Goal: Task Accomplishment & Management: Manage account settings

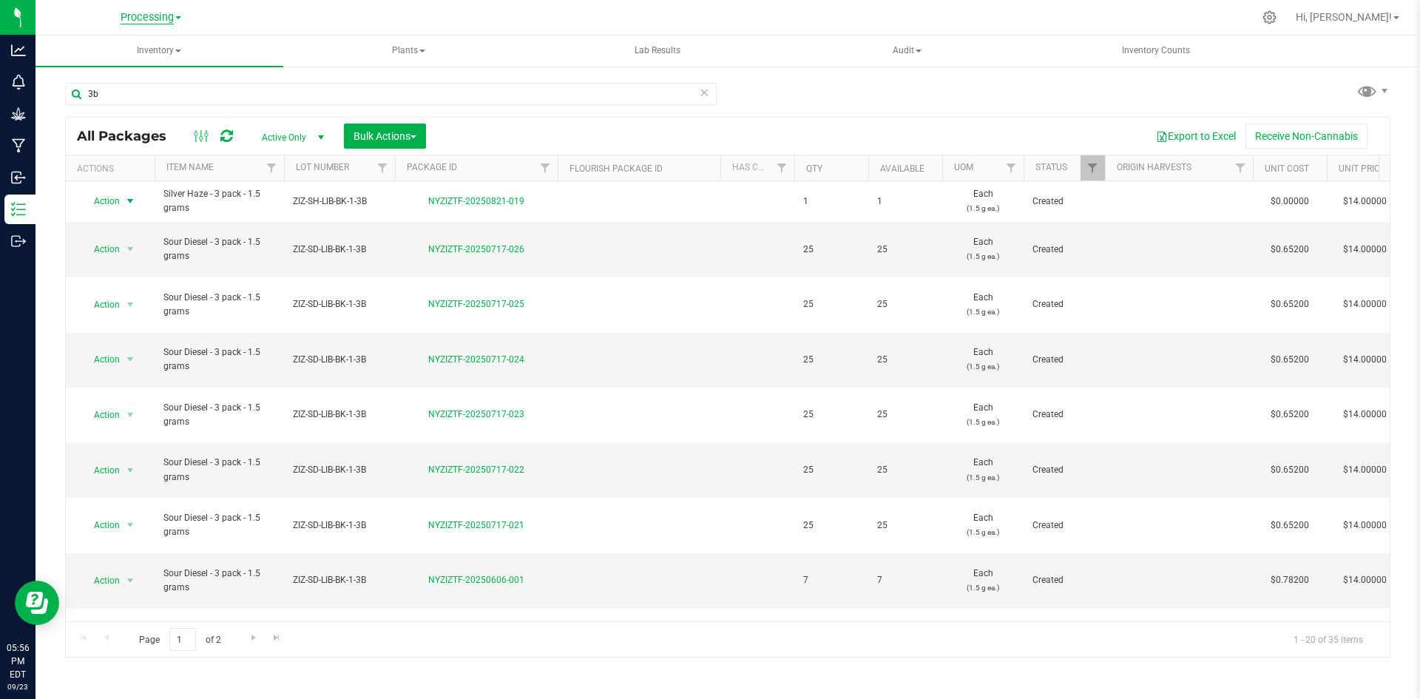
click at [166, 16] on span "Processing" at bounding box center [147, 17] width 53 height 13
click at [143, 150] on link "ZIZ NY GRW LLC (Distribution)" at bounding box center [151, 151] width 216 height 20
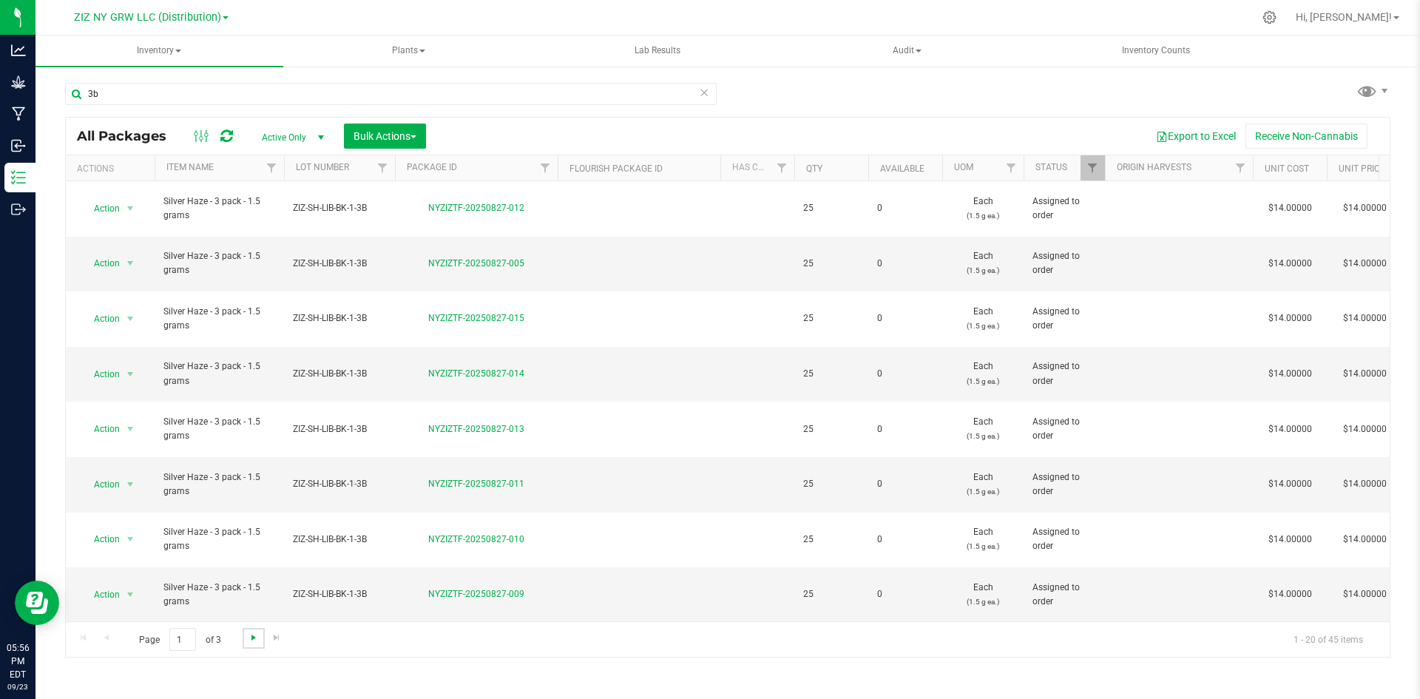
click at [248, 636] on span "Go to the next page" at bounding box center [254, 638] width 12 height 12
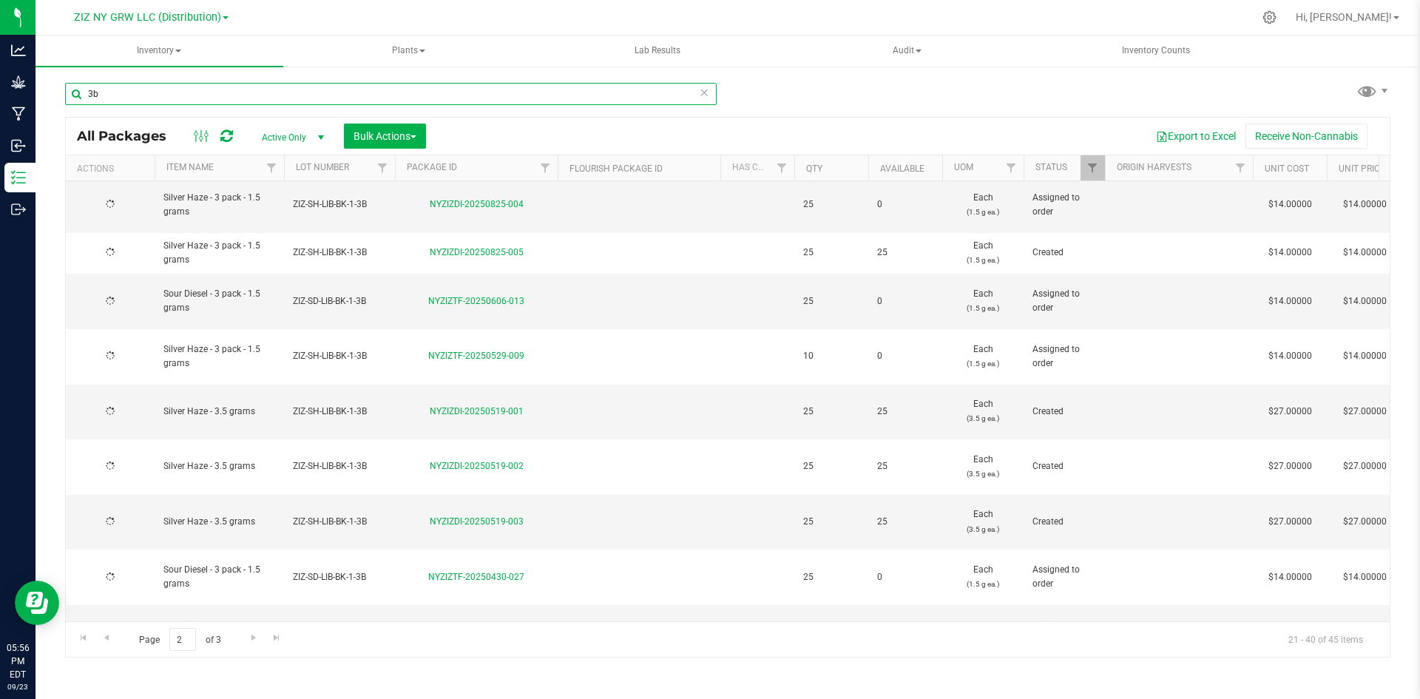
click at [115, 98] on input "3b" at bounding box center [391, 94] width 652 height 22
drag, startPoint x: 457, startPoint y: 464, endPoint x: 132, endPoint y: 87, distance: 497.6
click at [115, 98] on input "3b" at bounding box center [391, 94] width 652 height 22
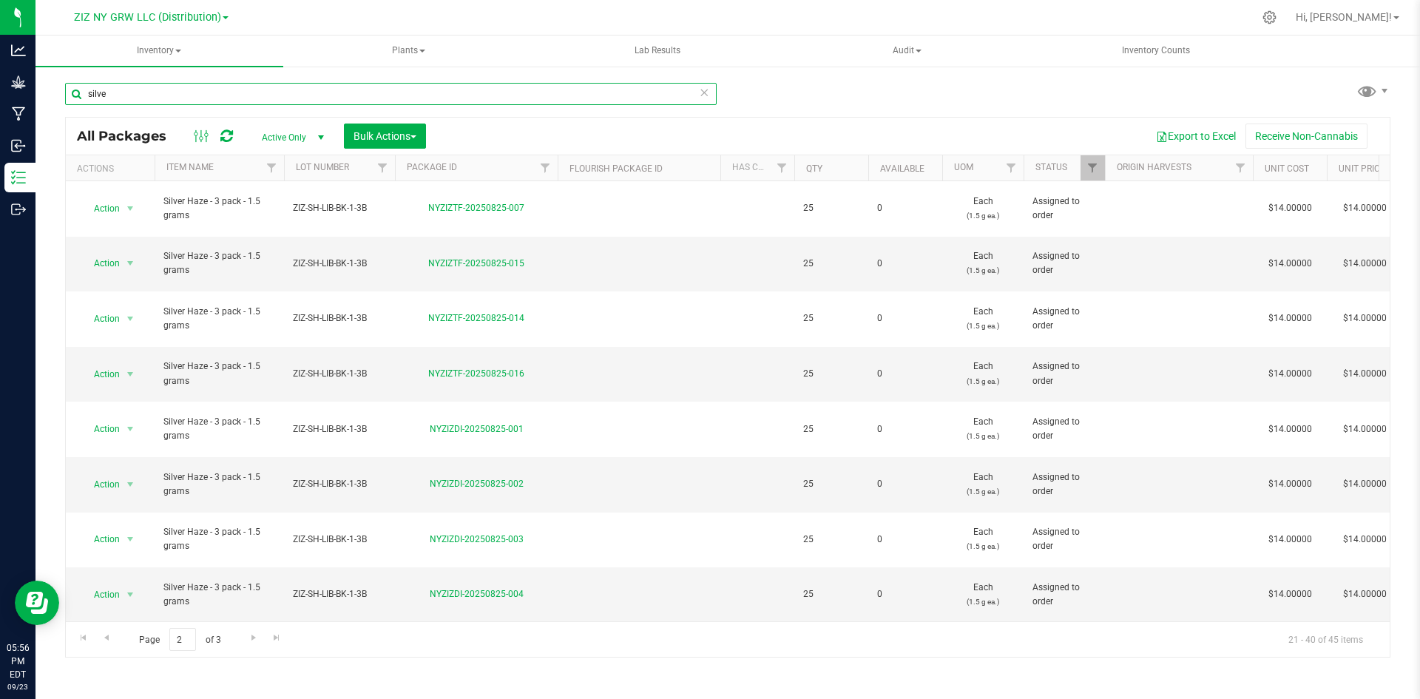
type input "silver"
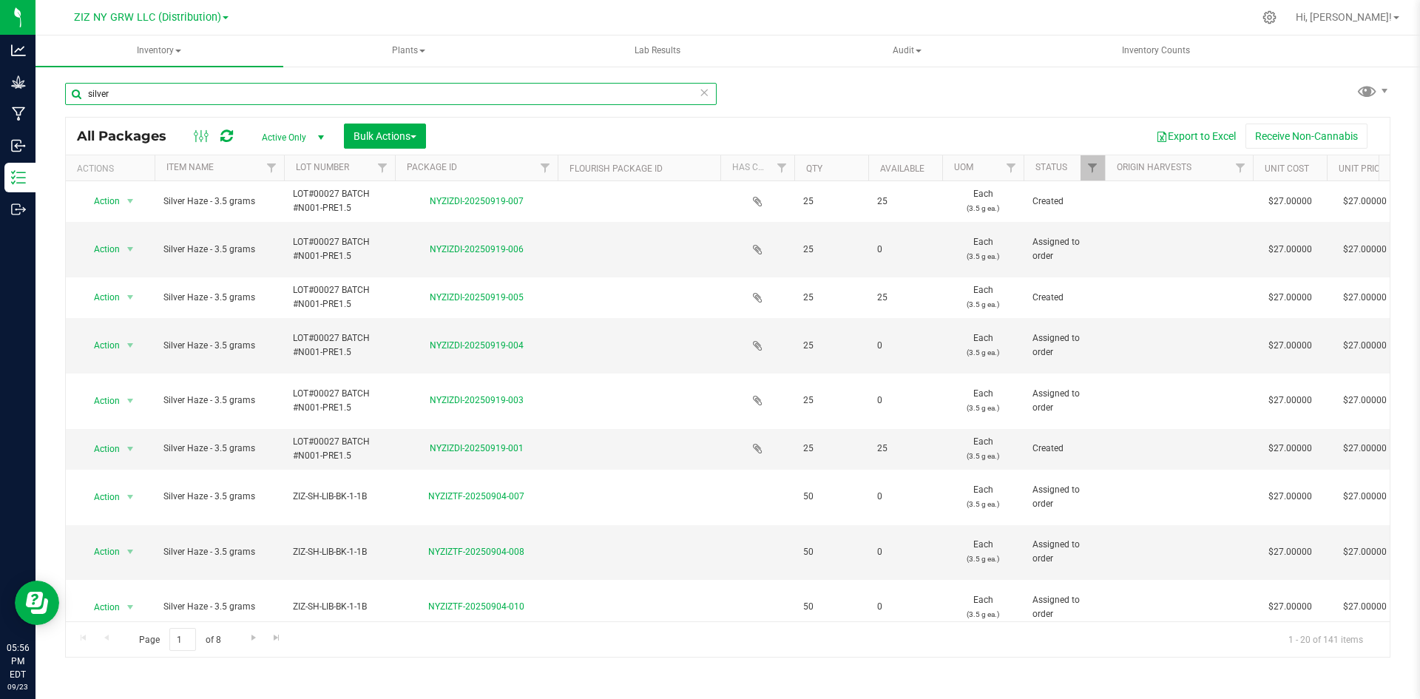
type input "[DATE]"
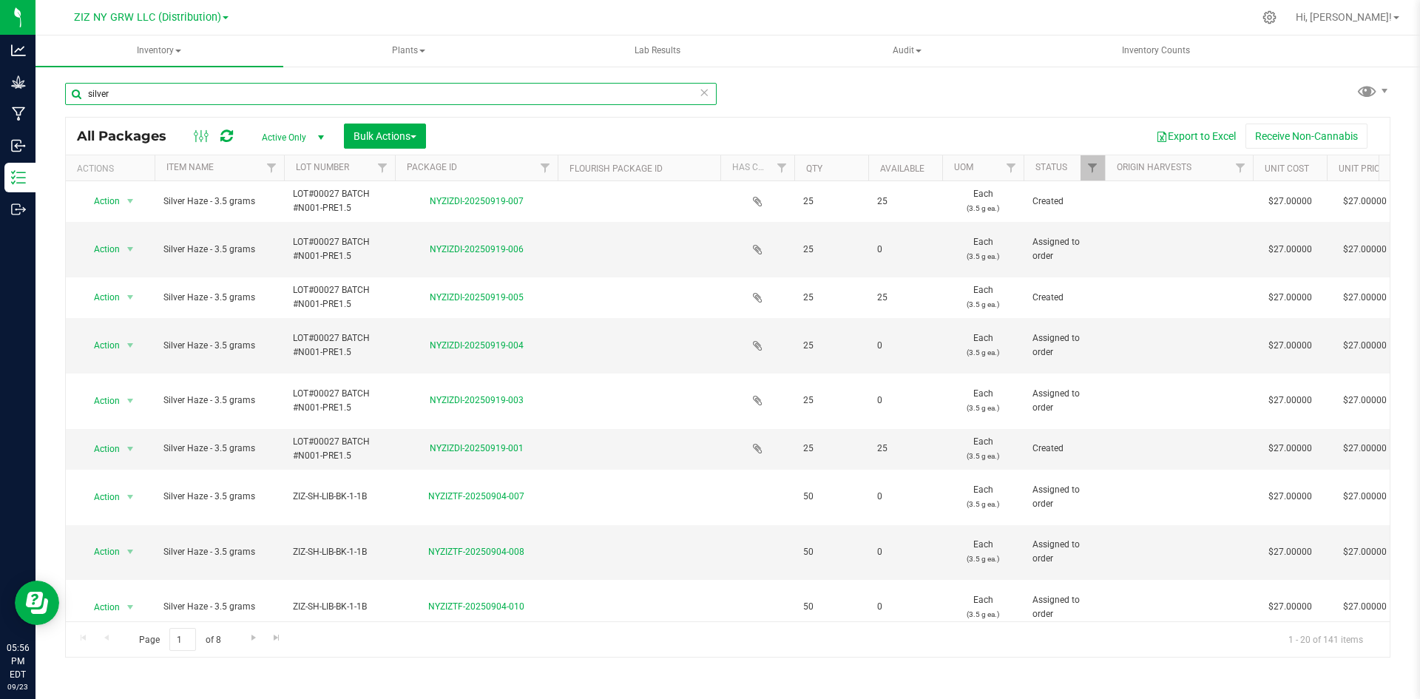
type input "[DATE]"
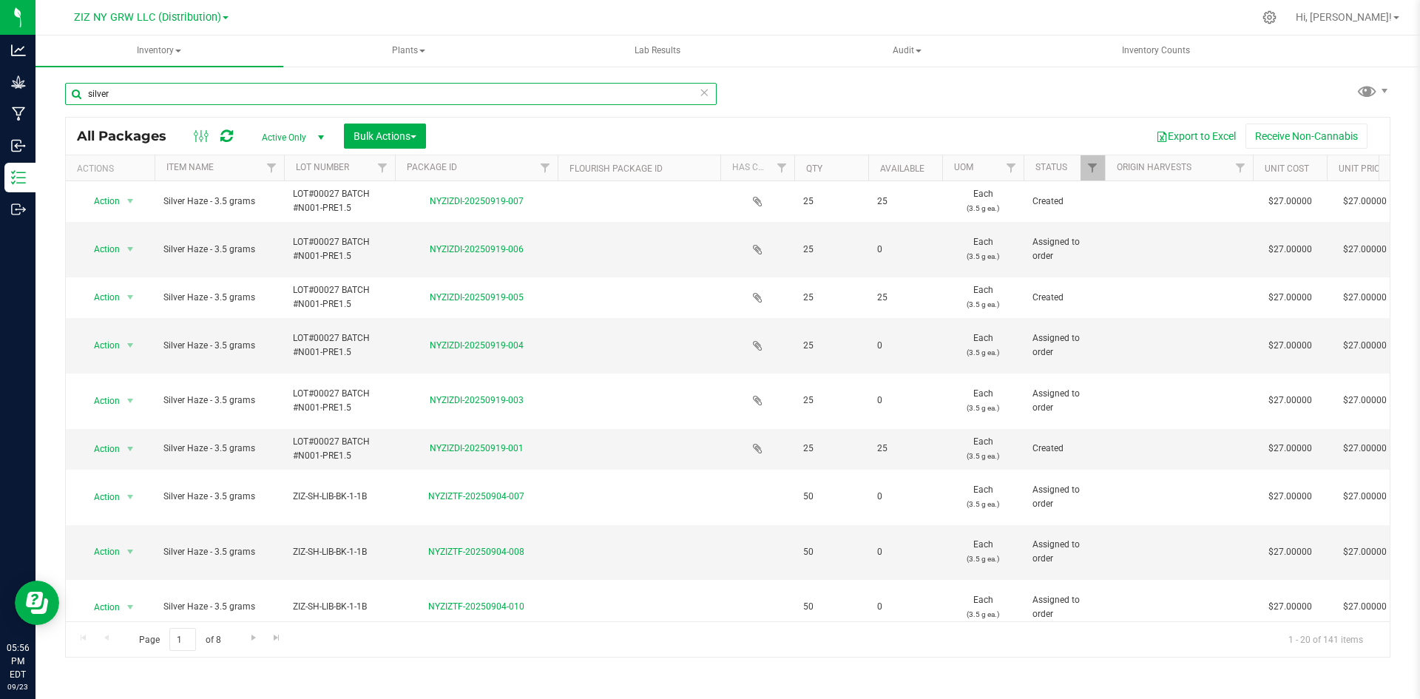
type input "[DATE]"
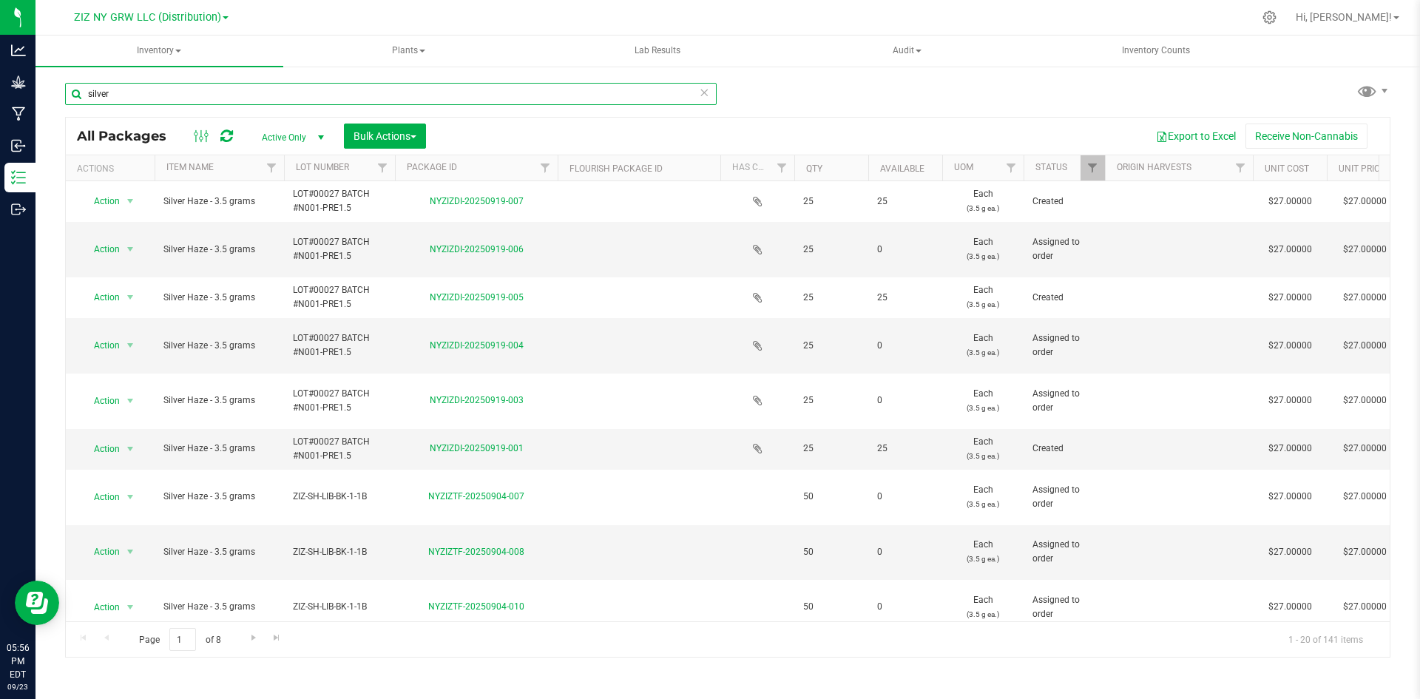
type input "[DATE]"
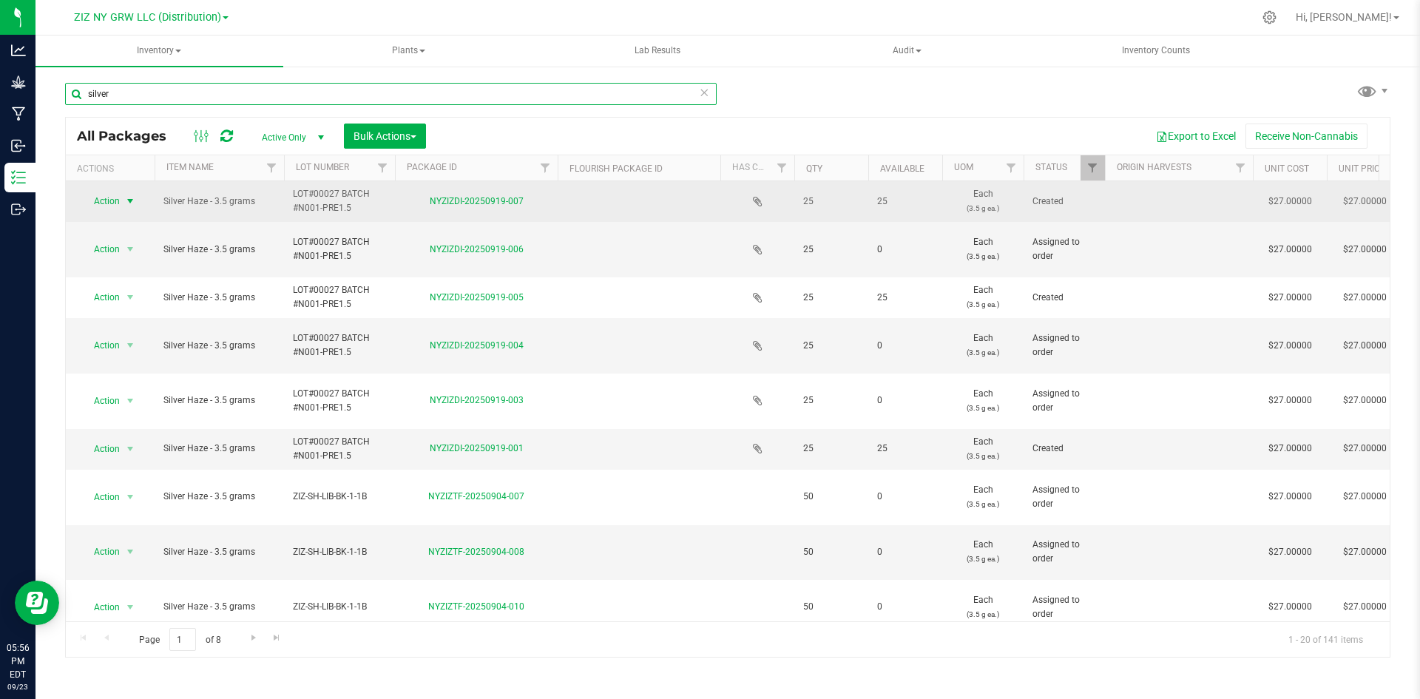
type input "silver"
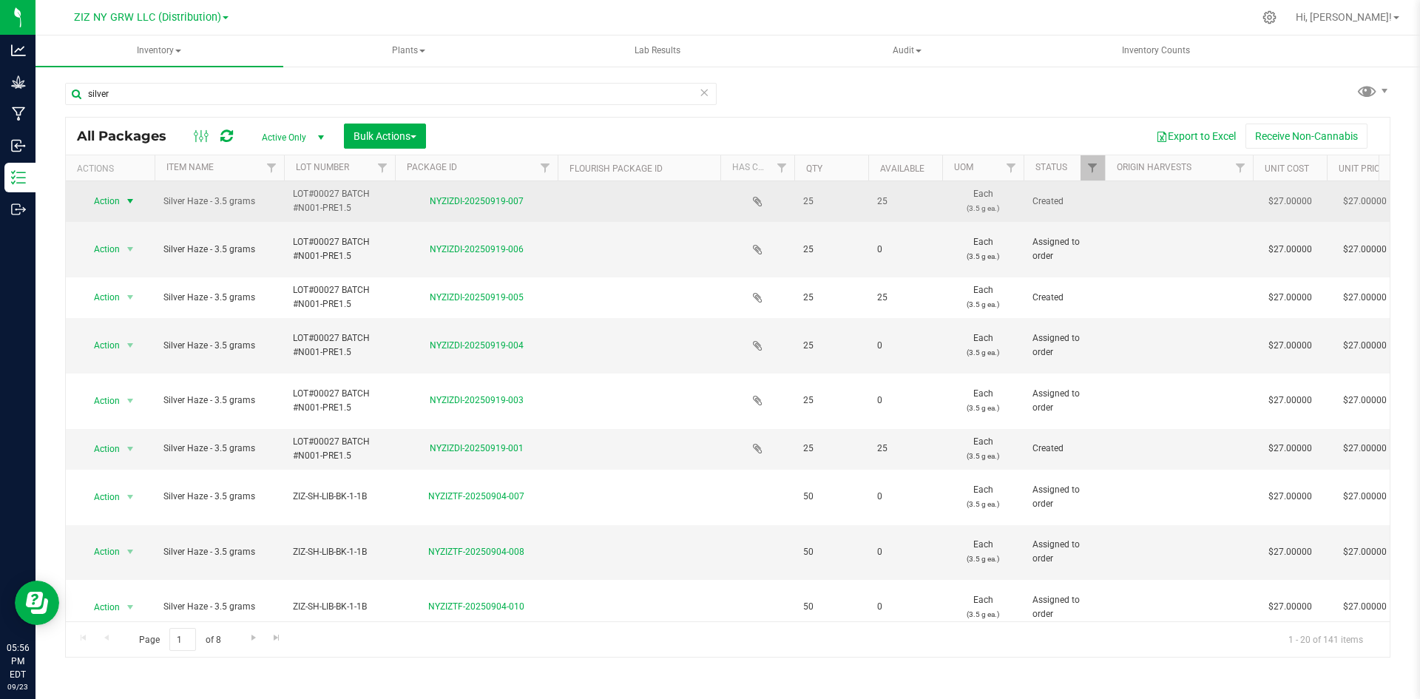
click at [112, 198] on span "Action" at bounding box center [101, 201] width 40 height 21
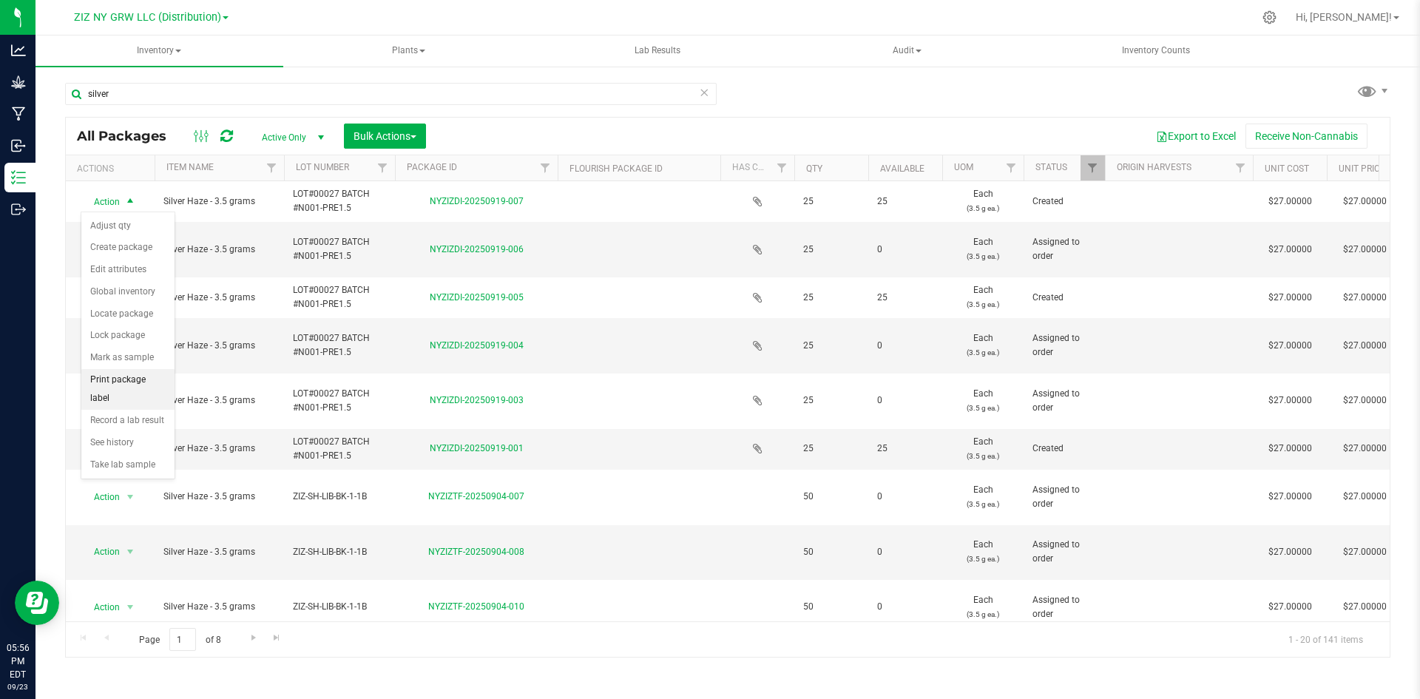
click at [148, 379] on li "Print package label" at bounding box center [127, 389] width 93 height 41
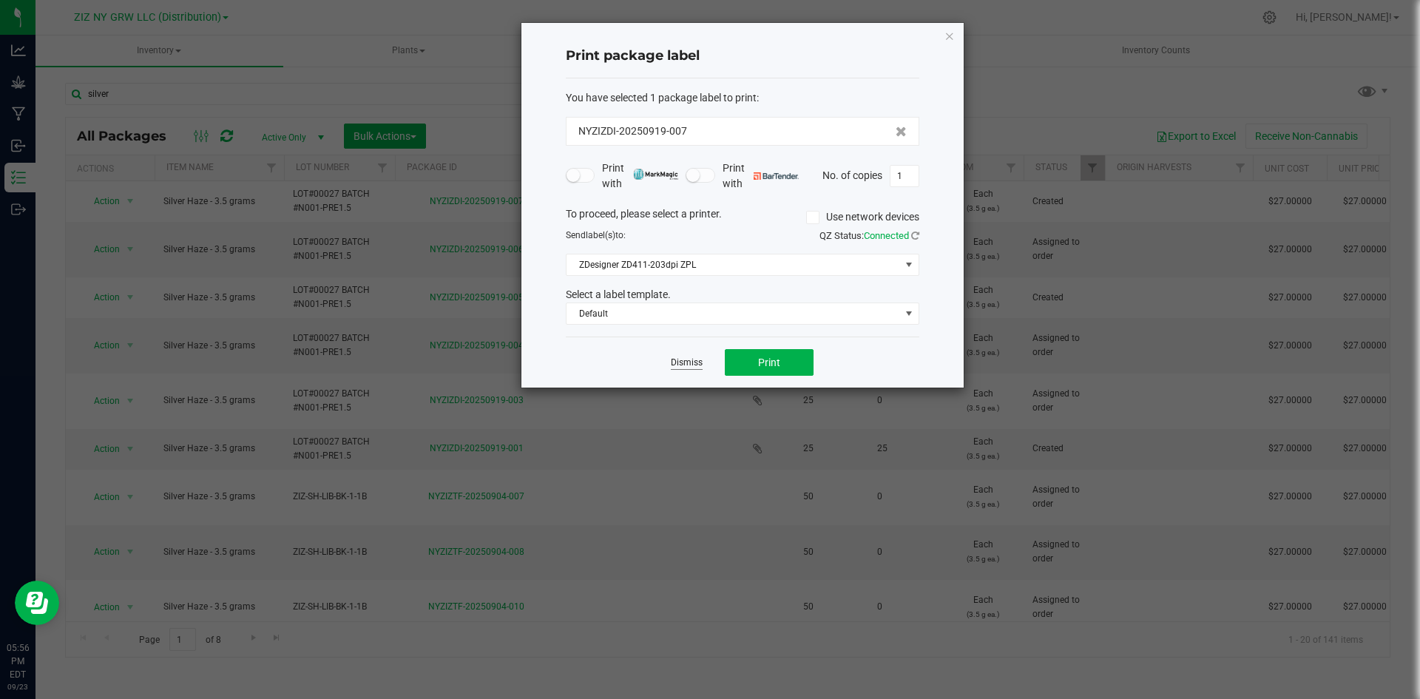
click at [694, 361] on link "Dismiss" at bounding box center [687, 362] width 32 height 13
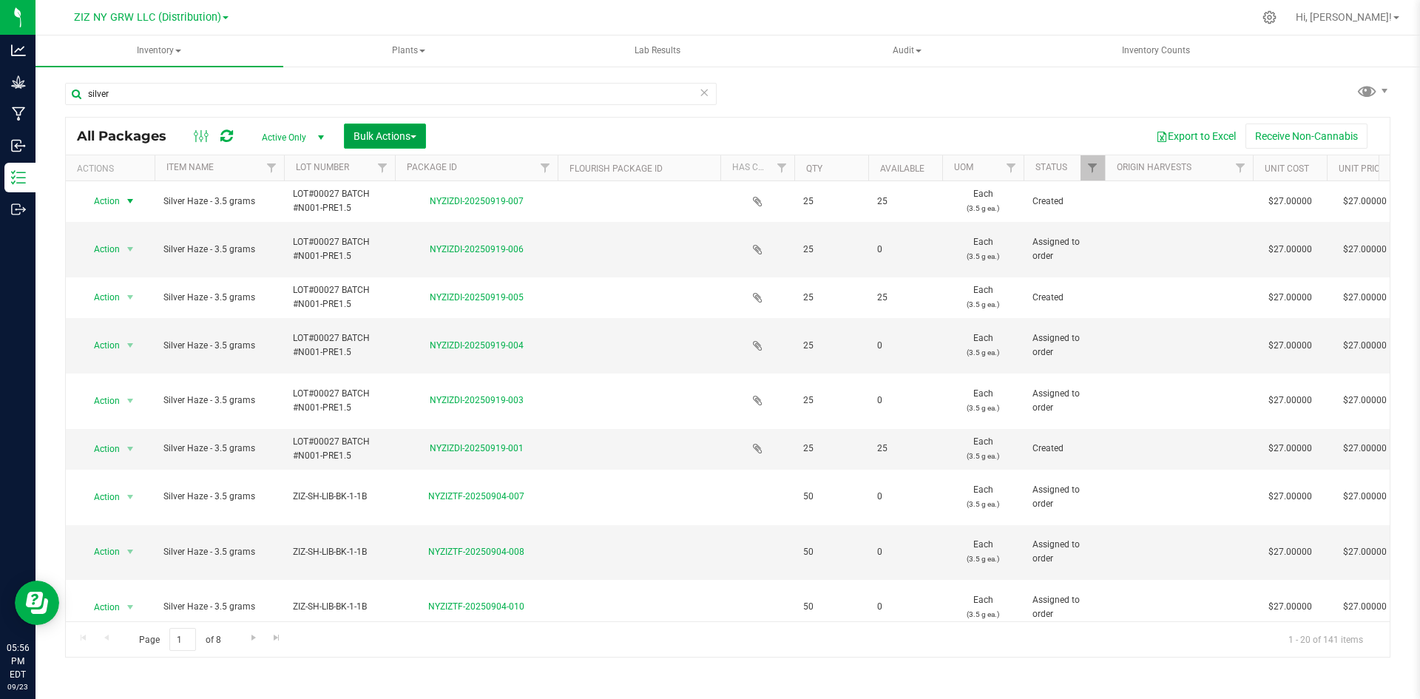
click at [414, 140] on span "Bulk Actions" at bounding box center [384, 136] width 63 height 12
click at [427, 306] on span "Print package labels" at bounding box center [397, 306] width 89 height 12
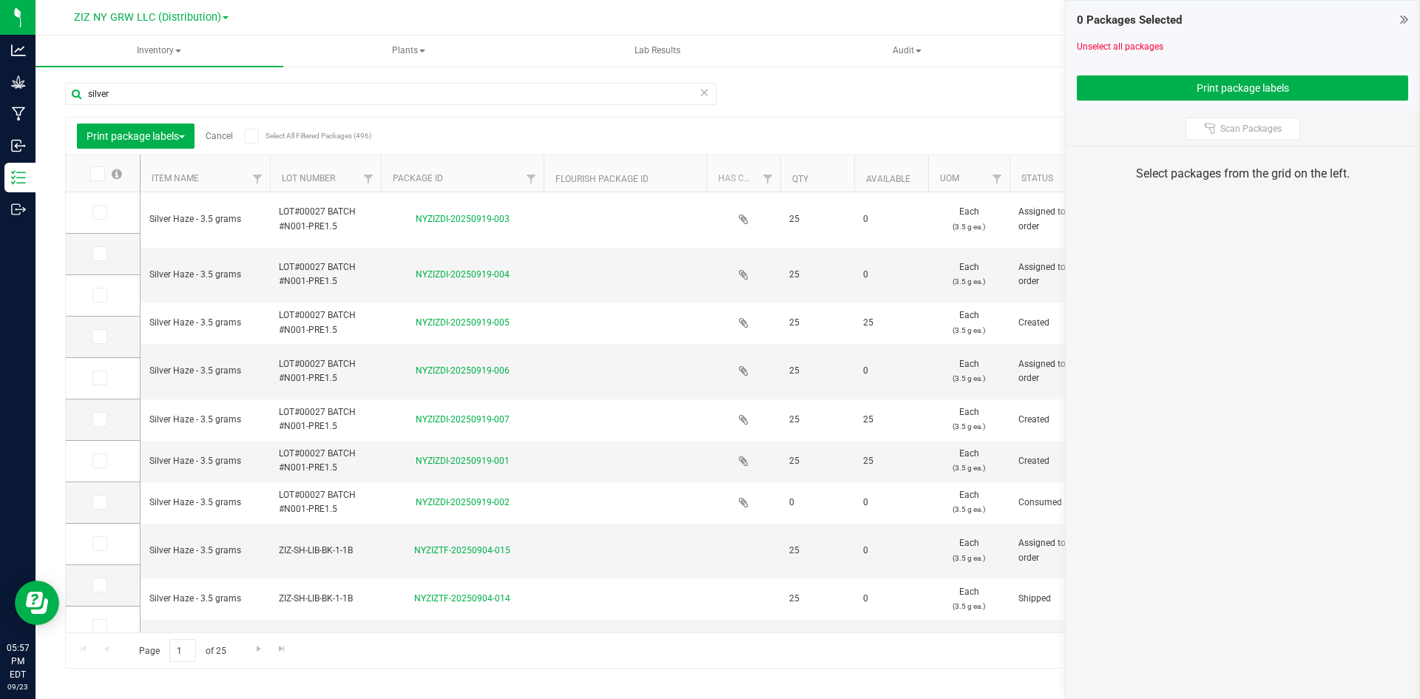
click at [98, 212] on icon at bounding box center [99, 212] width 10 height 0
click at [0, 0] on input "checkbox" at bounding box center [0, 0] width 0 height 0
drag, startPoint x: 98, startPoint y: 294, endPoint x: 107, endPoint y: 257, distance: 38.7
click at [98, 295] on icon at bounding box center [99, 295] width 10 height 0
click at [0, 0] on input "checkbox" at bounding box center [0, 0] width 0 height 0
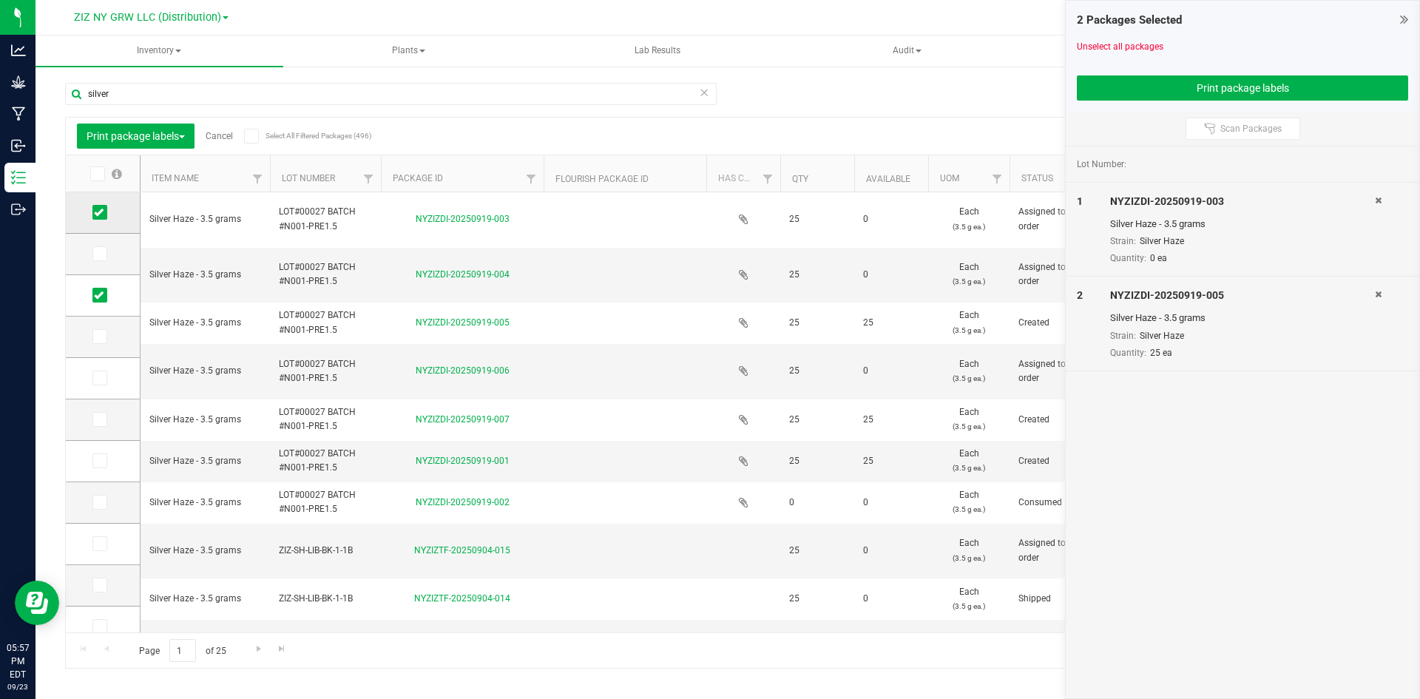
click at [100, 212] on icon at bounding box center [99, 212] width 10 height 0
click at [0, 0] on input "checkbox" at bounding box center [0, 0] width 0 height 0
click at [100, 378] on icon at bounding box center [99, 378] width 10 height 0
click at [0, 0] on input "checkbox" at bounding box center [0, 0] width 0 height 0
click at [96, 419] on icon at bounding box center [99, 419] width 10 height 0
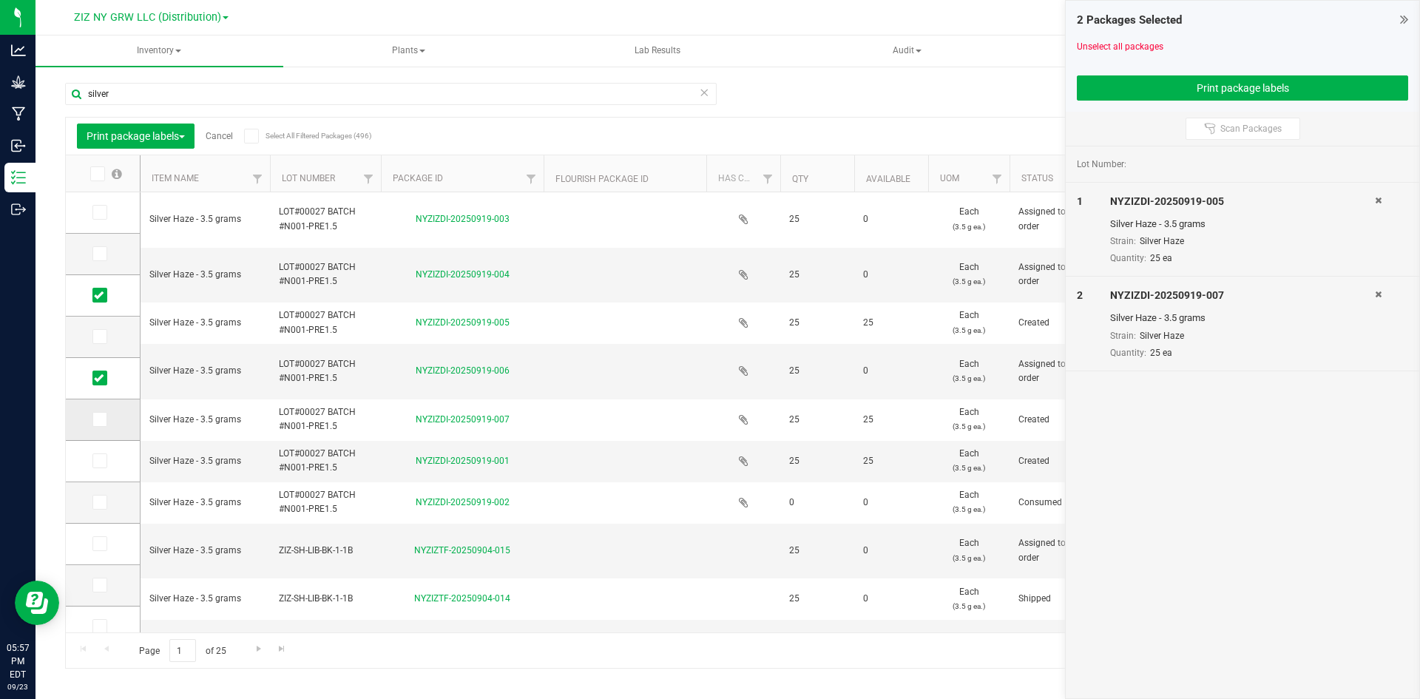
click at [0, 0] on input "checkbox" at bounding box center [0, 0] width 0 height 0
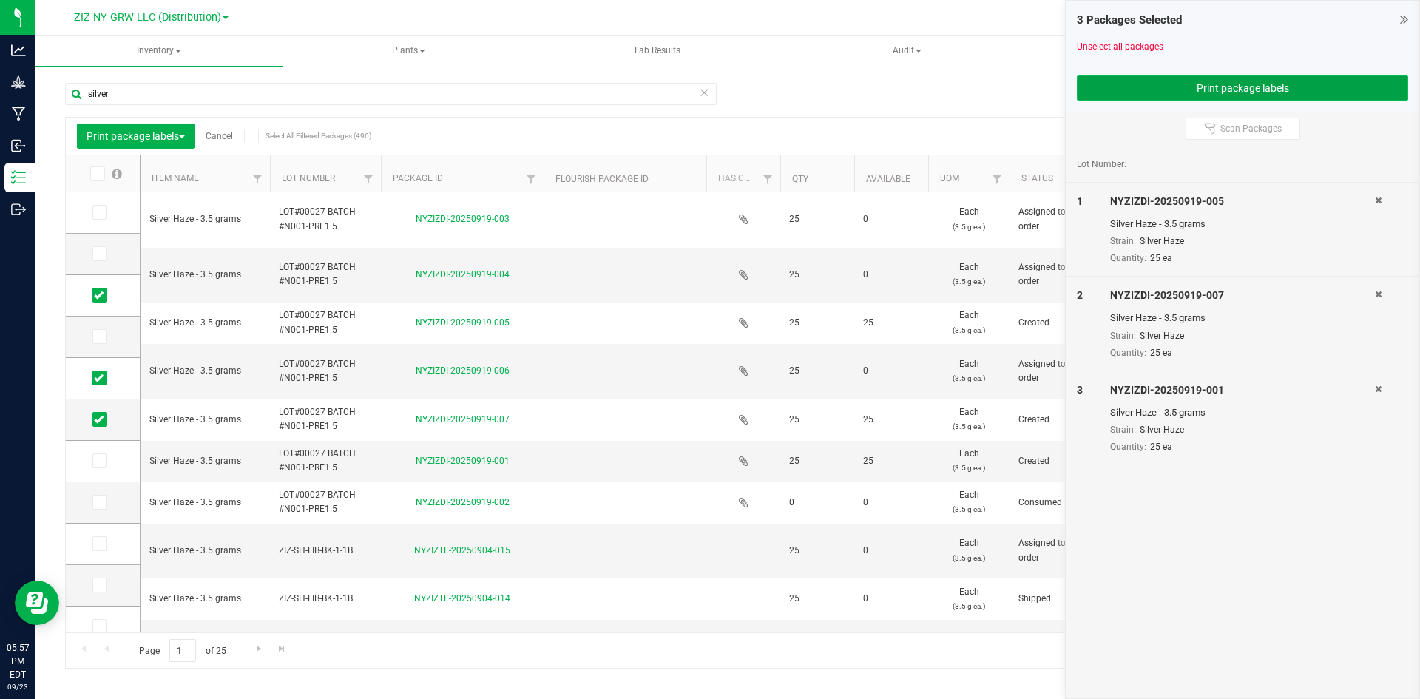
click at [1213, 94] on button "Print package labels" at bounding box center [1242, 87] width 331 height 25
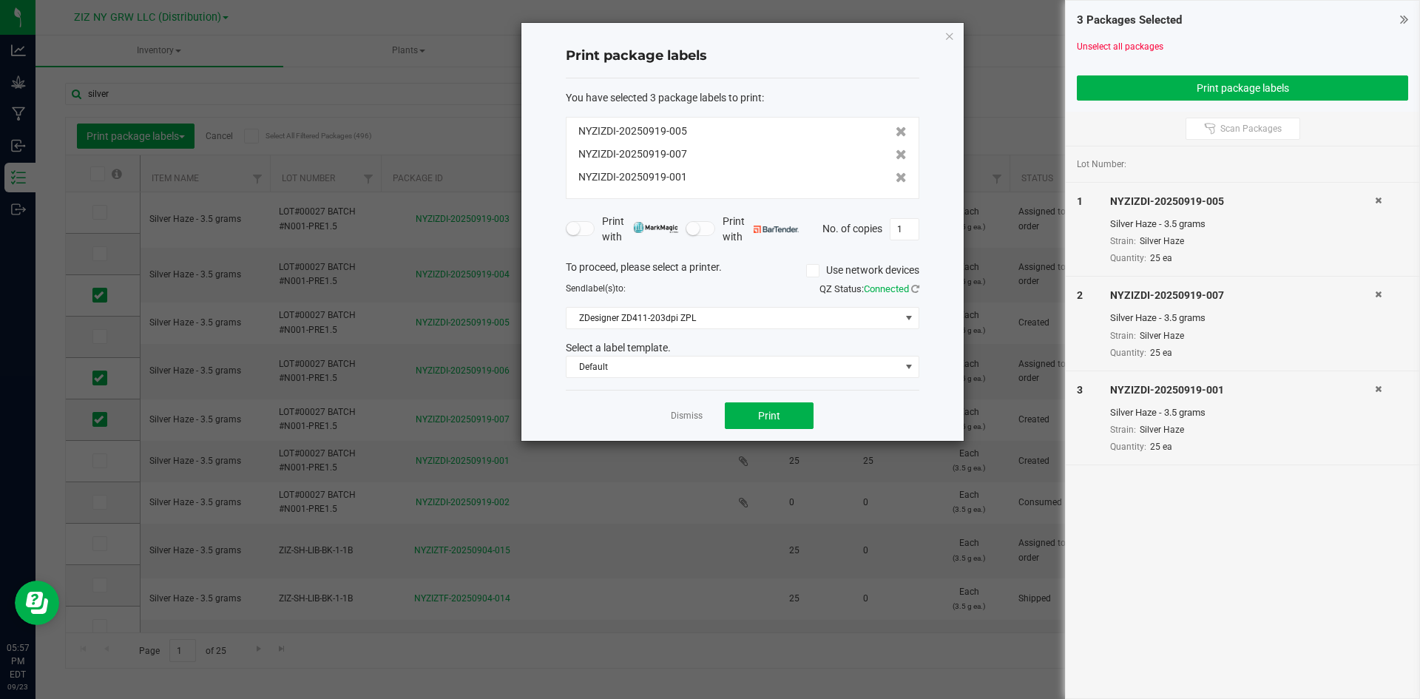
click at [773, 354] on div "Select a label template." at bounding box center [743, 348] width 376 height 16
click at [764, 371] on span "Default" at bounding box center [733, 366] width 334 height 21
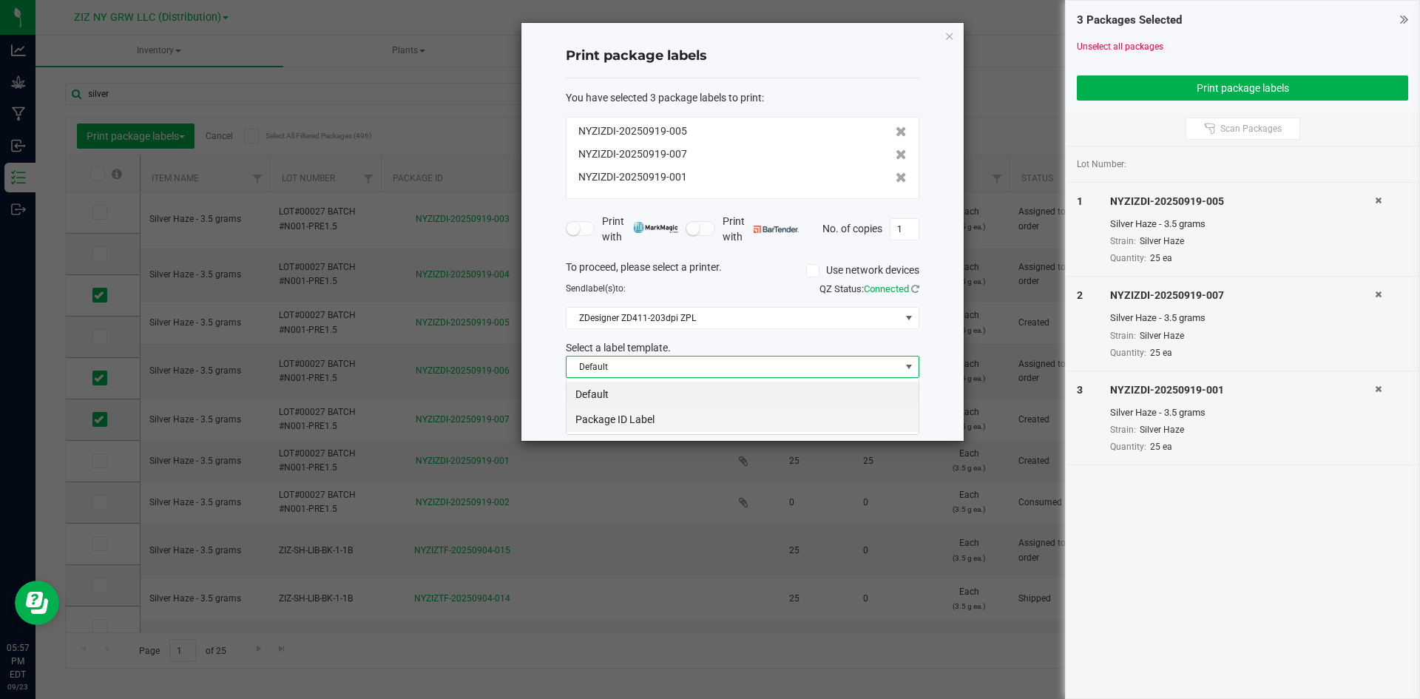
scroll to position [22, 353]
click at [695, 427] on li "Package ID Label" at bounding box center [742, 419] width 352 height 25
click at [791, 417] on button "Print" at bounding box center [769, 415] width 89 height 27
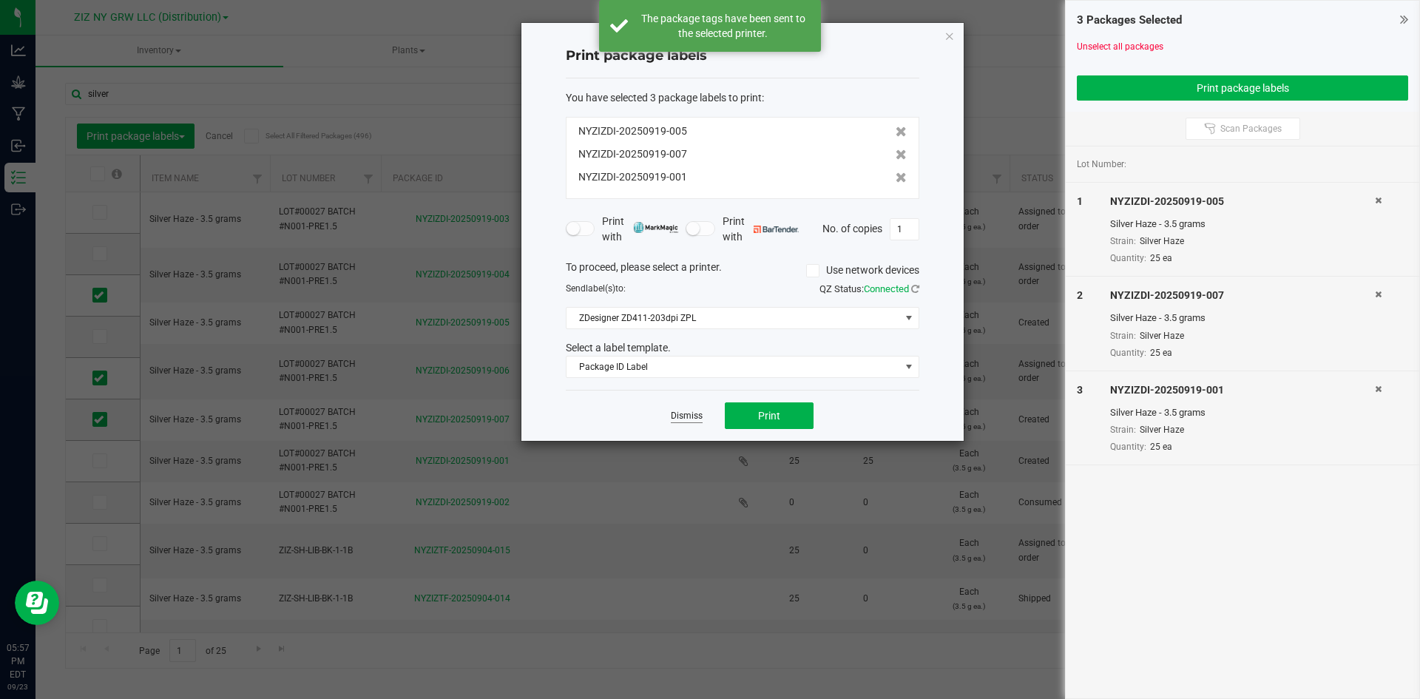
click at [695, 419] on link "Dismiss" at bounding box center [687, 416] width 32 height 13
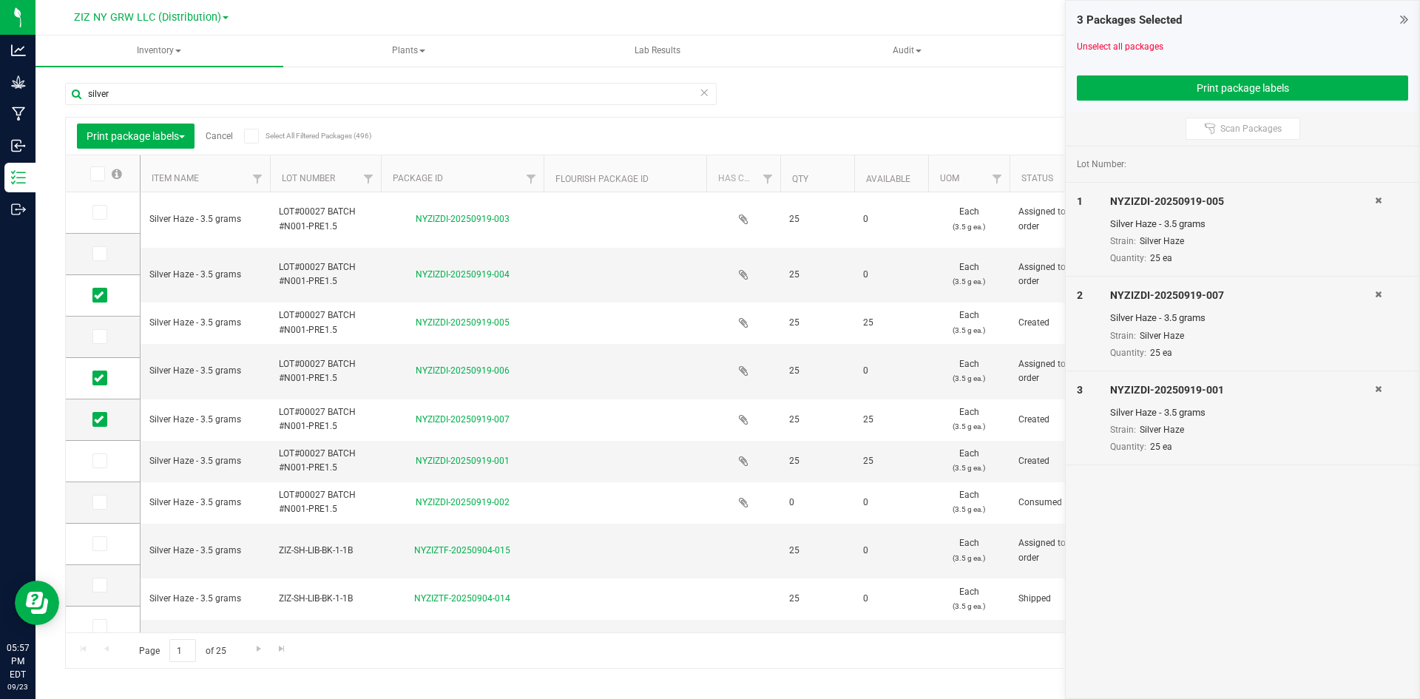
click at [427, 121] on div "Print package labels Cancel Select All Filtered Packages (496) Add to manufactu…" at bounding box center [728, 136] width 1324 height 37
click at [218, 133] on link "Cancel" at bounding box center [219, 136] width 27 height 10
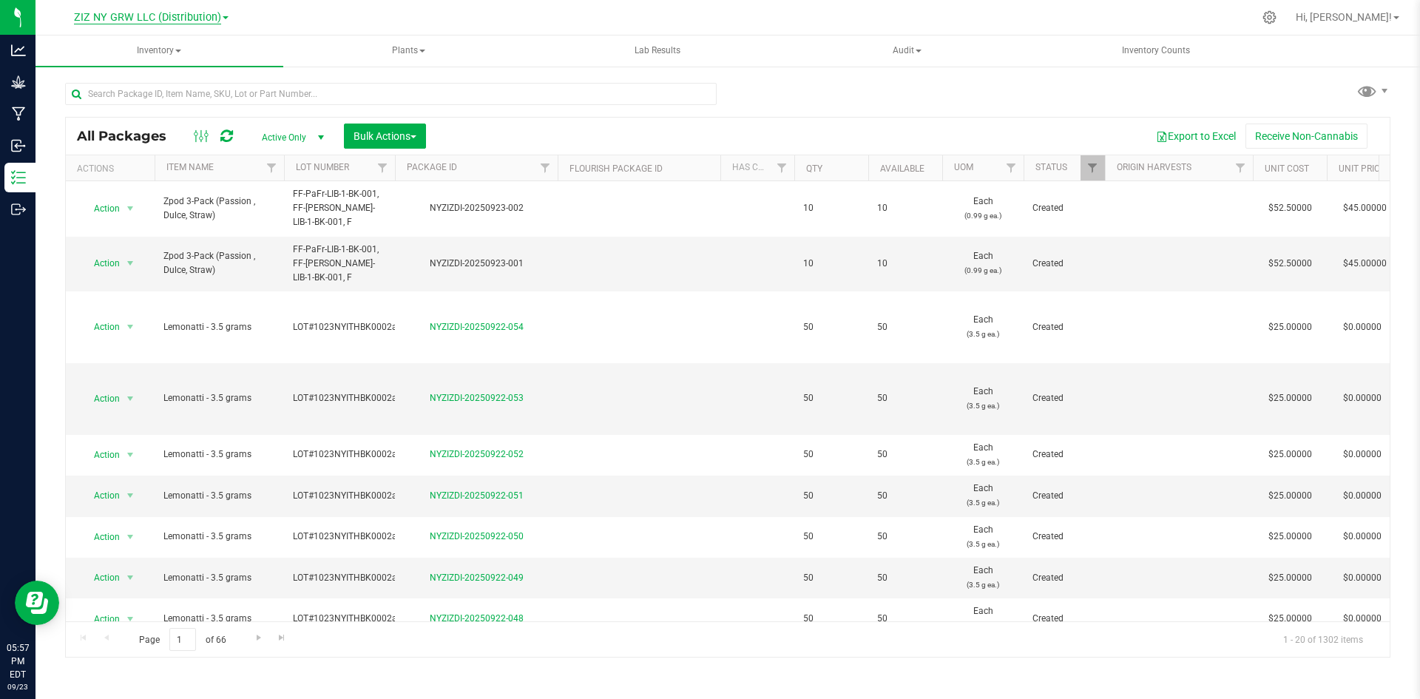
click at [160, 18] on span "ZIZ NY GRW LLC (Distribution)" at bounding box center [147, 17] width 147 height 13
click at [104, 109] on link "Processing" at bounding box center [151, 111] width 216 height 20
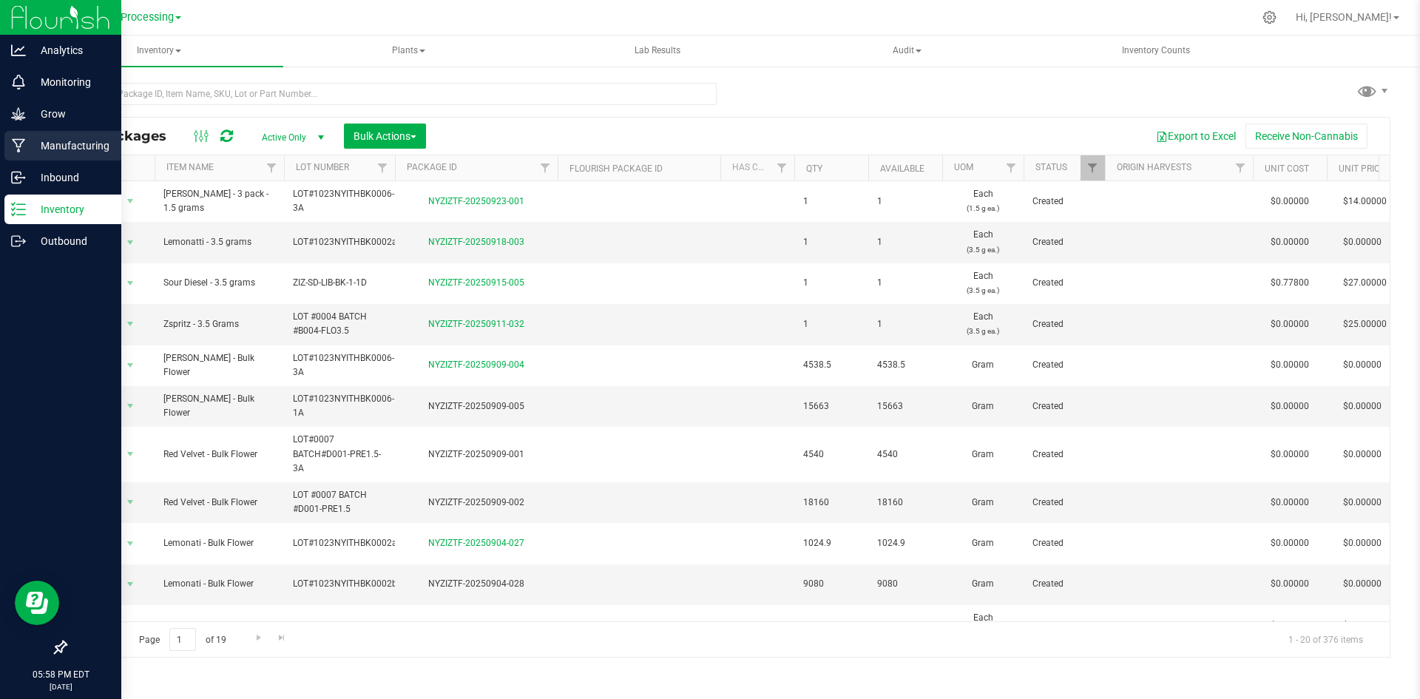
click at [26, 153] on div "Manufacturing" at bounding box center [62, 146] width 117 height 30
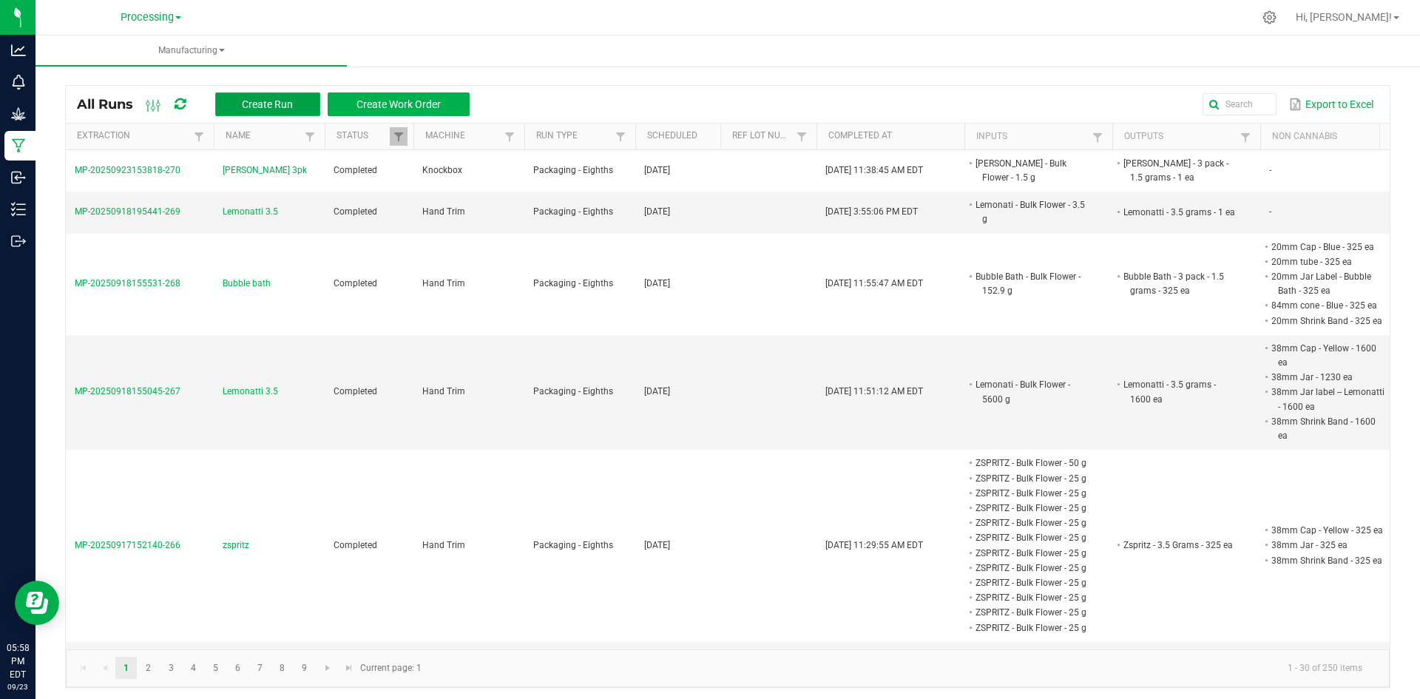
click at [280, 98] on span "Create Run" at bounding box center [267, 104] width 51 height 12
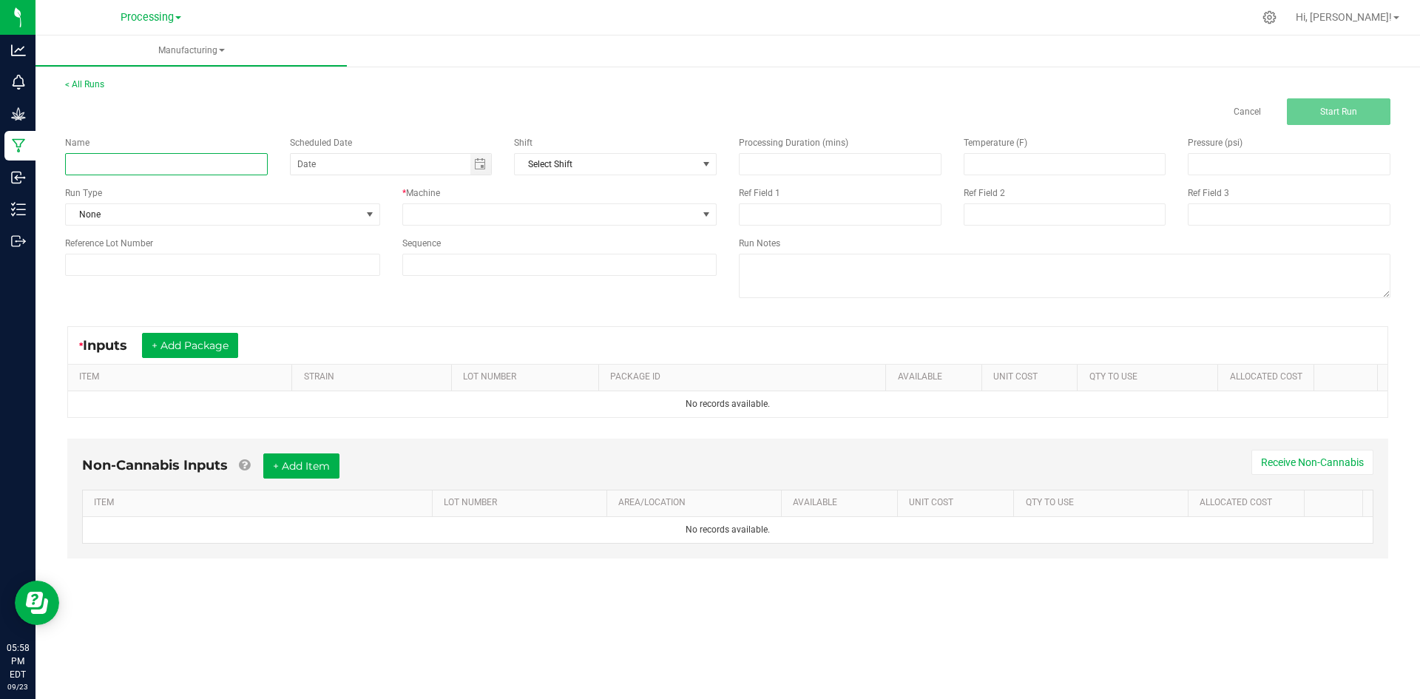
click at [221, 157] on input at bounding box center [166, 164] width 203 height 22
type input "silver 3.5"
click at [348, 218] on span "None" at bounding box center [213, 214] width 295 height 21
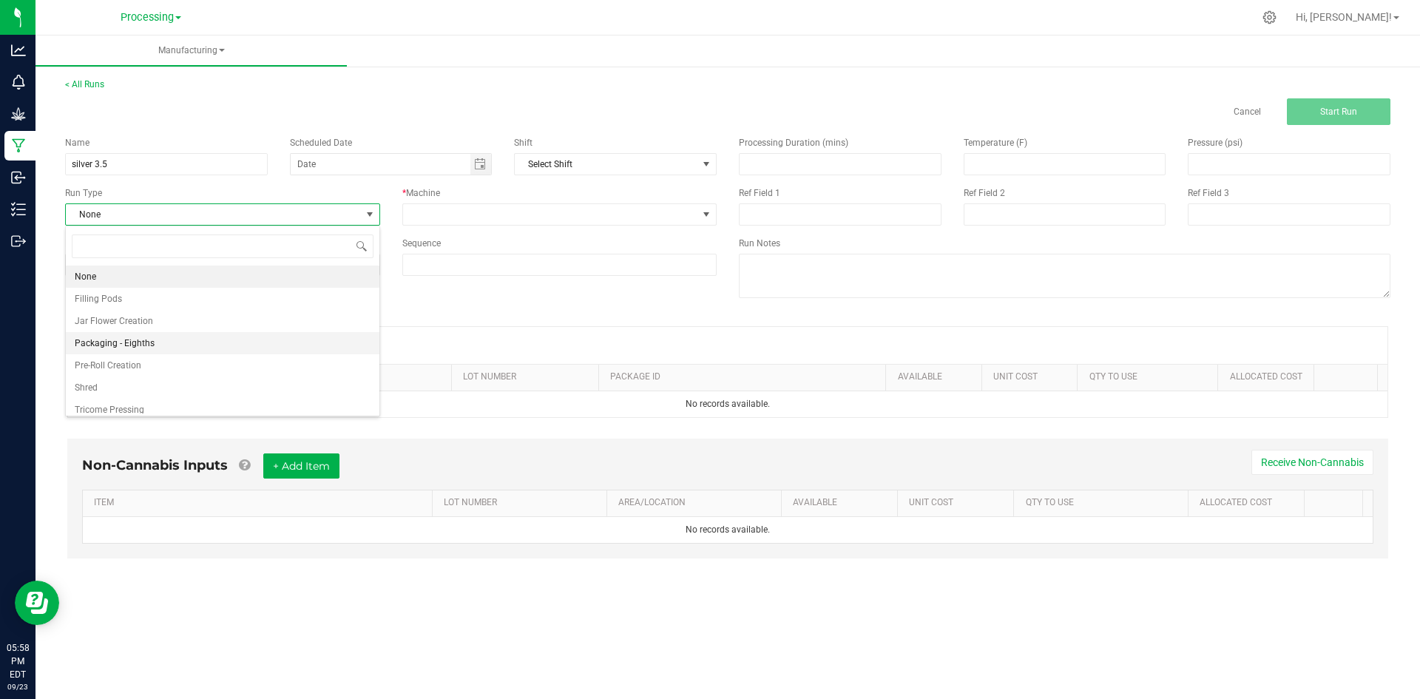
scroll to position [22, 314]
click at [229, 349] on li "Packaging - Eighths" at bounding box center [223, 343] width 314 height 22
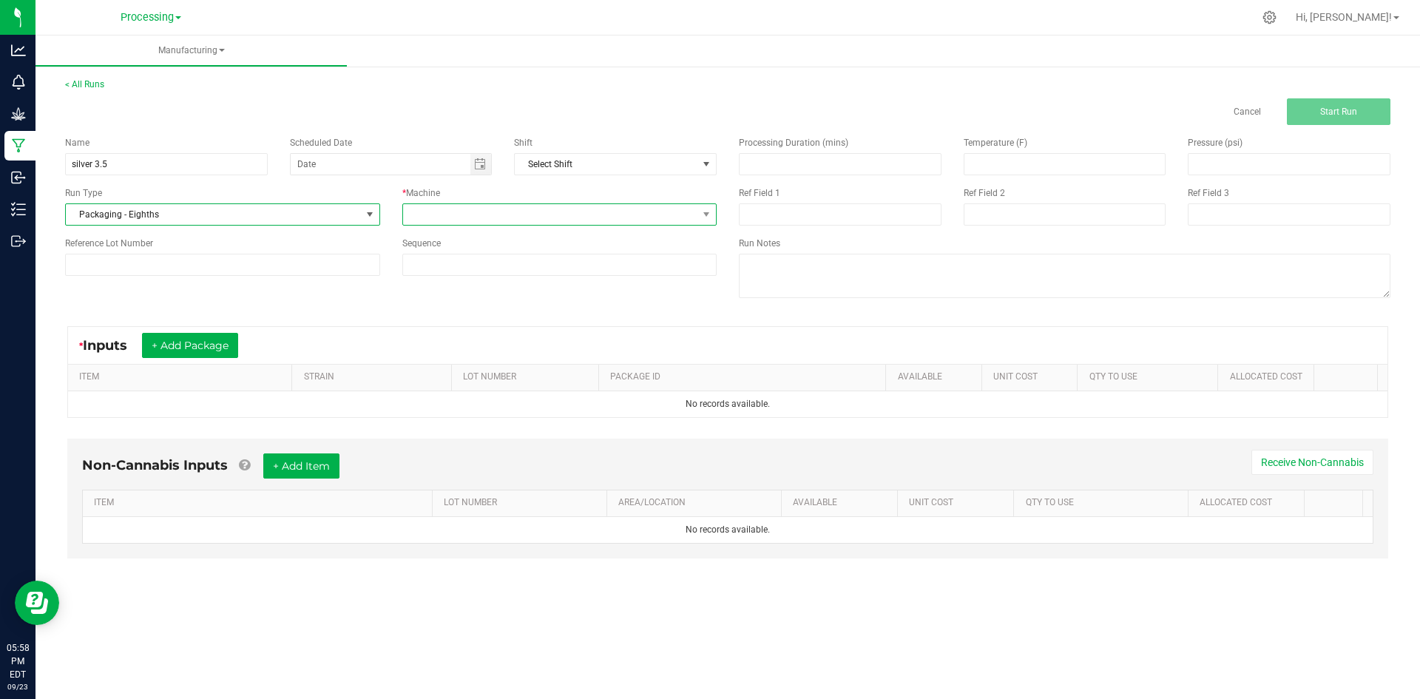
click at [649, 218] on span at bounding box center [550, 214] width 295 height 21
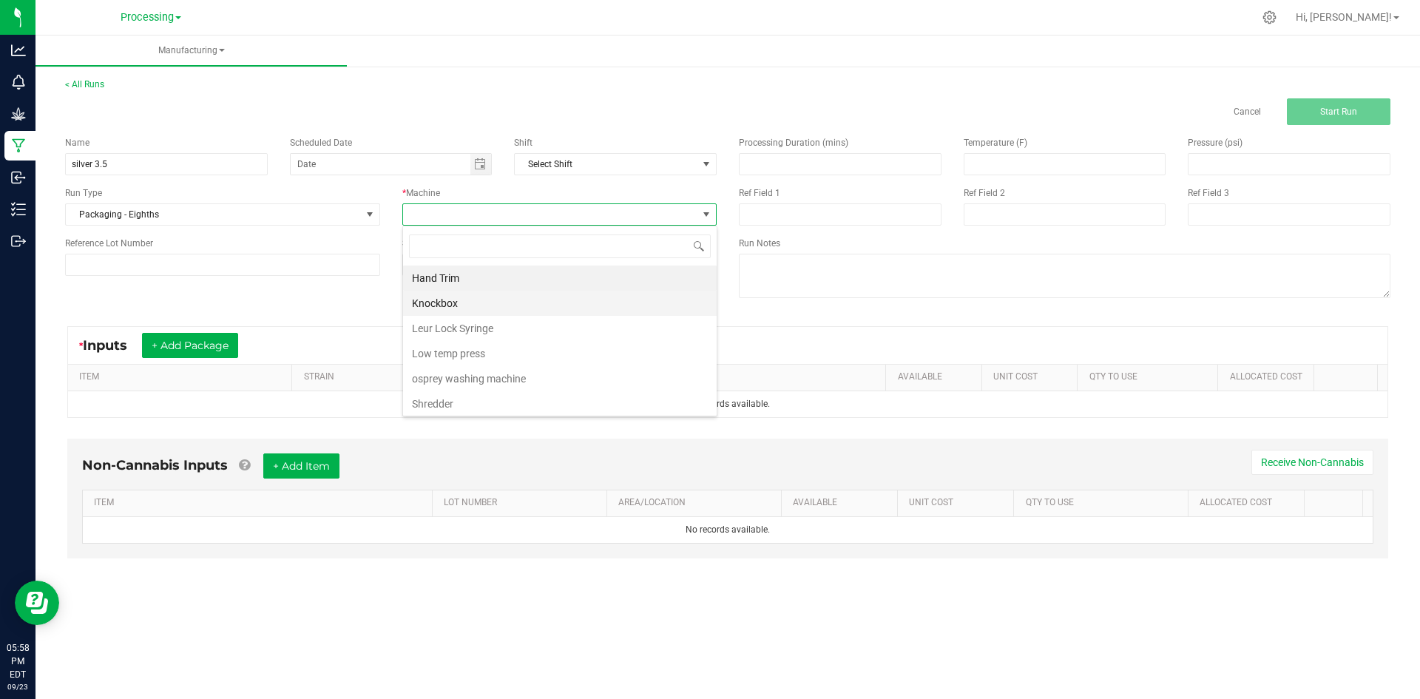
click at [485, 299] on li "Knockbox" at bounding box center [560, 303] width 314 height 25
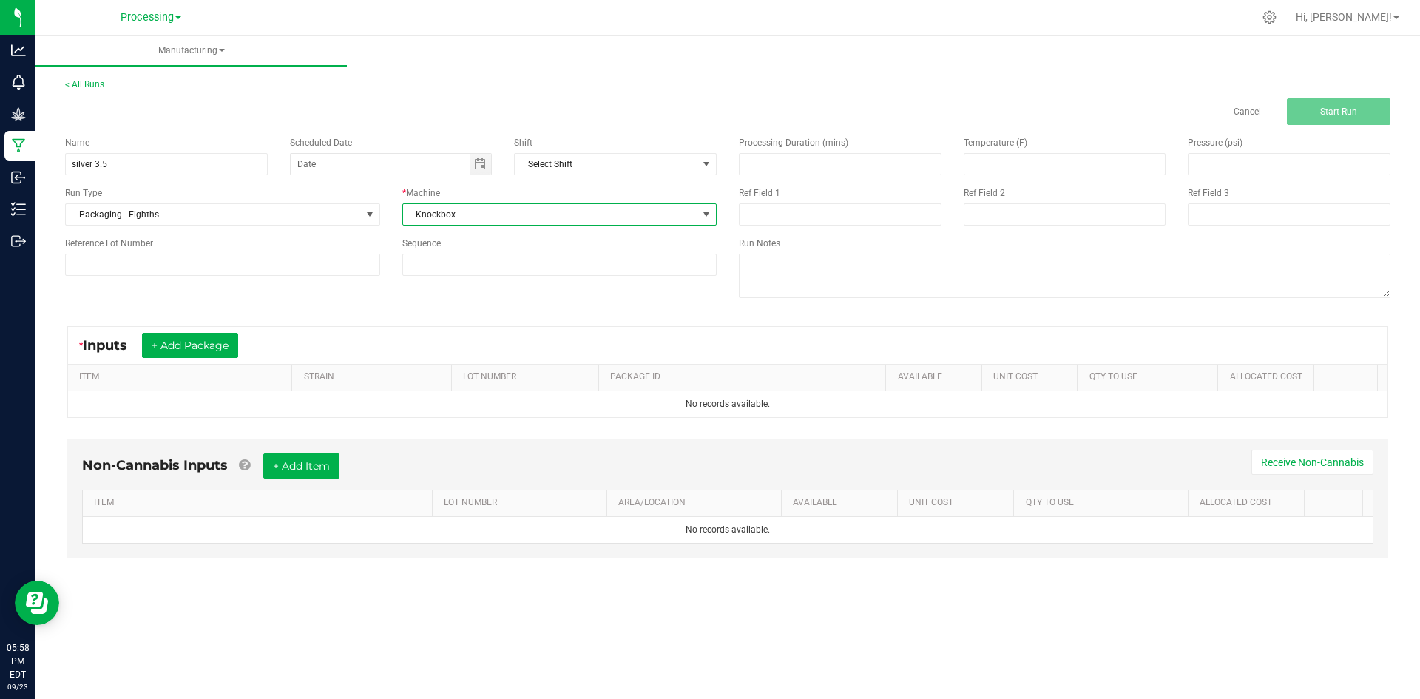
click at [518, 217] on span "Knockbox" at bounding box center [550, 214] width 295 height 21
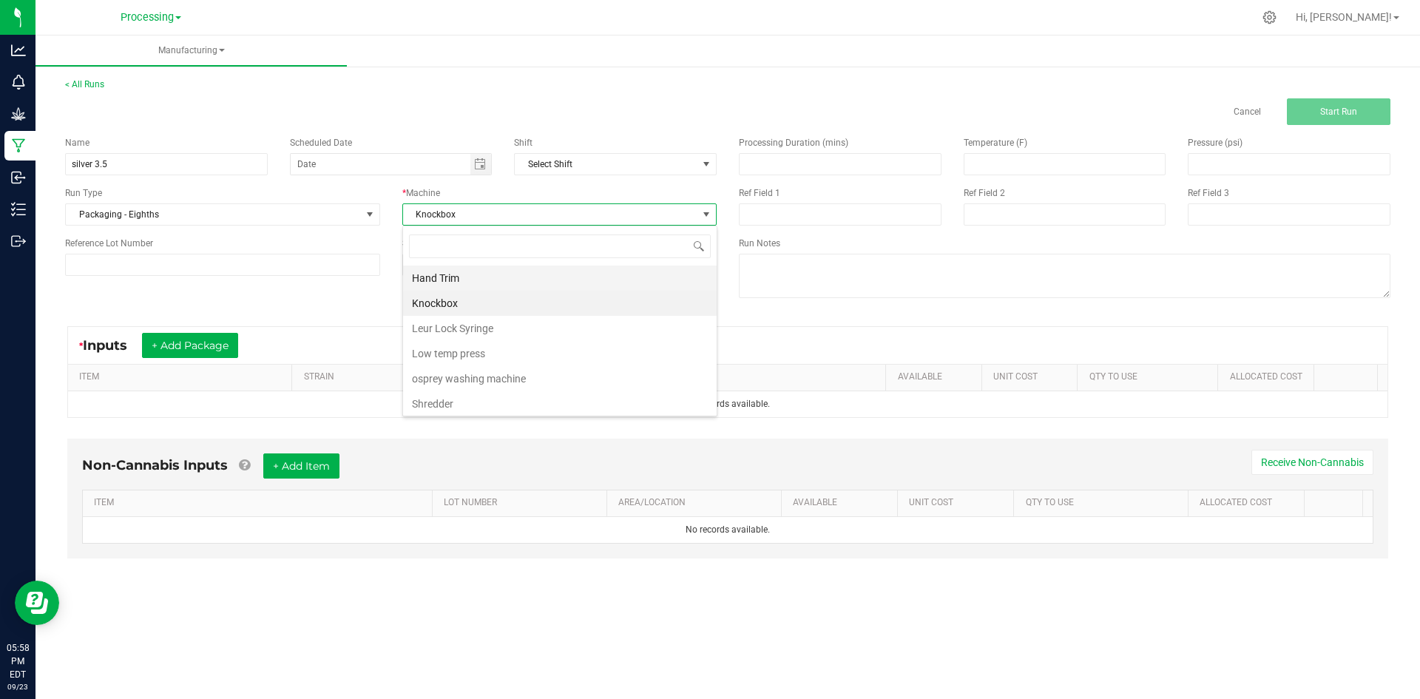
click at [482, 272] on li "Hand Trim" at bounding box center [560, 277] width 314 height 25
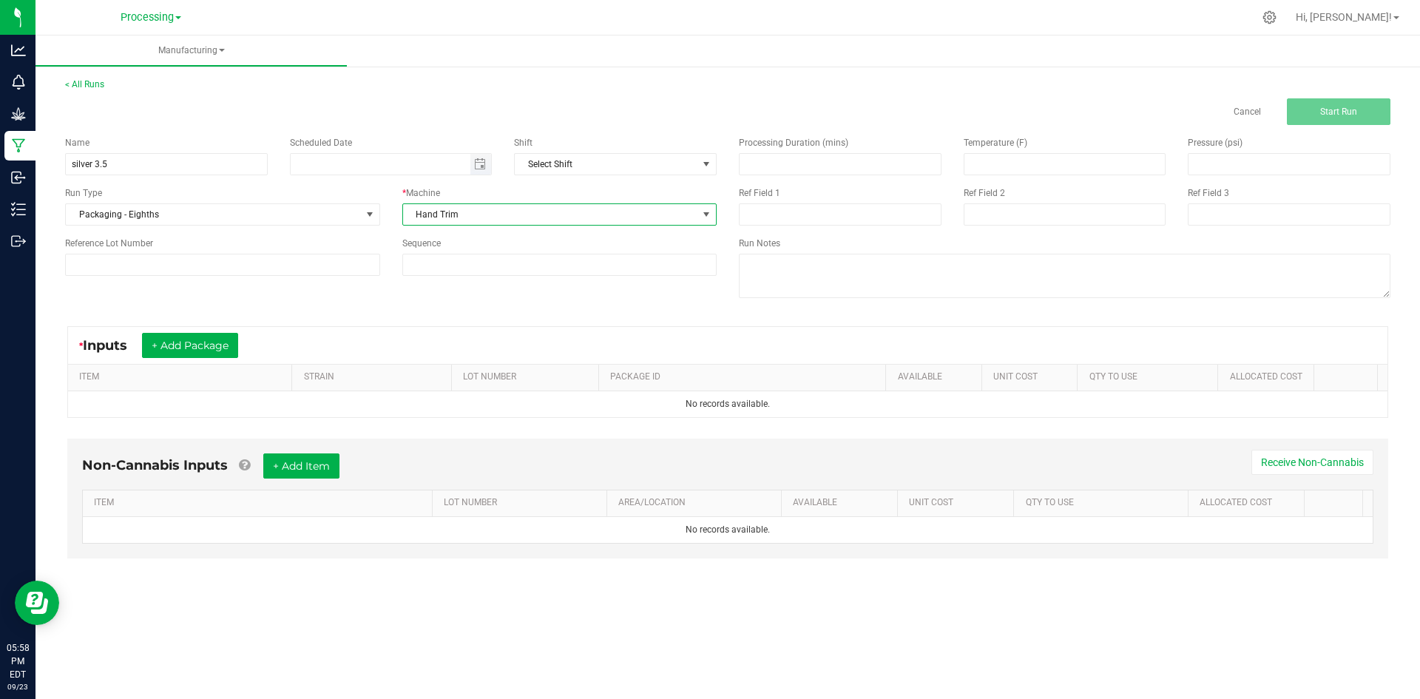
type input "month/day/year"
click at [430, 172] on input "month/day/year" at bounding box center [381, 164] width 180 height 21
click at [484, 166] on span "Toggle calendar" at bounding box center [480, 164] width 12 height 12
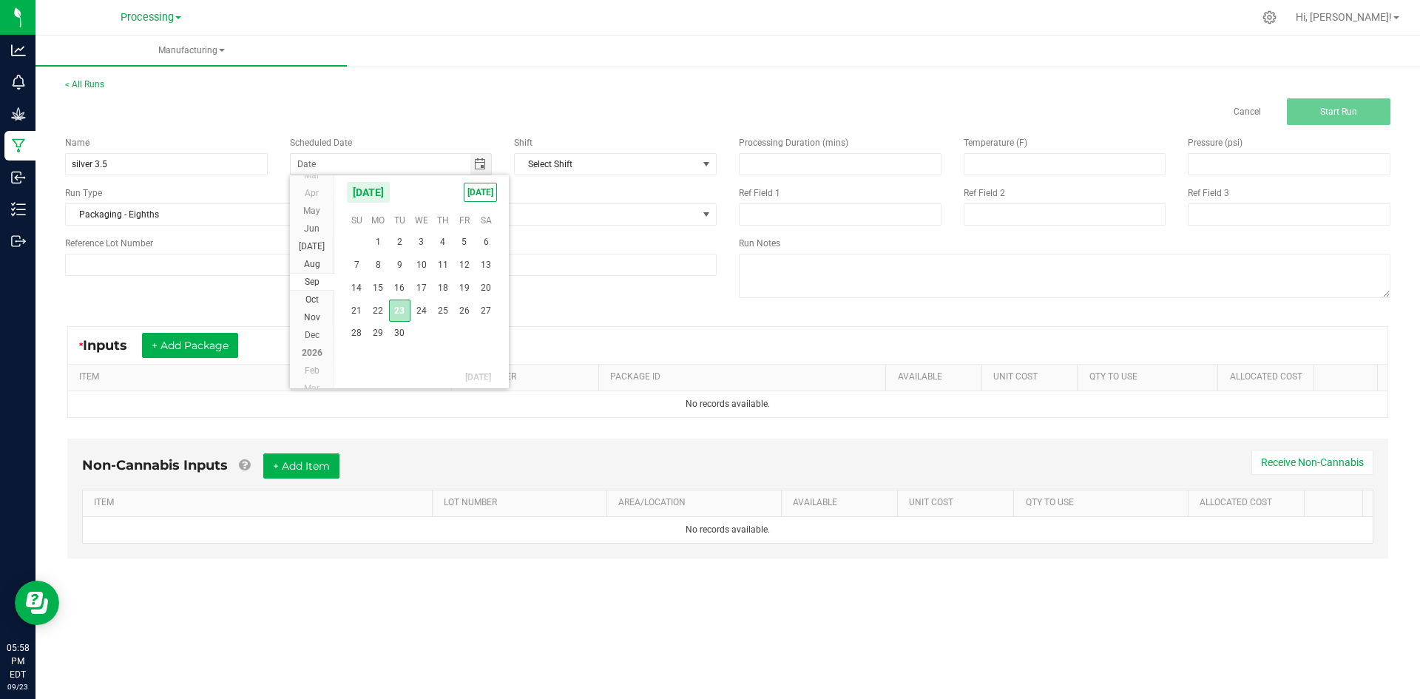
click at [401, 308] on span "23" at bounding box center [399, 311] width 21 height 23
type input "[DATE]"
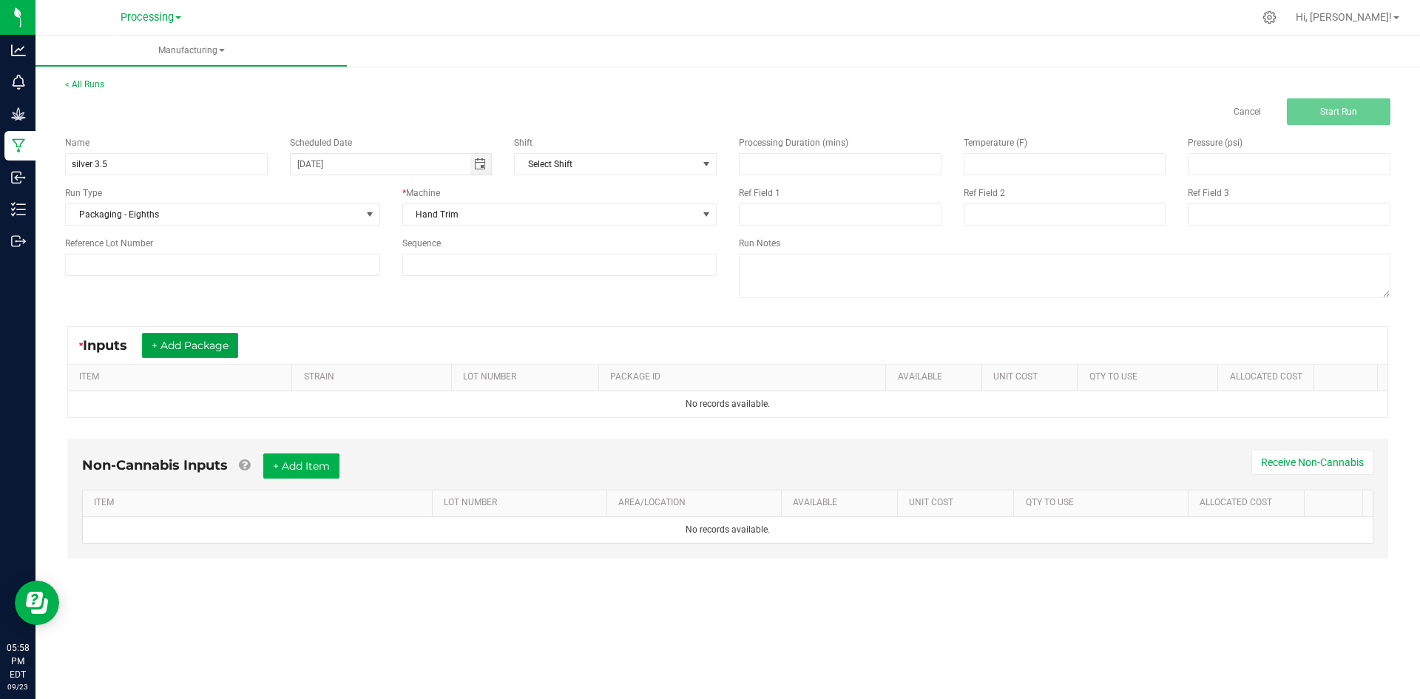
drag, startPoint x: 179, startPoint y: 342, endPoint x: 177, endPoint y: 371, distance: 28.1
click at [178, 342] on button "+ Add Package" at bounding box center [190, 345] width 96 height 25
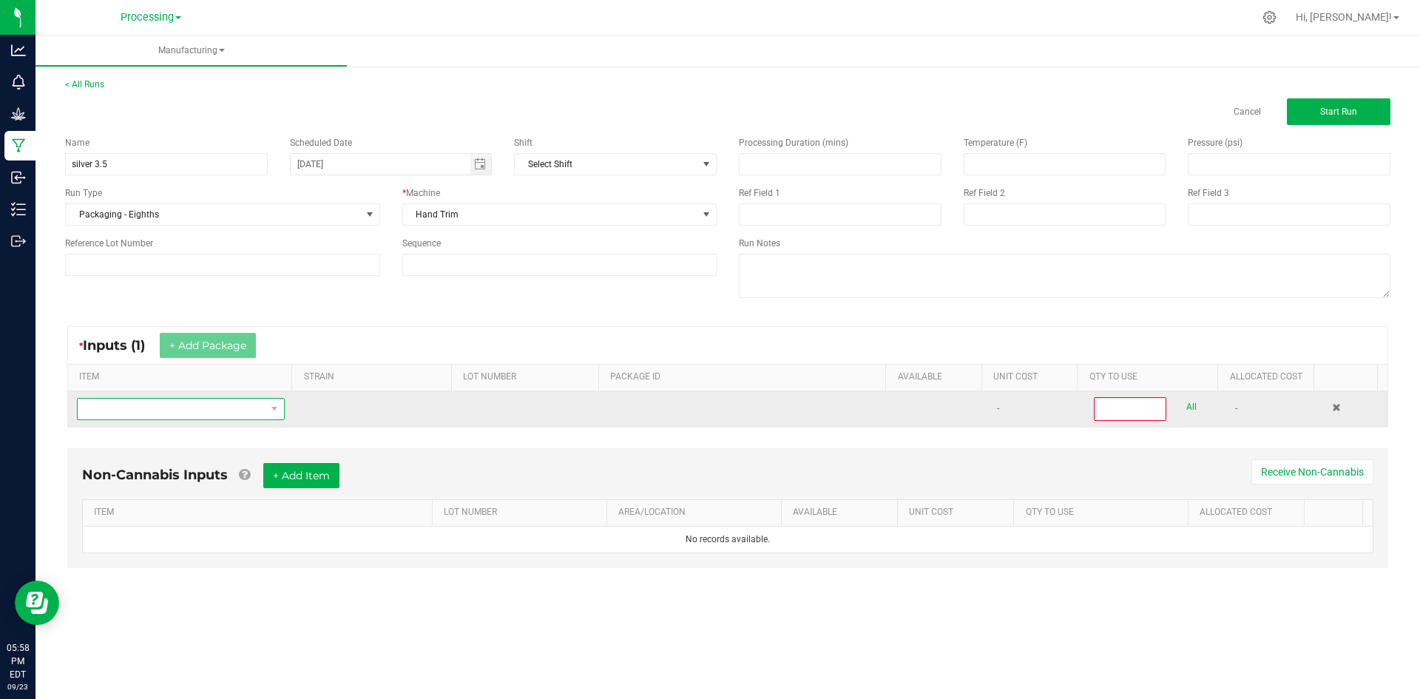
click at [180, 407] on span "NO DATA FOUND" at bounding box center [172, 409] width 188 height 21
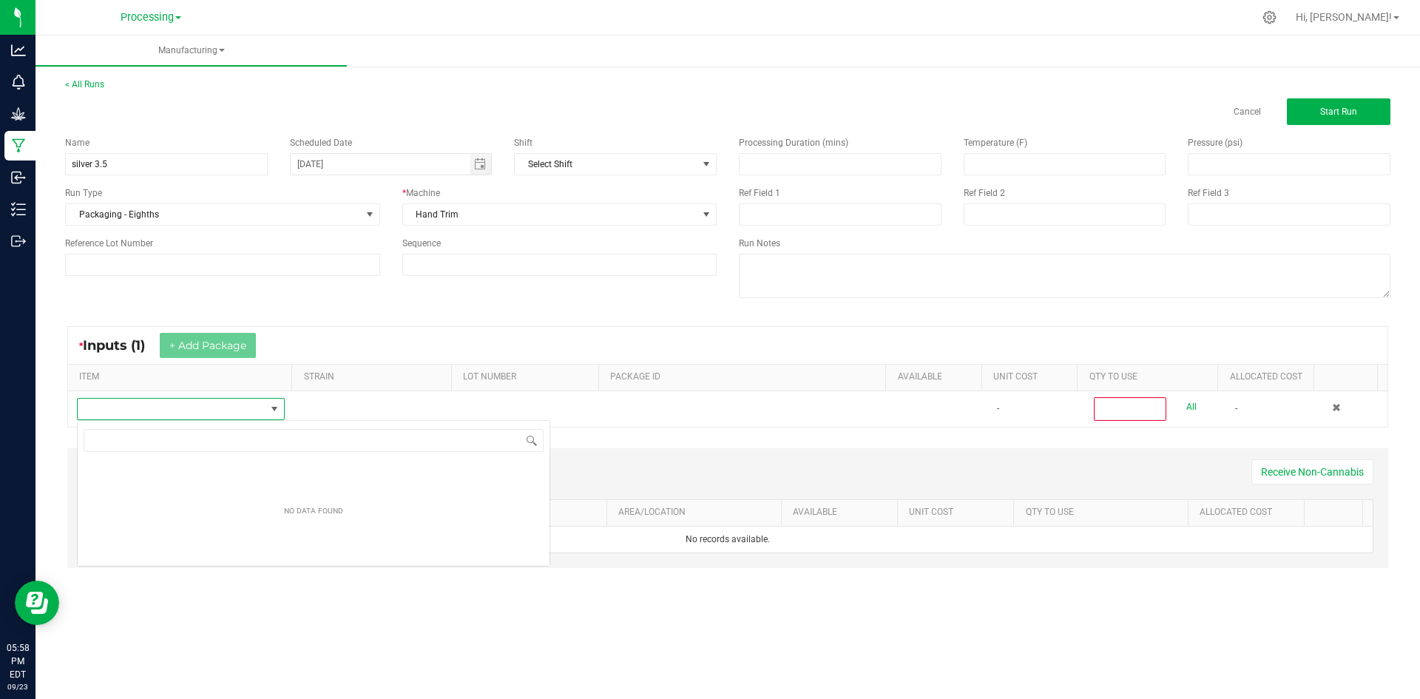
scroll to position [22, 204]
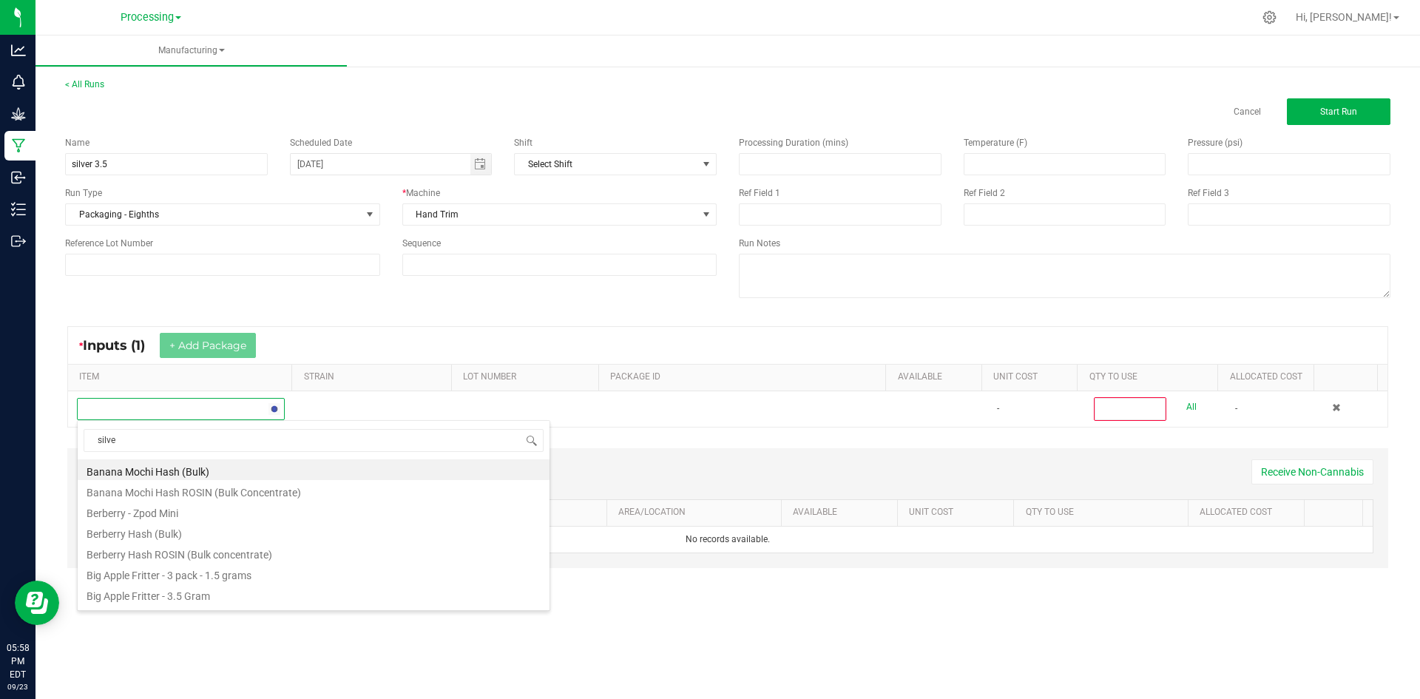
type input "silver"
click at [219, 572] on li "Silver Haze - Bulk Flower" at bounding box center [314, 573] width 472 height 21
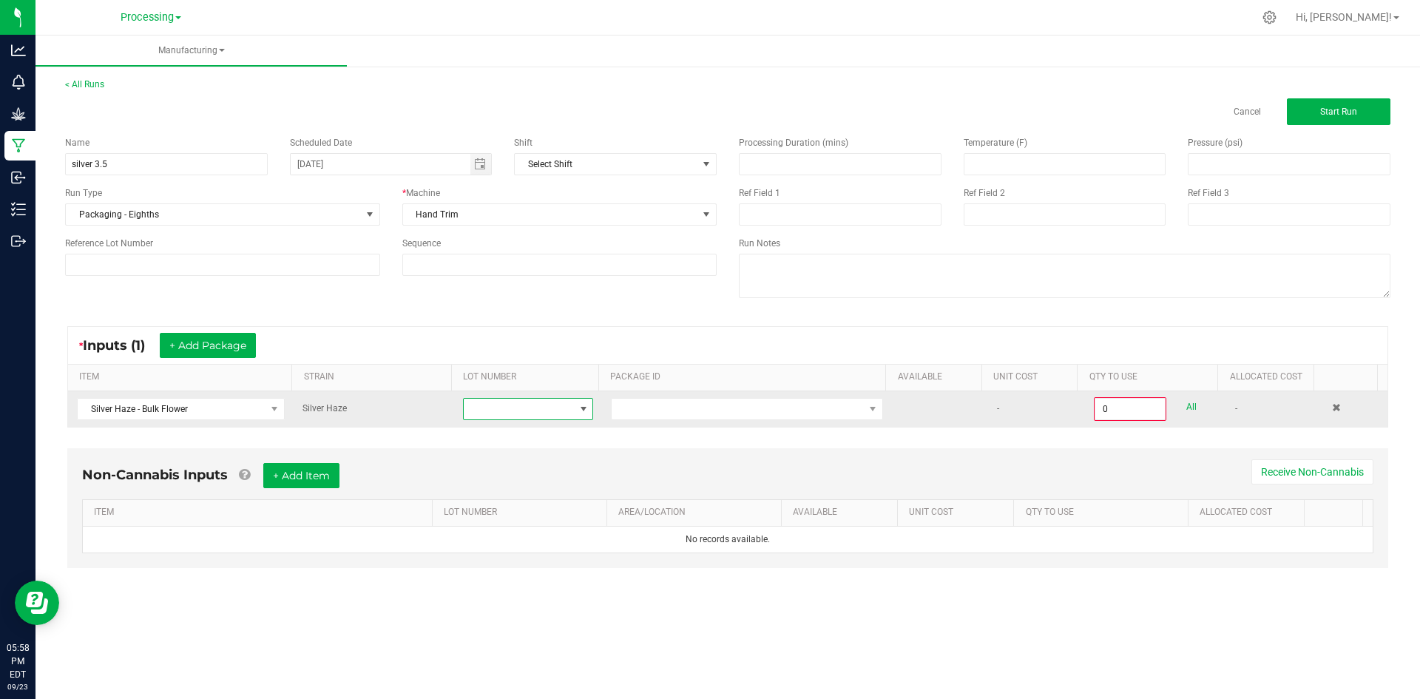
click at [525, 405] on span at bounding box center [519, 409] width 110 height 21
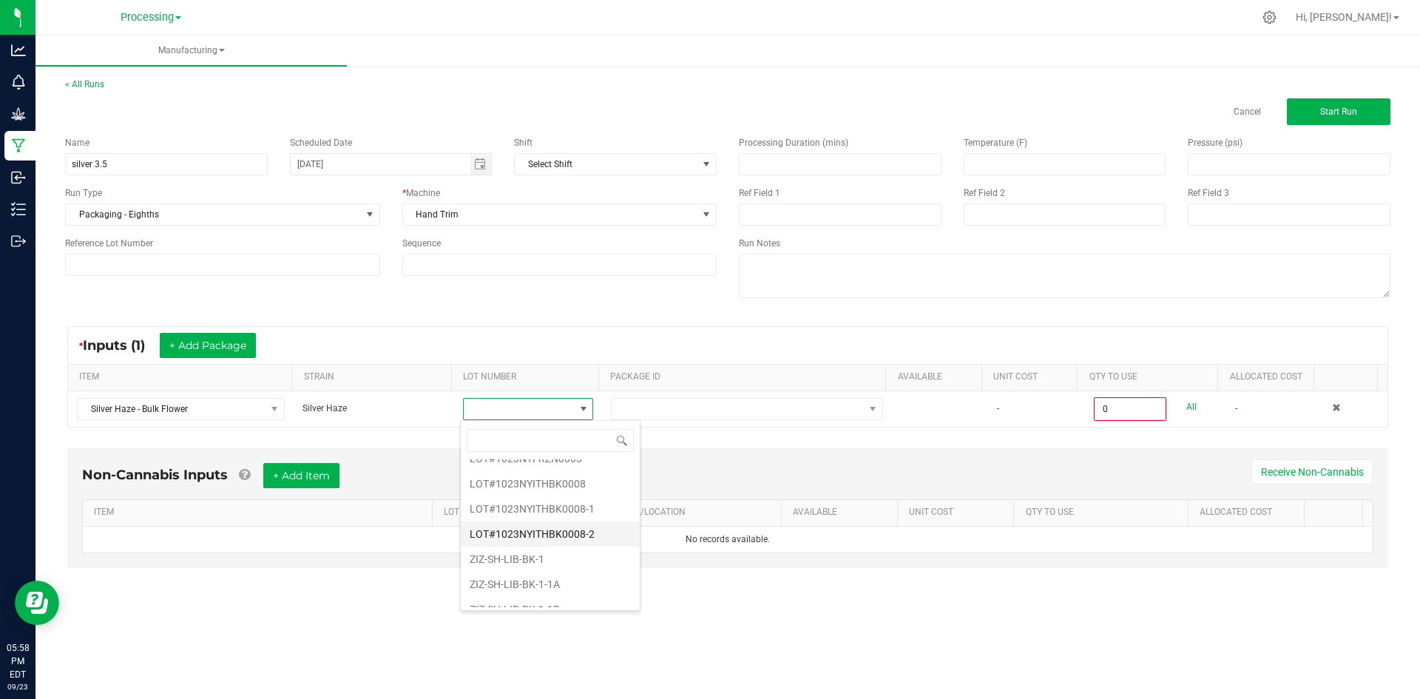
scroll to position [148, 0]
click at [569, 531] on li "ZIZ-SH-LIB-BK-1-1B" at bounding box center [550, 524] width 179 height 25
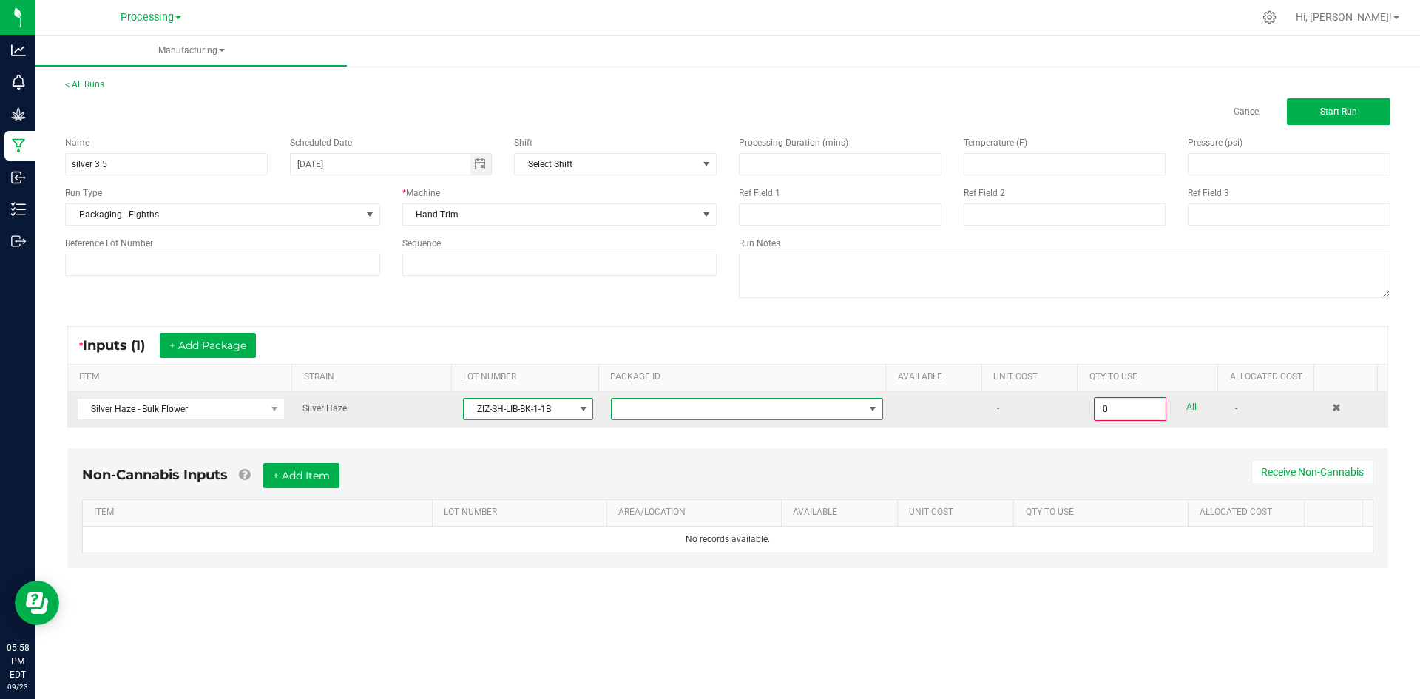
click at [723, 414] on span at bounding box center [738, 409] width 252 height 21
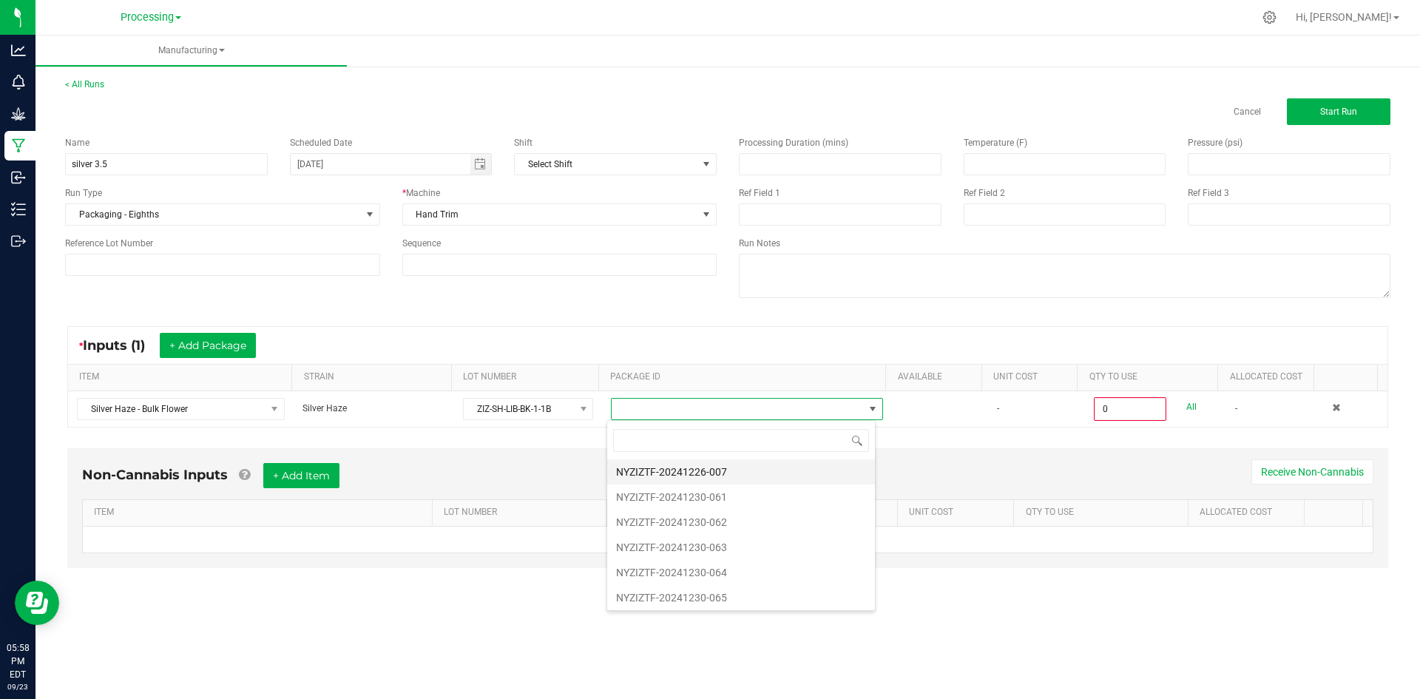
click at [740, 475] on li "NYZIZTF-20241226-007" at bounding box center [741, 471] width 268 height 25
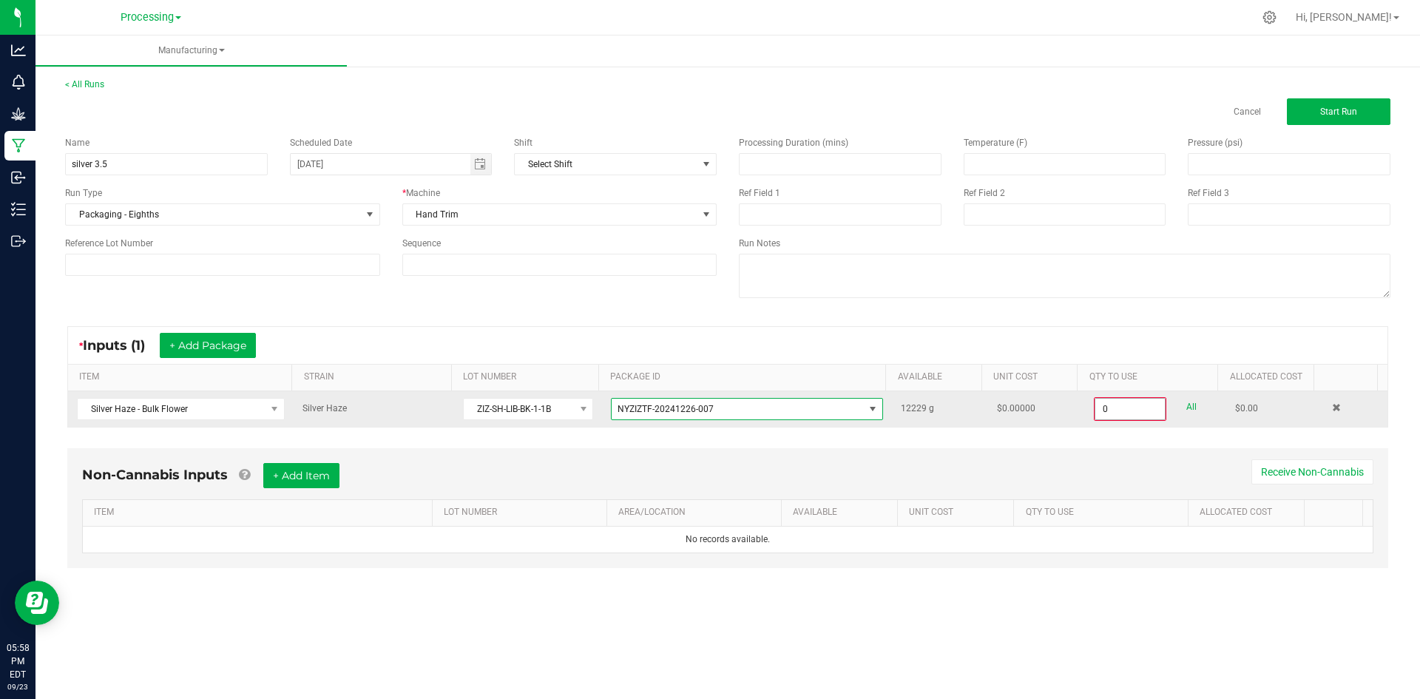
click at [1124, 414] on input "0" at bounding box center [1130, 409] width 70 height 21
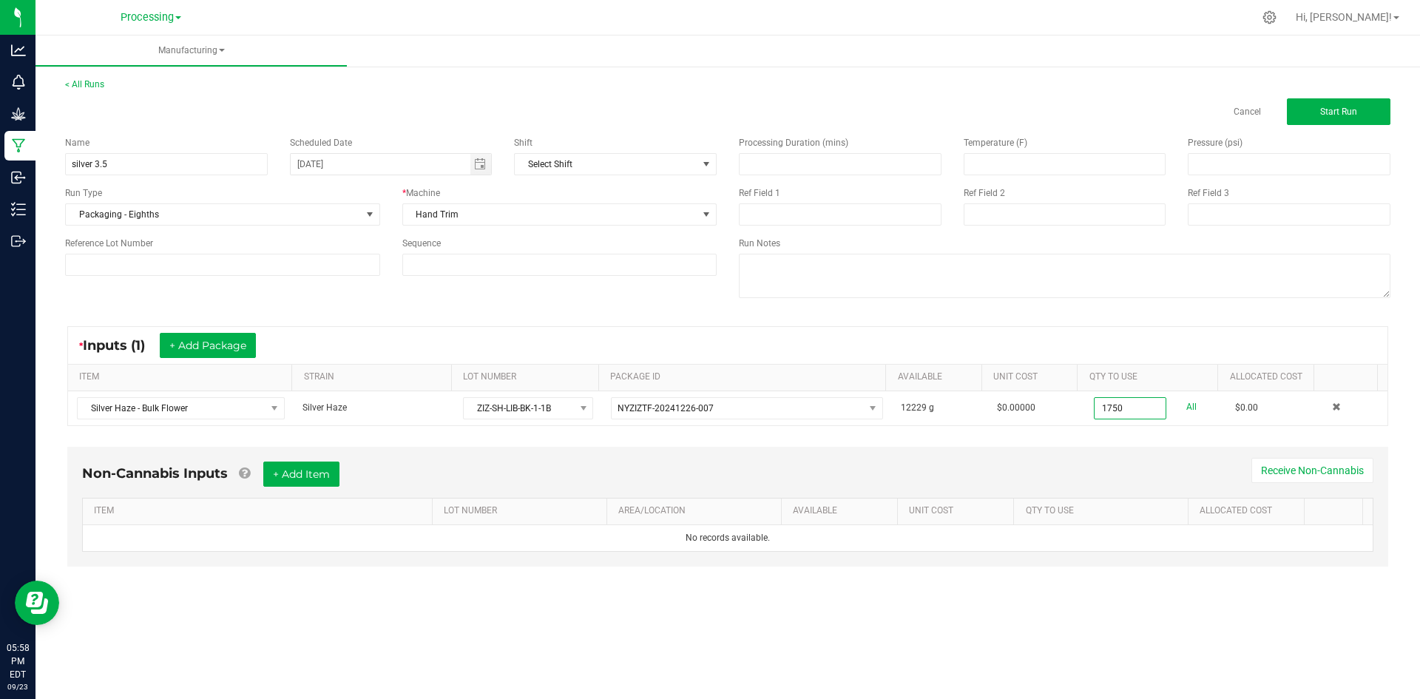
type input "1750.0000 g"
click at [1072, 486] on div "Non-Cannabis Inputs + Add Item Receive Non-Cannabis" at bounding box center [727, 479] width 1291 height 36
click at [333, 478] on button "+ Add Item" at bounding box center [301, 473] width 76 height 25
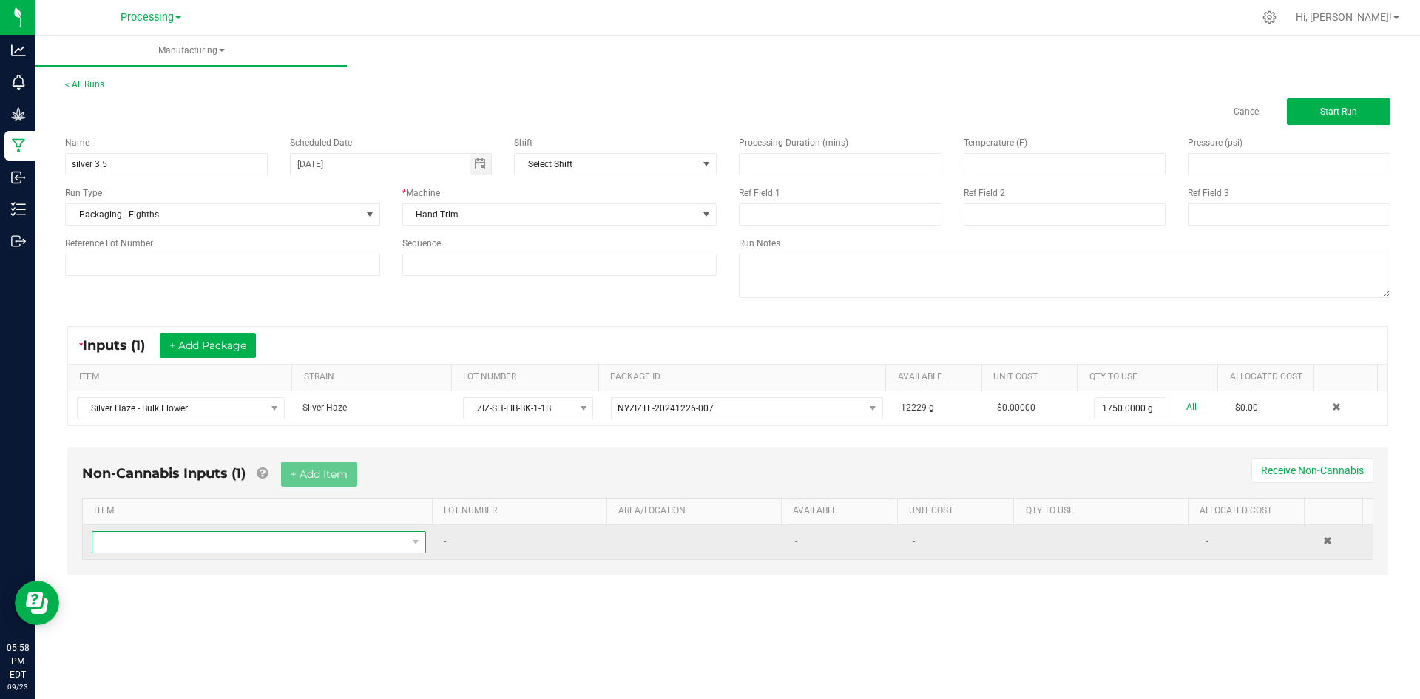
click at [223, 548] on span "NO DATA FOUND" at bounding box center [249, 542] width 314 height 21
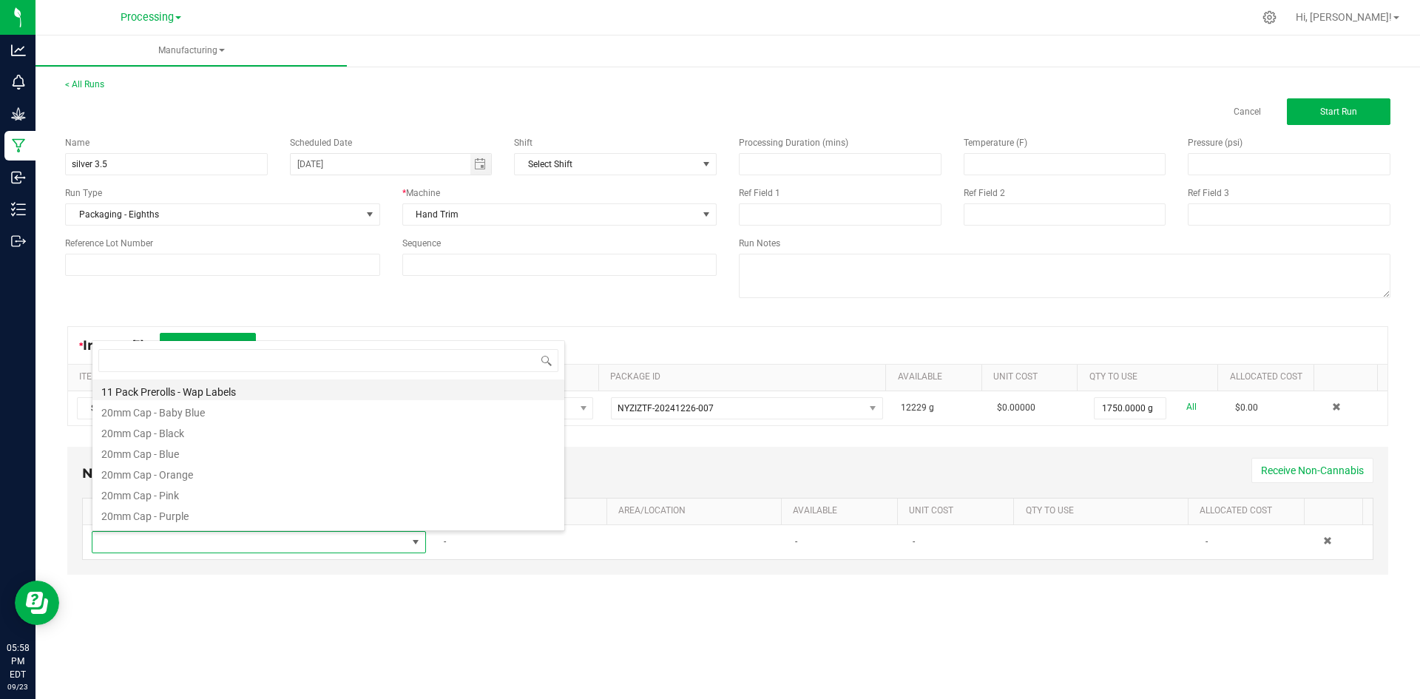
scroll to position [22, 328]
type input "silver"
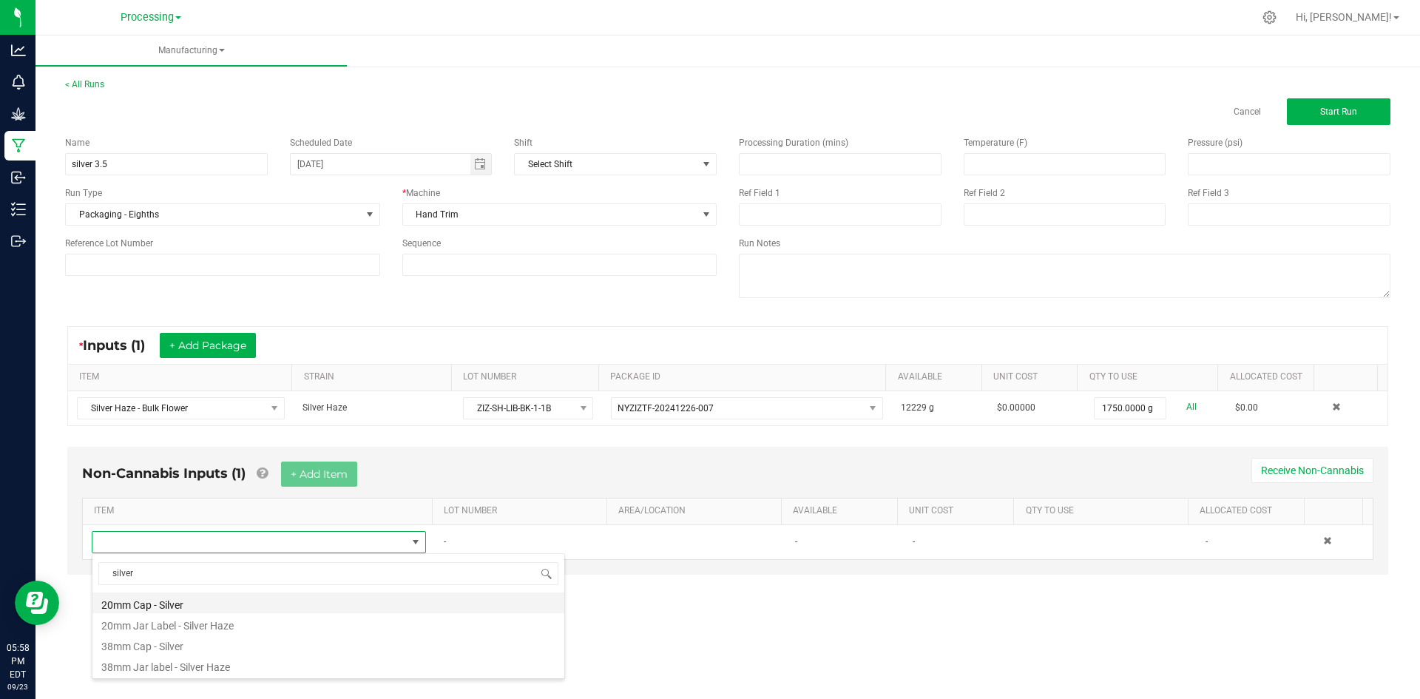
click at [184, 600] on li "20mm Cap - Silver" at bounding box center [328, 602] width 472 height 21
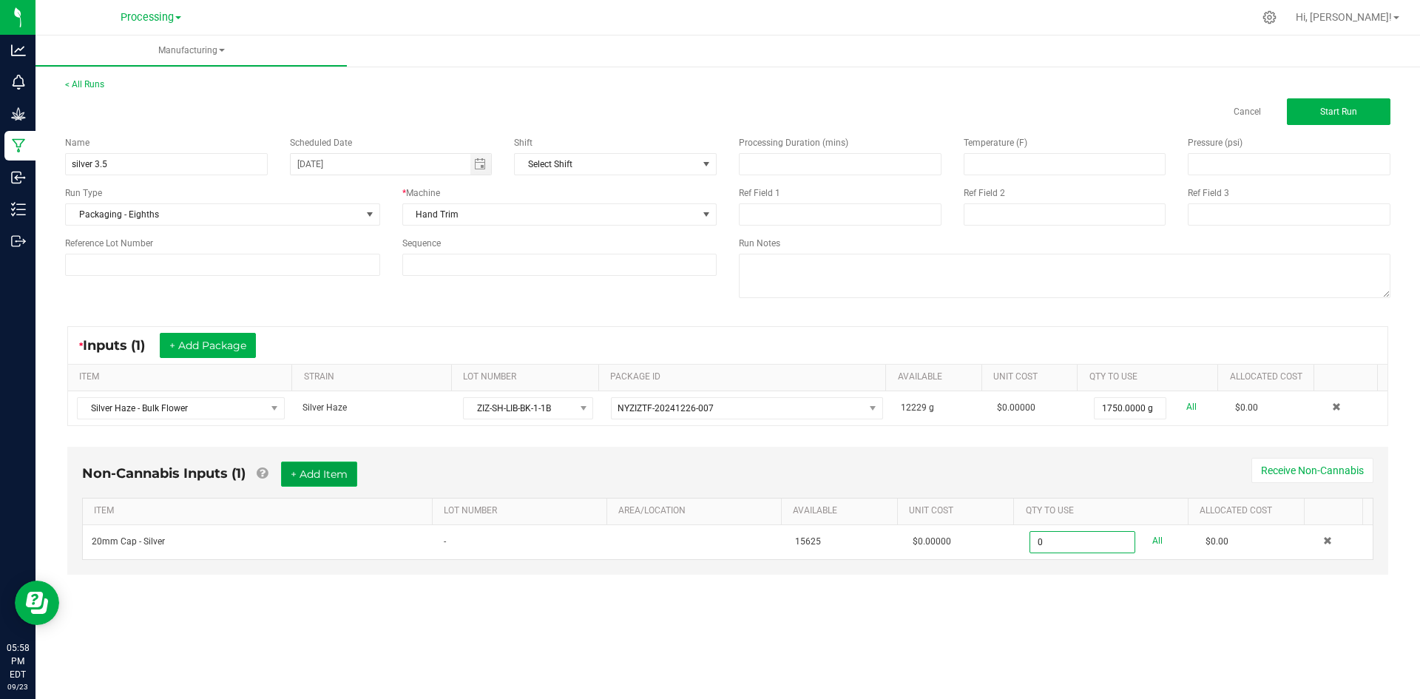
type input "0 ea"
click at [351, 474] on button "+ Add Item" at bounding box center [319, 473] width 76 height 25
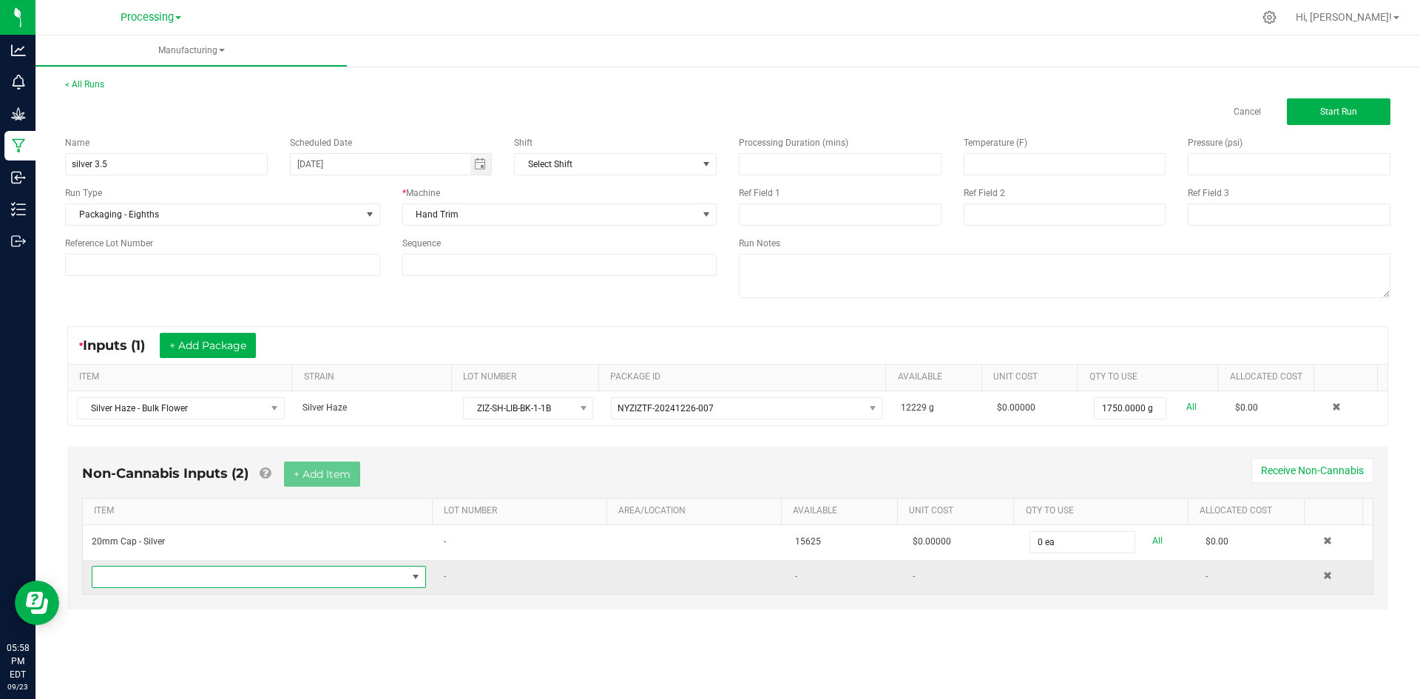
click at [260, 586] on span "NO DATA FOUND" at bounding box center [249, 576] width 314 height 21
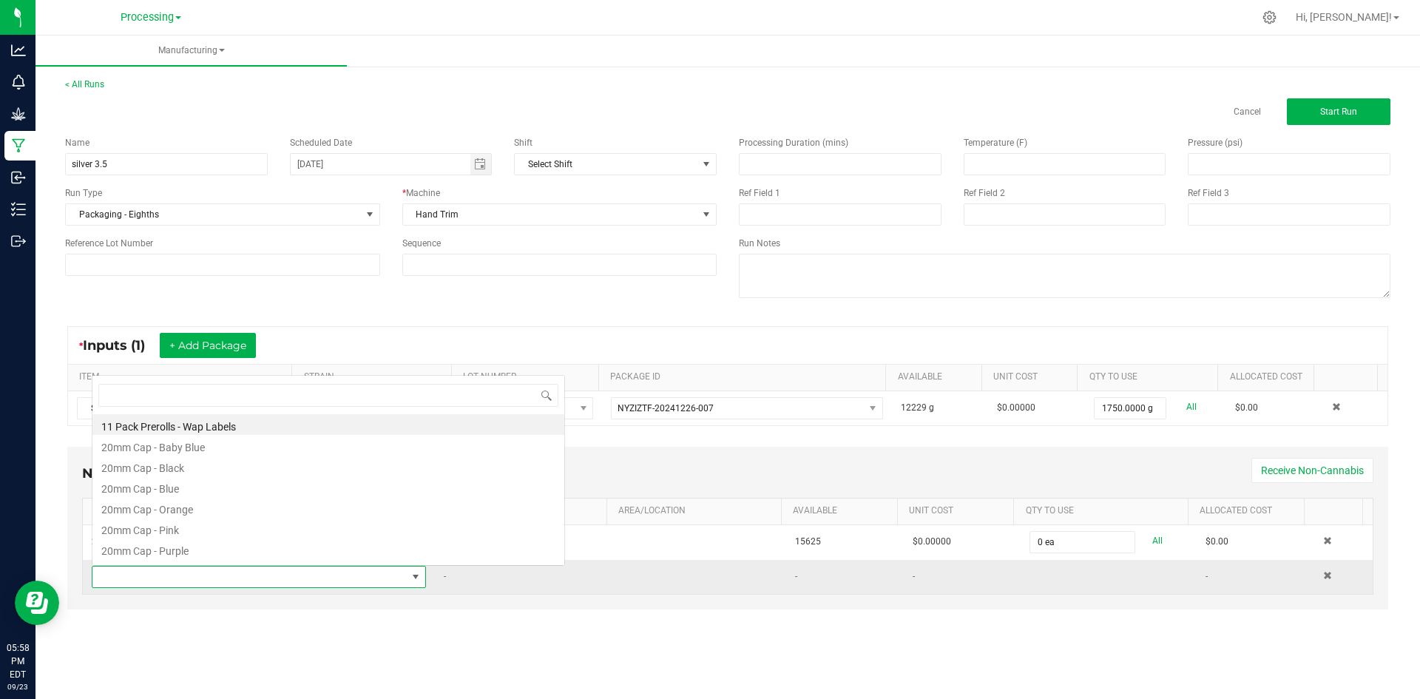
scroll to position [22, 328]
type input "s"
type input "tub"
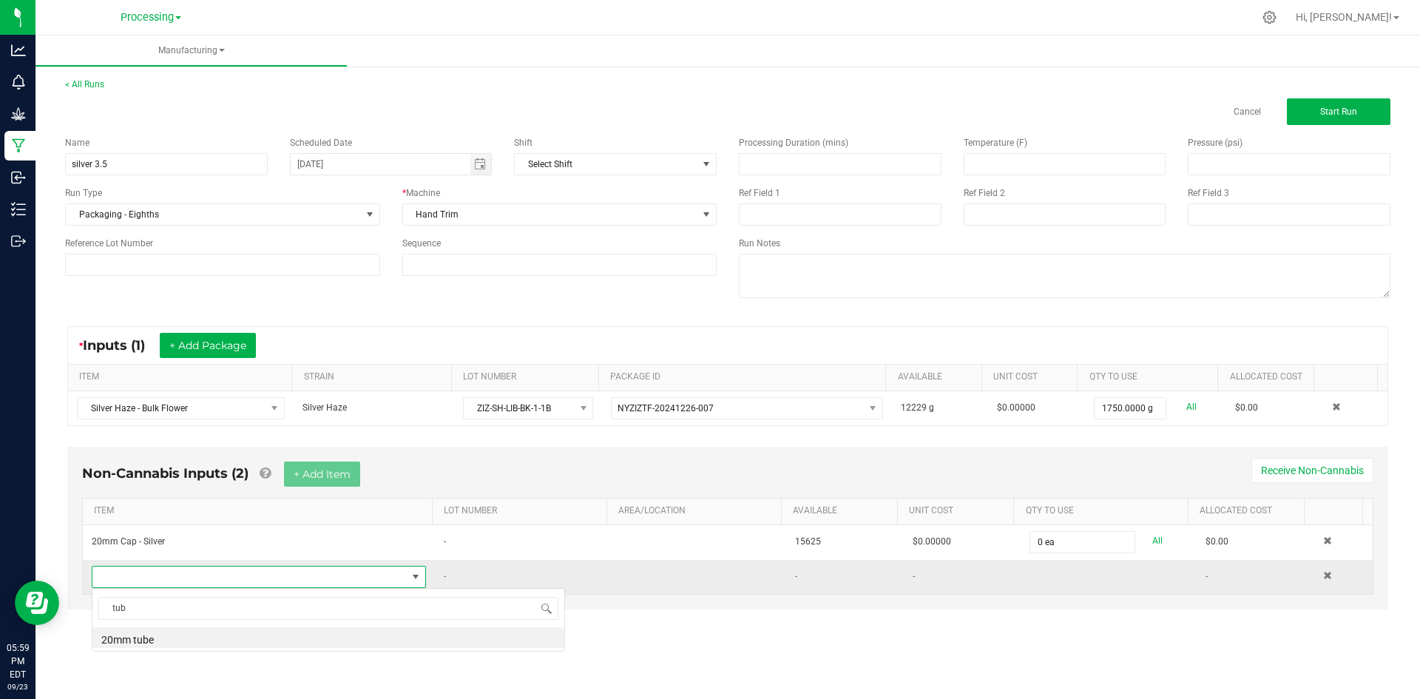
scroll to position [0, 0]
click at [167, 641] on li "20mm tube" at bounding box center [328, 637] width 472 height 21
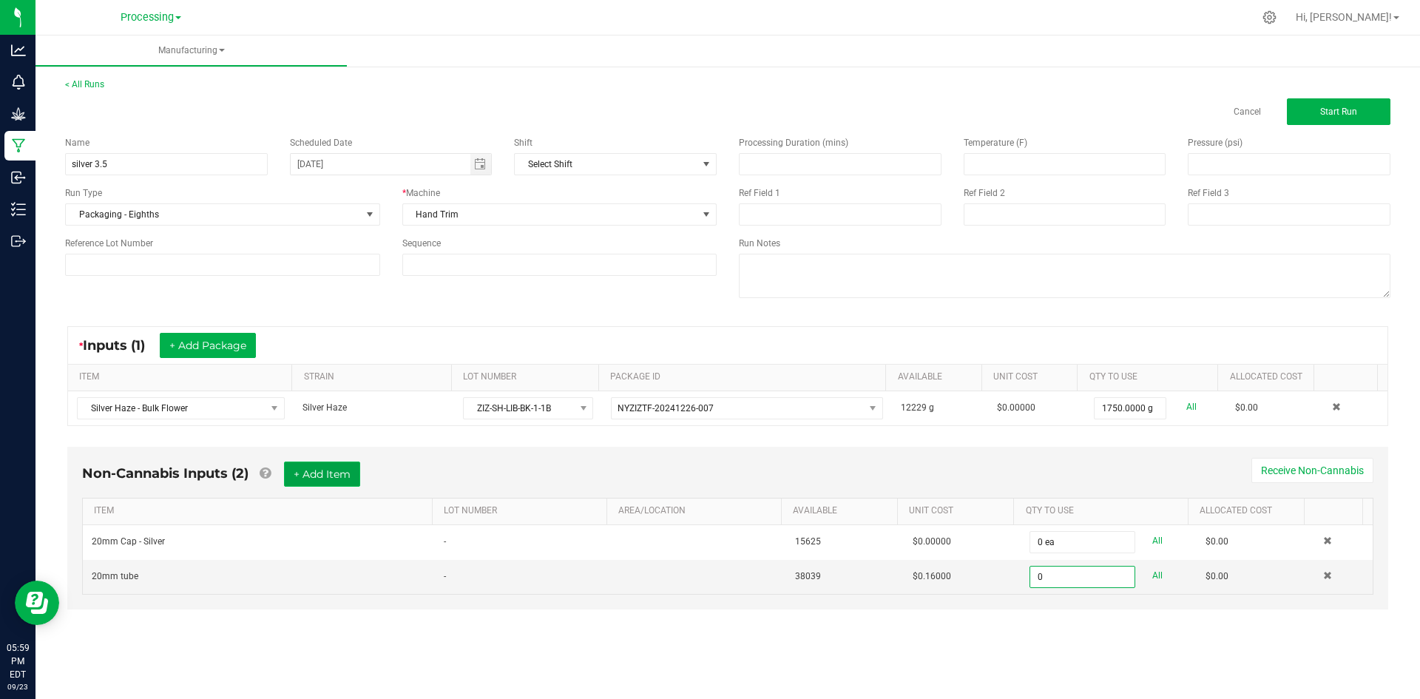
type input "0 ea"
click at [320, 476] on button "+ Add Item" at bounding box center [322, 473] width 76 height 25
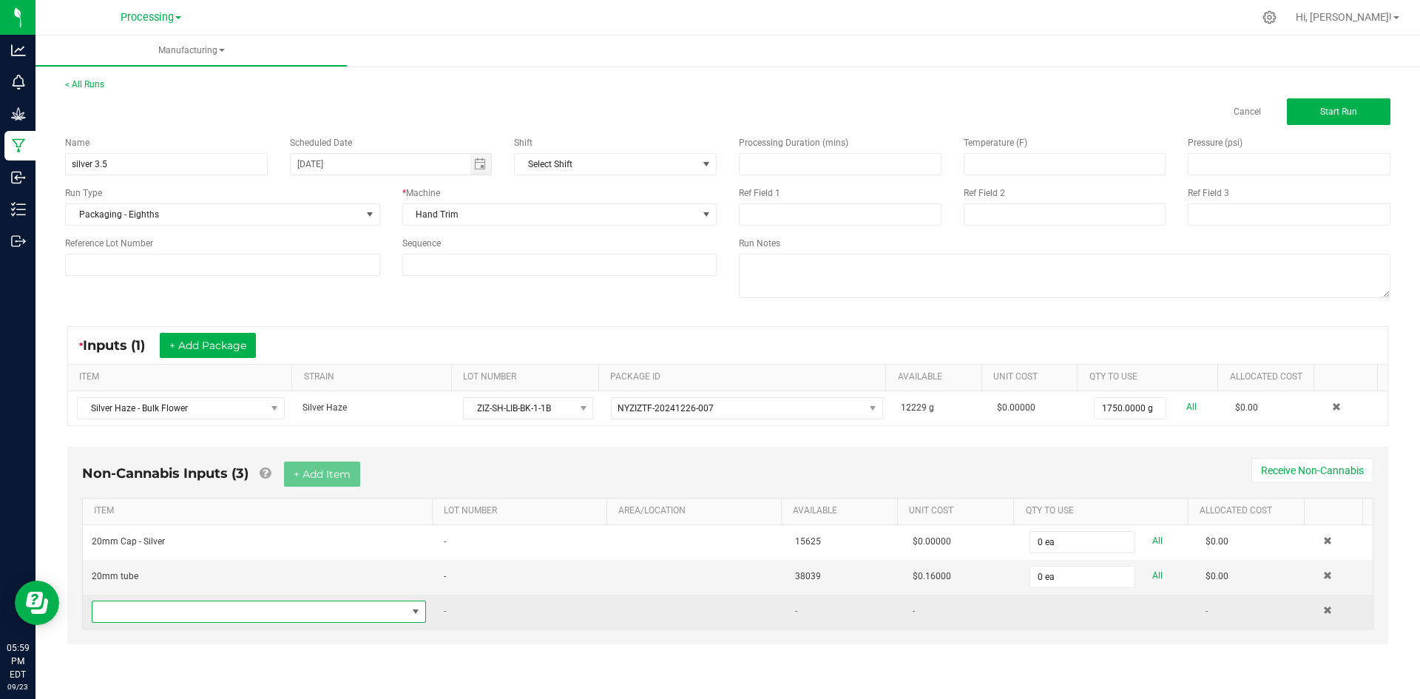
click at [148, 621] on span "NO DATA FOUND" at bounding box center [249, 611] width 314 height 21
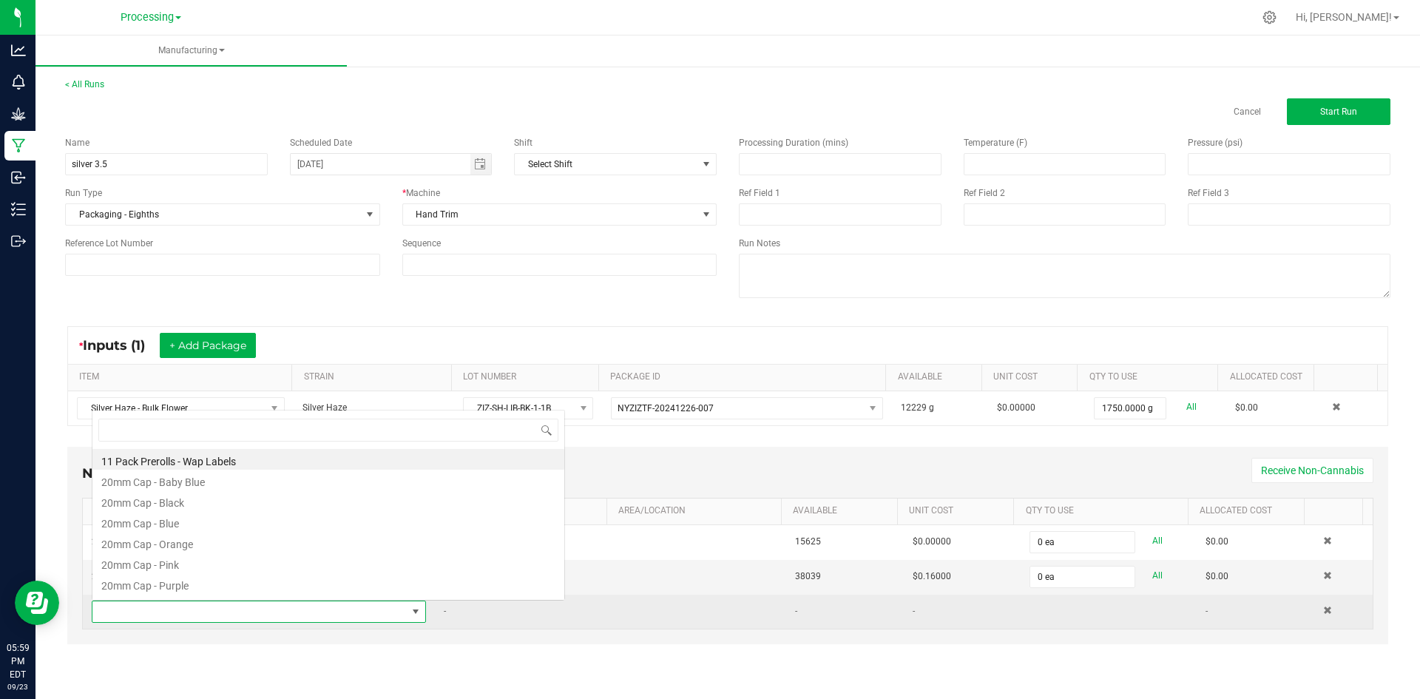
scroll to position [22, 328]
type input "silver"
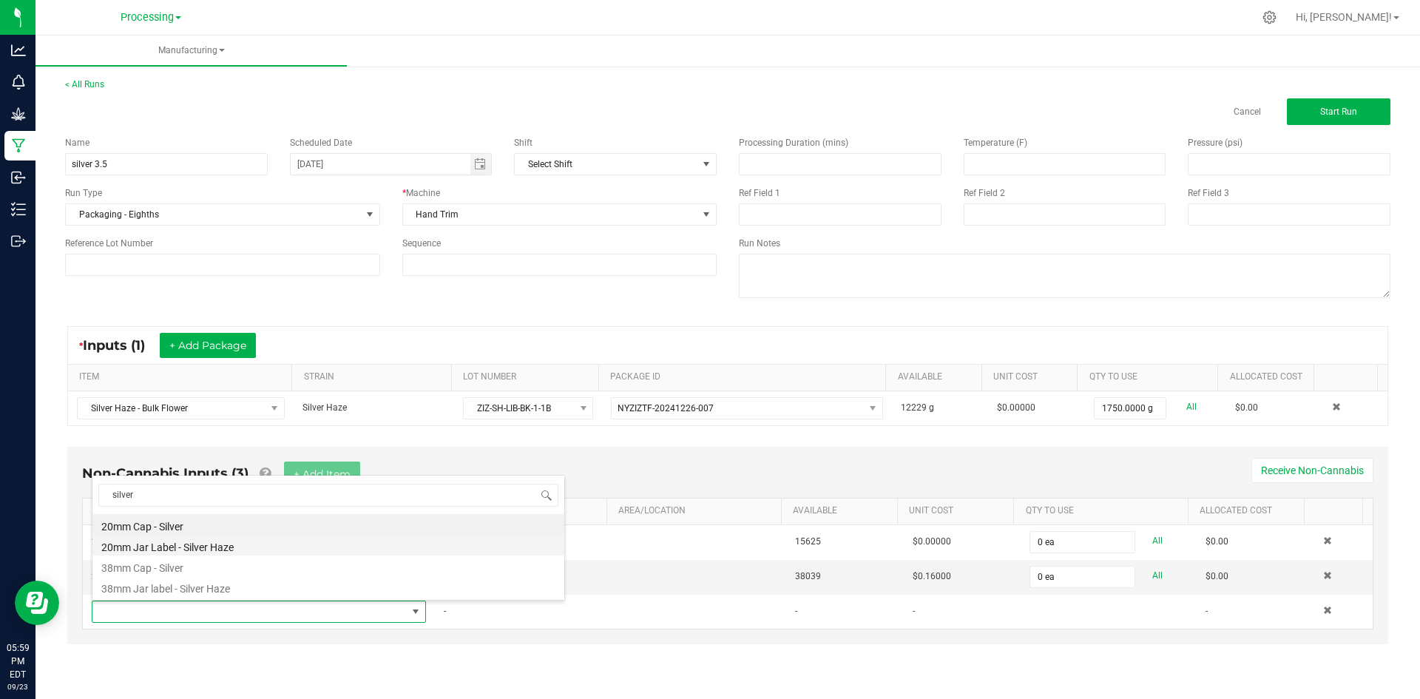
click at [209, 546] on li "20mm Jar Label - Silver Haze" at bounding box center [328, 545] width 472 height 21
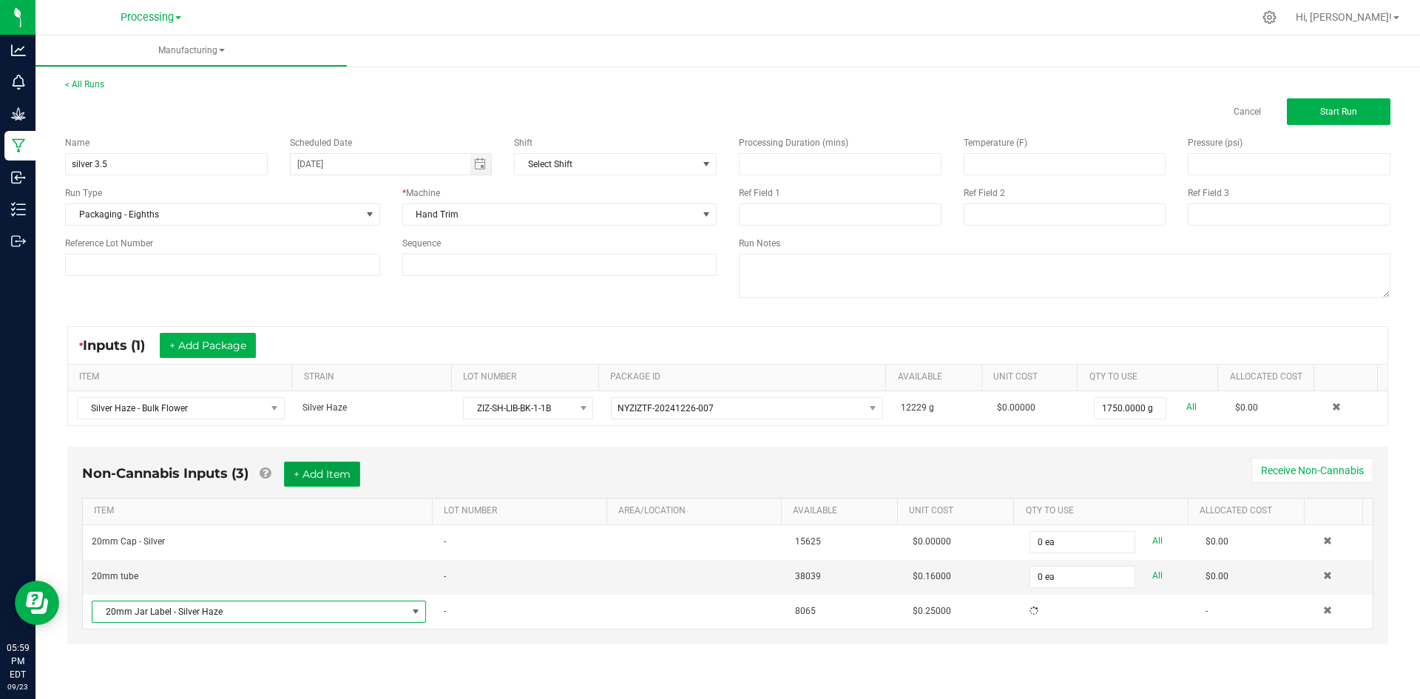
click at [339, 477] on button "+ Add Item" at bounding box center [322, 473] width 76 height 25
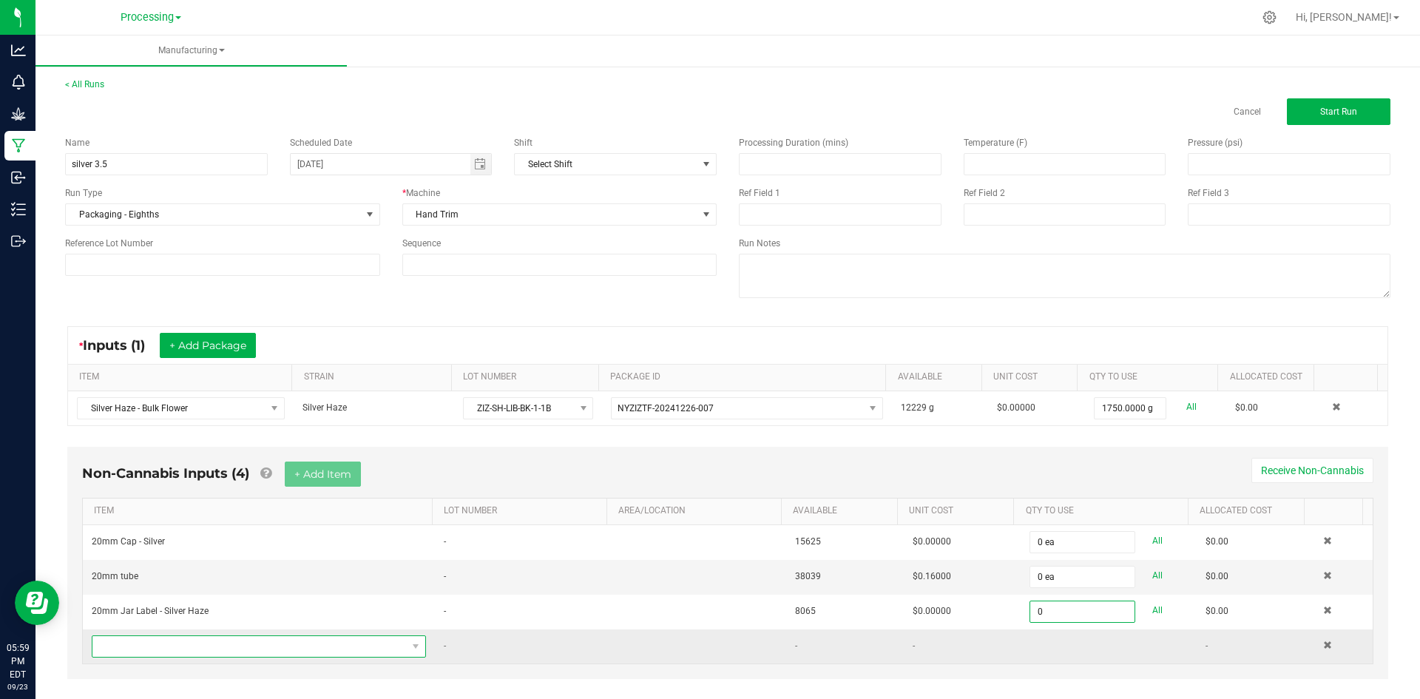
type input "0 ea"
click at [206, 654] on span "NO DATA FOUND" at bounding box center [249, 646] width 314 height 21
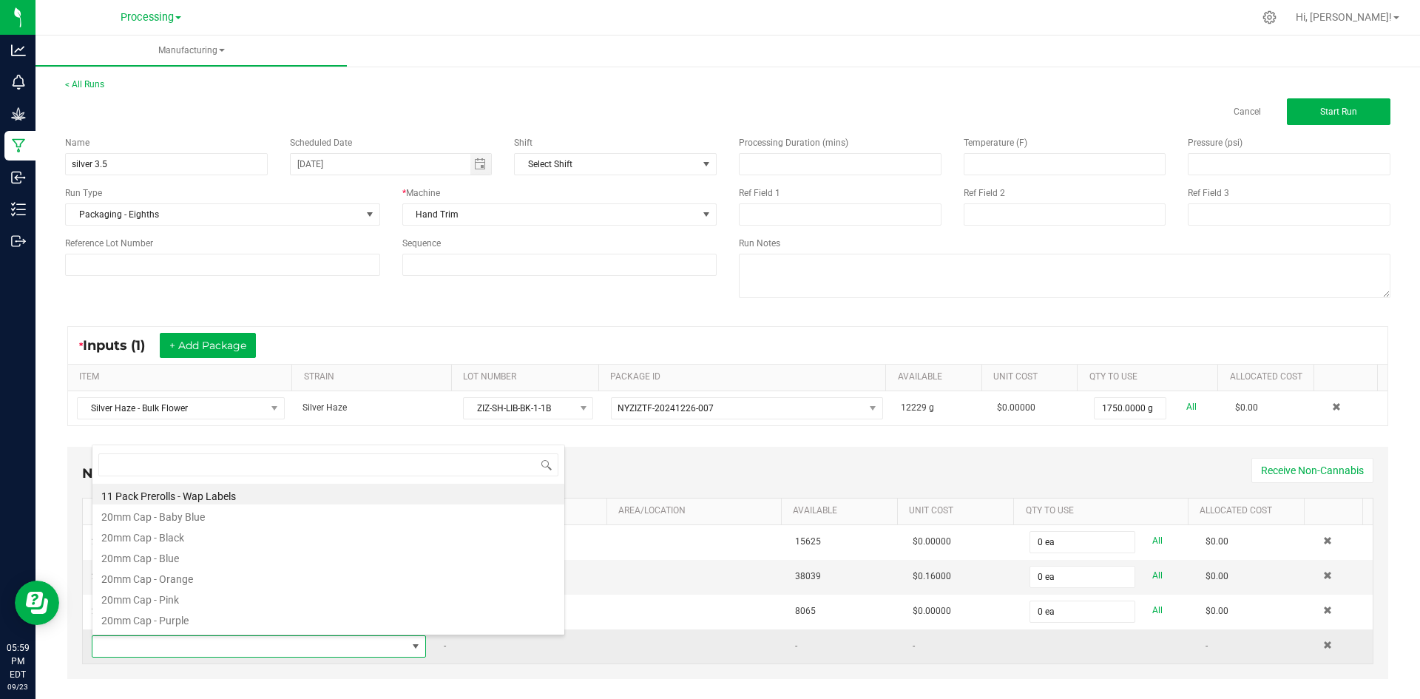
scroll to position [22, 325]
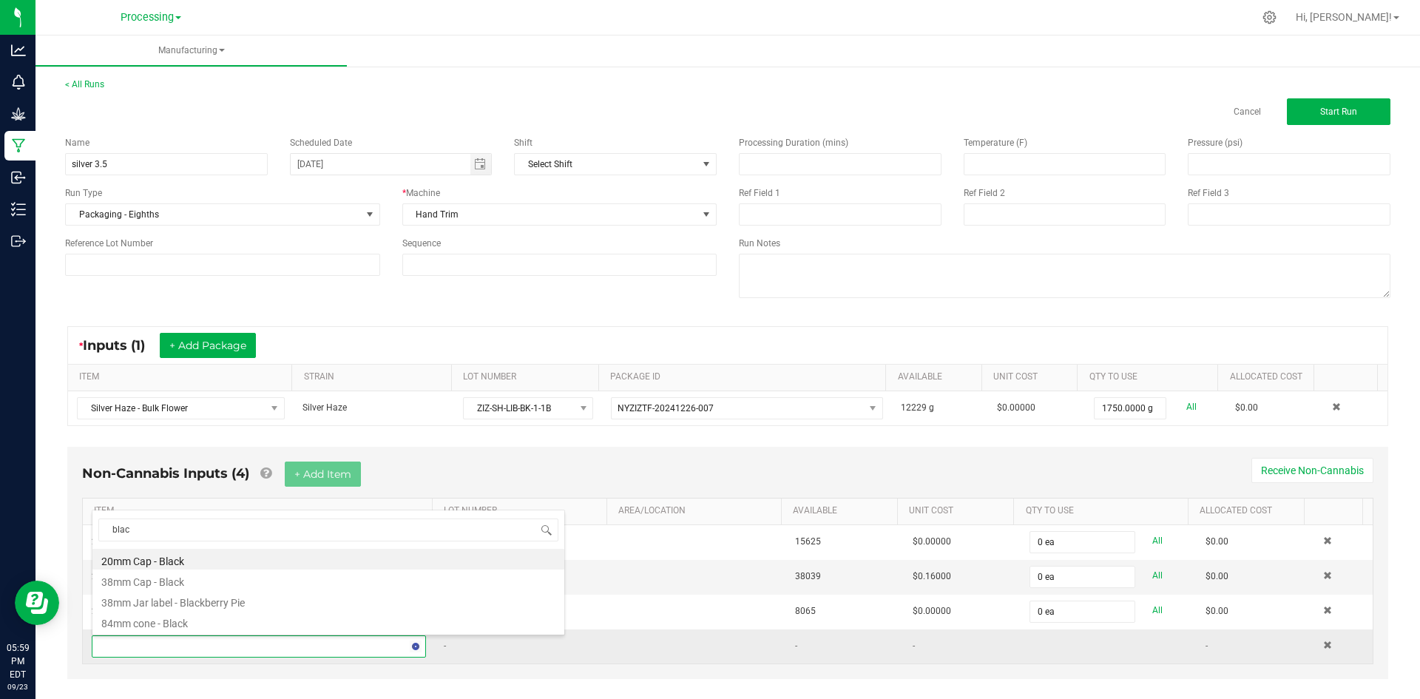
type input "black"
click at [186, 629] on li "84mm cone - Black" at bounding box center [328, 621] width 472 height 21
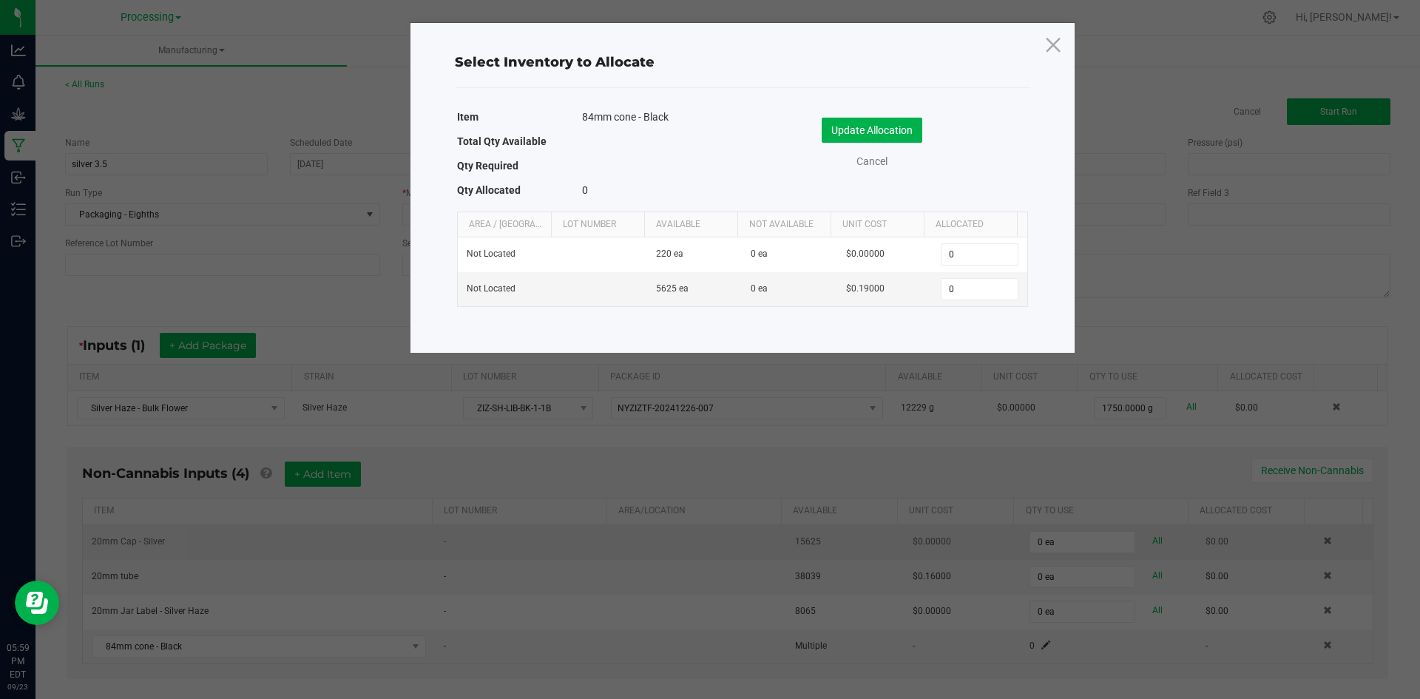
click at [329, 470] on ngb-modal-window "Select Inventory to Allocate Item 84mm cone - Black Total Qty Available Qty Req…" at bounding box center [715, 349] width 1431 height 699
click at [978, 284] on input "0" at bounding box center [978, 289] width 75 height 21
type input "500"
click at [856, 134] on button "Update Allocation" at bounding box center [872, 130] width 101 height 25
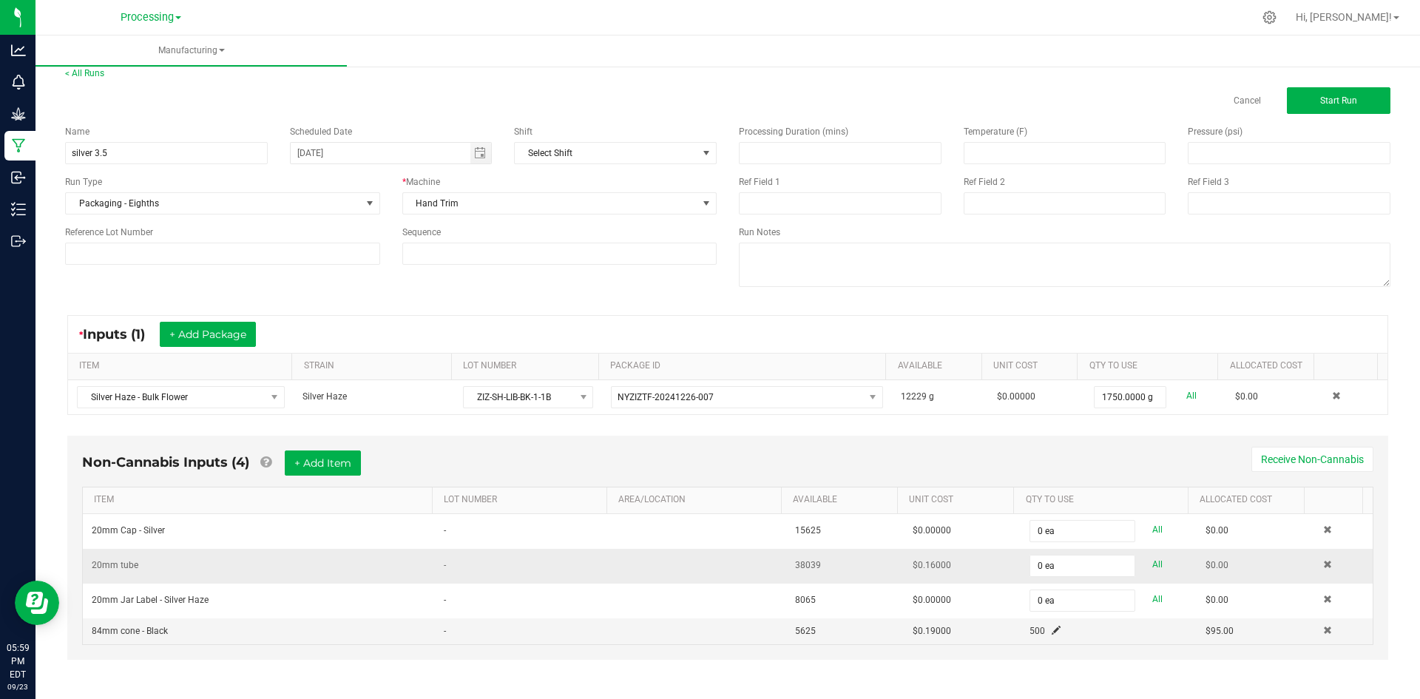
scroll to position [15, 0]
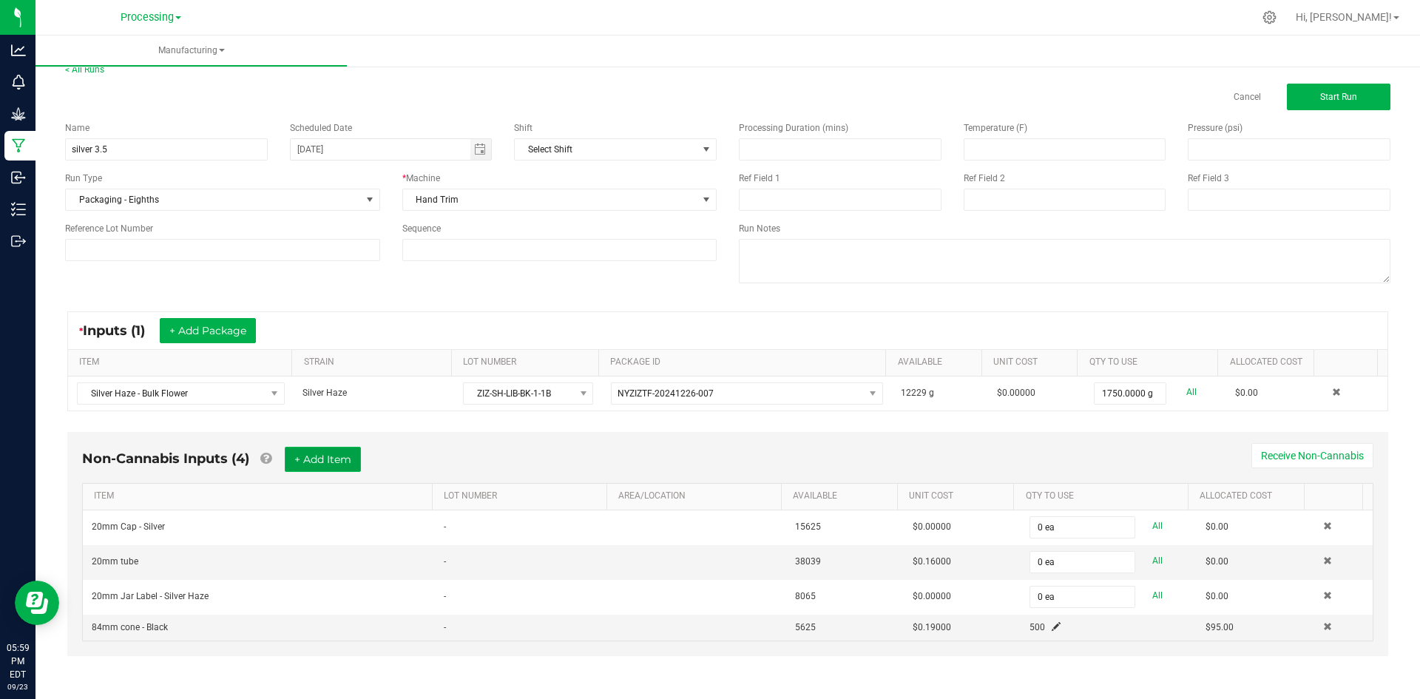
click at [316, 459] on button "+ Add Item" at bounding box center [323, 459] width 76 height 25
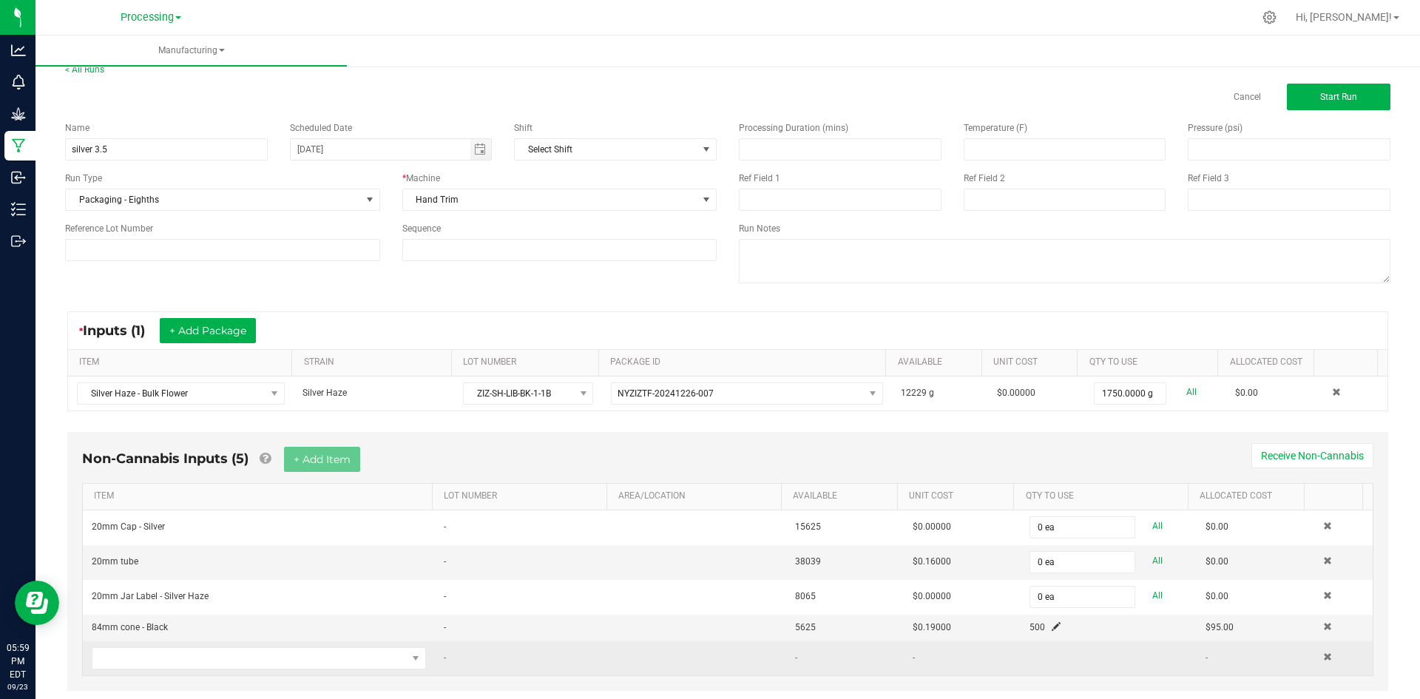
click at [177, 645] on td at bounding box center [259, 658] width 352 height 34
click at [177, 657] on span "NO DATA FOUND" at bounding box center [249, 658] width 314 height 21
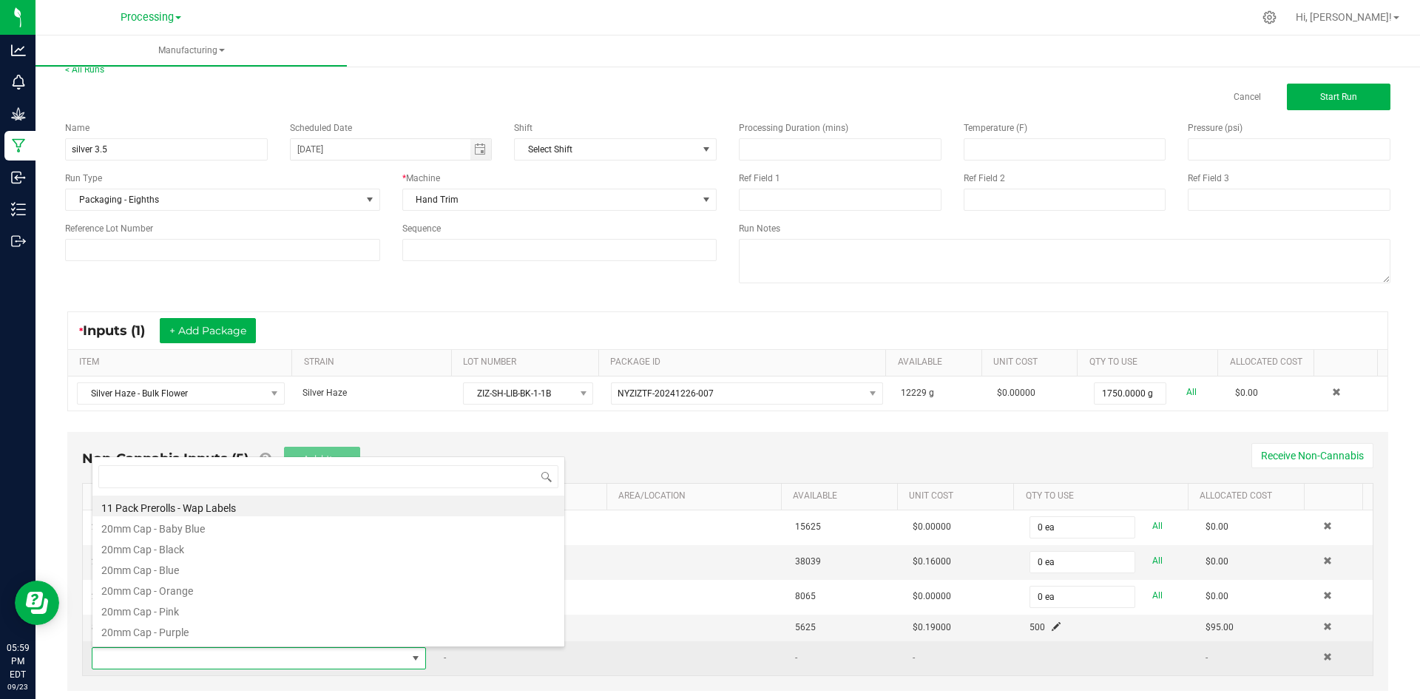
scroll to position [22, 325]
type input "shrink"
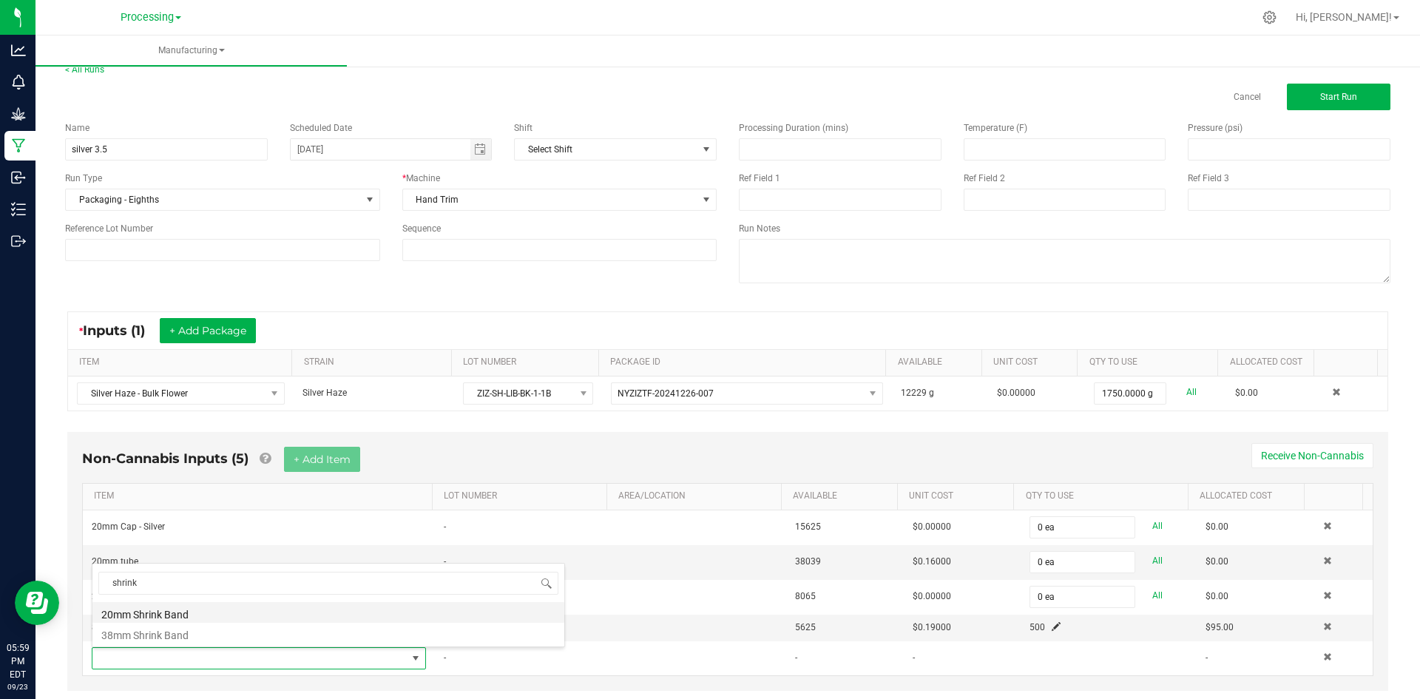
click at [194, 603] on li "20mm Shrink Band" at bounding box center [328, 612] width 472 height 21
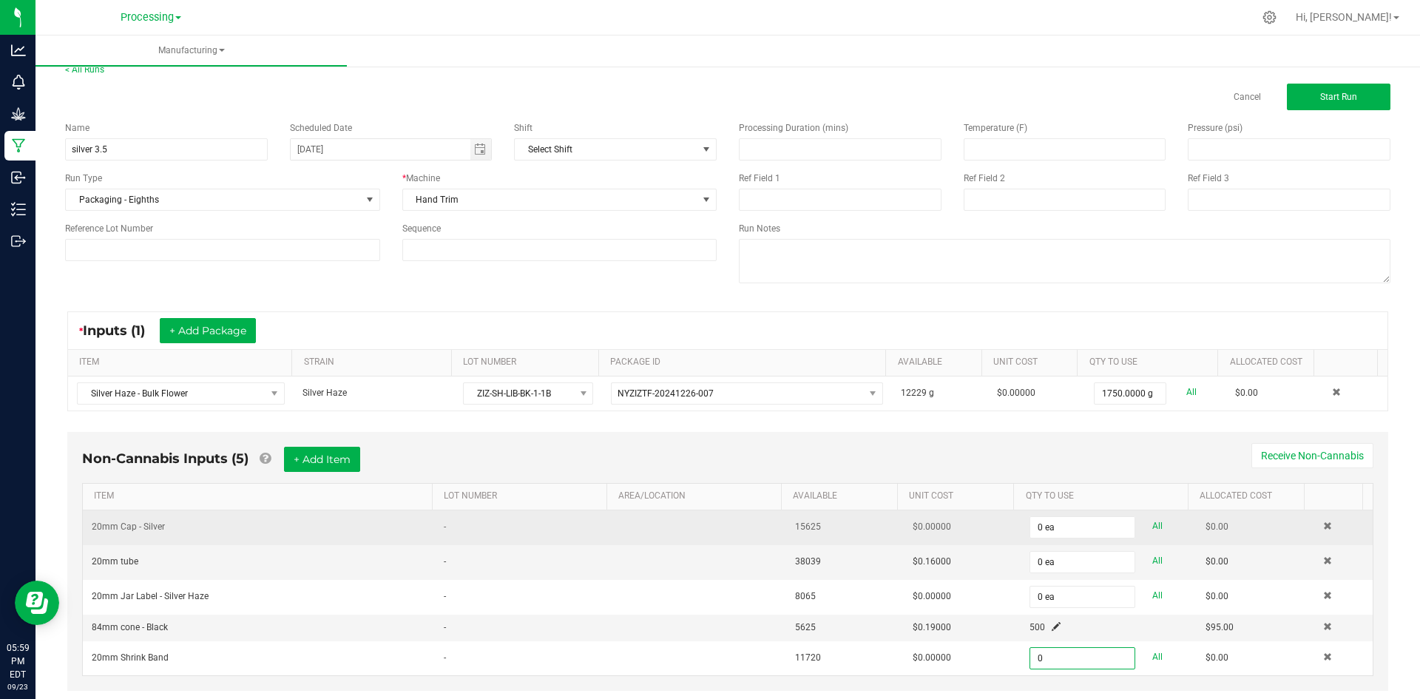
type input "0 ea"
click at [1056, 544] on td "0 ea All" at bounding box center [1109, 527] width 176 height 35
type input "0"
click at [1066, 532] on input "0" at bounding box center [1082, 527] width 104 height 21
click at [1066, 532] on input "5" at bounding box center [1082, 527] width 104 height 21
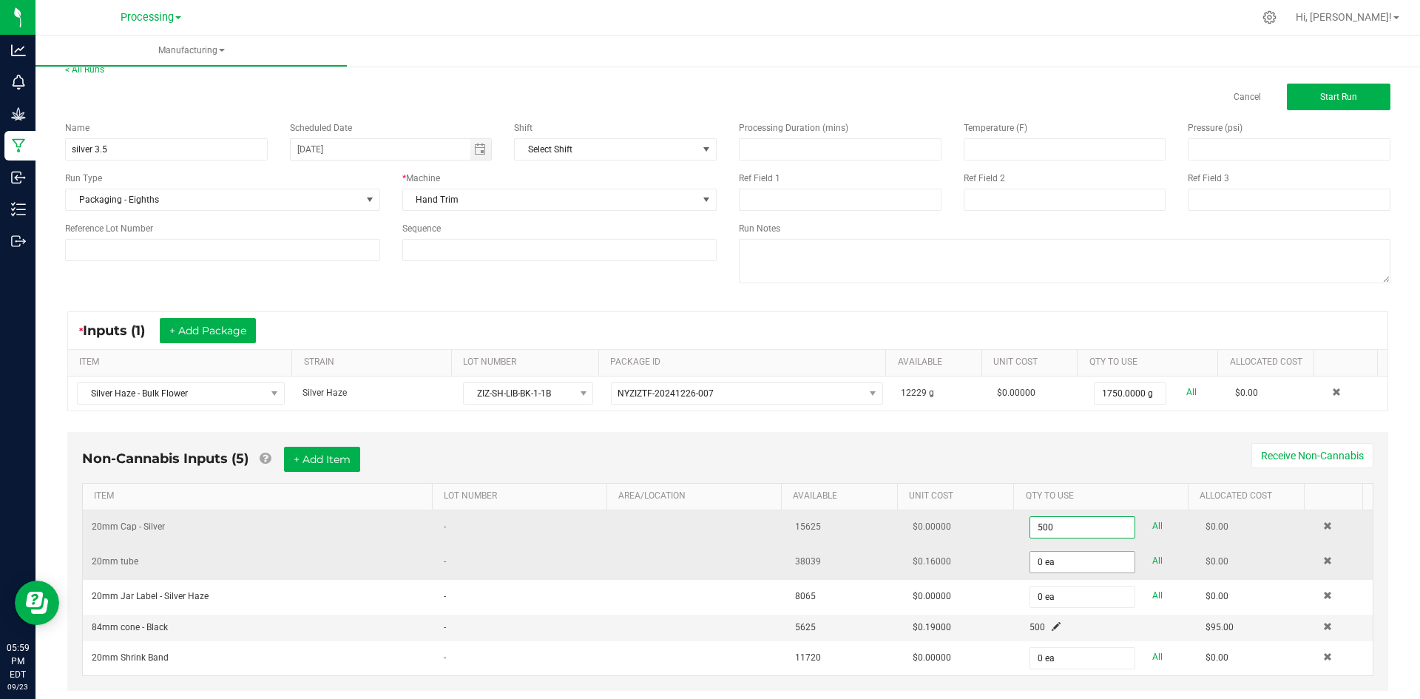
type input "500"
click at [1063, 552] on input "0 ea" at bounding box center [1082, 562] width 104 height 21
type input "0"
type input "500 ea"
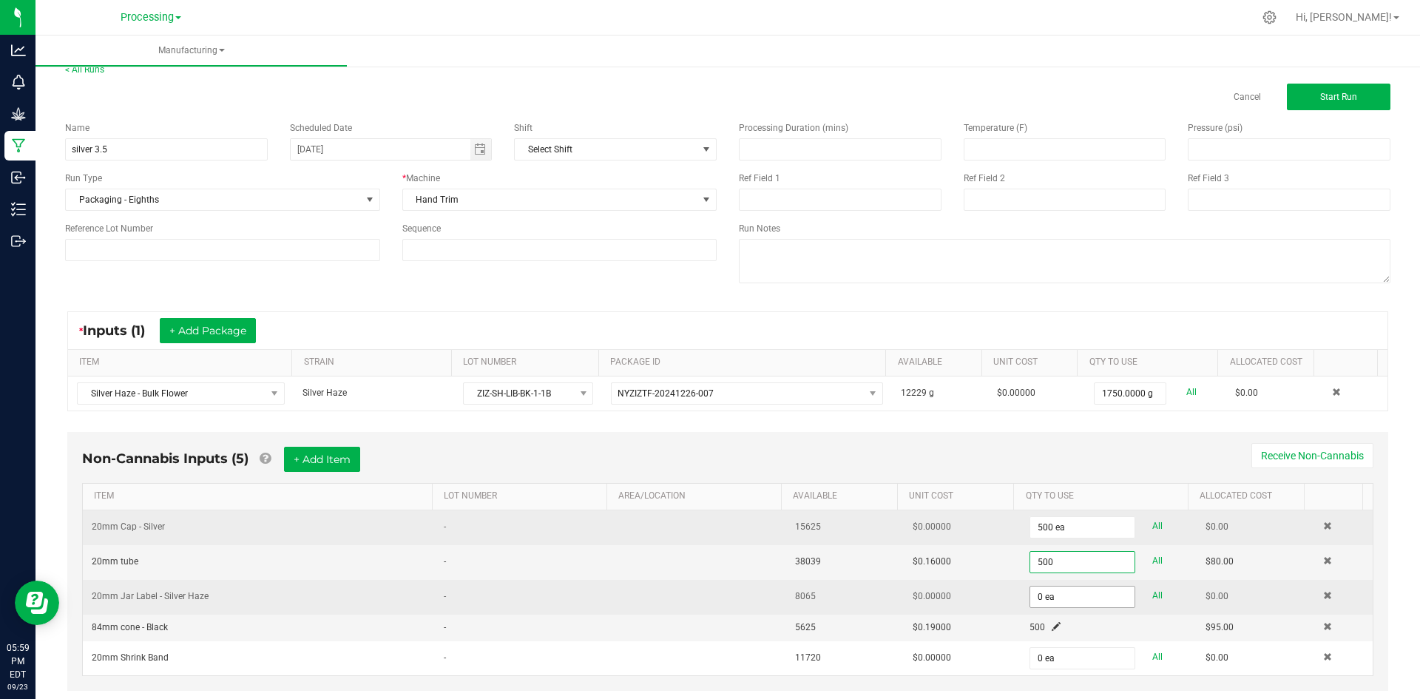
type input "500"
type input "0"
type input "500 ea"
click at [1086, 596] on input "0" at bounding box center [1082, 596] width 104 height 21
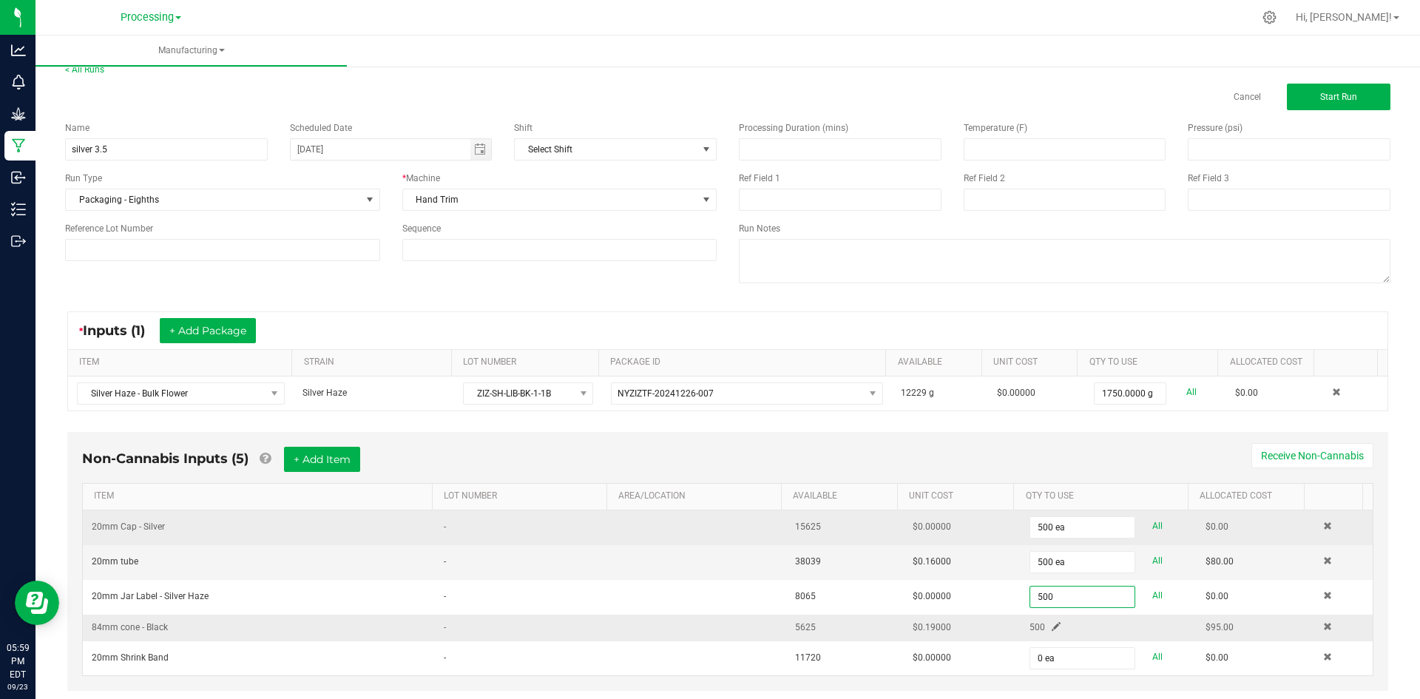
type input "500 ea"
click at [1052, 626] on span at bounding box center [1056, 626] width 9 height 9
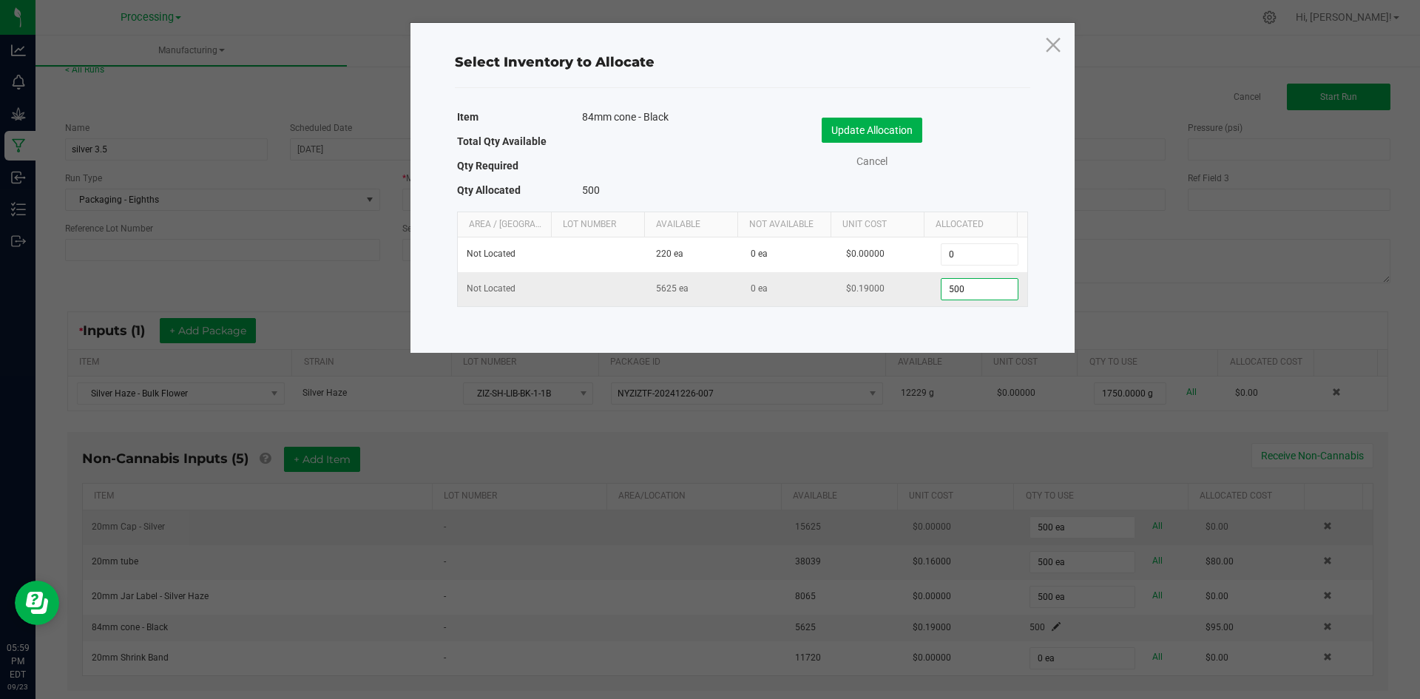
click at [974, 288] on input "500" at bounding box center [978, 289] width 75 height 21
type input "150"
click at [868, 129] on button "Update Allocation" at bounding box center [872, 130] width 101 height 25
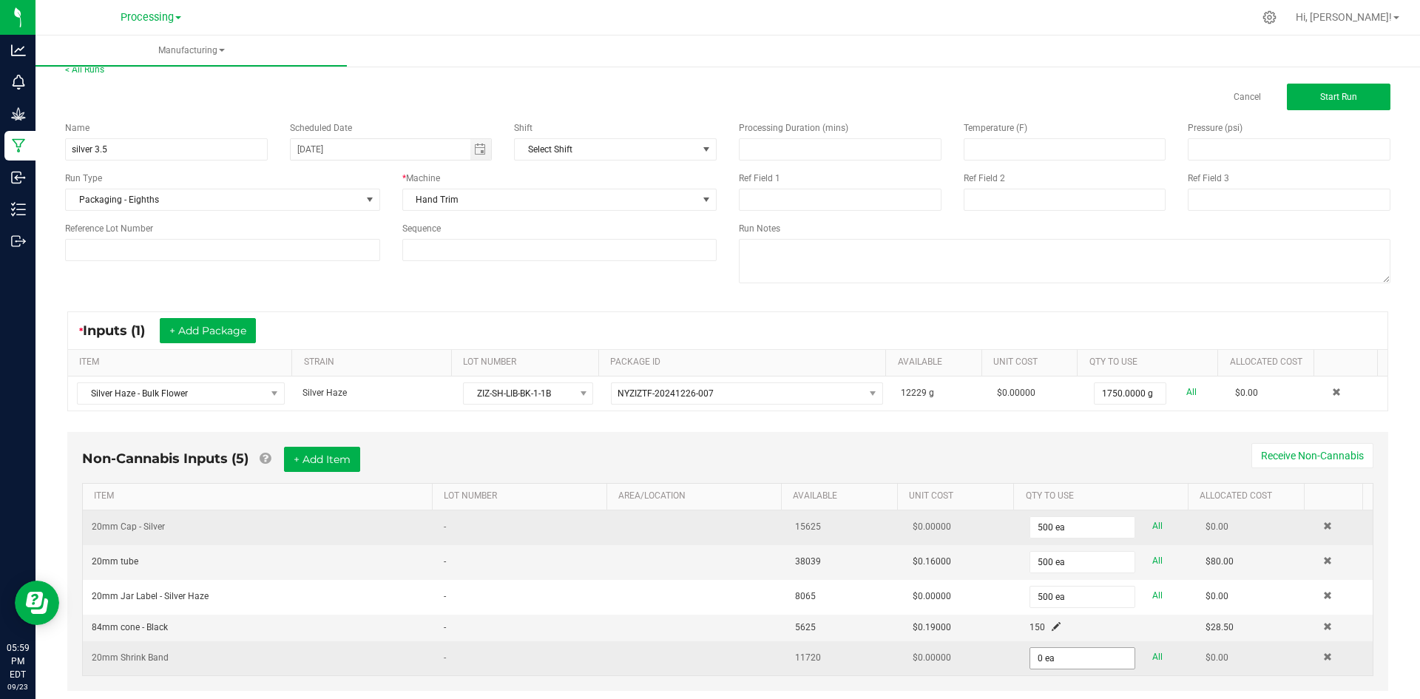
click at [1072, 665] on input "0 ea" at bounding box center [1082, 658] width 104 height 21
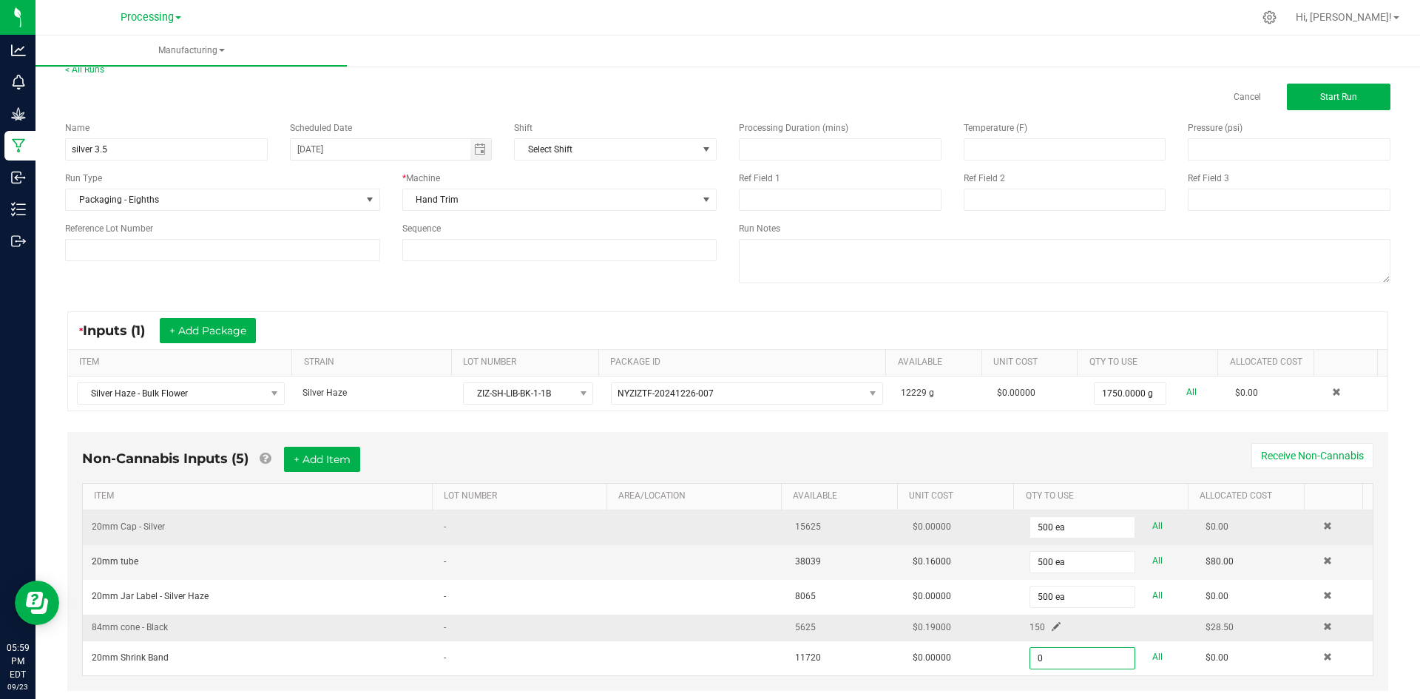
type input "0 ea"
click at [1052, 623] on span at bounding box center [1056, 626] width 9 height 9
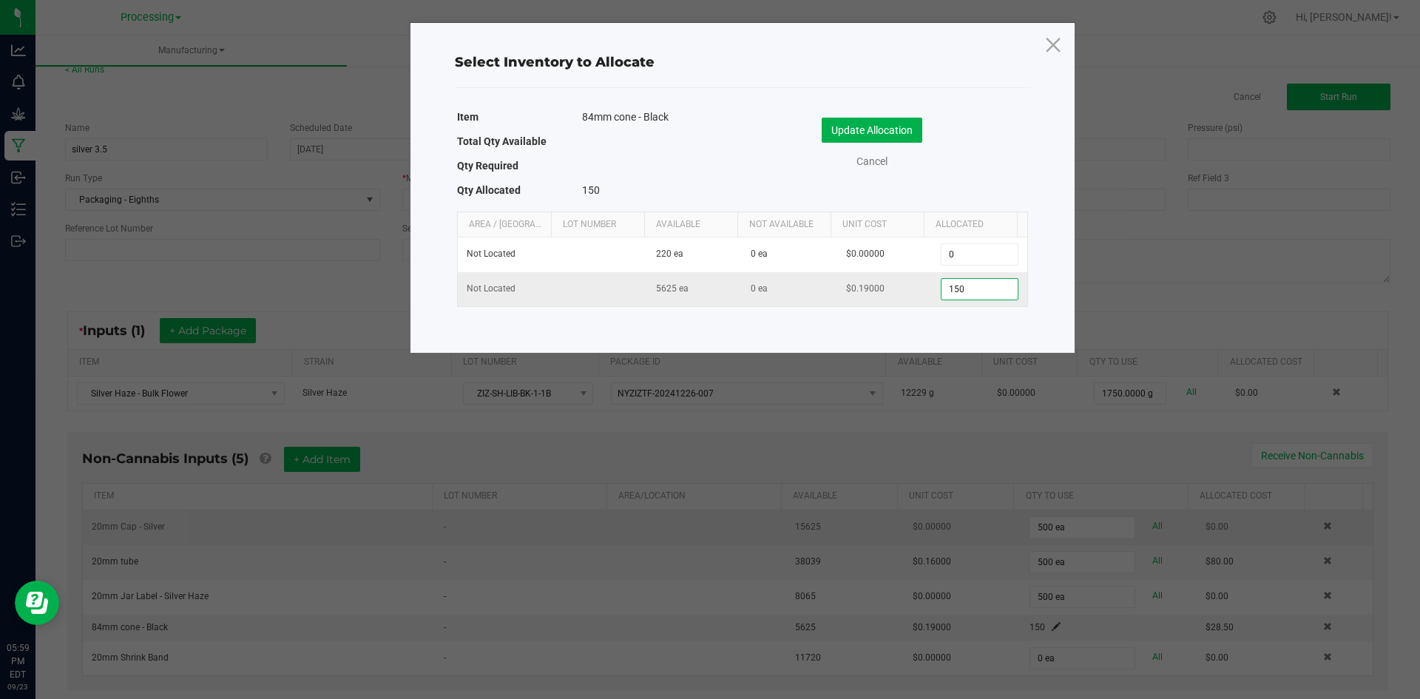
click at [997, 289] on input "150" at bounding box center [978, 289] width 75 height 21
type input "1,500"
click at [896, 121] on button "Update Allocation" at bounding box center [872, 130] width 101 height 25
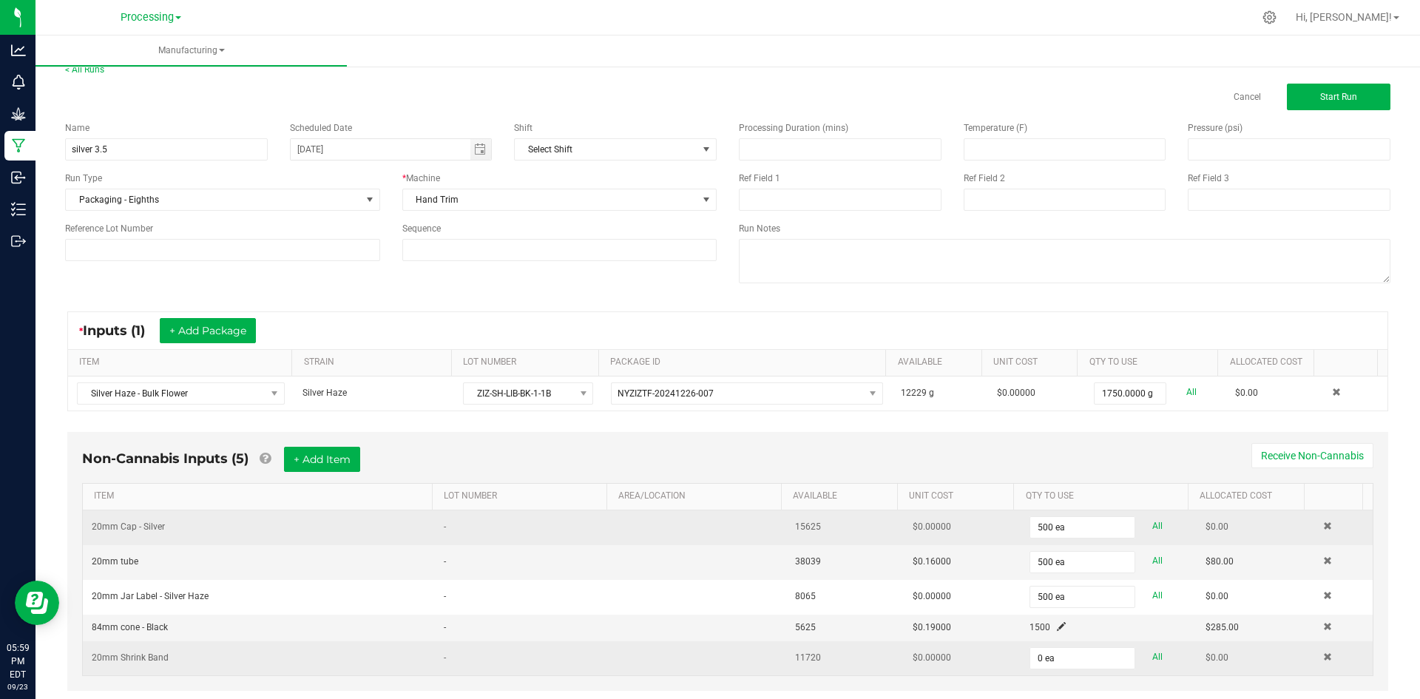
click at [1040, 672] on td "0 ea All" at bounding box center [1109, 658] width 176 height 34
click at [1041, 666] on input "0" at bounding box center [1082, 658] width 104 height 21
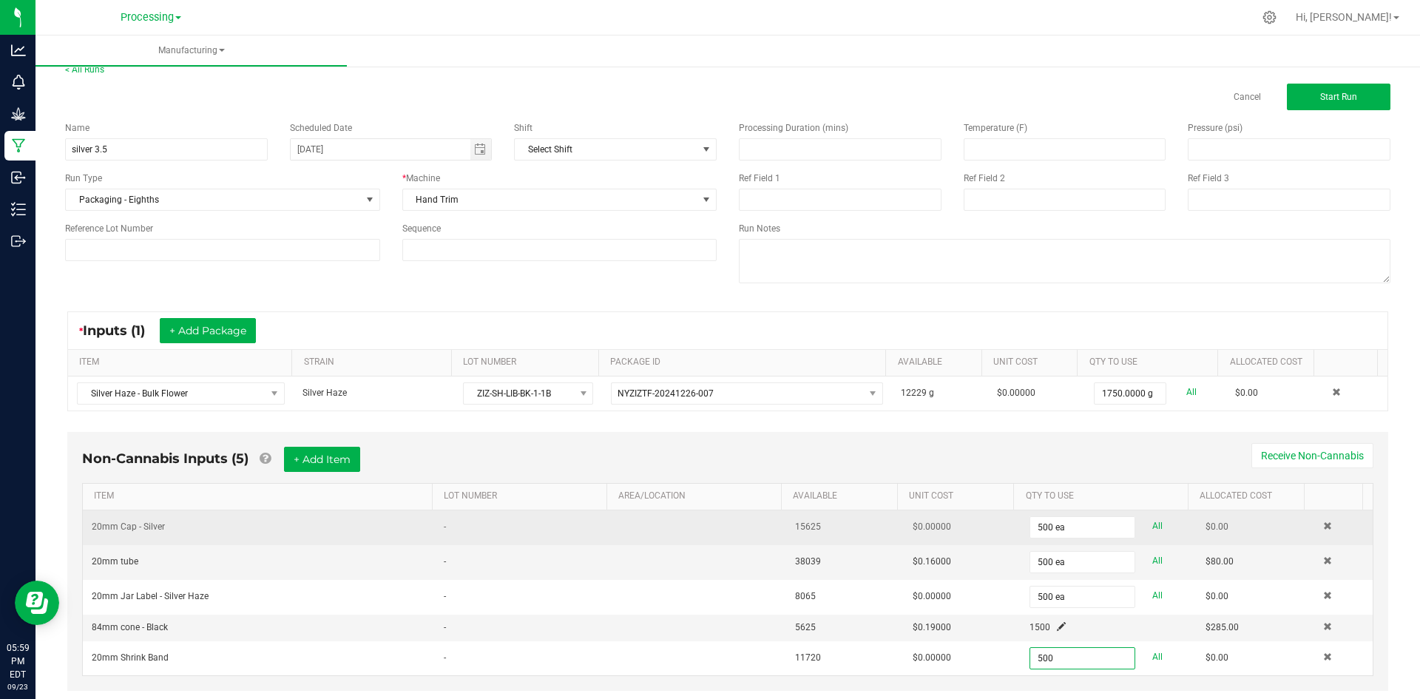
type input "500 ea"
click at [1089, 439] on div "Non-Cannabis Inputs (5) + Add Item Receive Non-Cannabis ITEM LOT NUMBER AREA/LO…" at bounding box center [727, 561] width 1321 height 259
click at [1320, 98] on span "Start Run" at bounding box center [1338, 97] width 37 height 10
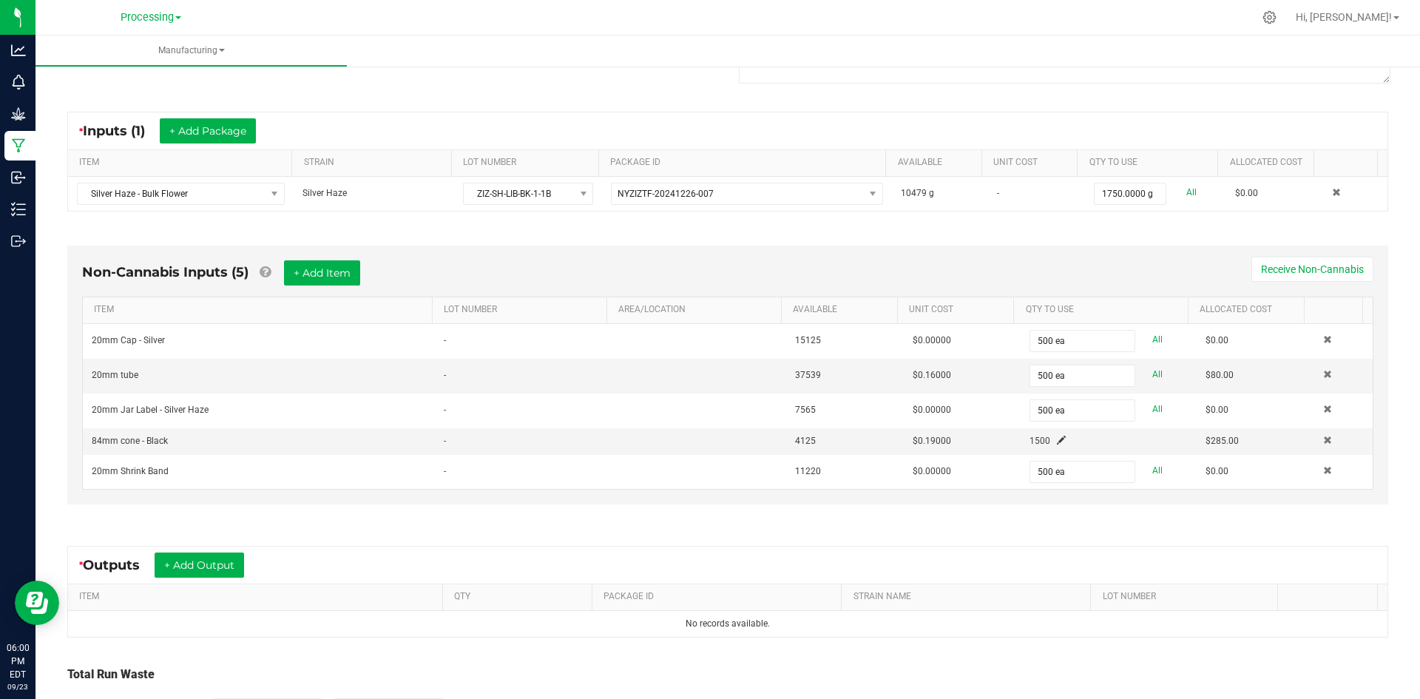
scroll to position [296, 0]
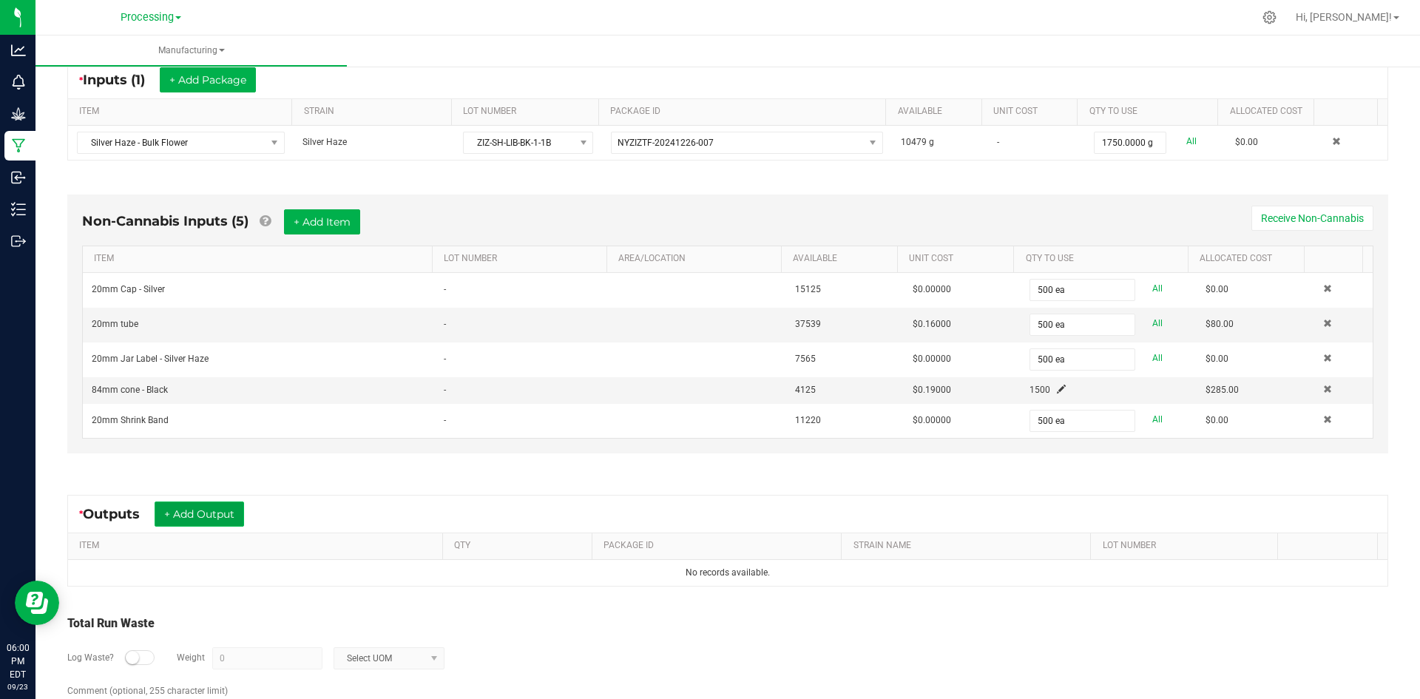
click at [214, 510] on button "+ Add Output" at bounding box center [199, 513] width 89 height 25
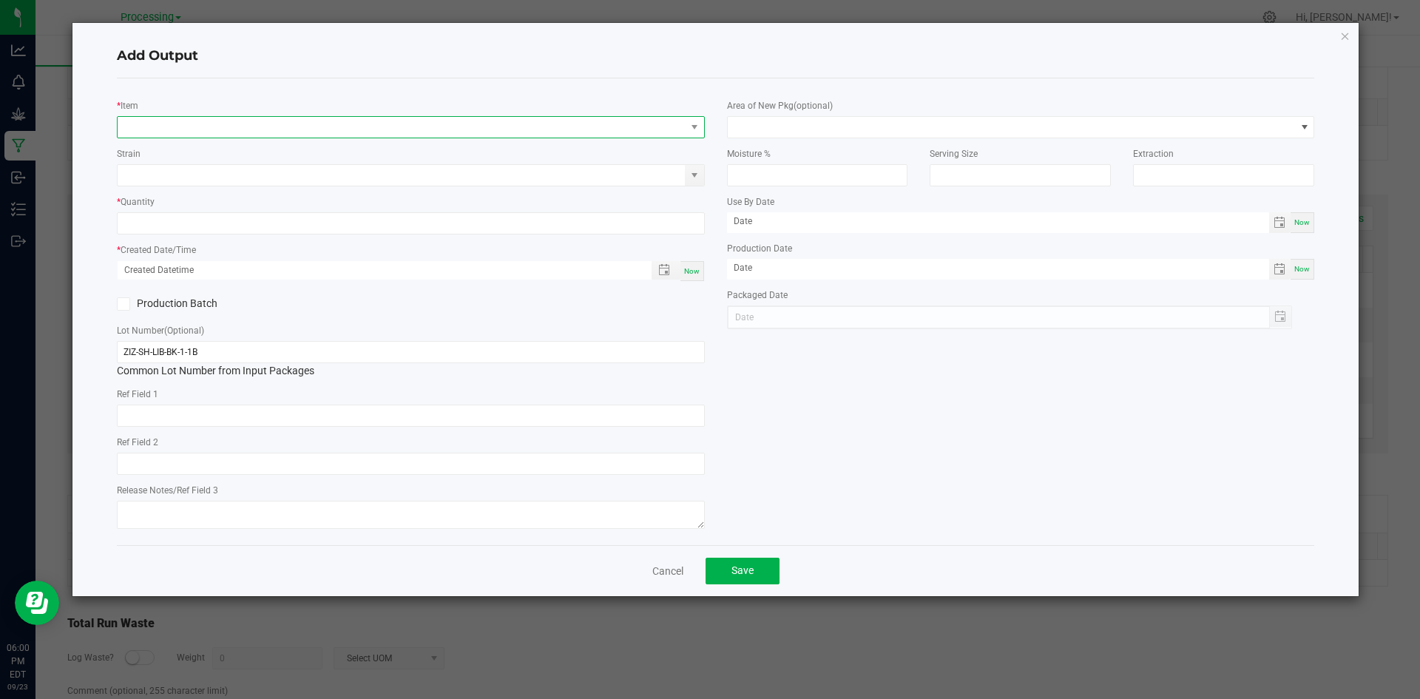
click at [293, 133] on span "NO DATA FOUND" at bounding box center [402, 127] width 568 height 21
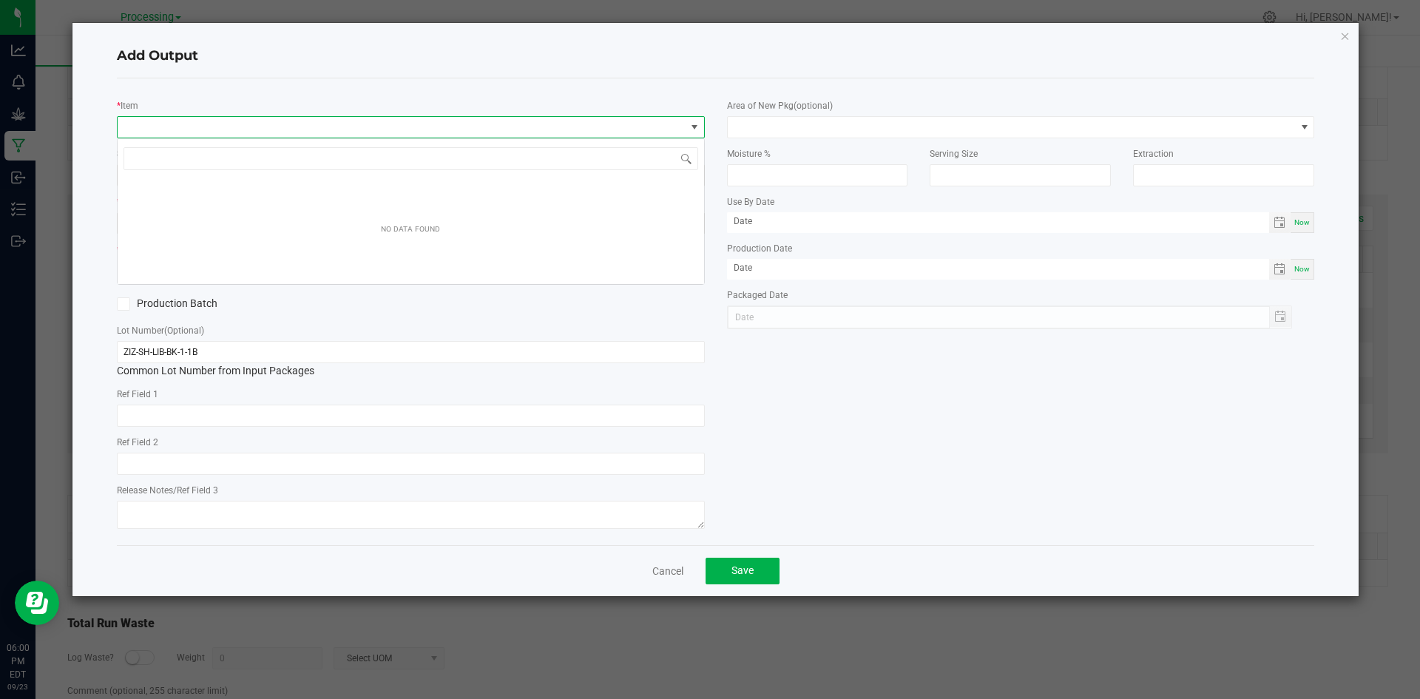
scroll to position [22, 588]
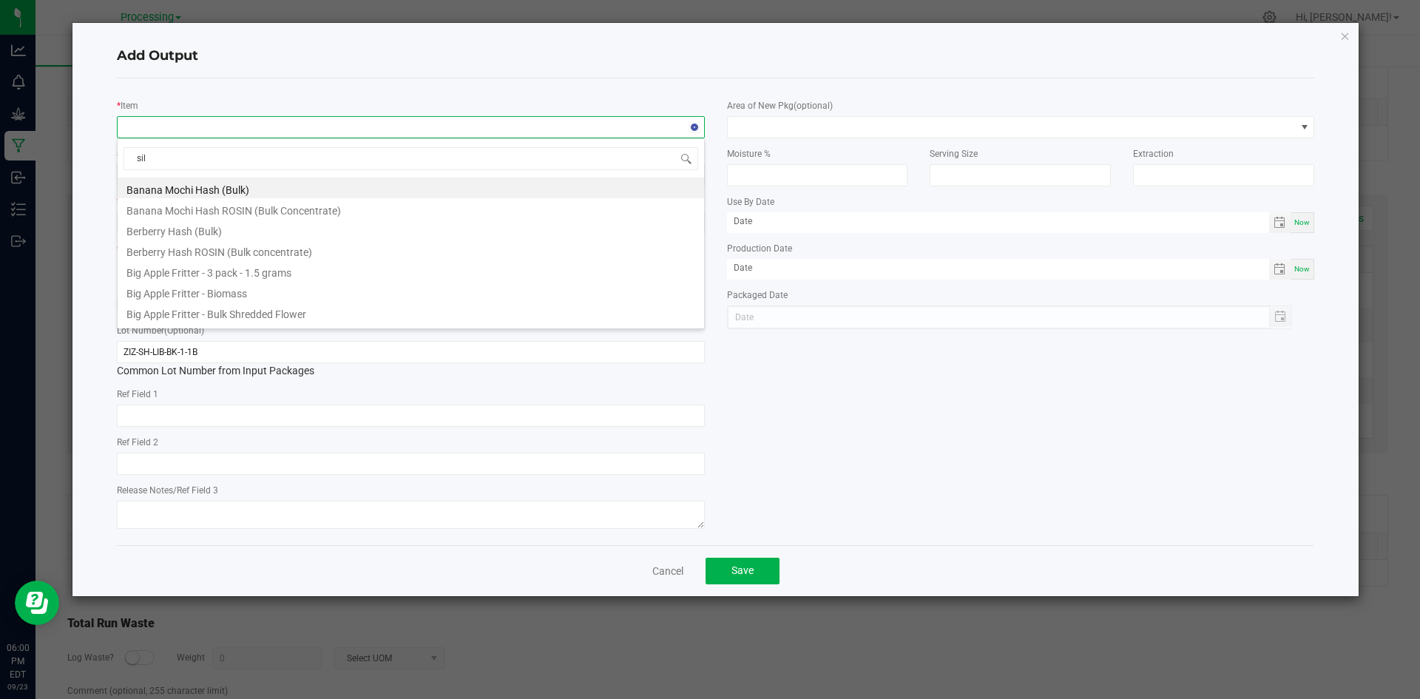
type input "silv"
click at [302, 231] on li "Silver Haze - 3 pack - 1.5 grams" at bounding box center [411, 229] width 586 height 21
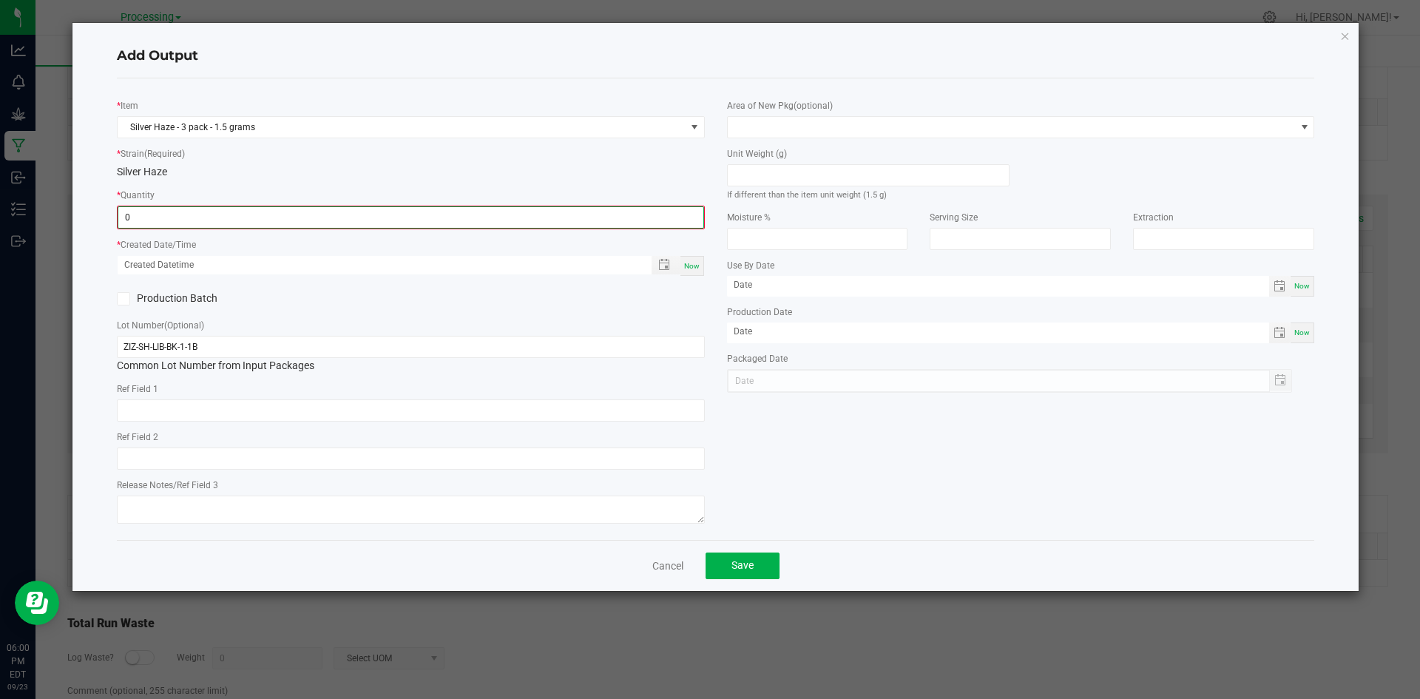
click at [306, 222] on input "0" at bounding box center [410, 217] width 585 height 21
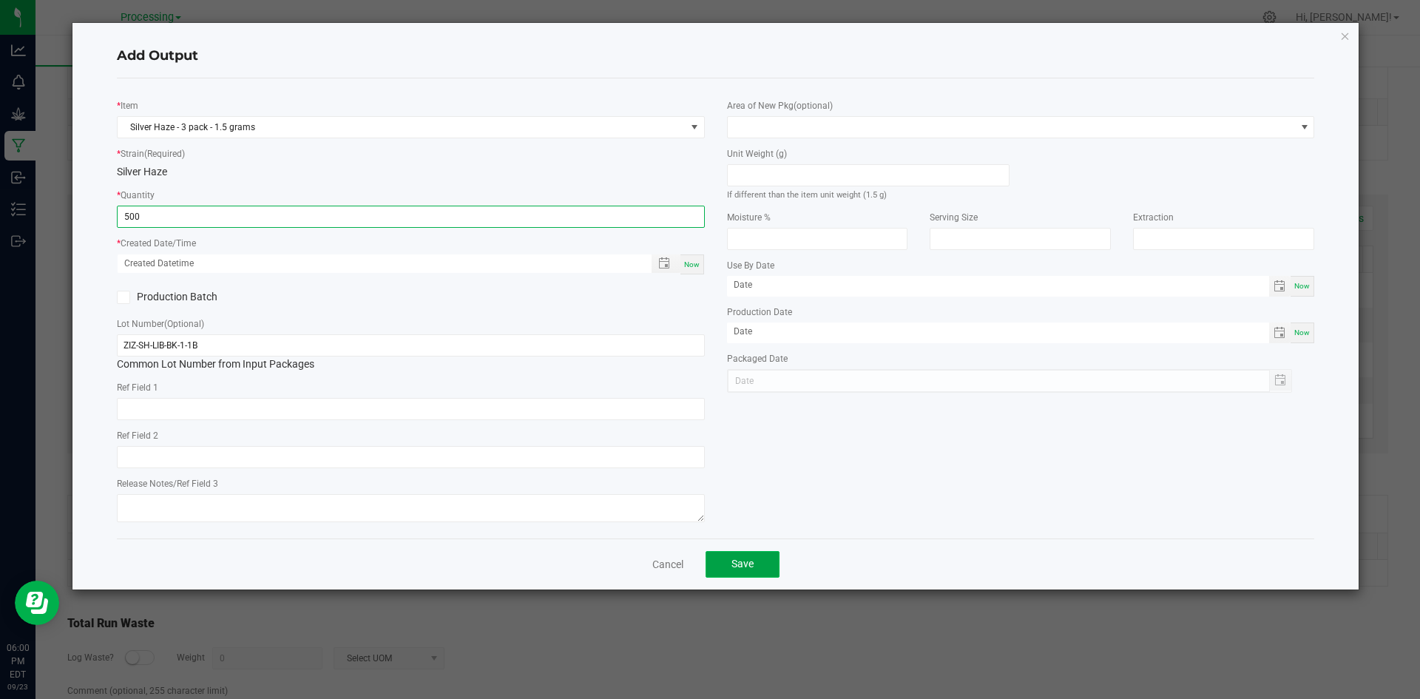
type input "500 ea"
click at [736, 569] on span "Save" at bounding box center [742, 564] width 22 height 12
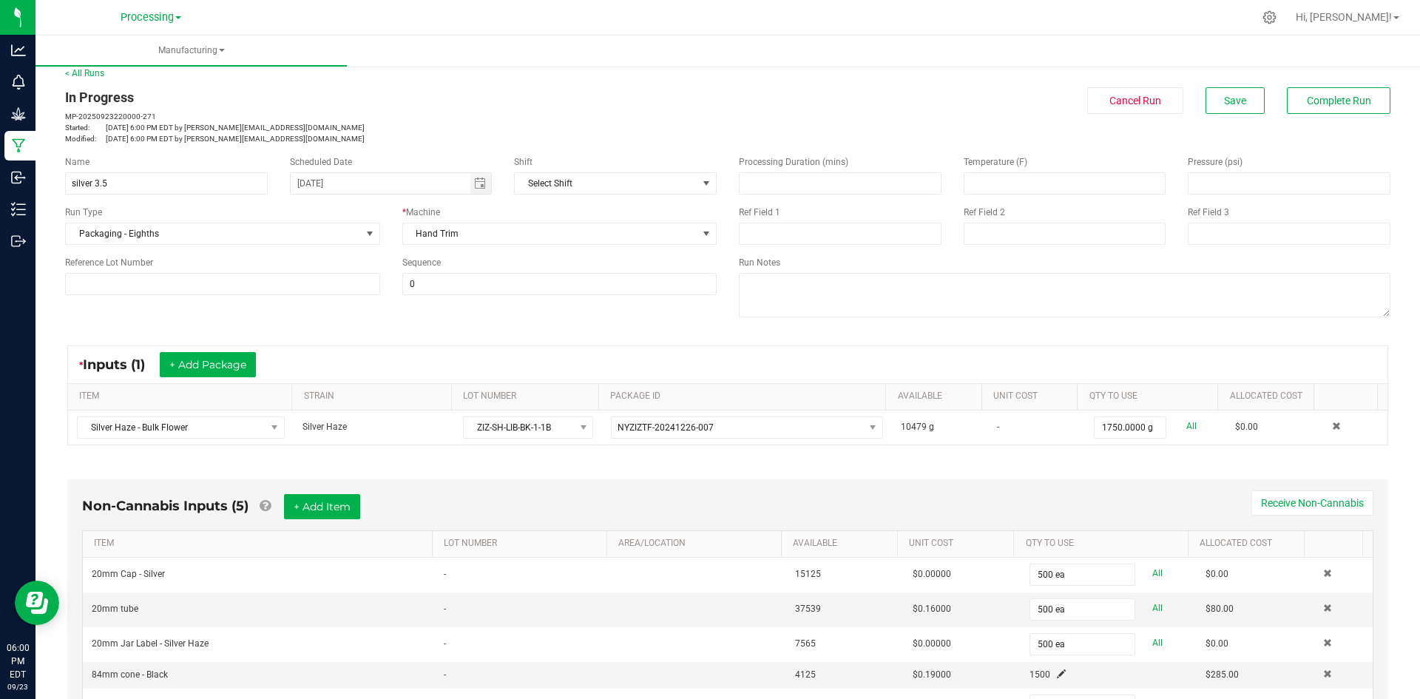
scroll to position [0, 0]
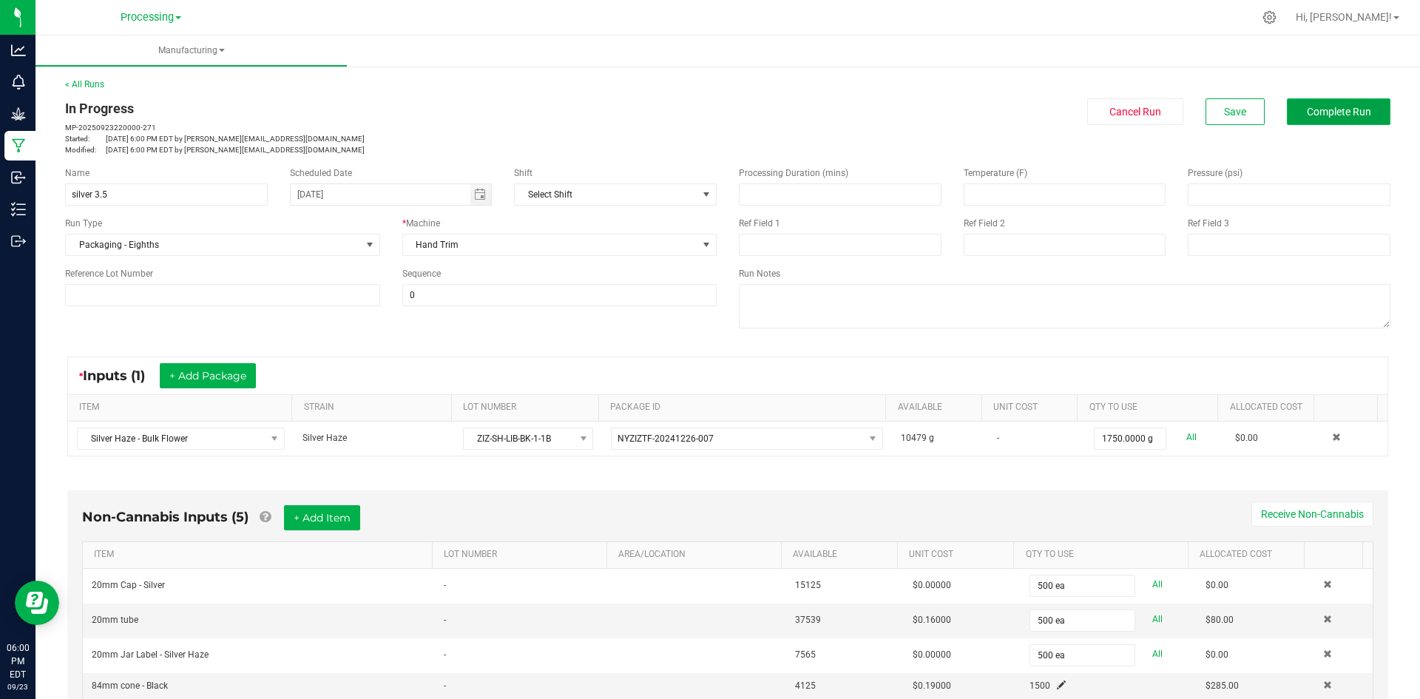
click at [1307, 114] on span "Complete Run" at bounding box center [1339, 112] width 64 height 12
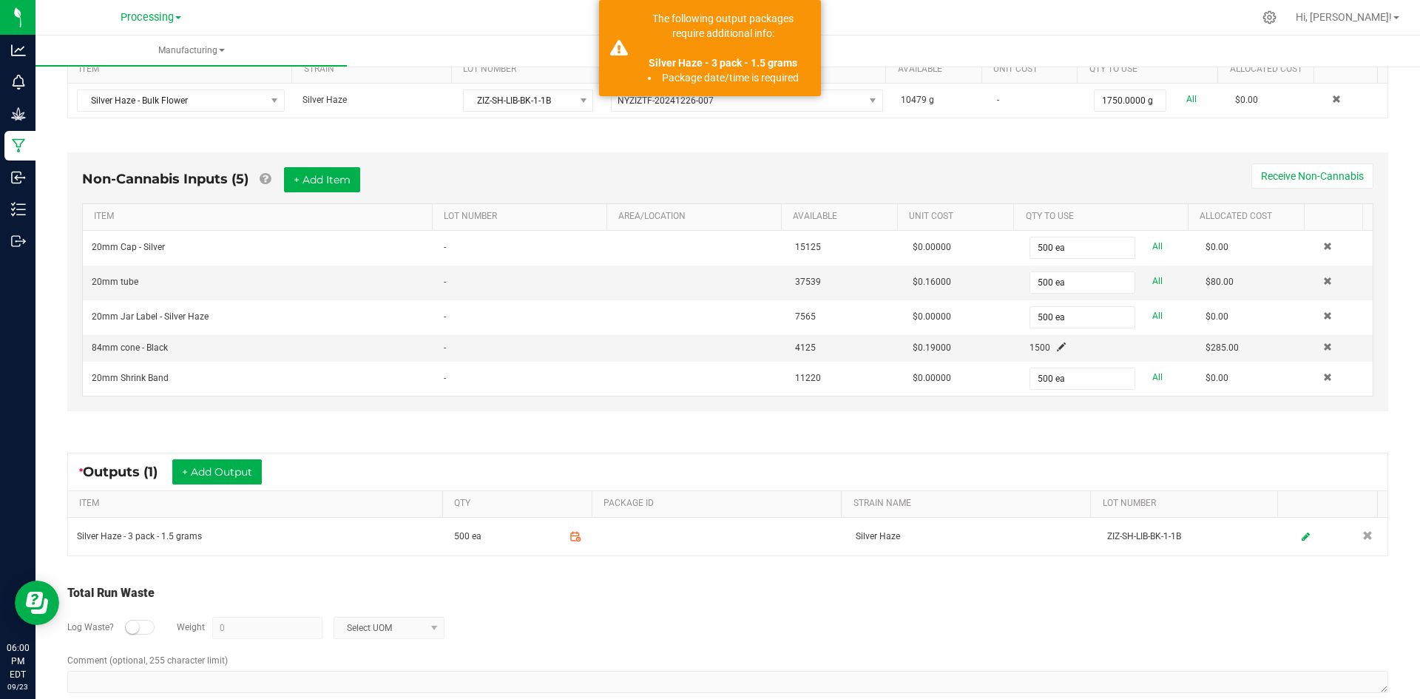
scroll to position [364, 0]
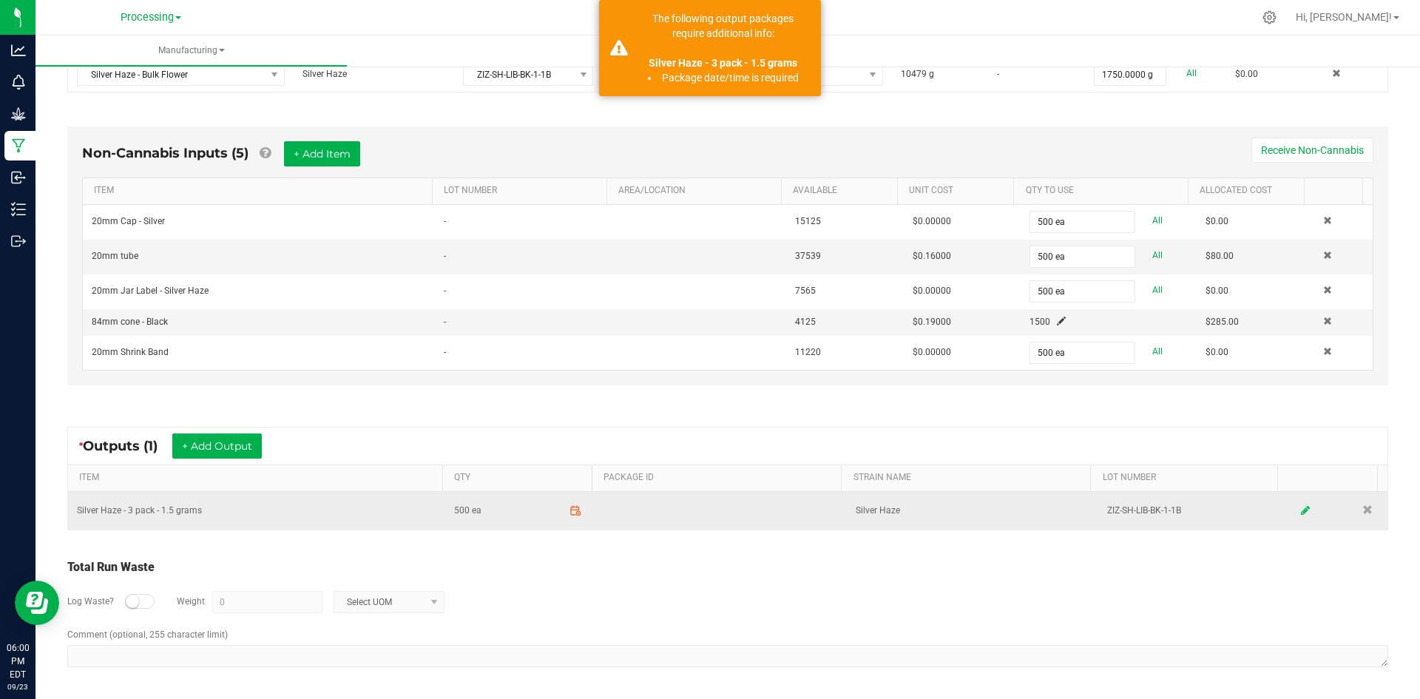
click at [1301, 512] on icon at bounding box center [1305, 510] width 9 height 10
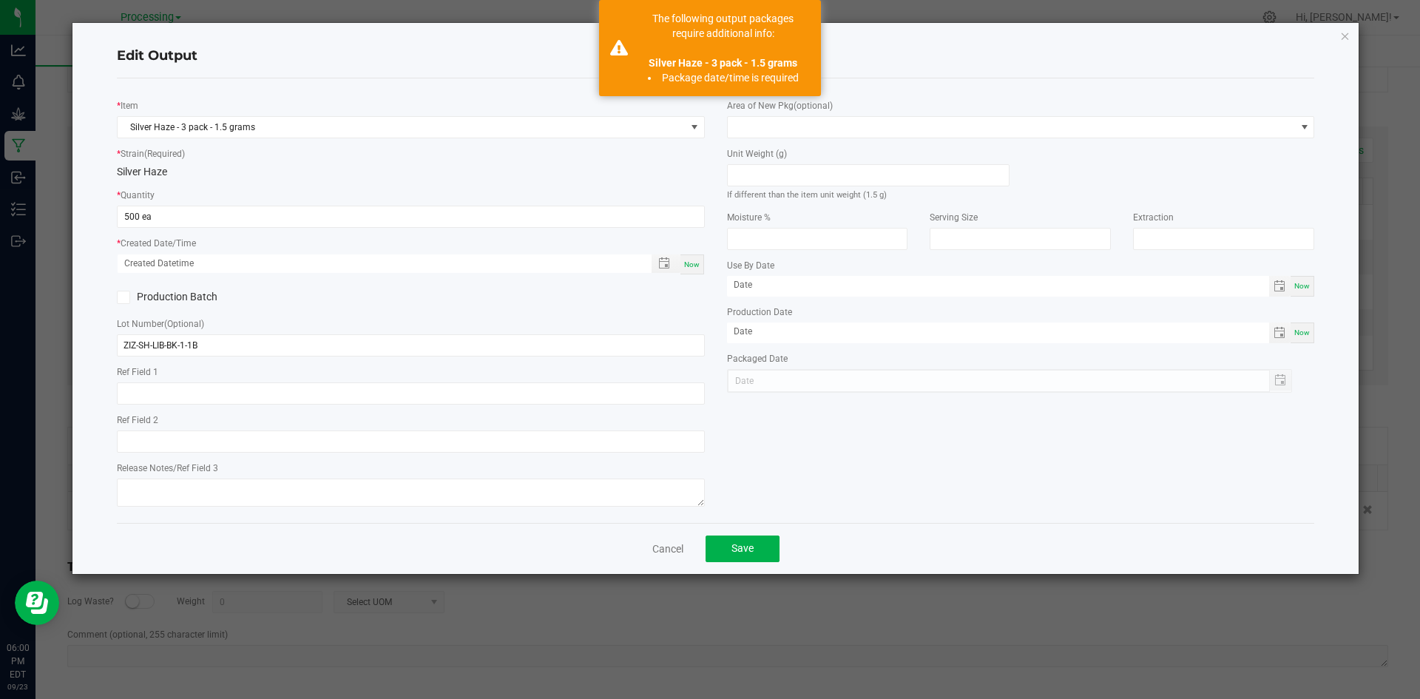
click at [694, 263] on span "Now" at bounding box center [692, 264] width 16 height 8
type input "[DATE] 6:00 PM"
type input "[DATE]"
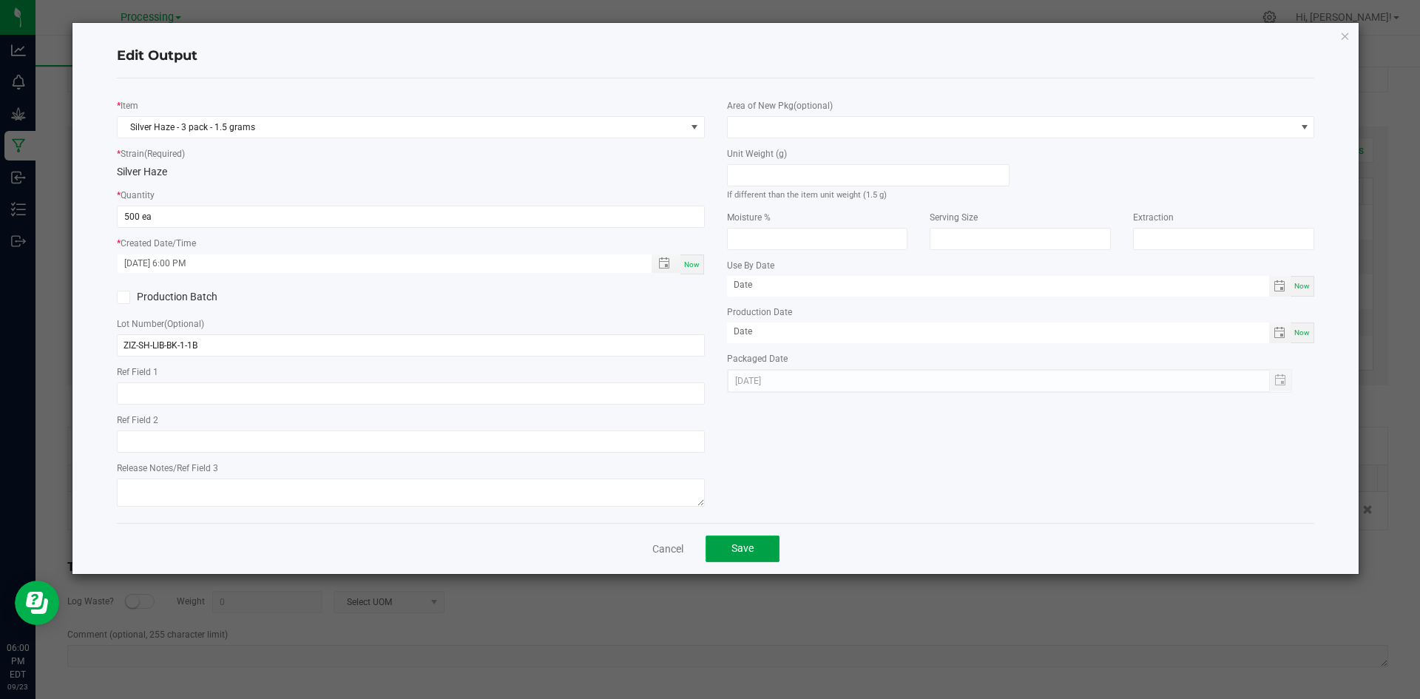
click at [755, 547] on button "Save" at bounding box center [743, 548] width 74 height 27
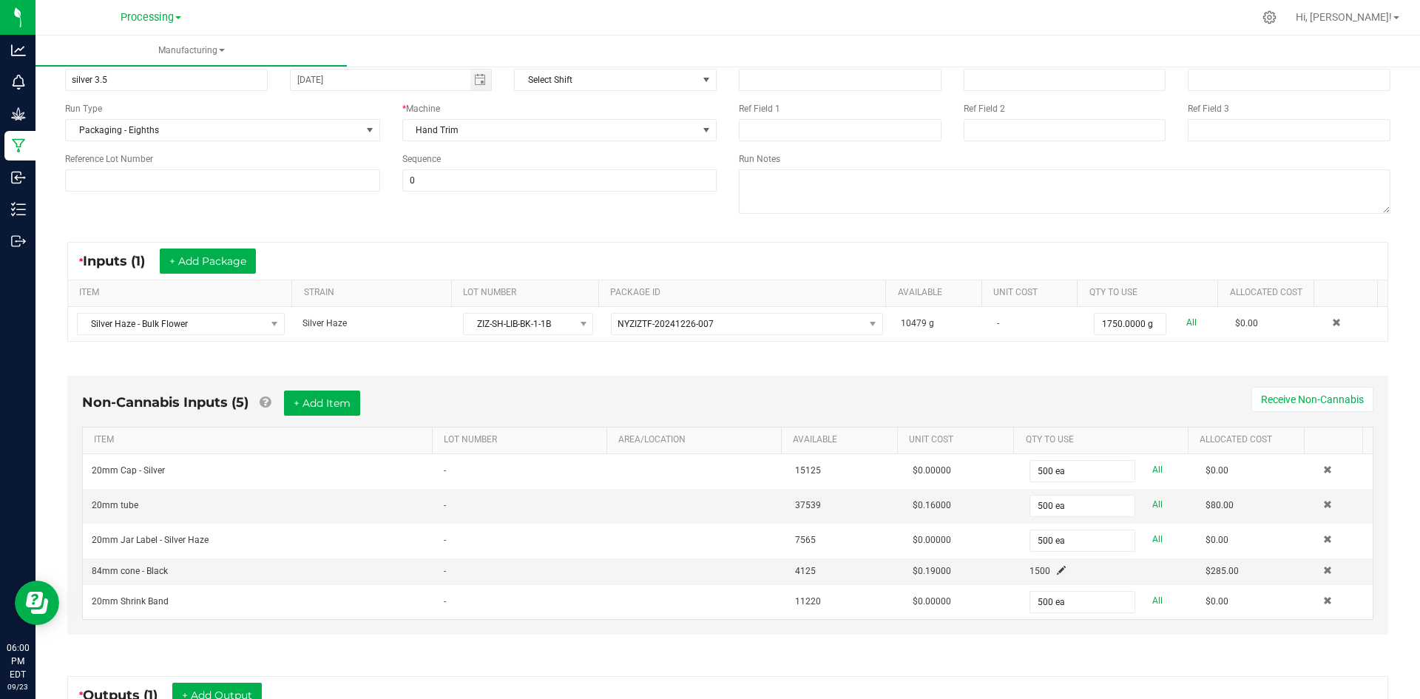
scroll to position [0, 0]
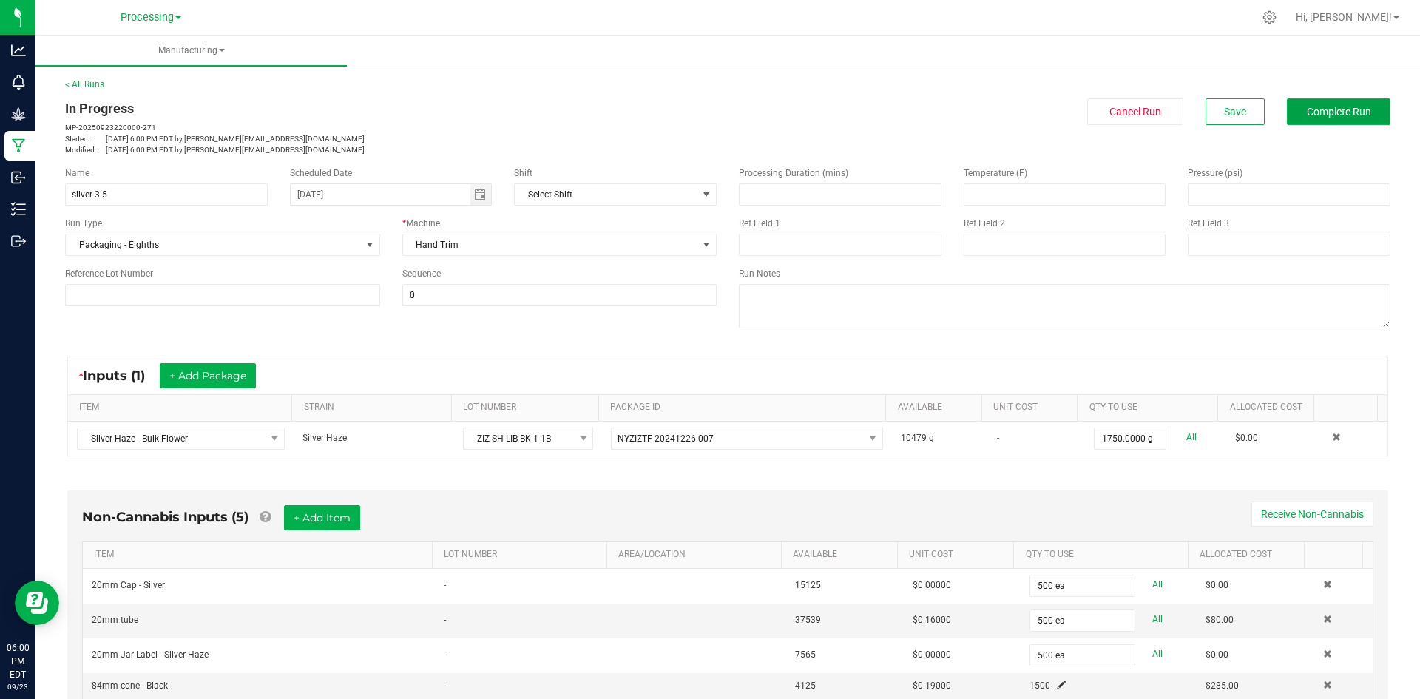
click at [1315, 102] on button "Complete Run" at bounding box center [1339, 111] width 104 height 27
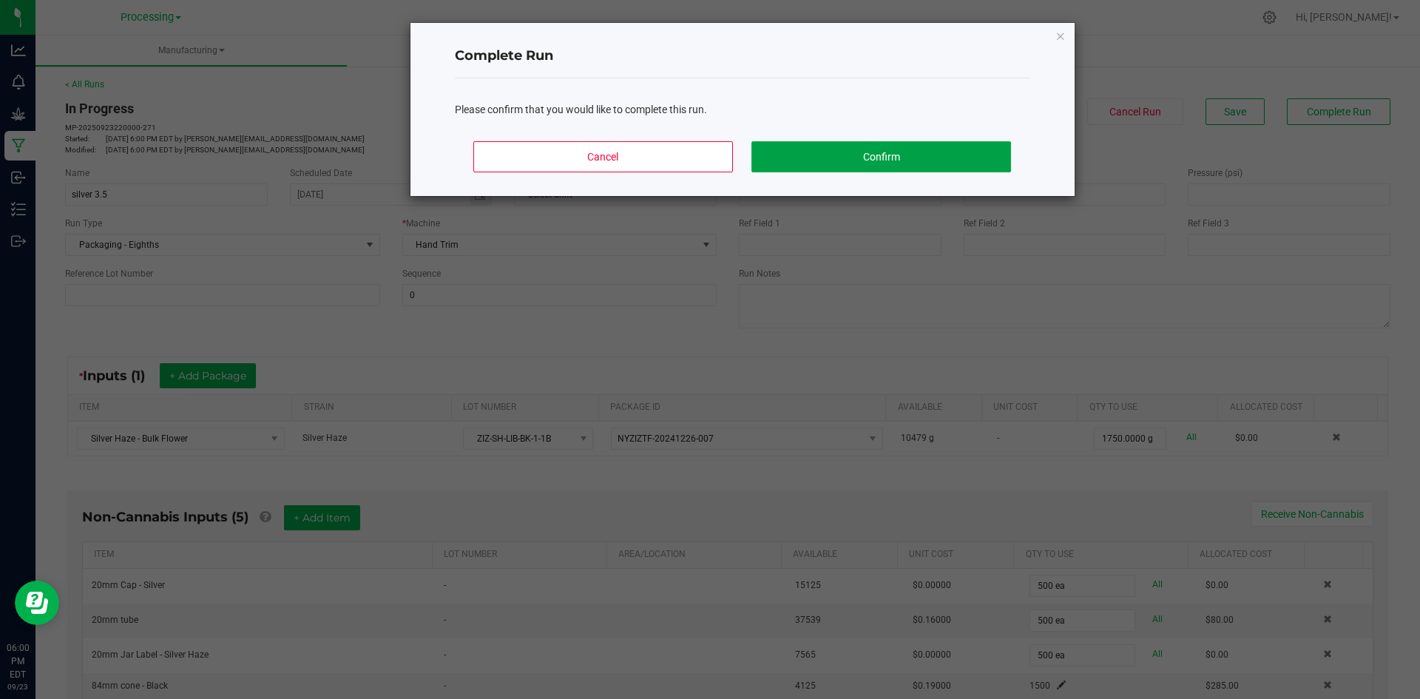
click at [858, 163] on button "Confirm" at bounding box center [880, 156] width 259 height 31
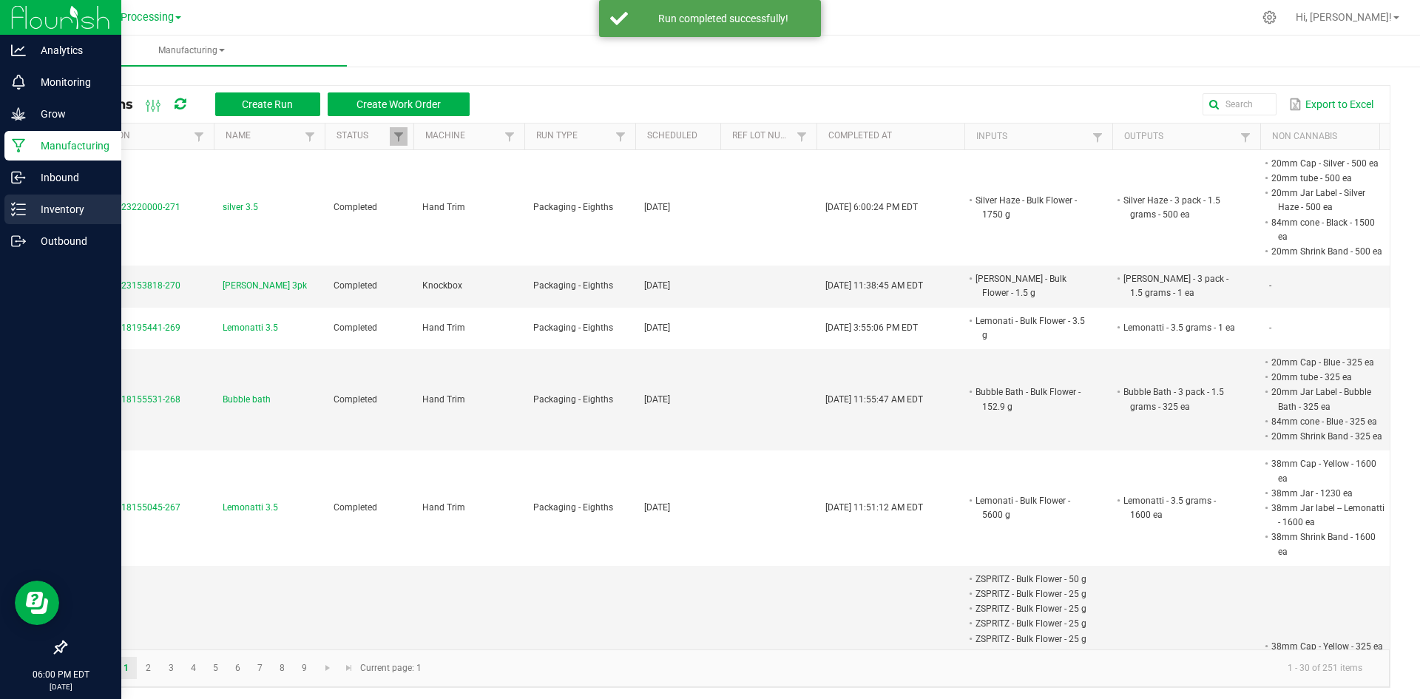
click at [19, 217] on div "Inventory" at bounding box center [62, 209] width 117 height 30
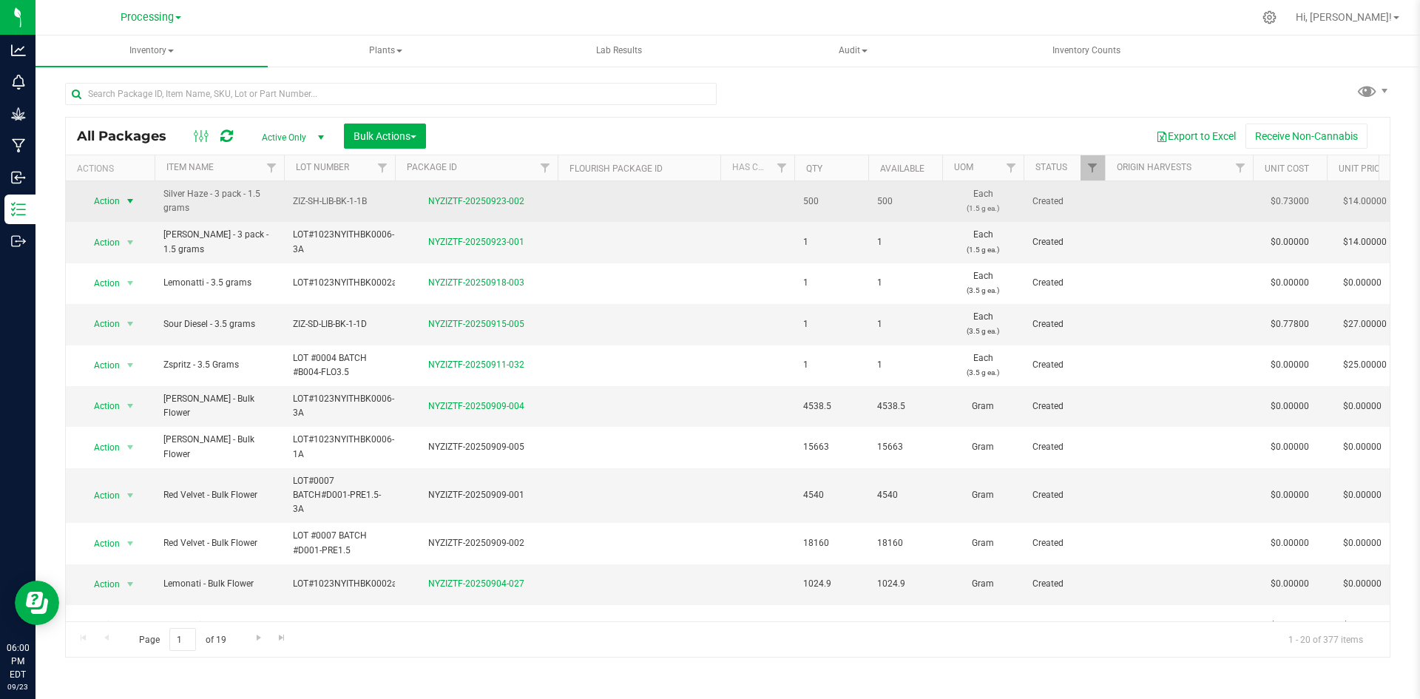
click at [120, 204] on span "Action" at bounding box center [101, 201] width 40 height 21
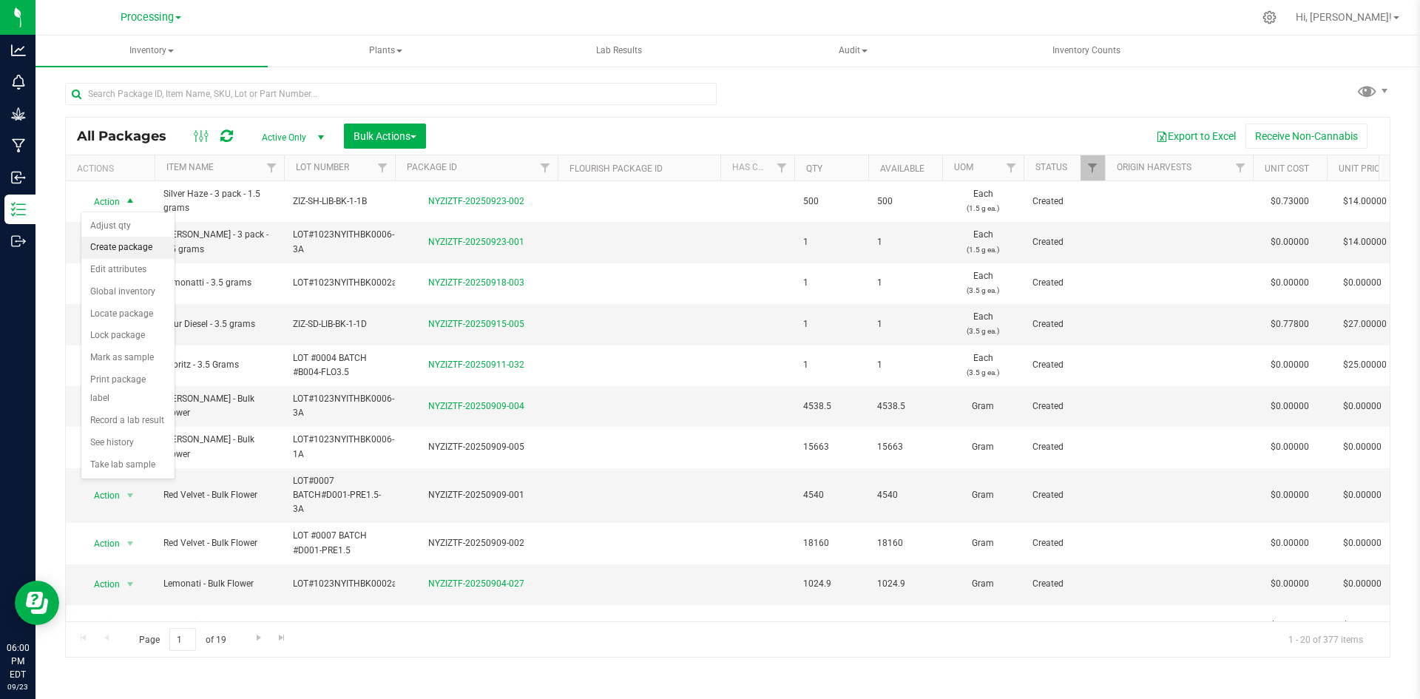
click at [123, 248] on li "Create package" at bounding box center [127, 248] width 93 height 22
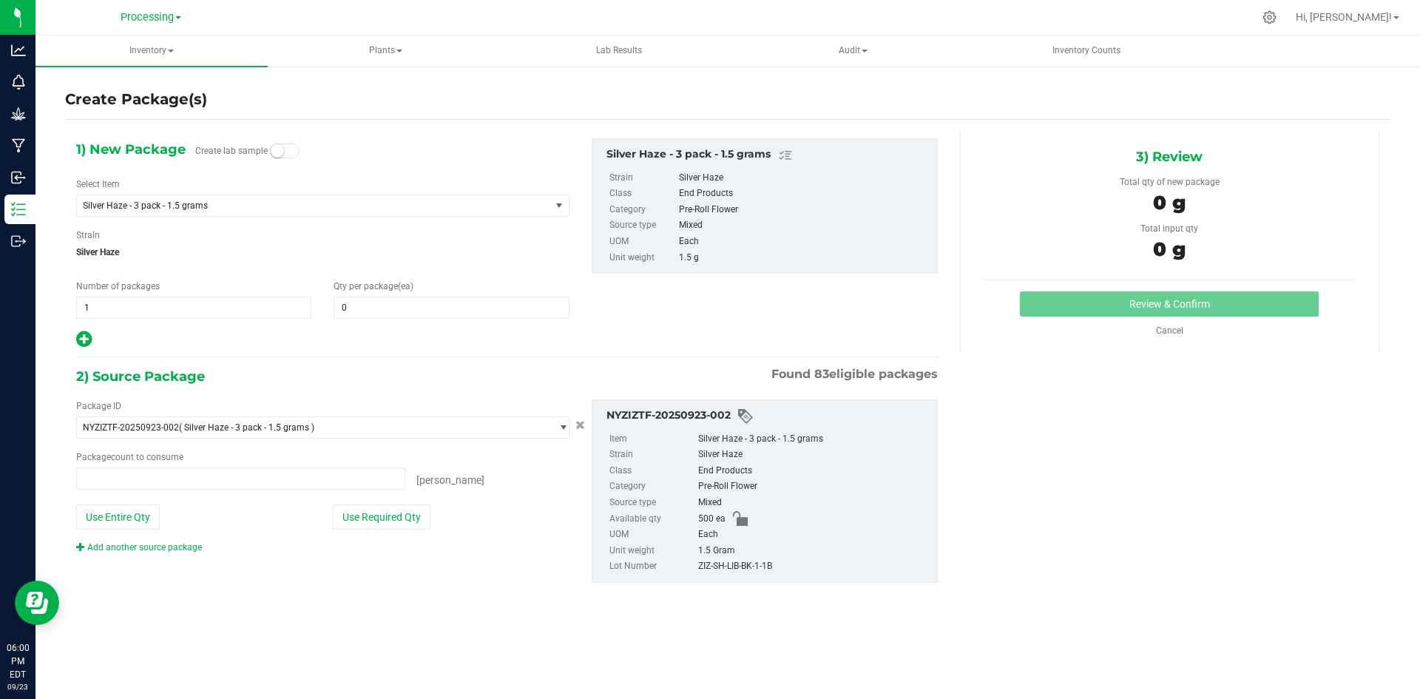
type input "0 ea"
click at [115, 311] on span "1 1" at bounding box center [193, 308] width 235 height 22
type input "12"
click at [460, 310] on span "0 0" at bounding box center [451, 308] width 235 height 22
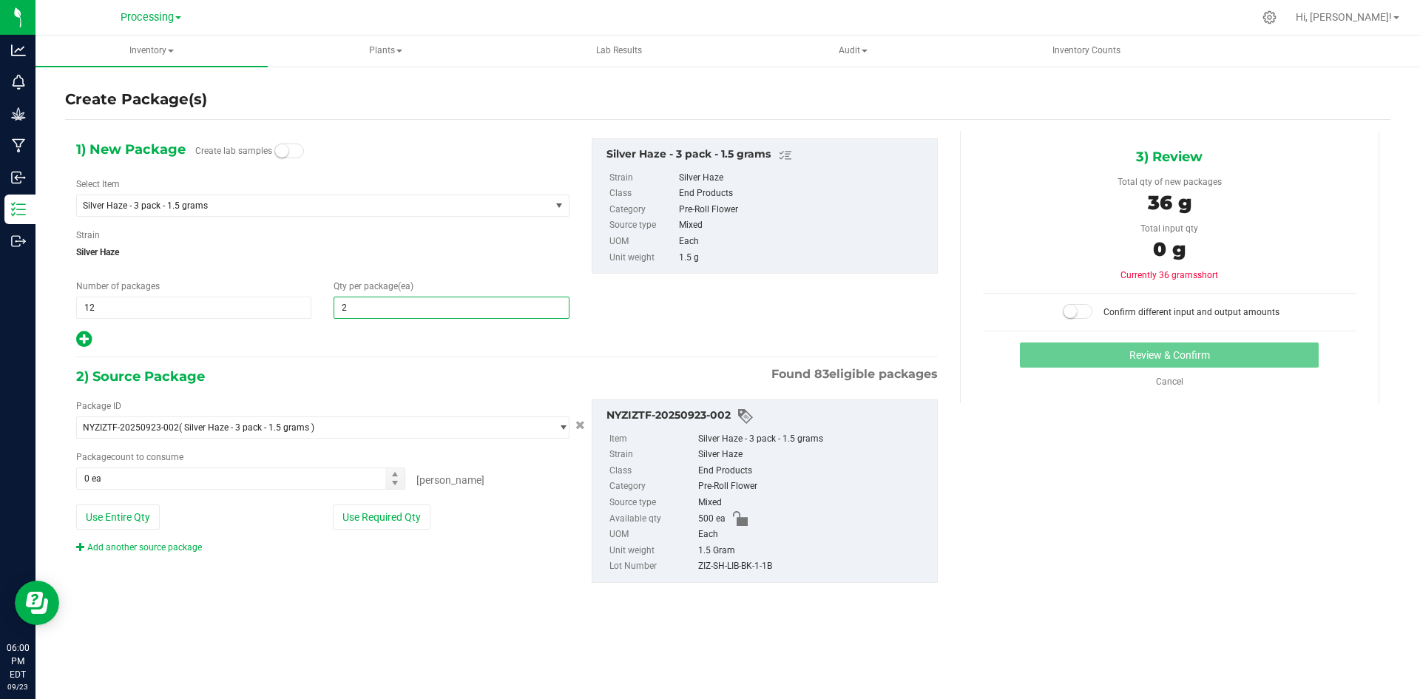
type input "25"
click at [81, 338] on icon at bounding box center [84, 339] width 16 height 18
type input "25"
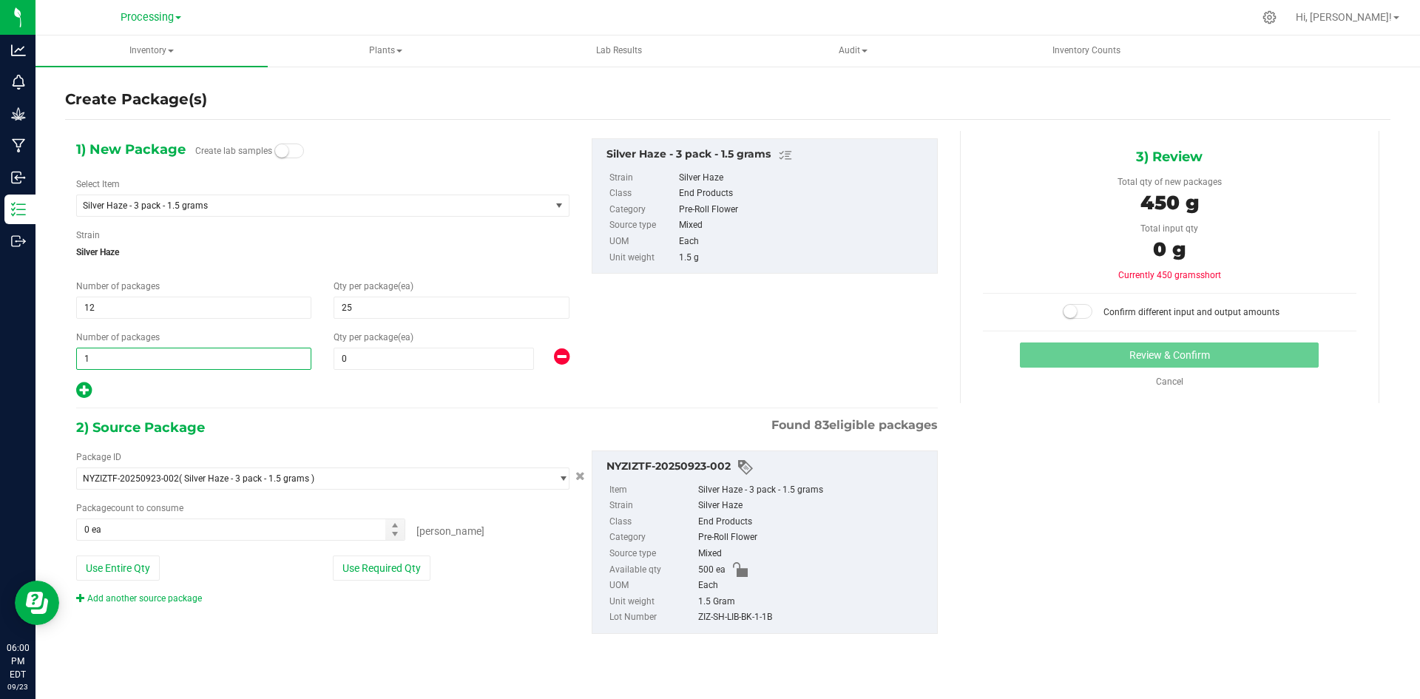
click at [255, 355] on span "1 1" at bounding box center [193, 359] width 235 height 22
type input "4"
click at [392, 349] on input "0" at bounding box center [433, 358] width 199 height 21
type input "4"
type input "50"
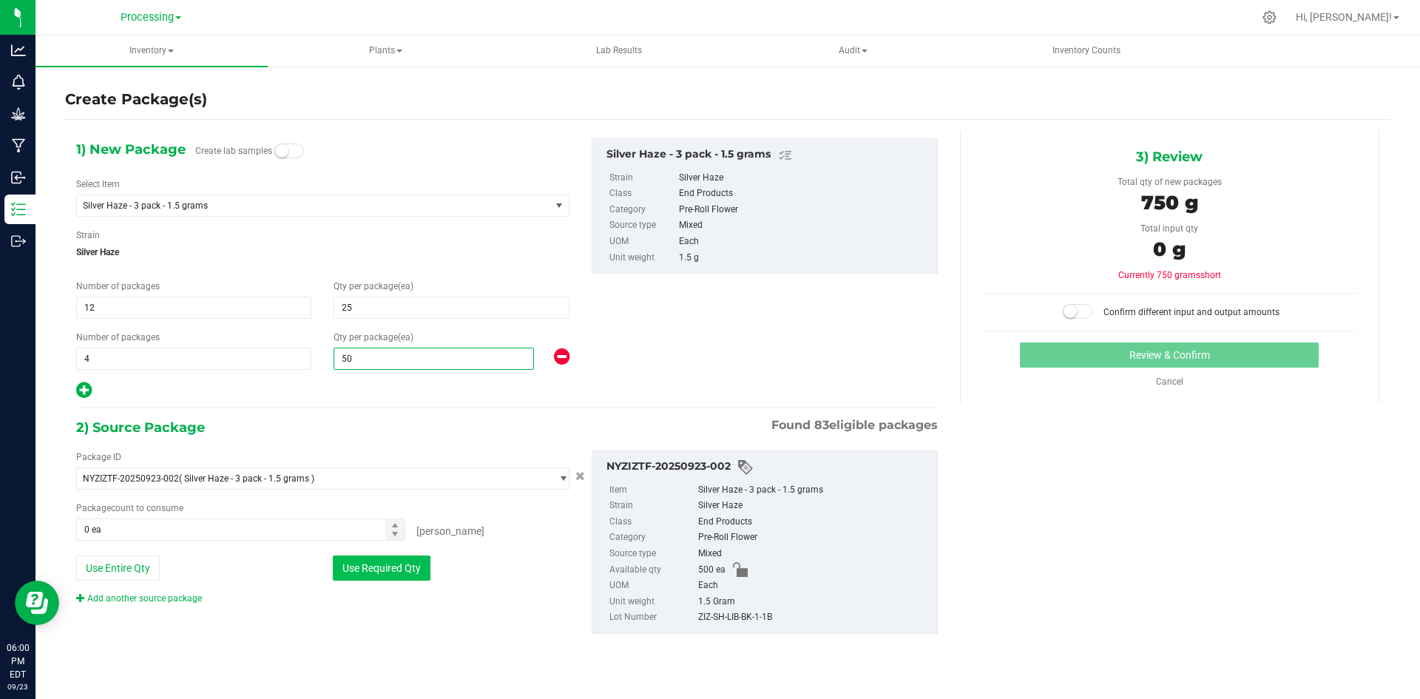
type input "50"
click at [411, 564] on button "Use Required Qty" at bounding box center [382, 567] width 98 height 25
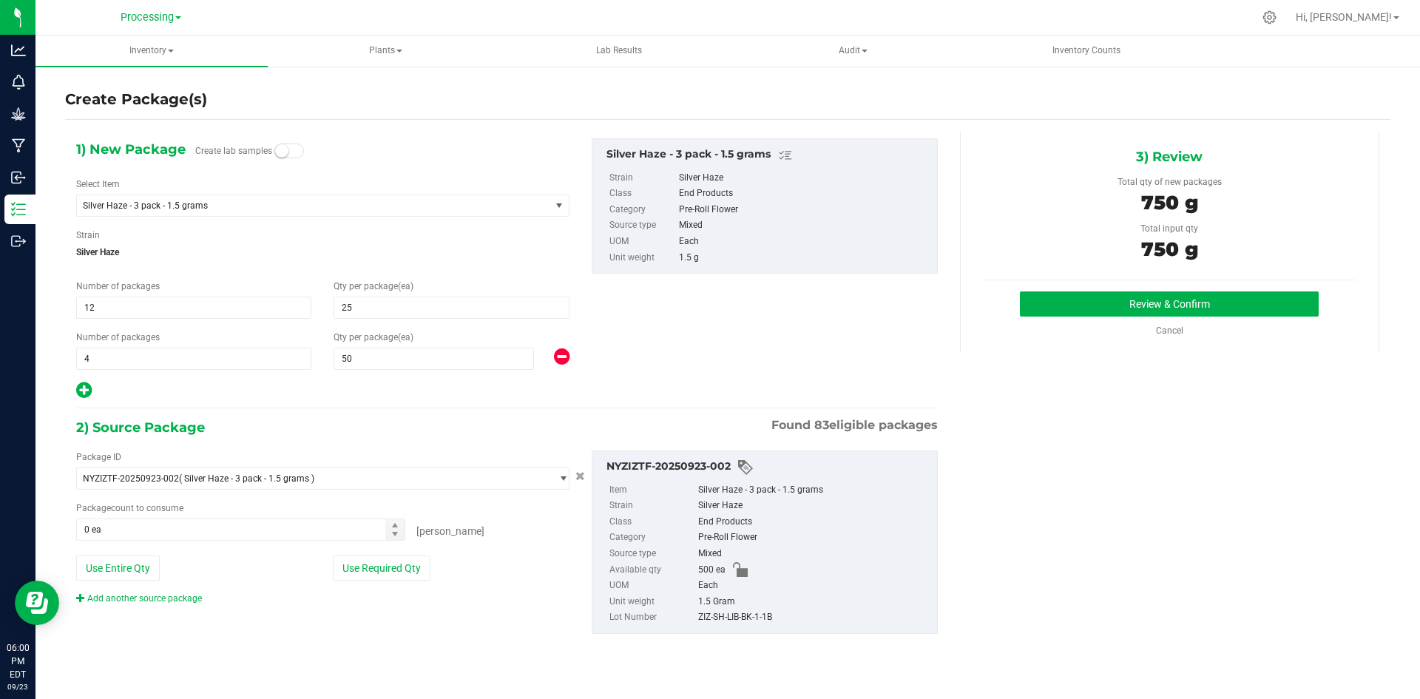
type input "500 ea"
click at [1242, 304] on button "Review & Confirm" at bounding box center [1169, 303] width 299 height 25
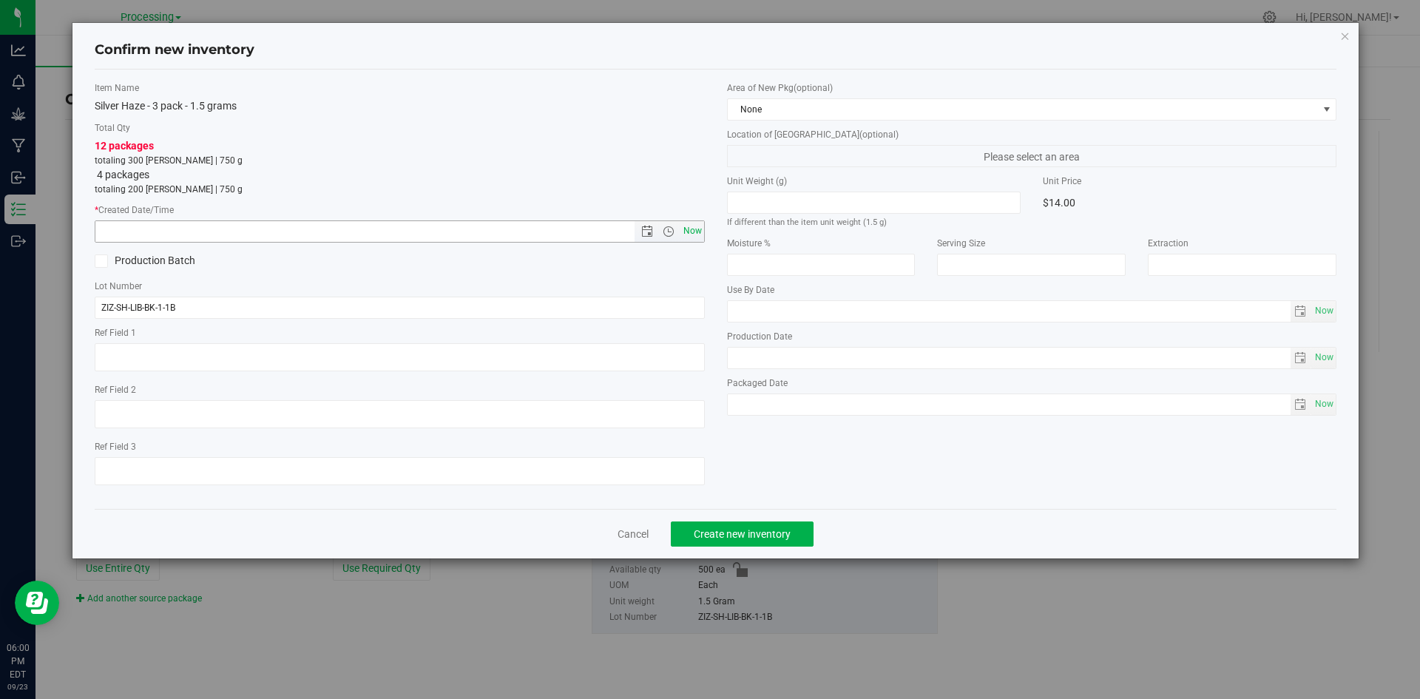
click at [689, 229] on span "Now" at bounding box center [692, 230] width 25 height 21
type input "[DATE] 6:00 PM"
click at [952, 113] on span "None" at bounding box center [1023, 109] width 590 height 21
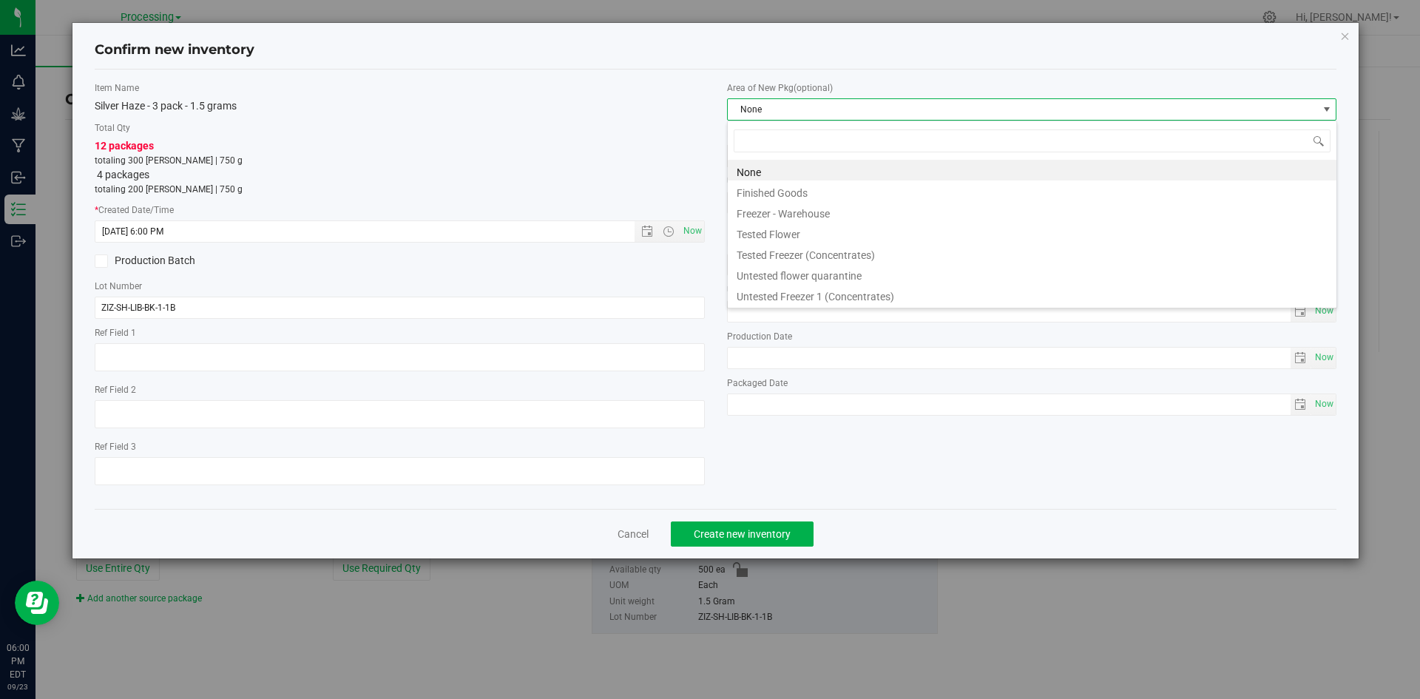
scroll to position [22, 610]
click at [836, 197] on li "Finished Goods" at bounding box center [1032, 190] width 609 height 21
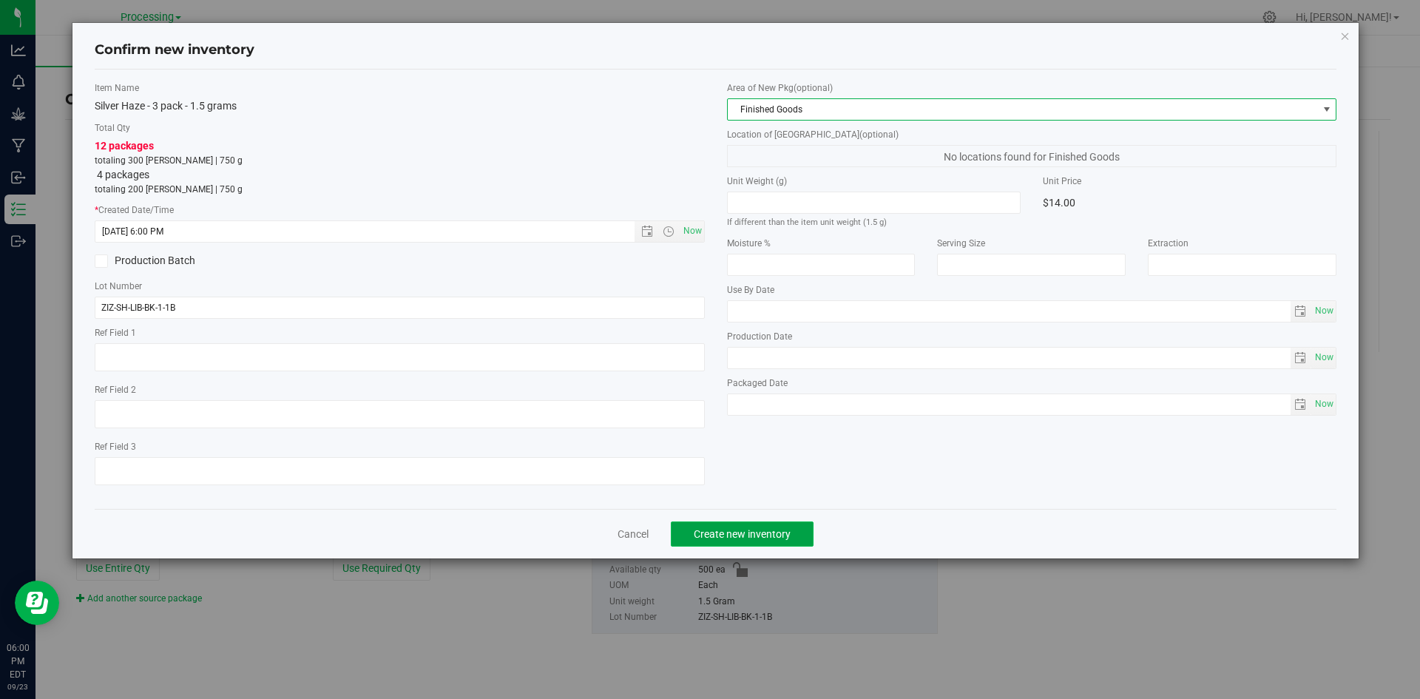
click at [756, 528] on span "Create new inventory" at bounding box center [742, 534] width 97 height 12
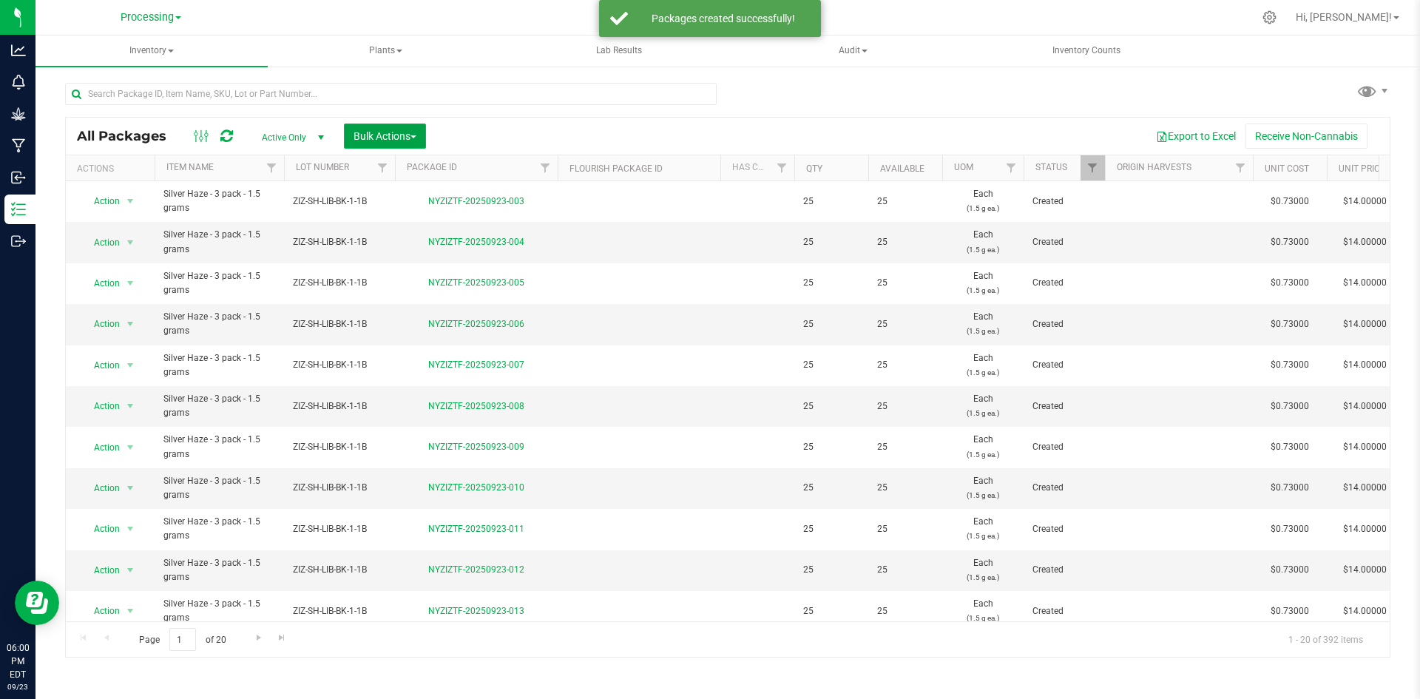
click at [412, 132] on span "Bulk Actions" at bounding box center [384, 136] width 63 height 12
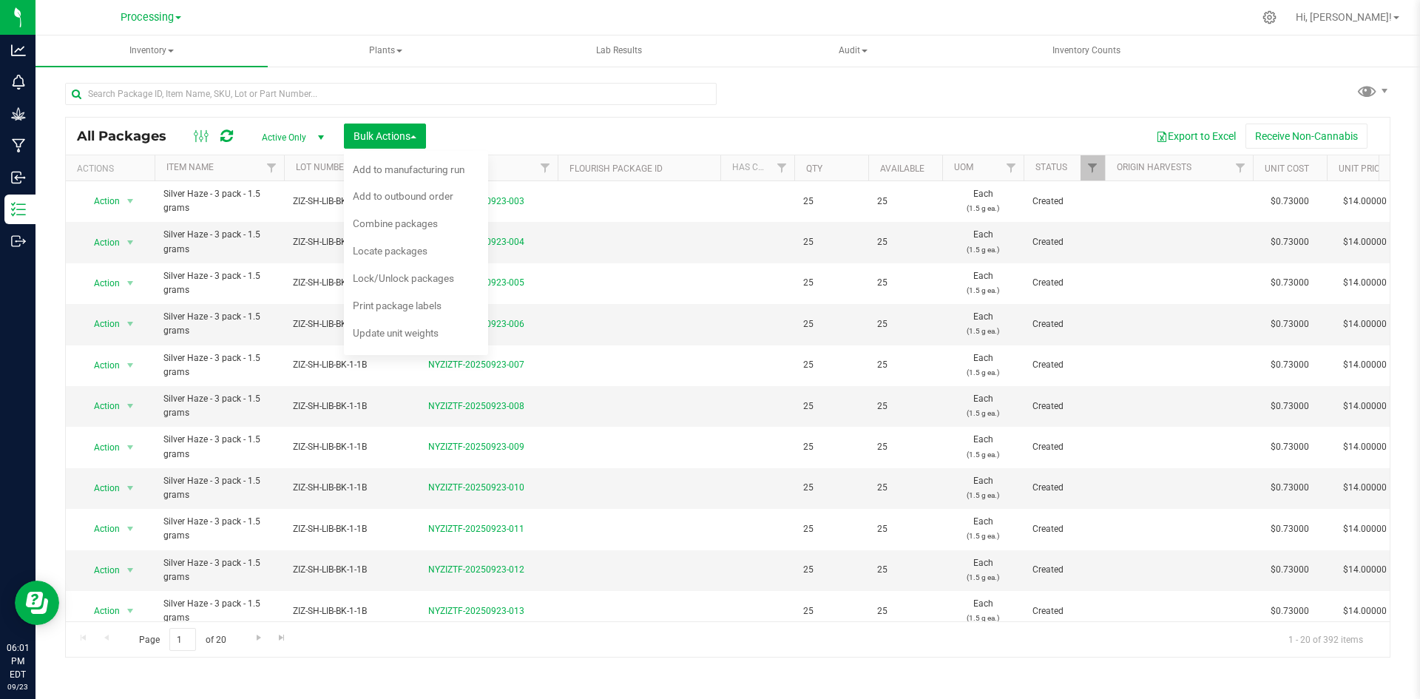
click at [495, 132] on div "Export to Excel Receive Non-Cannabis" at bounding box center [907, 136] width 941 height 25
click at [446, 230] on div "Combine packages" at bounding box center [405, 226] width 105 height 24
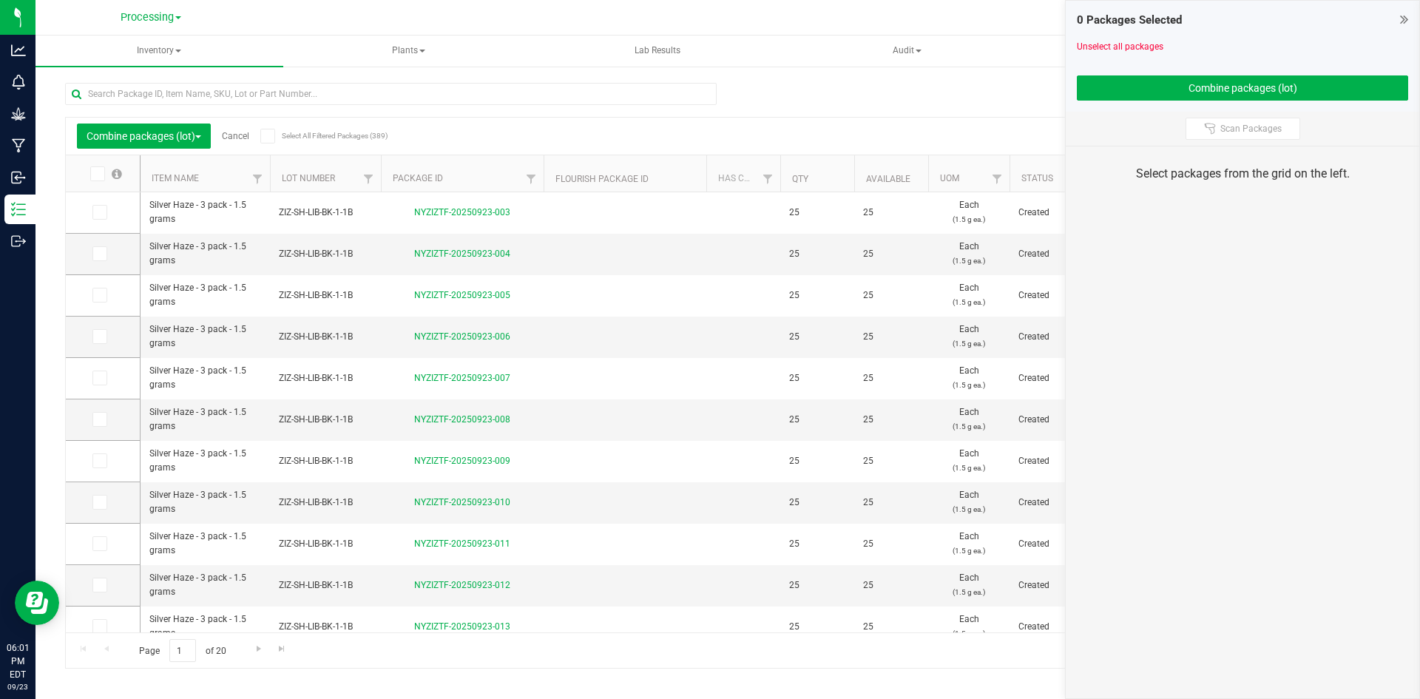
click at [98, 174] on icon at bounding box center [97, 174] width 10 height 0
click at [0, 0] on input "checkbox" at bounding box center [0, 0] width 0 height 0
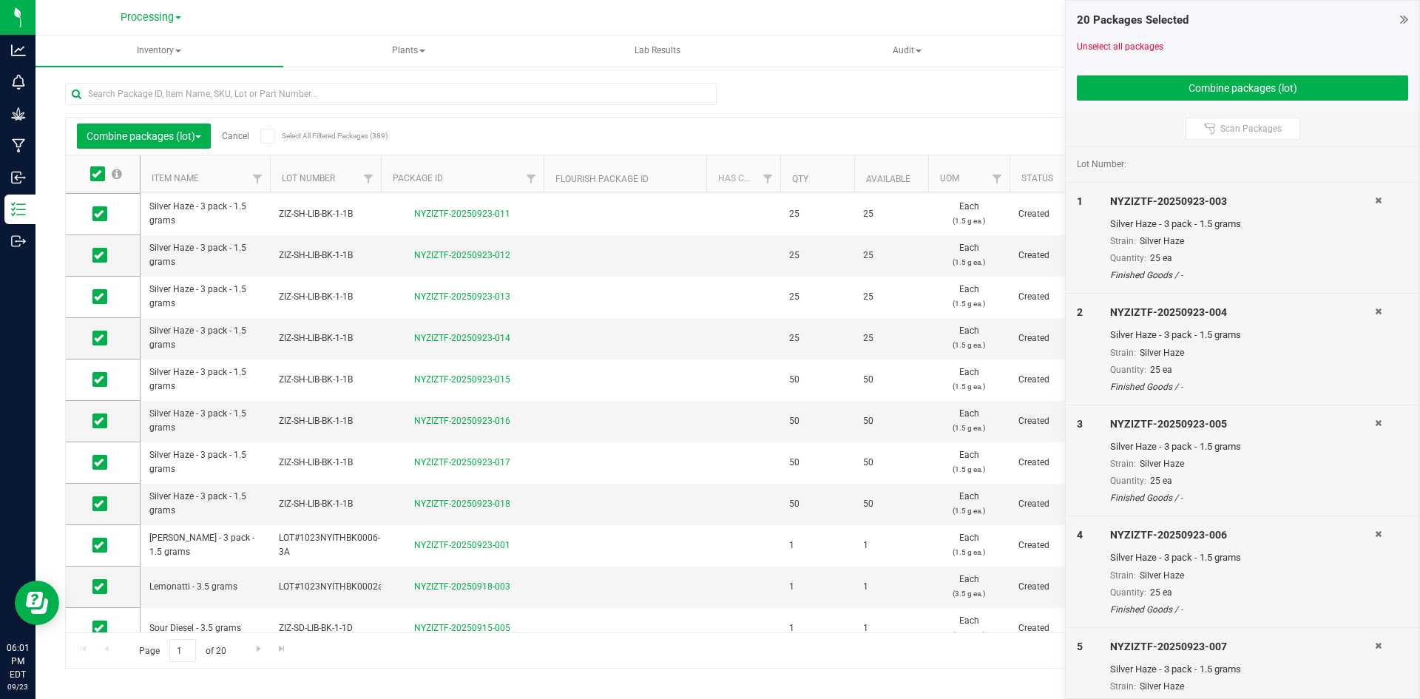
scroll to position [388, 0]
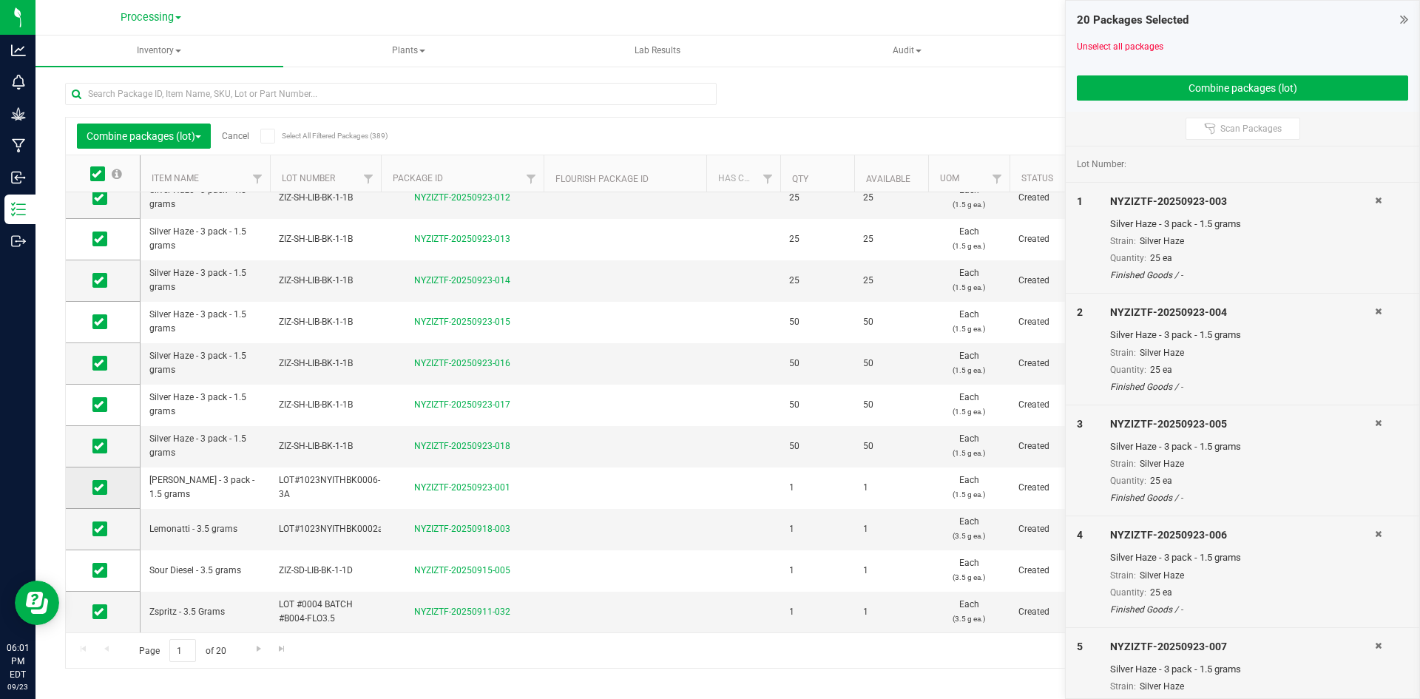
click at [101, 487] on icon at bounding box center [99, 487] width 10 height 0
click at [0, 0] on input "checkbox" at bounding box center [0, 0] width 0 height 0
click at [116, 526] on td at bounding box center [103, 529] width 74 height 41
click at [97, 529] on icon at bounding box center [99, 529] width 10 height 0
click at [0, 0] on input "checkbox" at bounding box center [0, 0] width 0 height 0
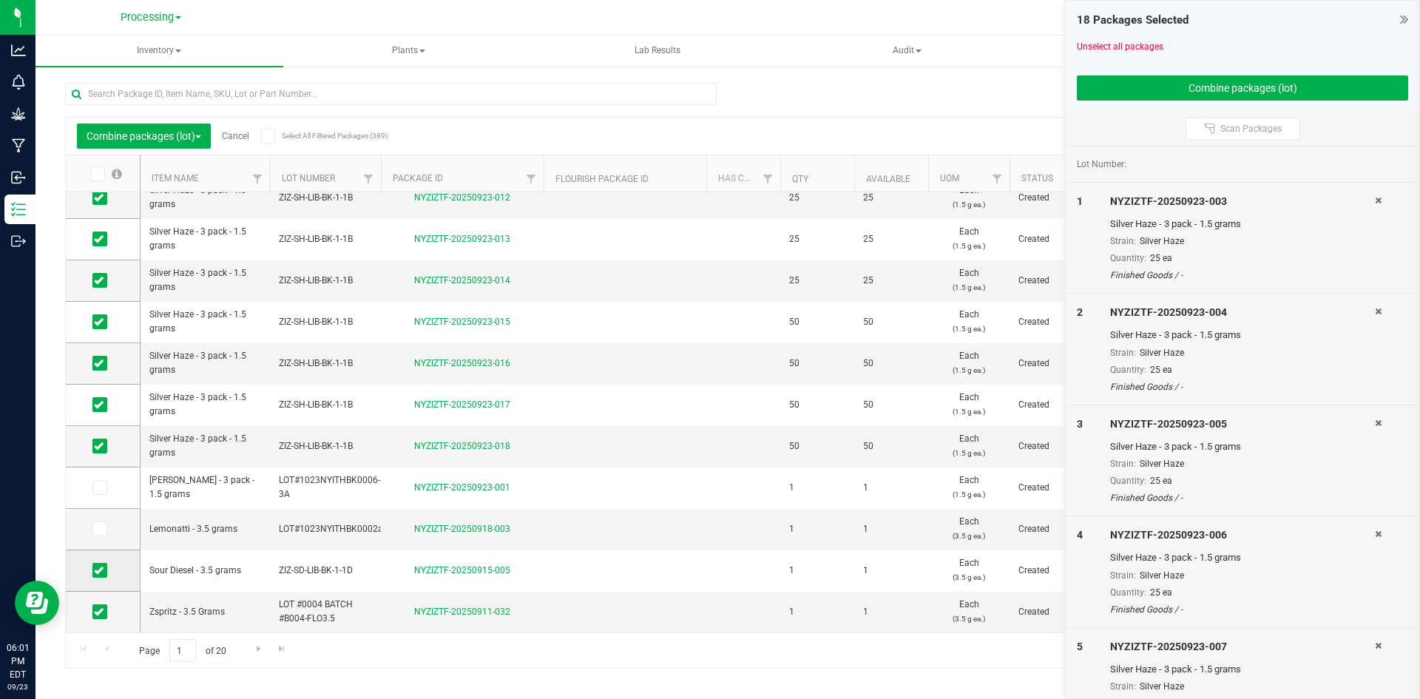
click at [98, 563] on span at bounding box center [99, 570] width 15 height 15
click at [0, 0] on input "checkbox" at bounding box center [0, 0] width 0 height 0
click at [99, 612] on icon at bounding box center [99, 612] width 10 height 0
click at [0, 0] on input "checkbox" at bounding box center [0, 0] width 0 height 0
click at [1259, 89] on button "Combine packages (lot)" at bounding box center [1242, 87] width 331 height 25
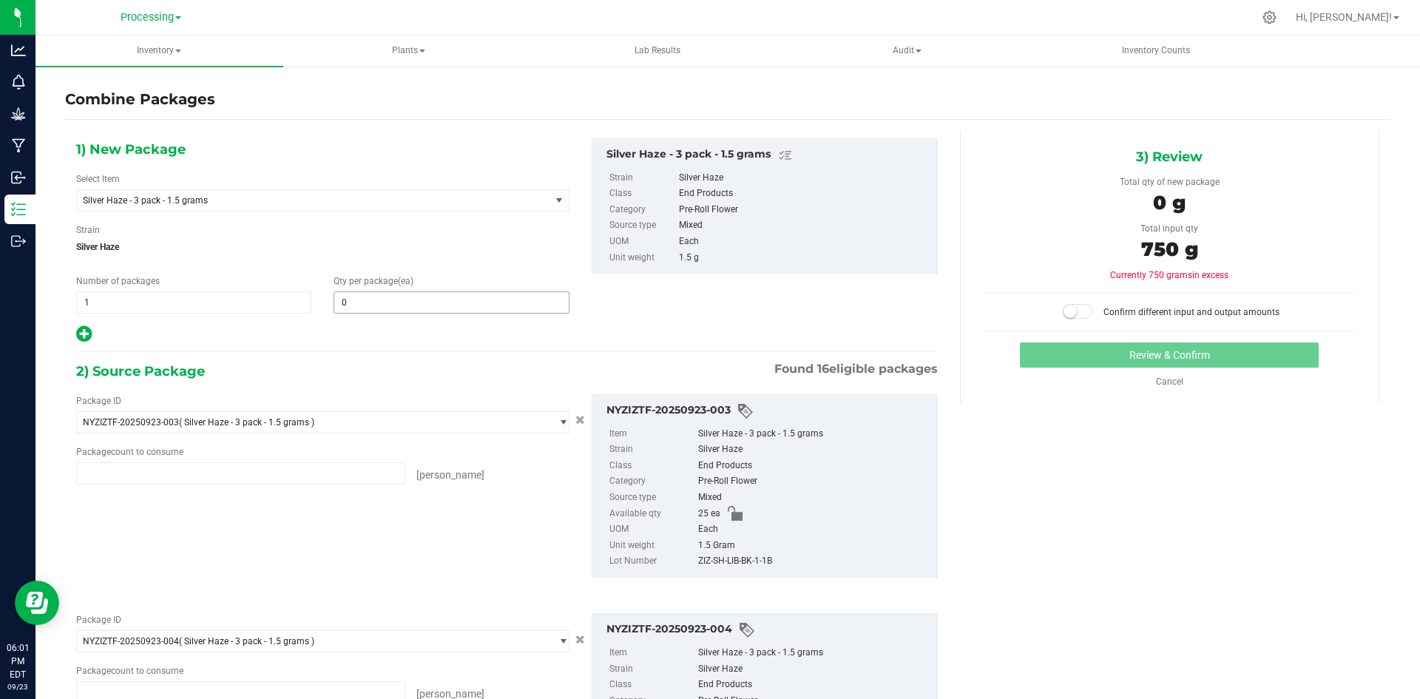
click at [396, 307] on input "0" at bounding box center [451, 302] width 234 height 21
type input "25 ea"
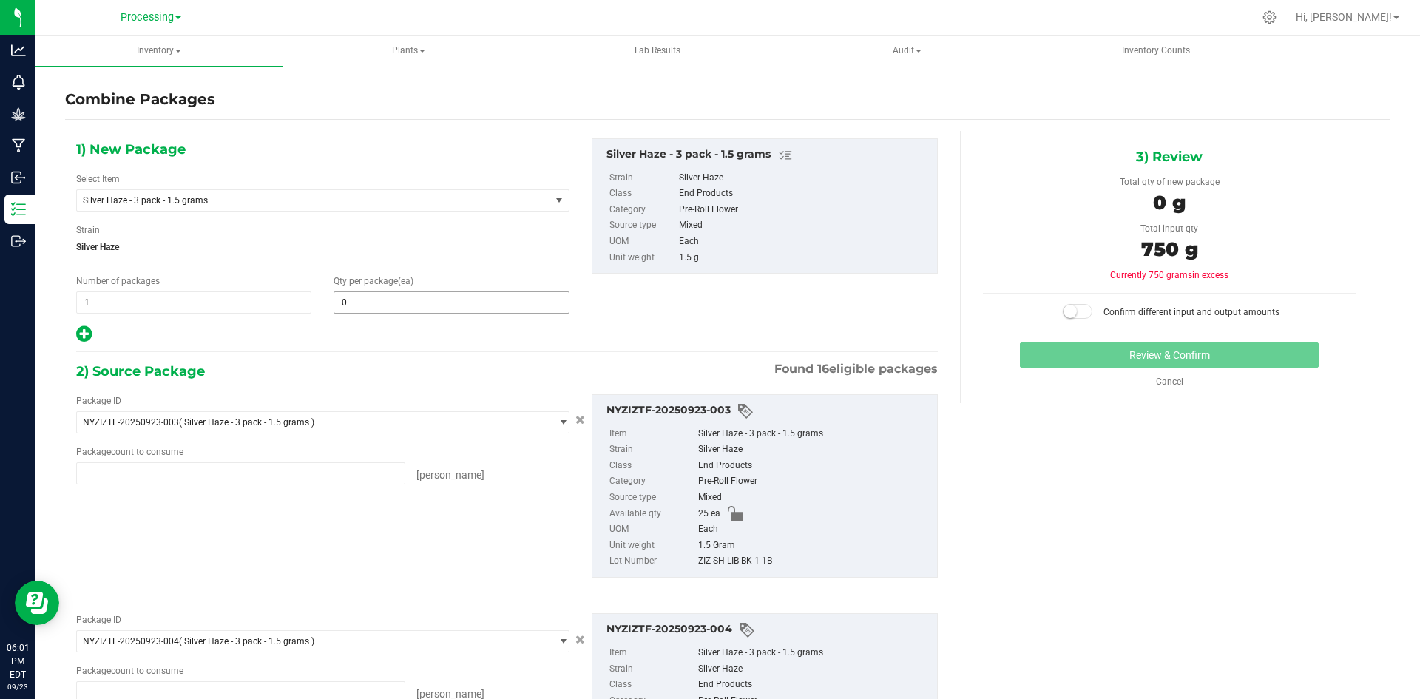
type input "25 ea"
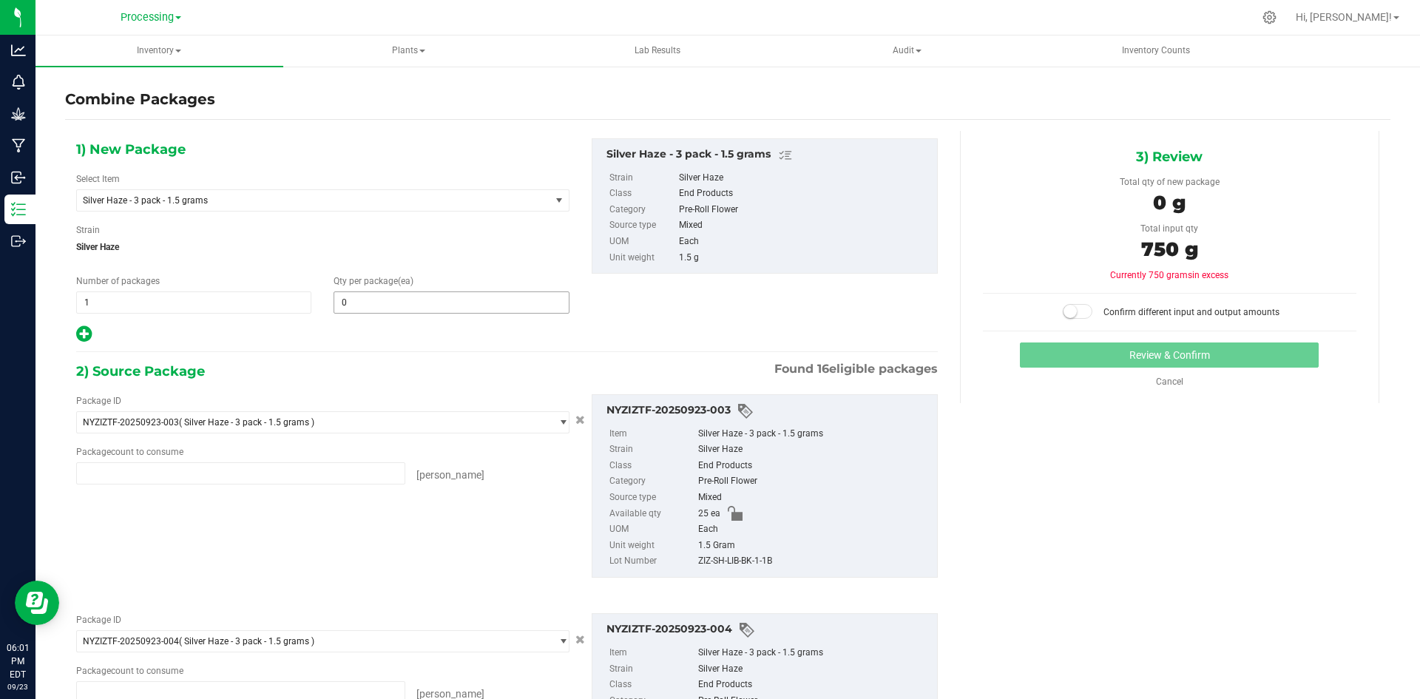
type input "25 ea"
type input "50 ea"
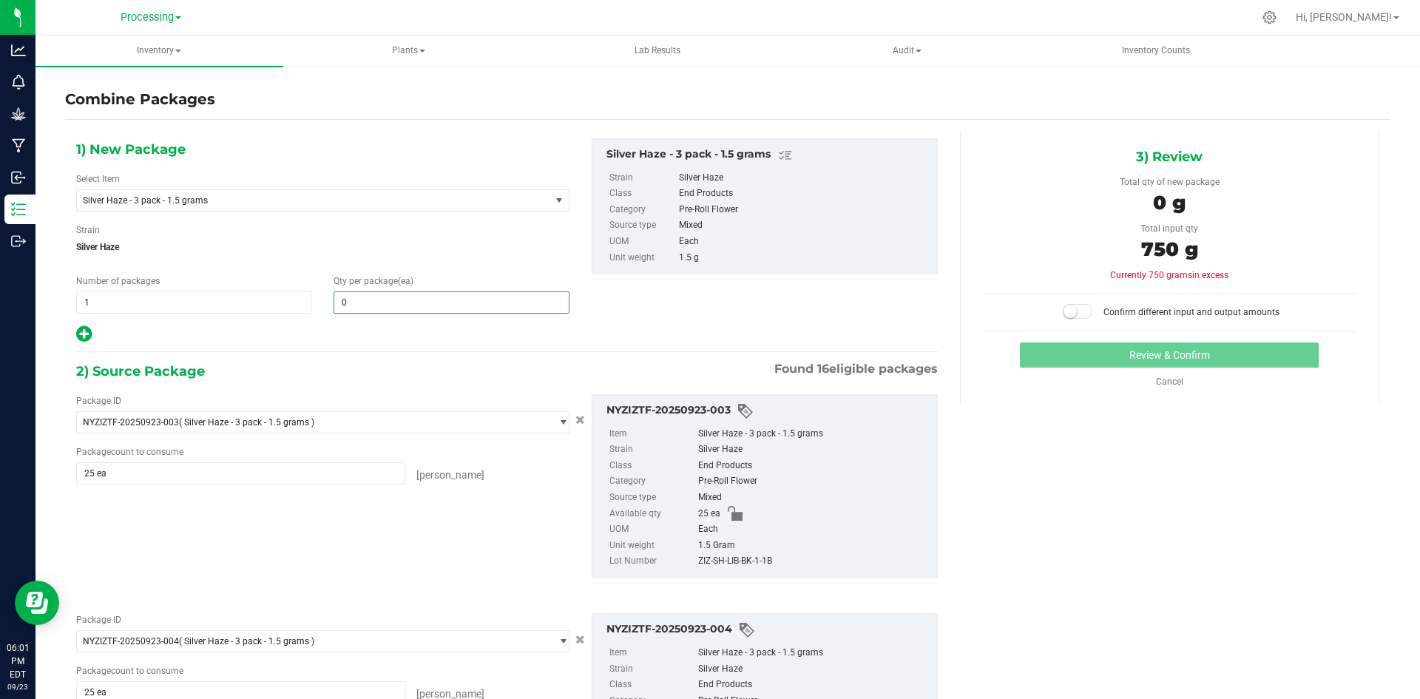
type input "50 ea"
type input "500"
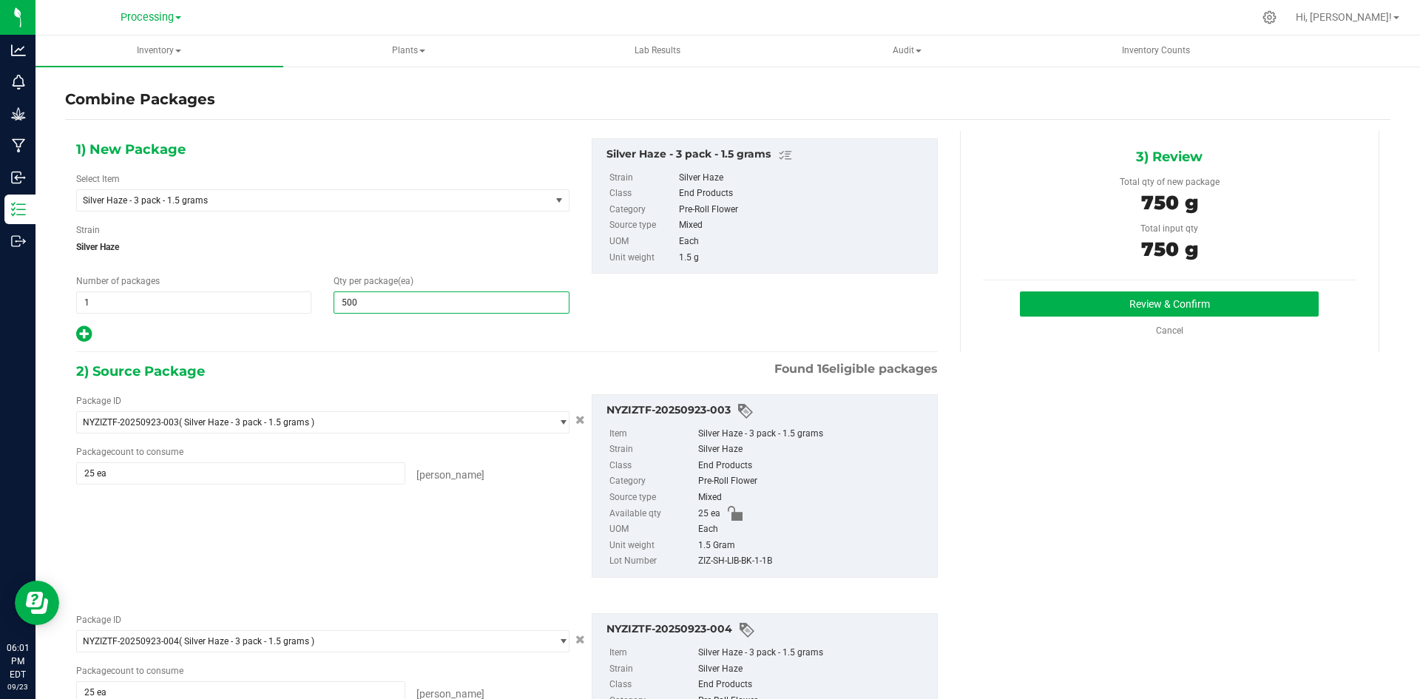
scroll to position [222, 0]
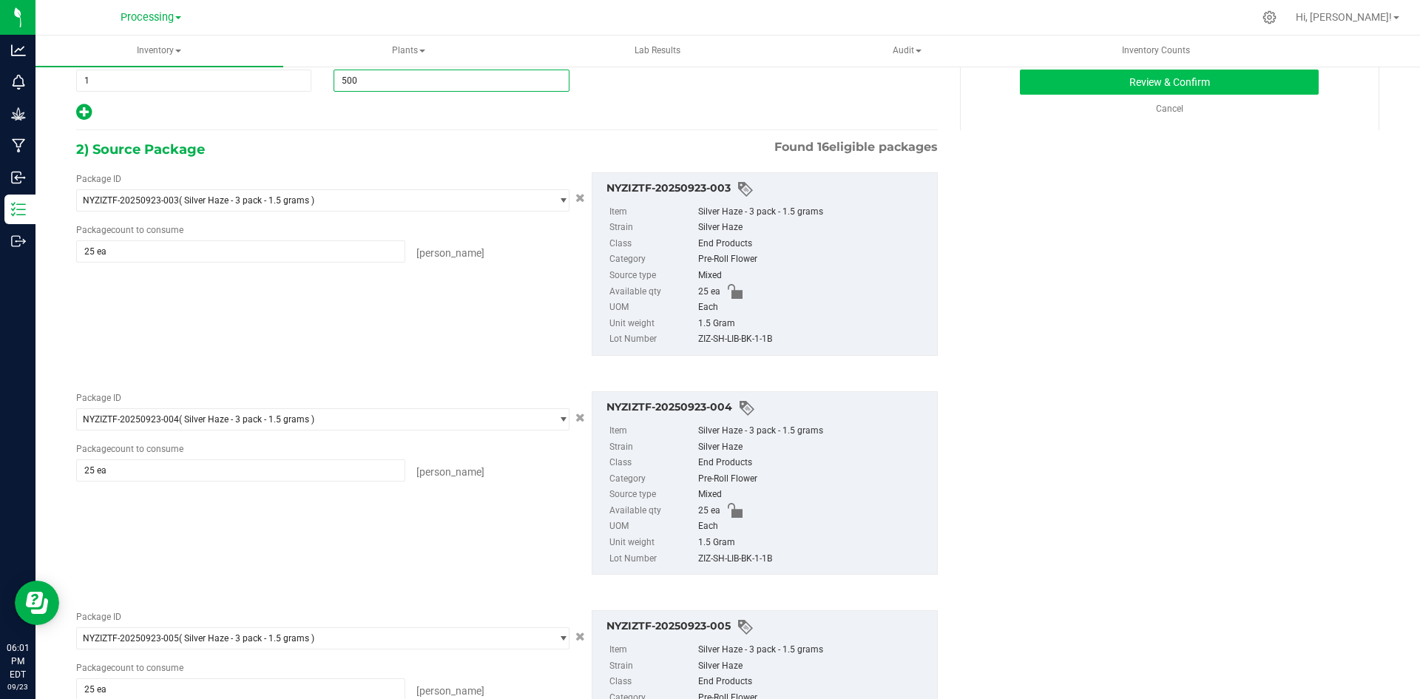
drag, startPoint x: 1225, startPoint y: 105, endPoint x: 1216, endPoint y: 83, distance: 24.2
click at [1219, 104] on div "Cancel" at bounding box center [1169, 108] width 373 height 13
type input "500"
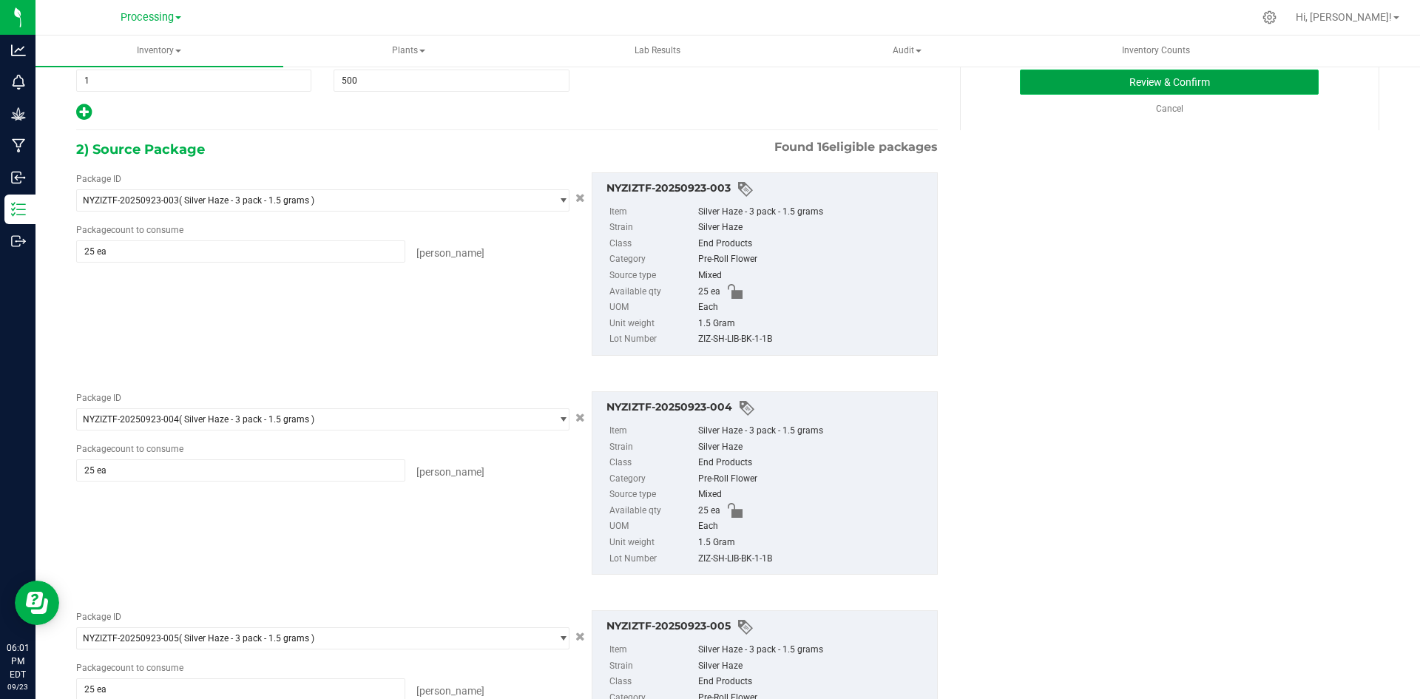
click at [1216, 83] on button "Review & Confirm" at bounding box center [1169, 82] width 299 height 25
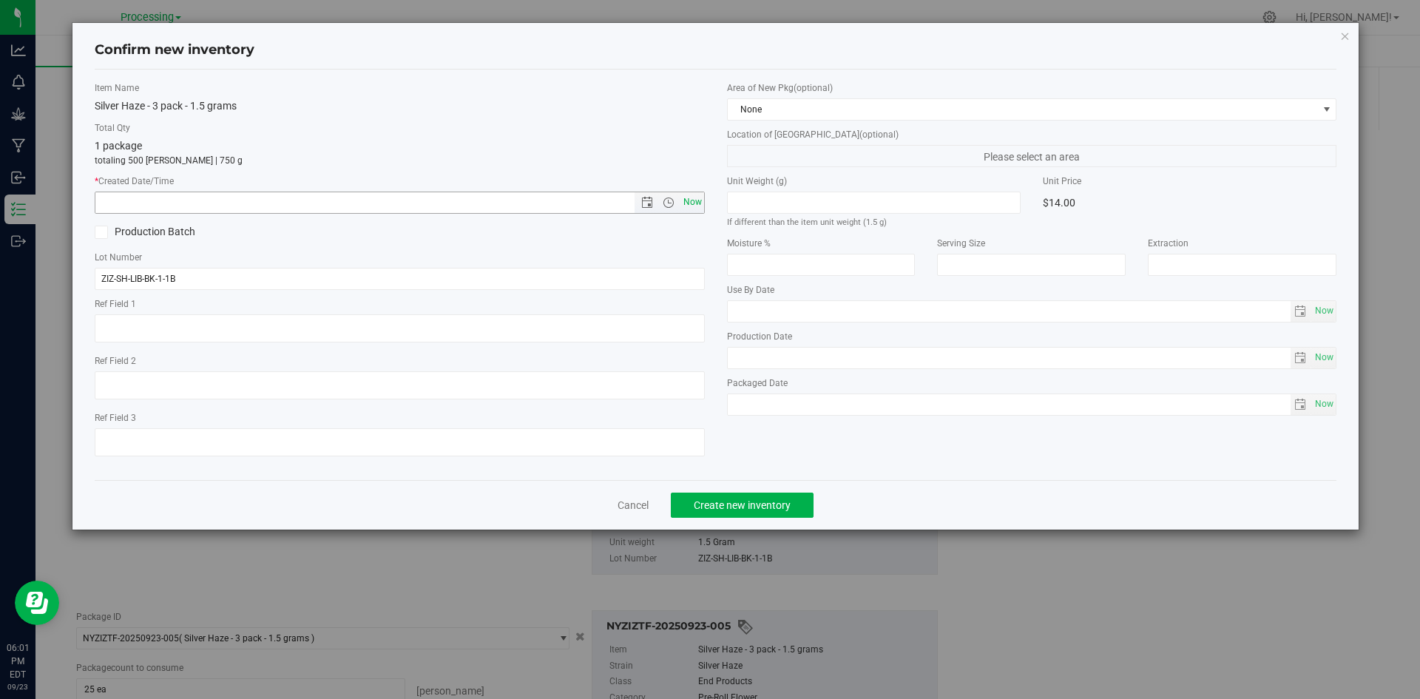
click at [697, 201] on span "Now" at bounding box center [692, 202] width 25 height 21
type input "[DATE] 6:01 PM"
click at [862, 117] on span "None" at bounding box center [1023, 109] width 590 height 21
click at [819, 107] on span "None" at bounding box center [1023, 109] width 590 height 21
click at [782, 104] on span "None" at bounding box center [1023, 109] width 590 height 21
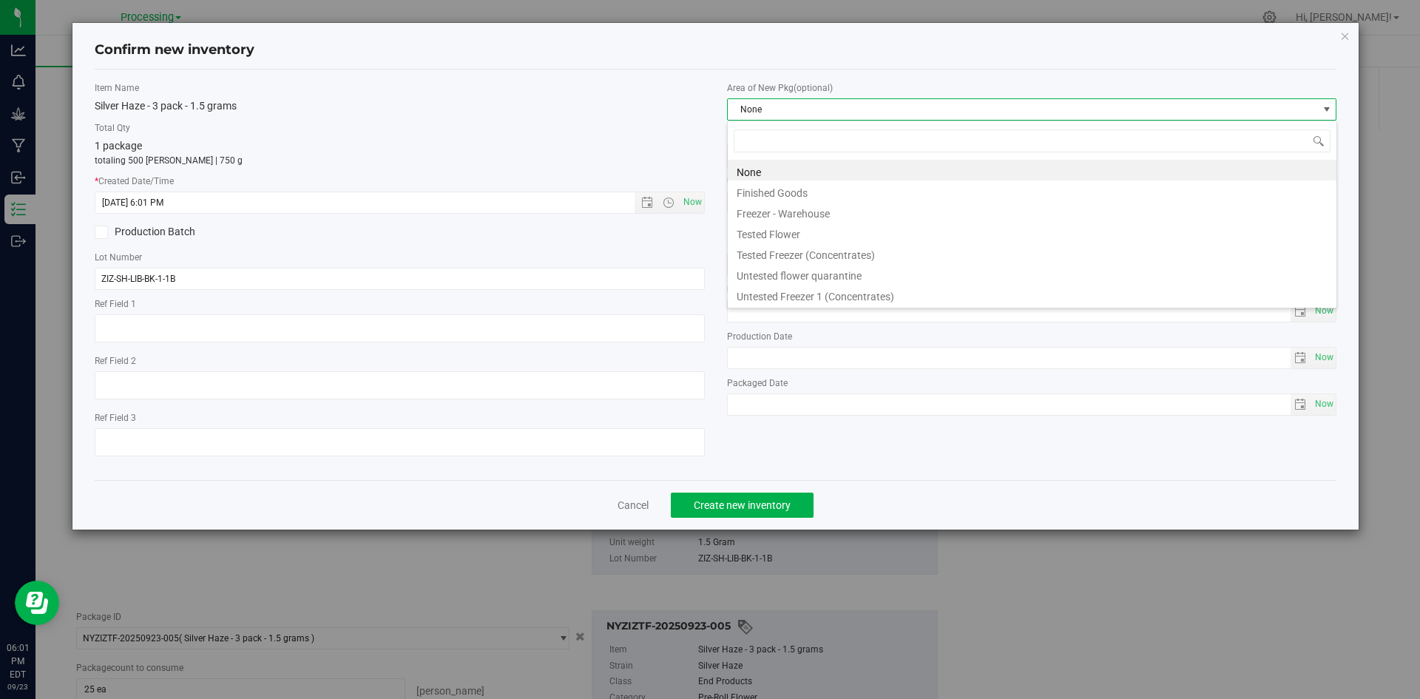
scroll to position [22, 610]
click at [766, 192] on li "Finished Goods" at bounding box center [1032, 190] width 609 height 21
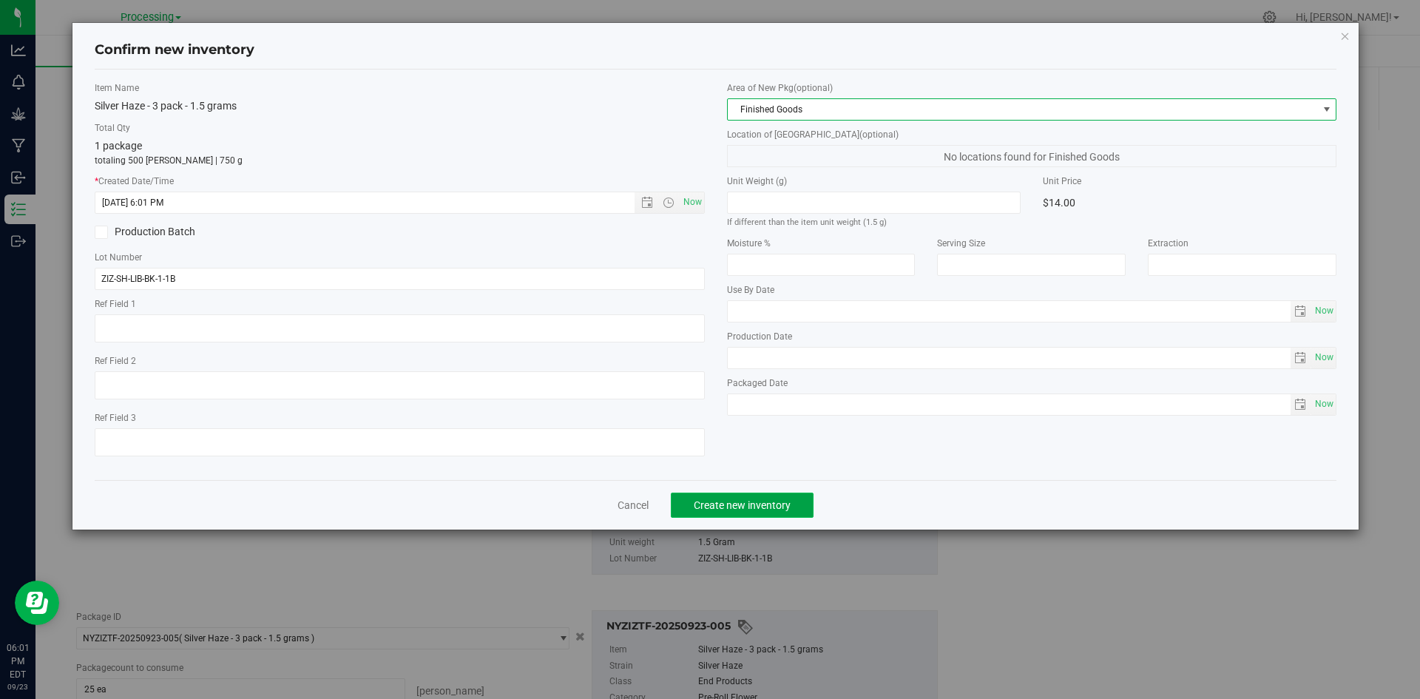
click at [737, 501] on span "Create new inventory" at bounding box center [742, 505] width 97 height 12
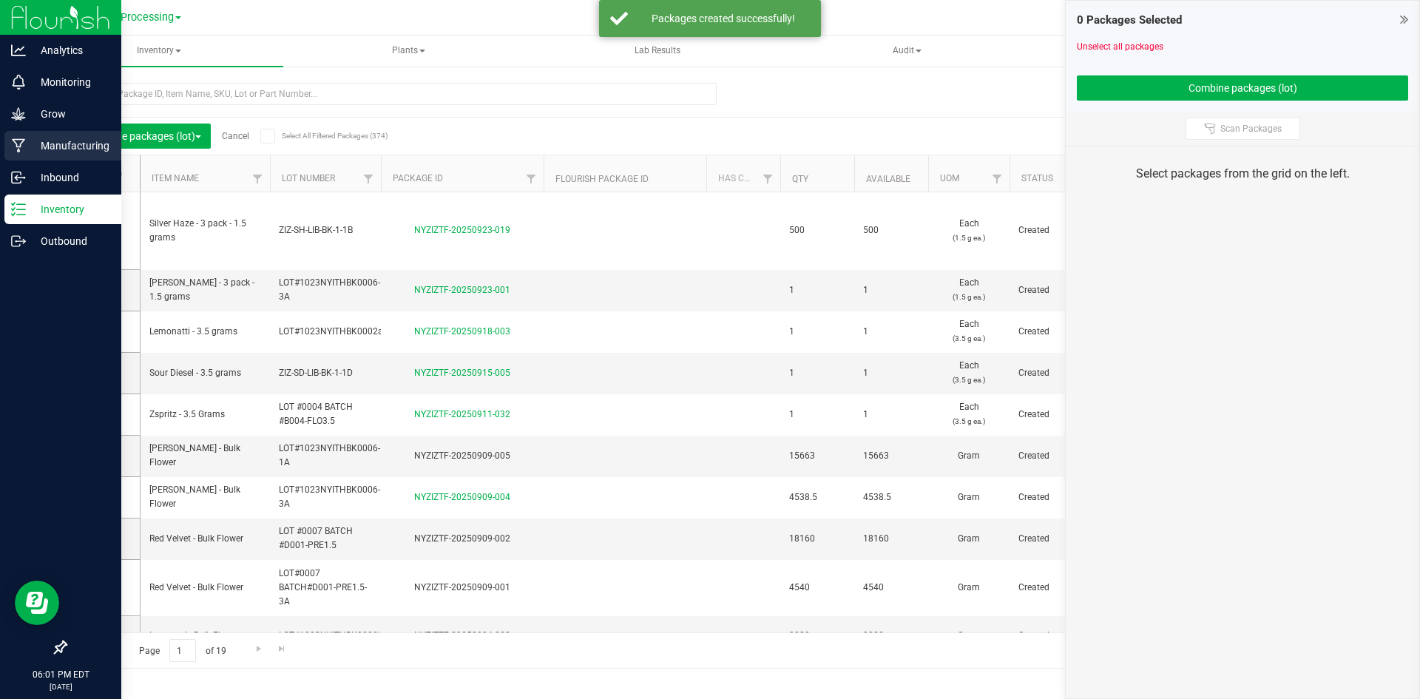
click at [81, 135] on div "Manufacturing" at bounding box center [62, 146] width 117 height 30
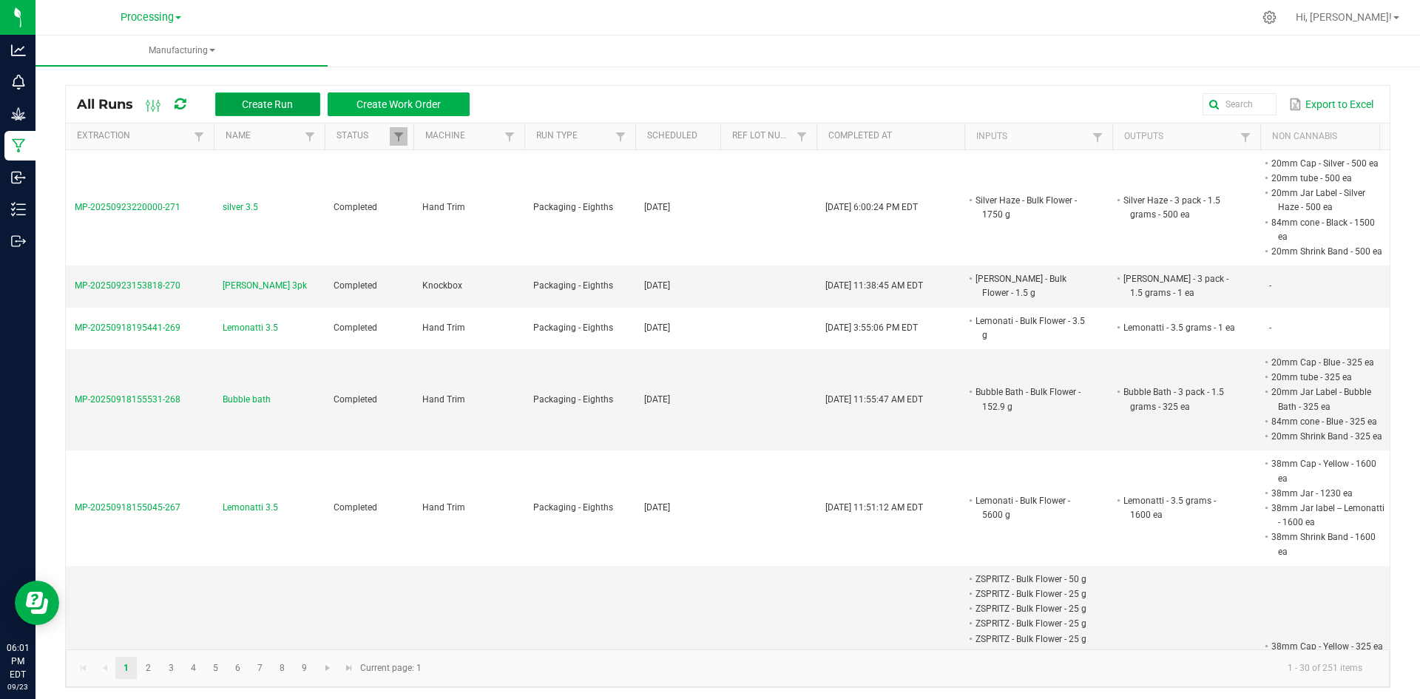
click at [300, 98] on button "Create Run" at bounding box center [267, 104] width 105 height 24
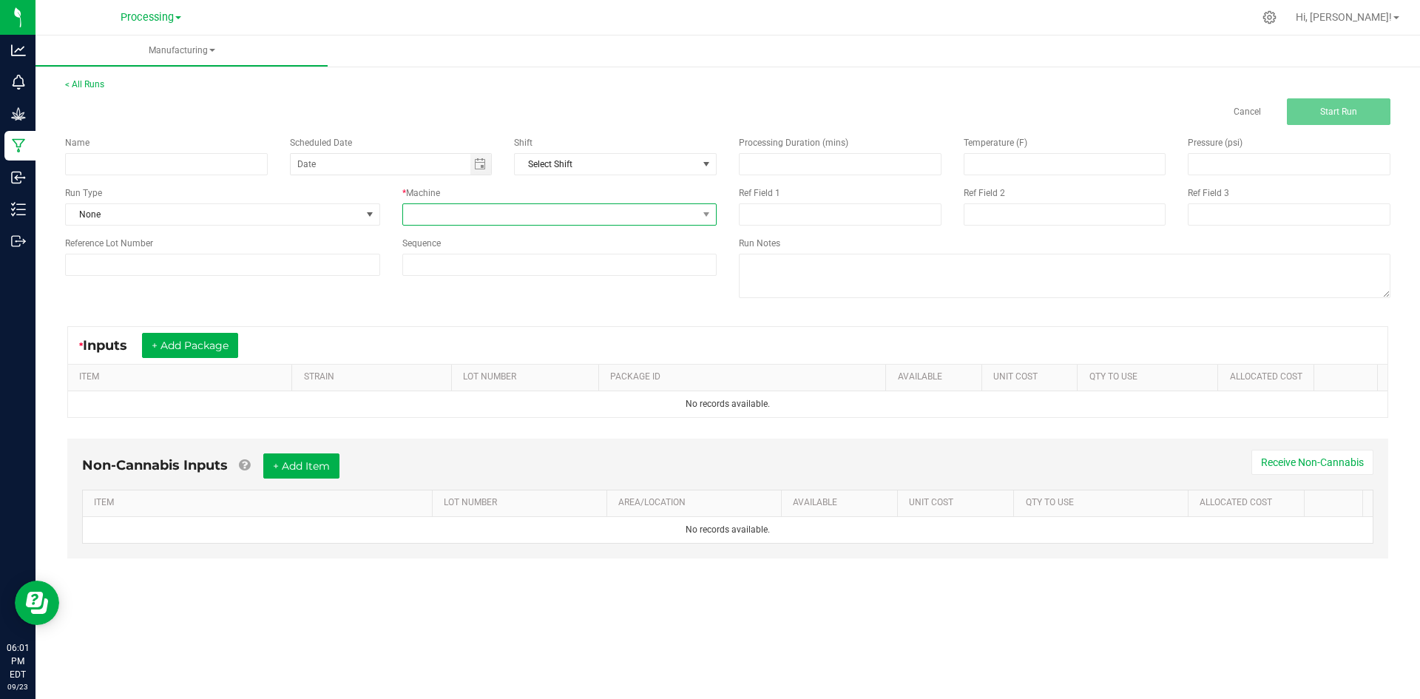
click at [464, 203] on span at bounding box center [559, 214] width 315 height 22
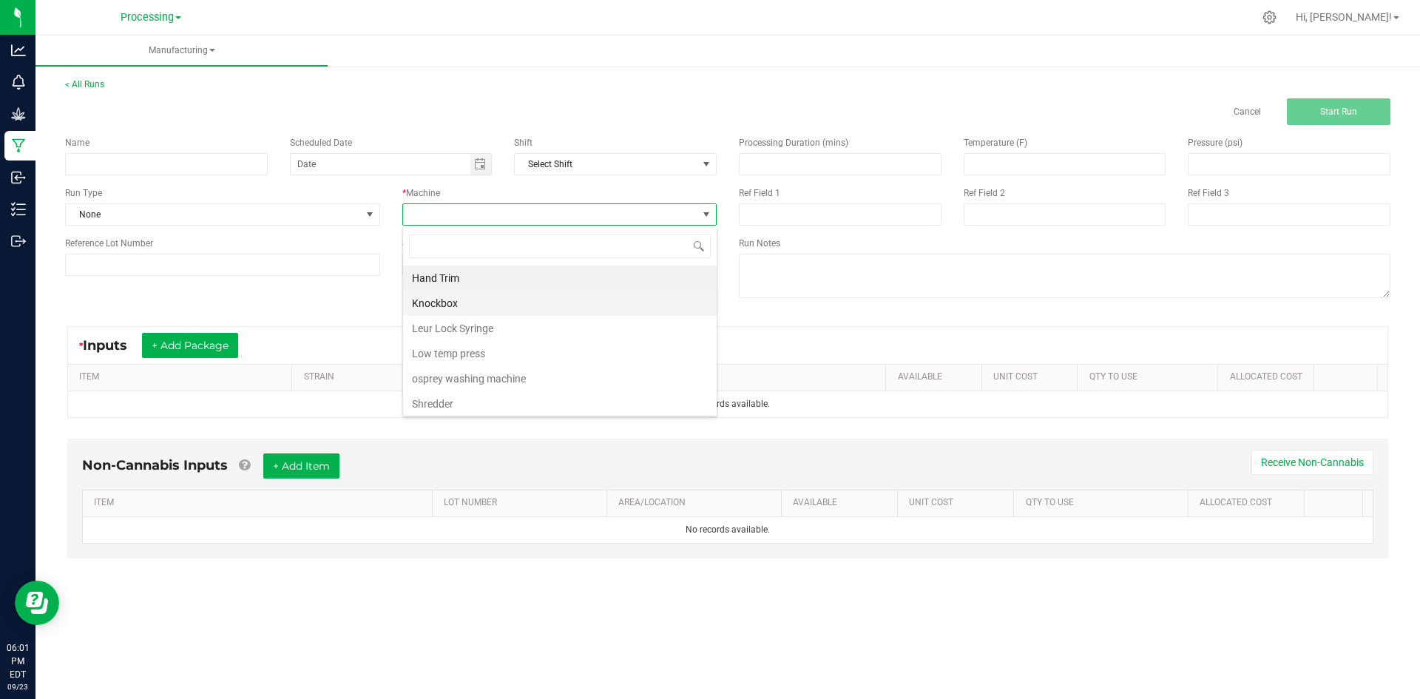
click at [434, 300] on li "Knockbox" at bounding box center [560, 303] width 314 height 25
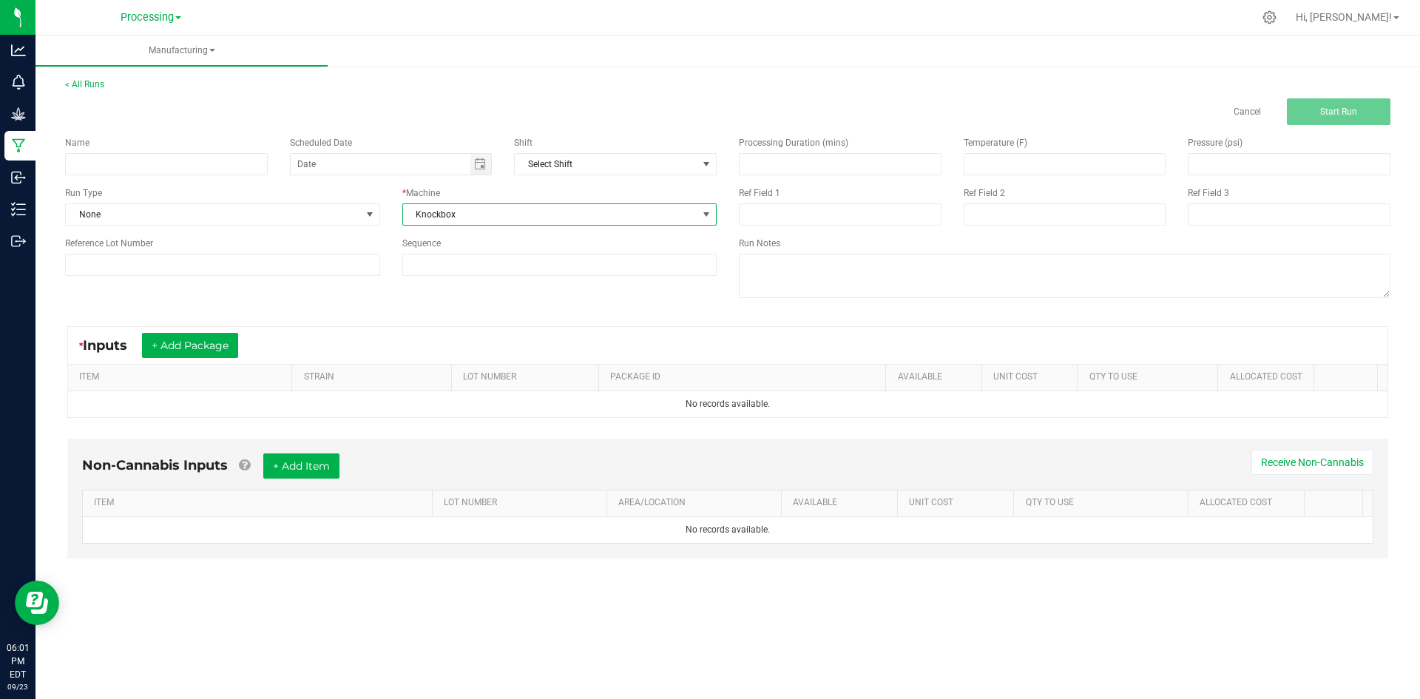
click at [454, 218] on span "Knockbox" at bounding box center [550, 214] width 295 height 21
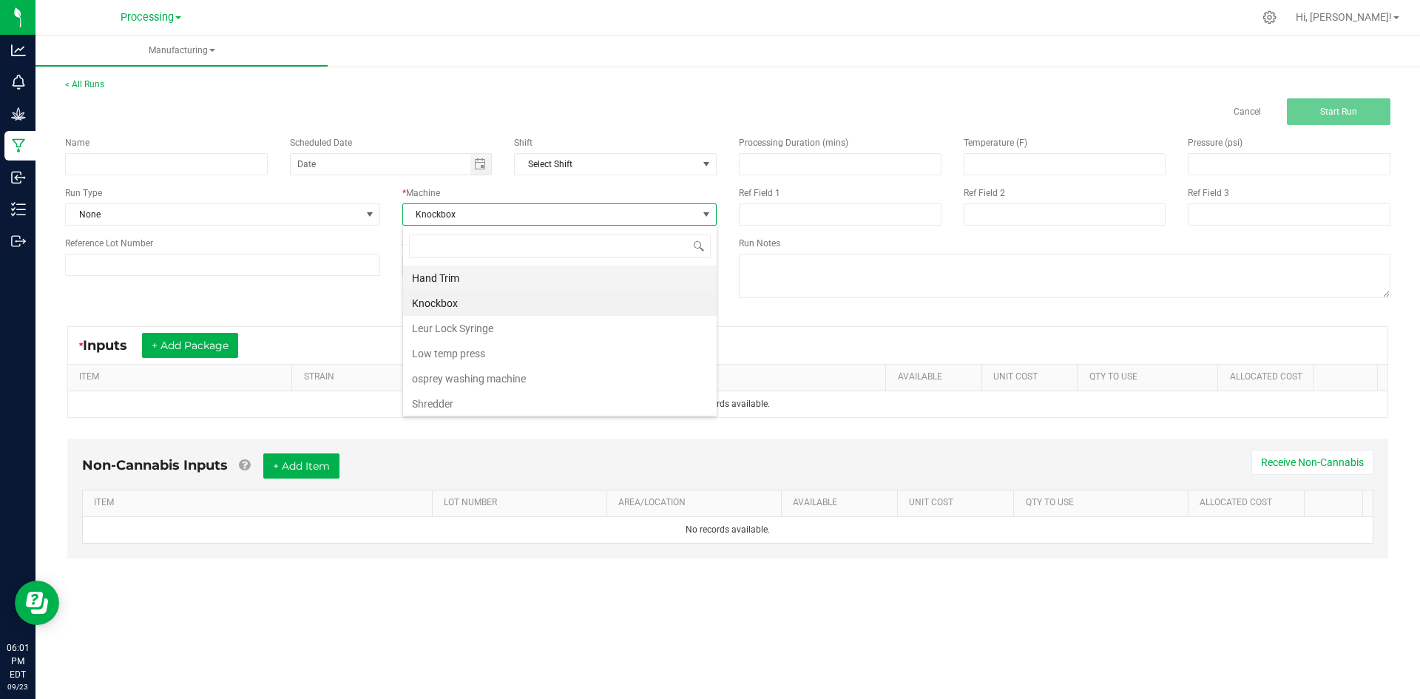
click at [428, 285] on li "Hand Trim" at bounding box center [560, 277] width 314 height 25
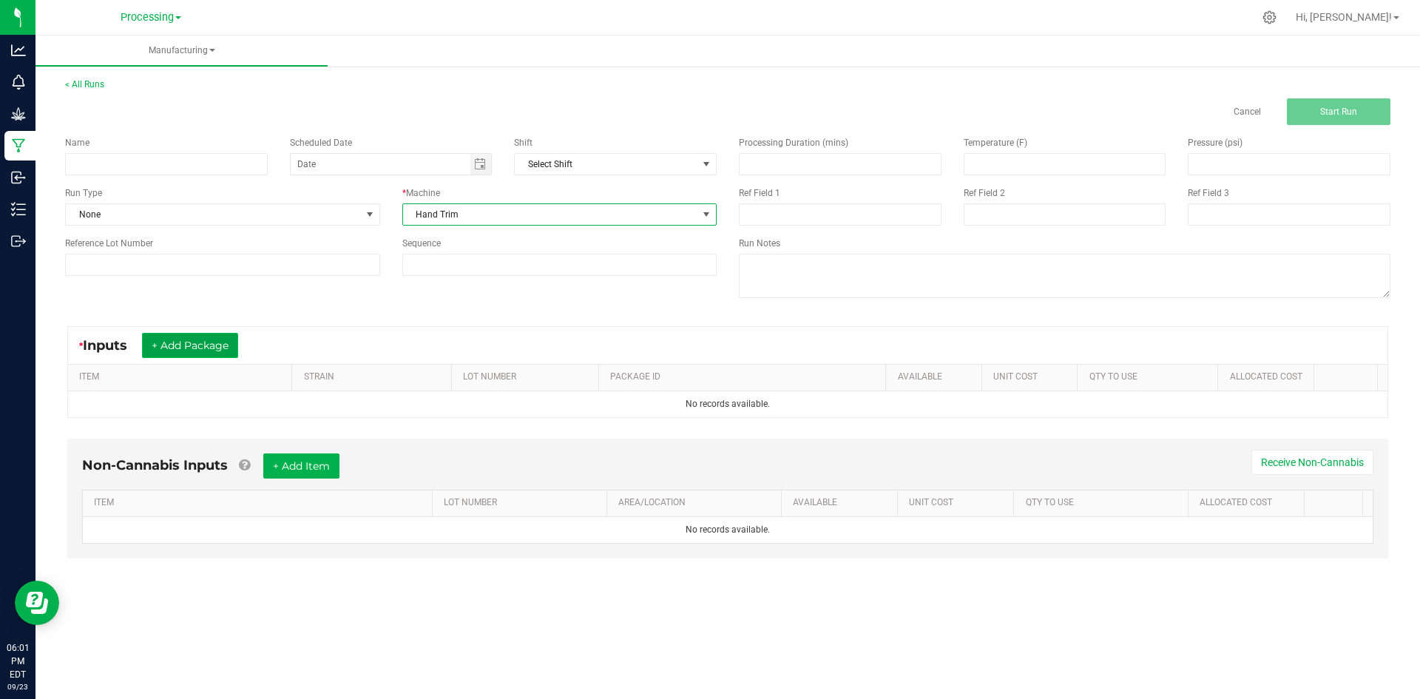
click at [180, 342] on button "+ Add Package" at bounding box center [190, 345] width 96 height 25
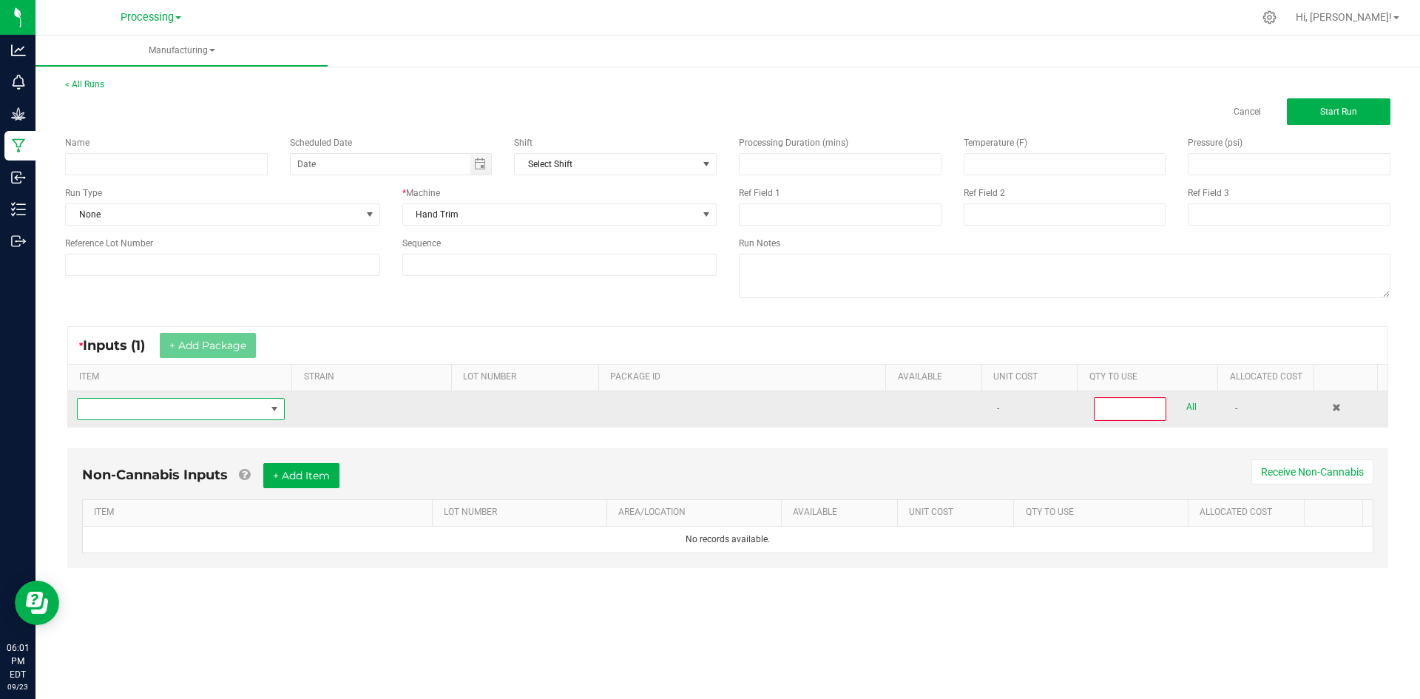
click at [177, 418] on span "NO DATA FOUND" at bounding box center [172, 409] width 188 height 21
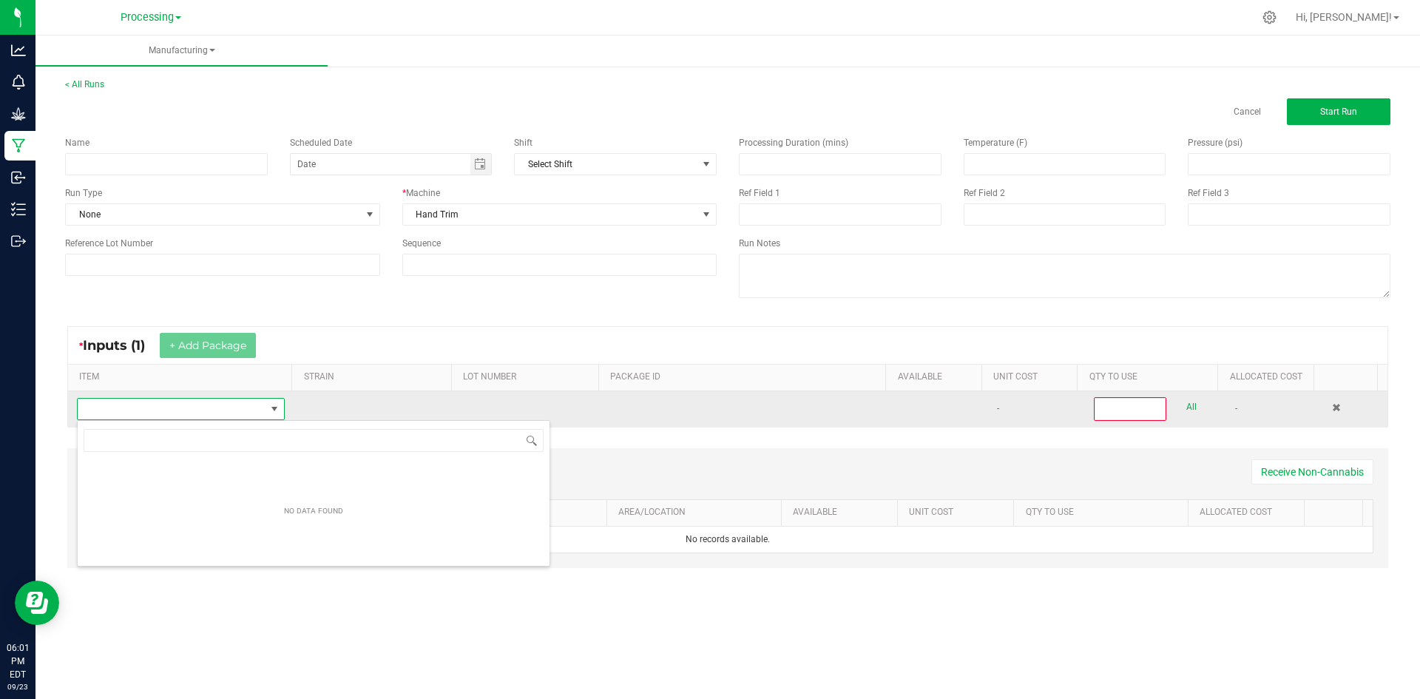
scroll to position [22, 204]
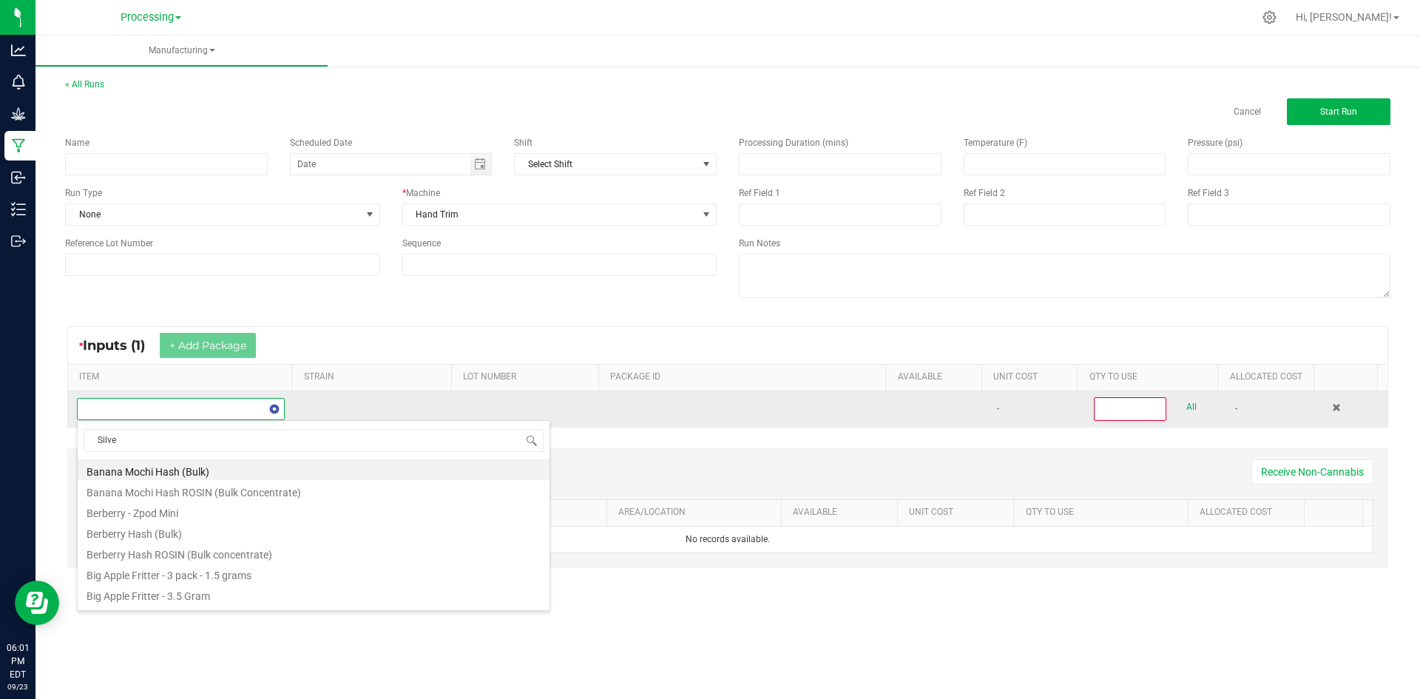
type input "Silver"
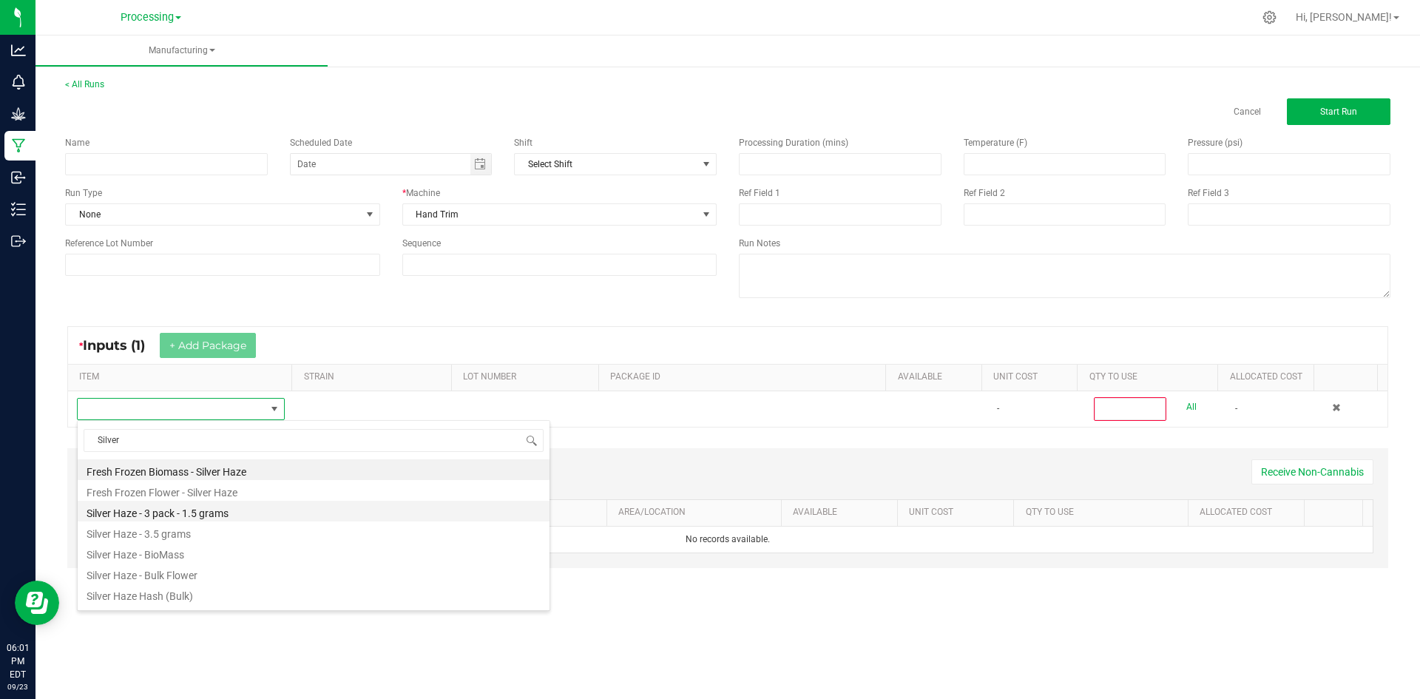
click at [222, 509] on li "Silver Haze - 3 pack - 1.5 grams" at bounding box center [314, 511] width 472 height 21
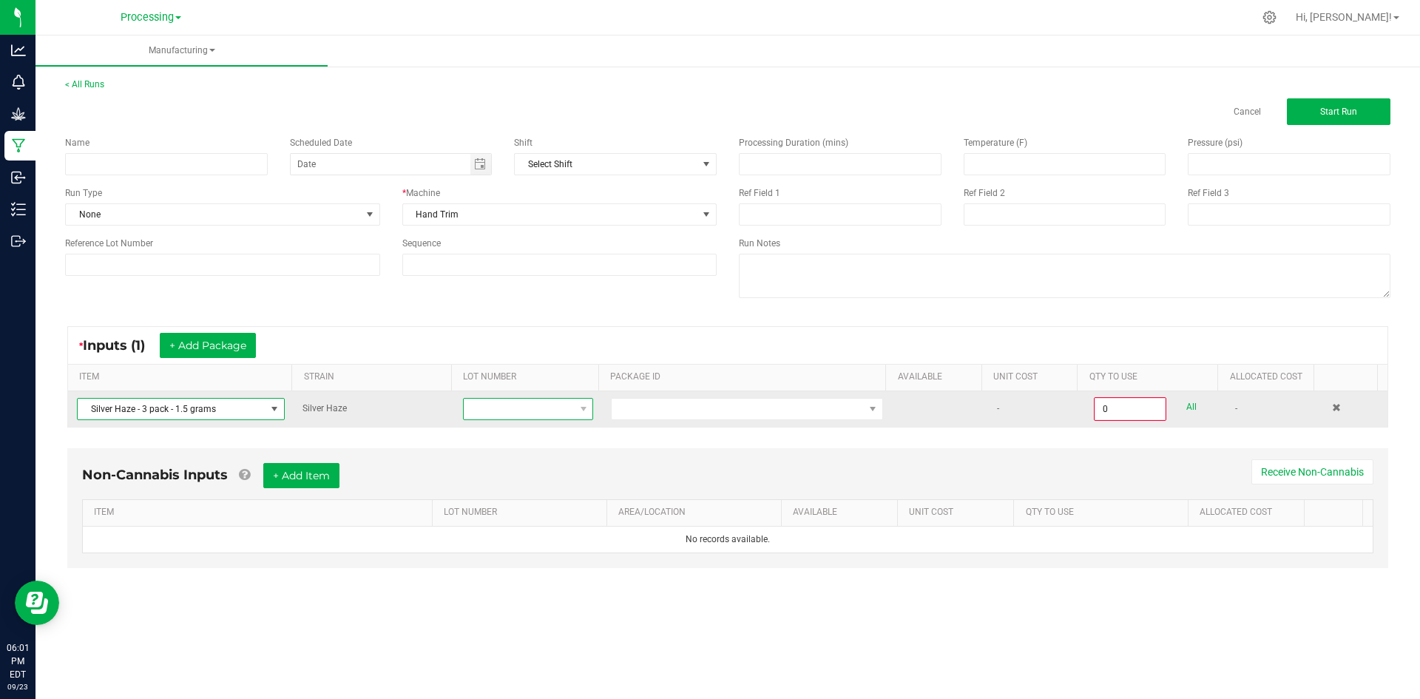
click at [549, 405] on span at bounding box center [519, 409] width 110 height 21
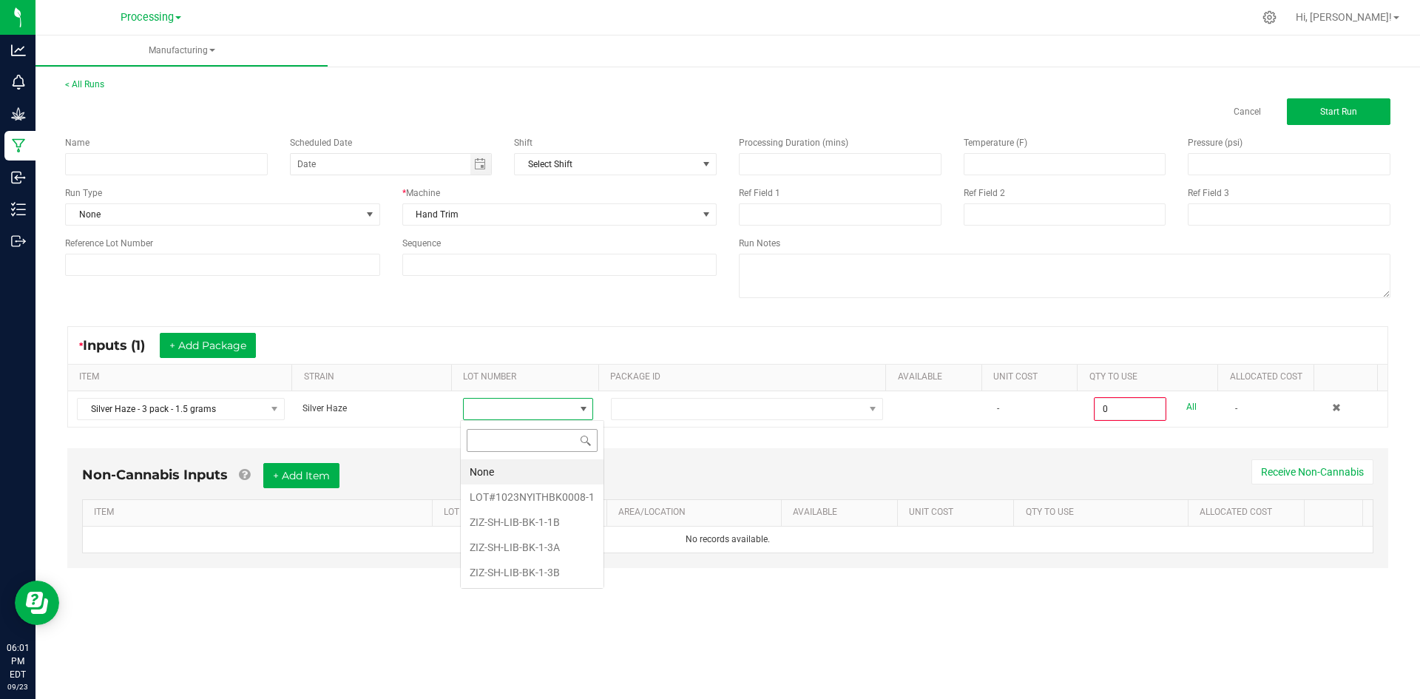
scroll to position [22, 129]
drag, startPoint x: 554, startPoint y: 523, endPoint x: 677, endPoint y: 447, distance: 144.7
click at [555, 521] on li "ZIZ-SH-LIB-BK-1-1B" at bounding box center [532, 522] width 143 height 25
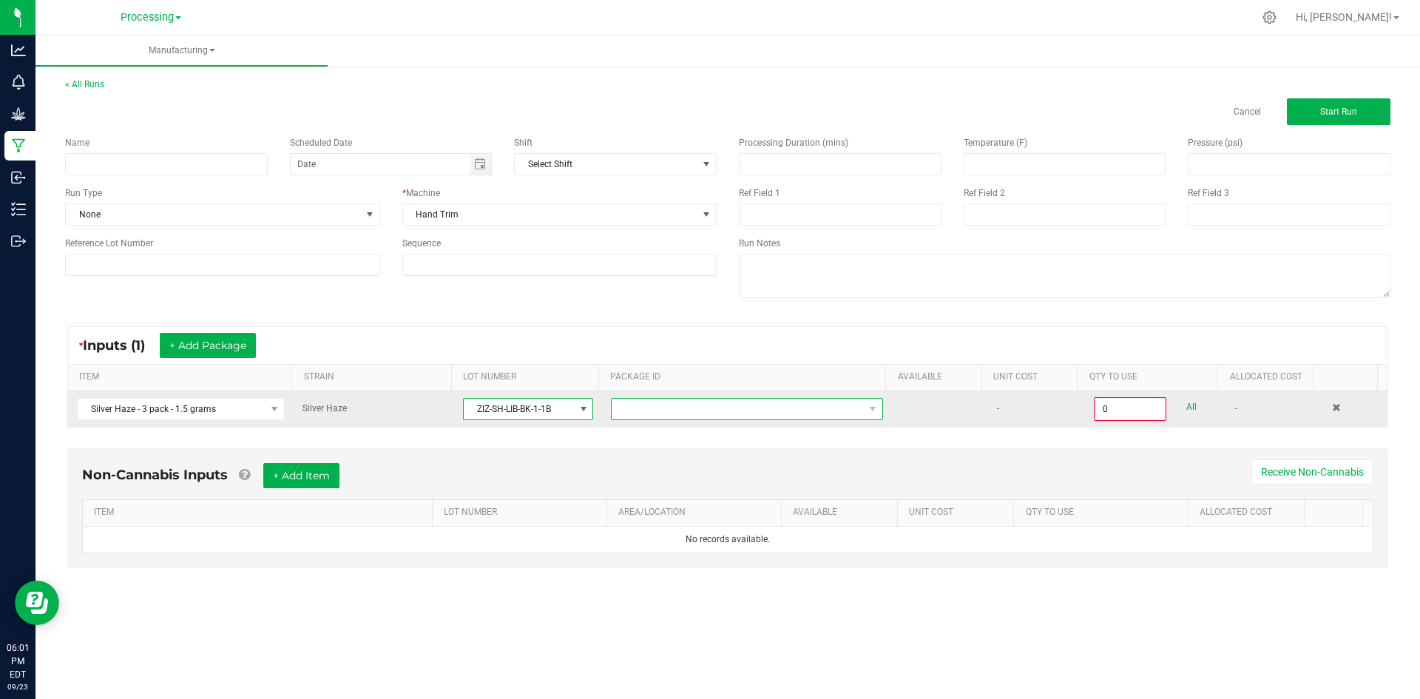
click at [723, 415] on span "NO DATA FOUND" at bounding box center [738, 409] width 252 height 21
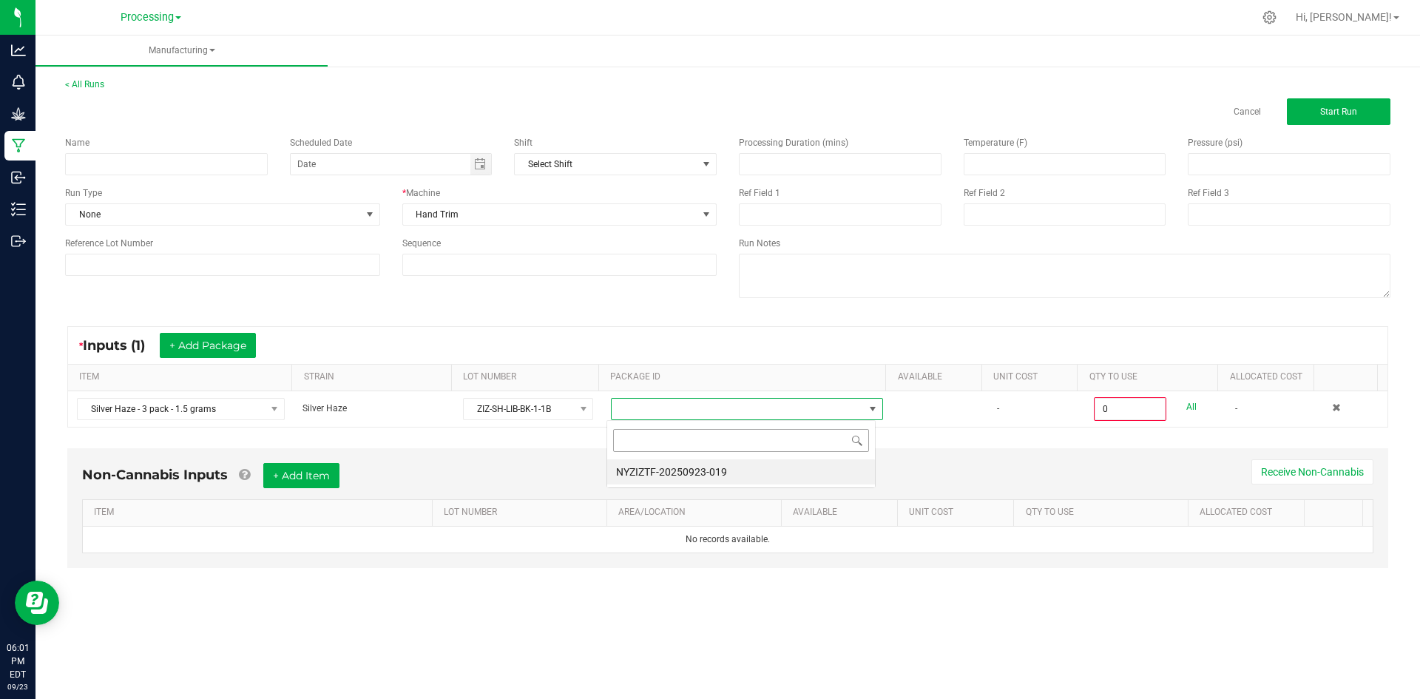
scroll to position [22, 270]
click at [711, 470] on li "NYZIZTF-20250923-019" at bounding box center [741, 471] width 268 height 25
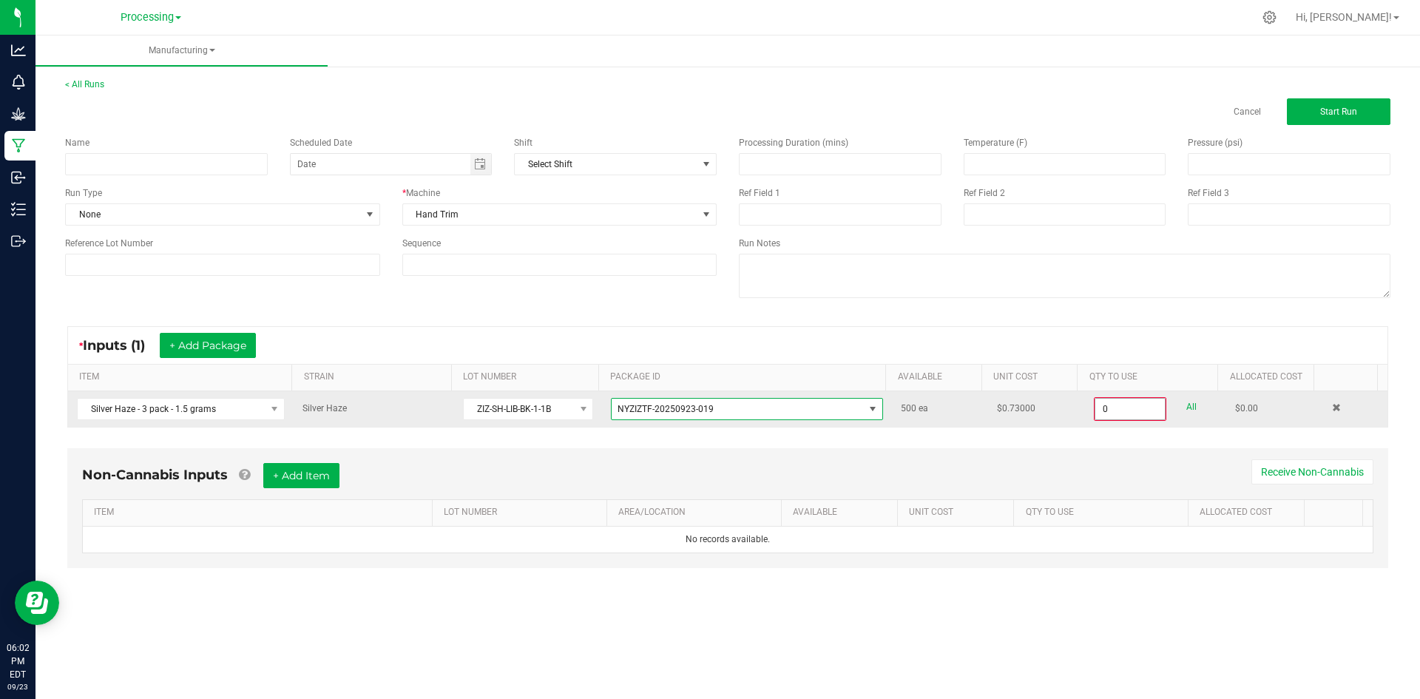
drag, startPoint x: 1124, startPoint y: 405, endPoint x: 1091, endPoint y: 405, distance: 33.3
click at [1123, 405] on input "0" at bounding box center [1130, 409] width 70 height 21
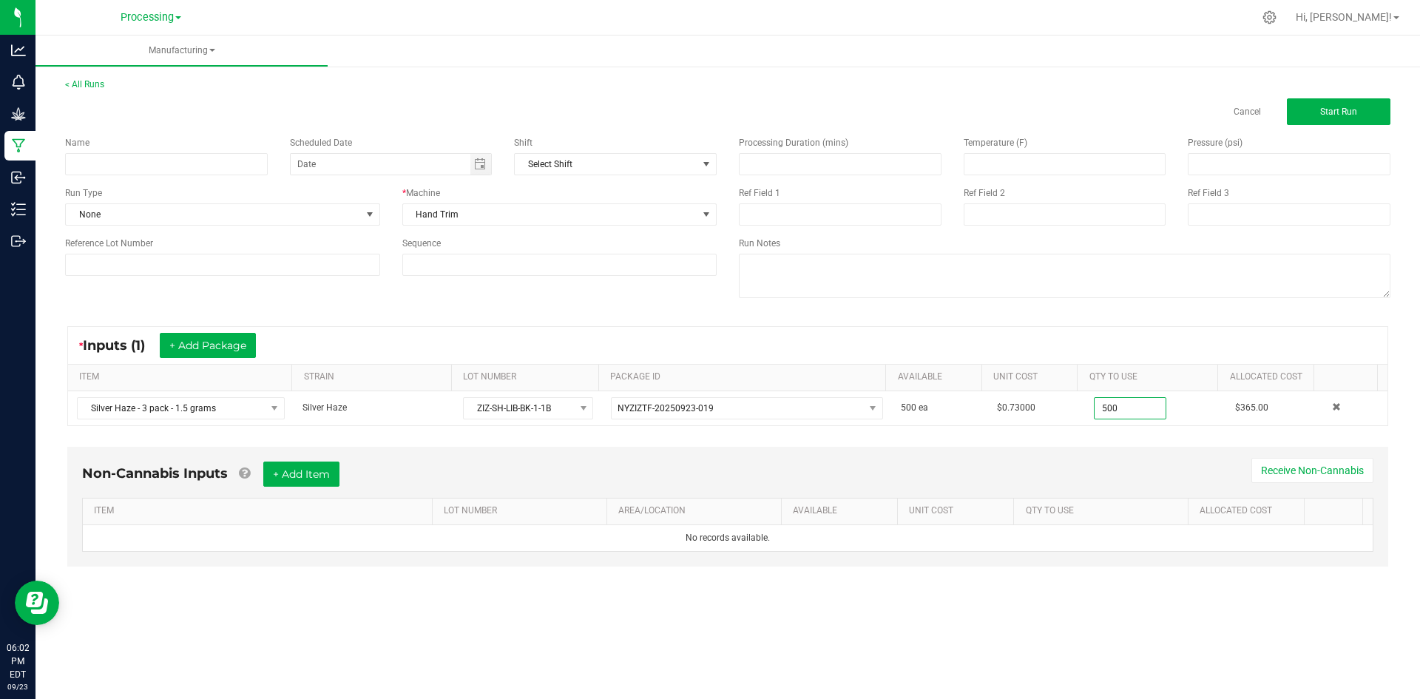
type input "500 ea"
click at [1048, 456] on div "Non-Cannabis Inputs + Add Item Receive Non-Cannabis ITEM LOT NUMBER AREA/LOCATI…" at bounding box center [727, 507] width 1321 height 120
click at [1324, 113] on span "Start Run" at bounding box center [1338, 111] width 37 height 10
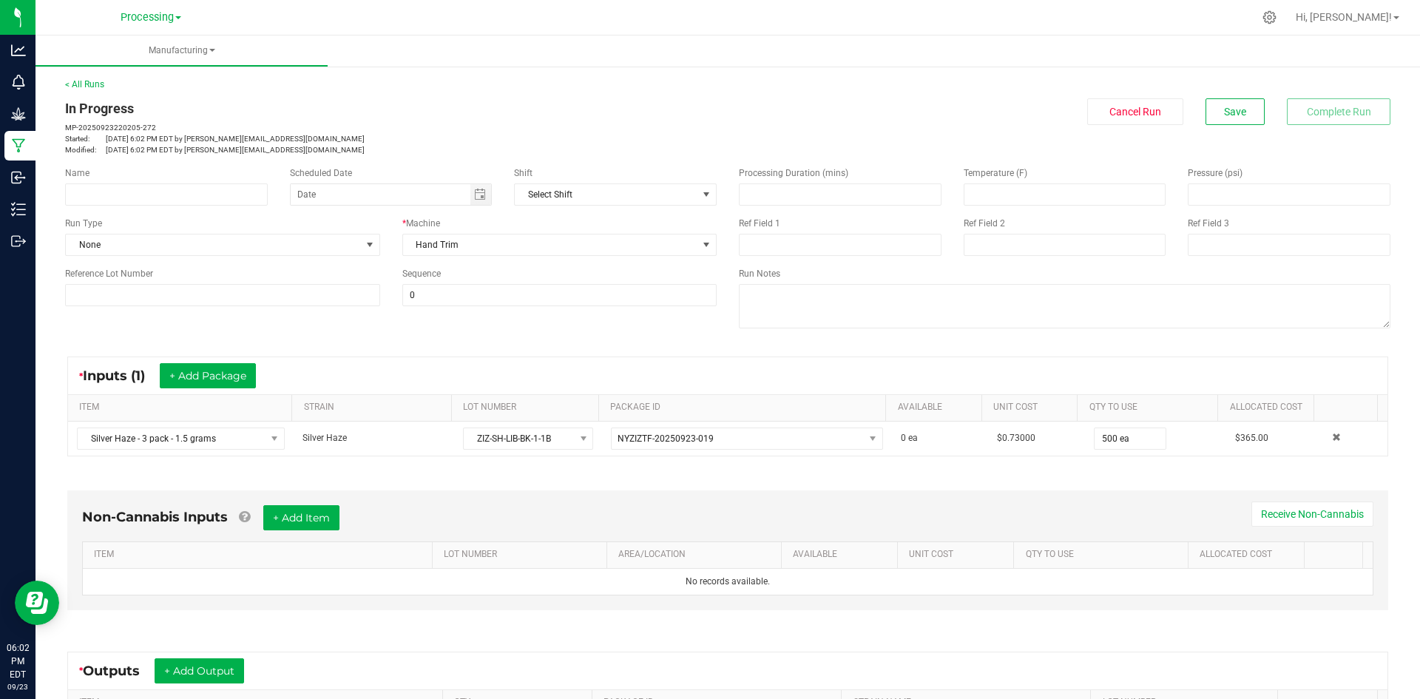
scroll to position [212, 0]
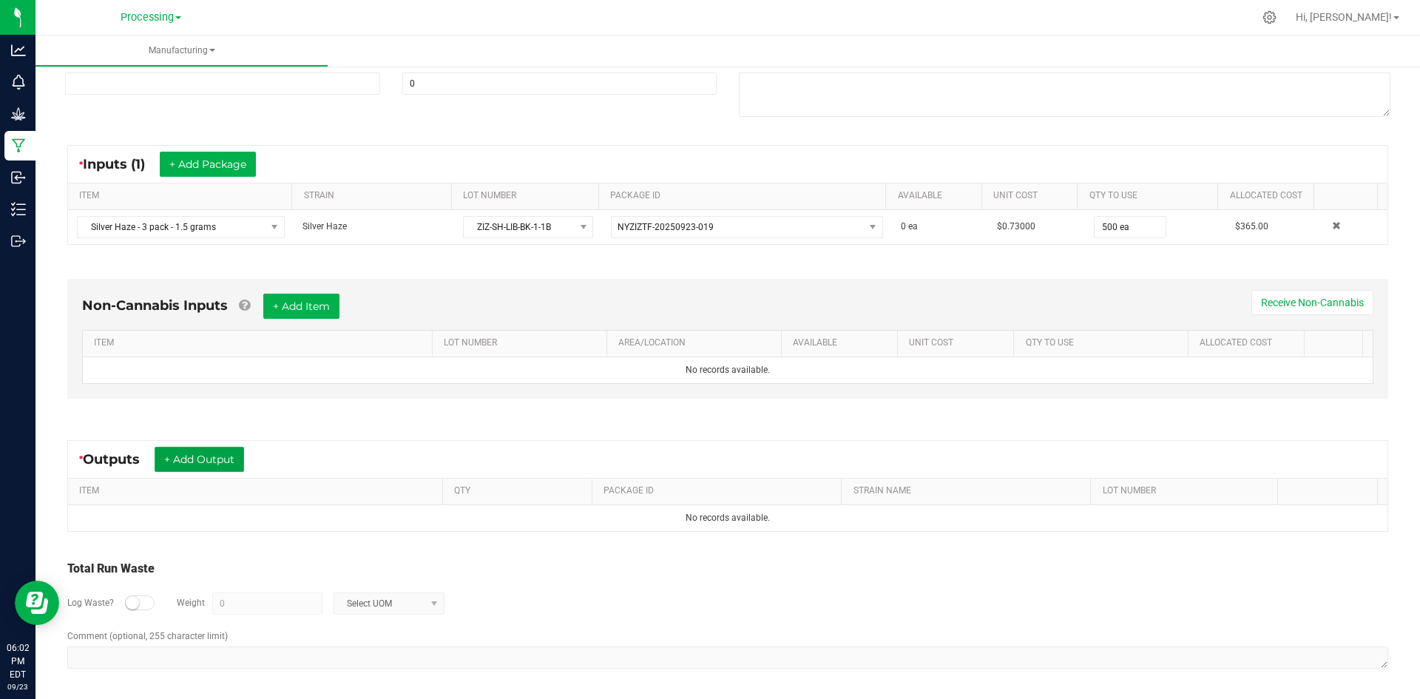
click at [217, 465] on button "+ Add Output" at bounding box center [199, 459] width 89 height 25
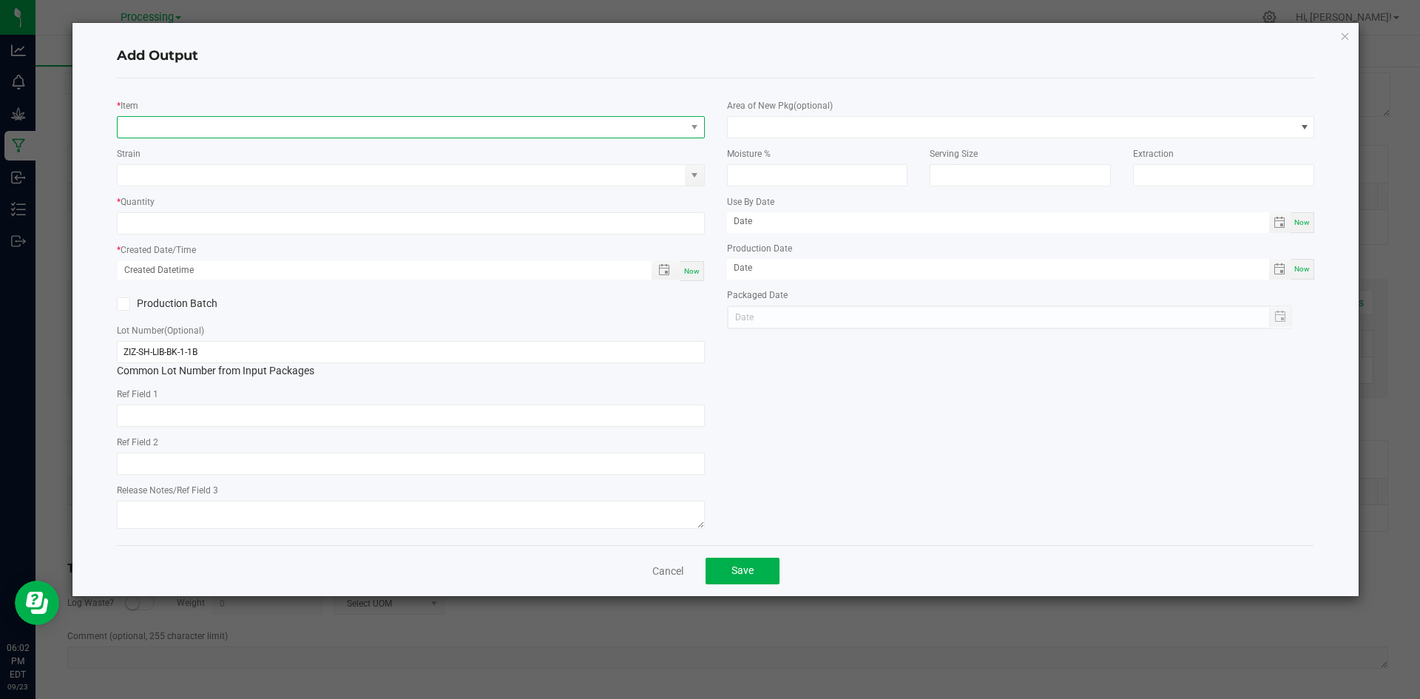
click at [522, 123] on span "NO DATA FOUND" at bounding box center [402, 127] width 568 height 21
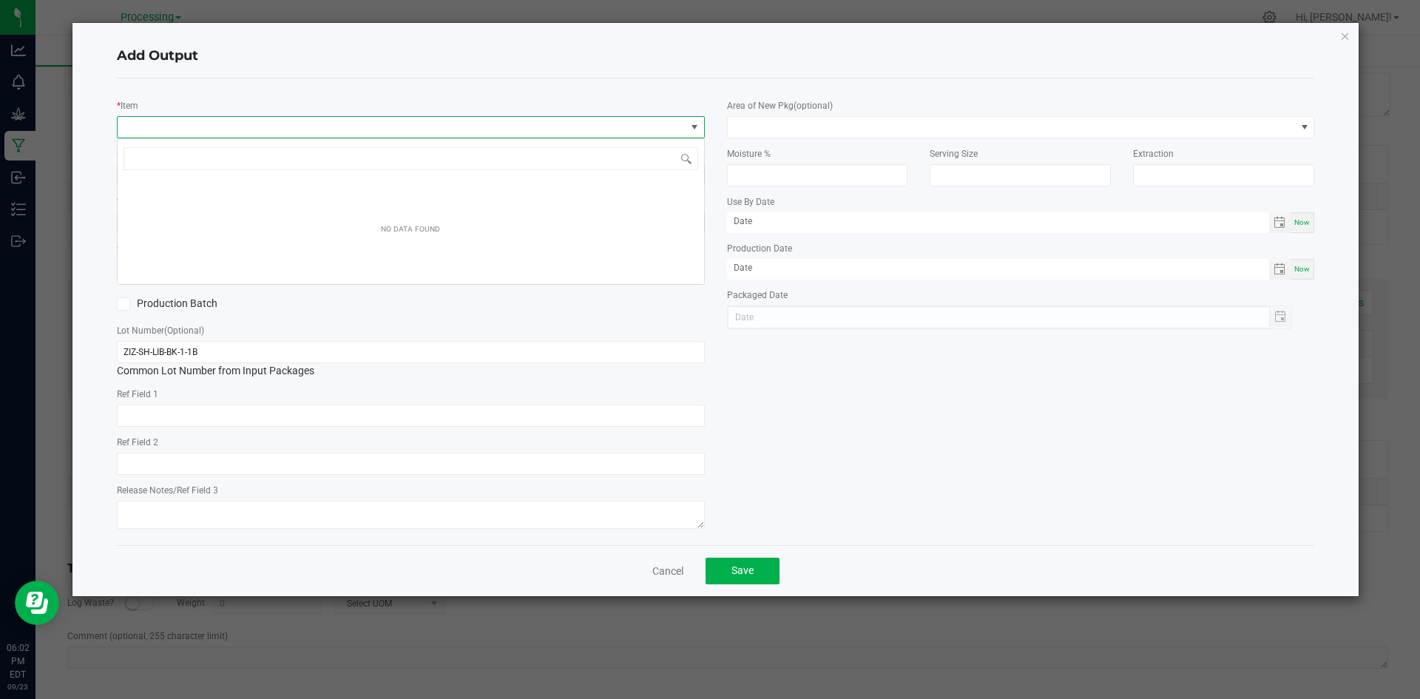
scroll to position [22, 588]
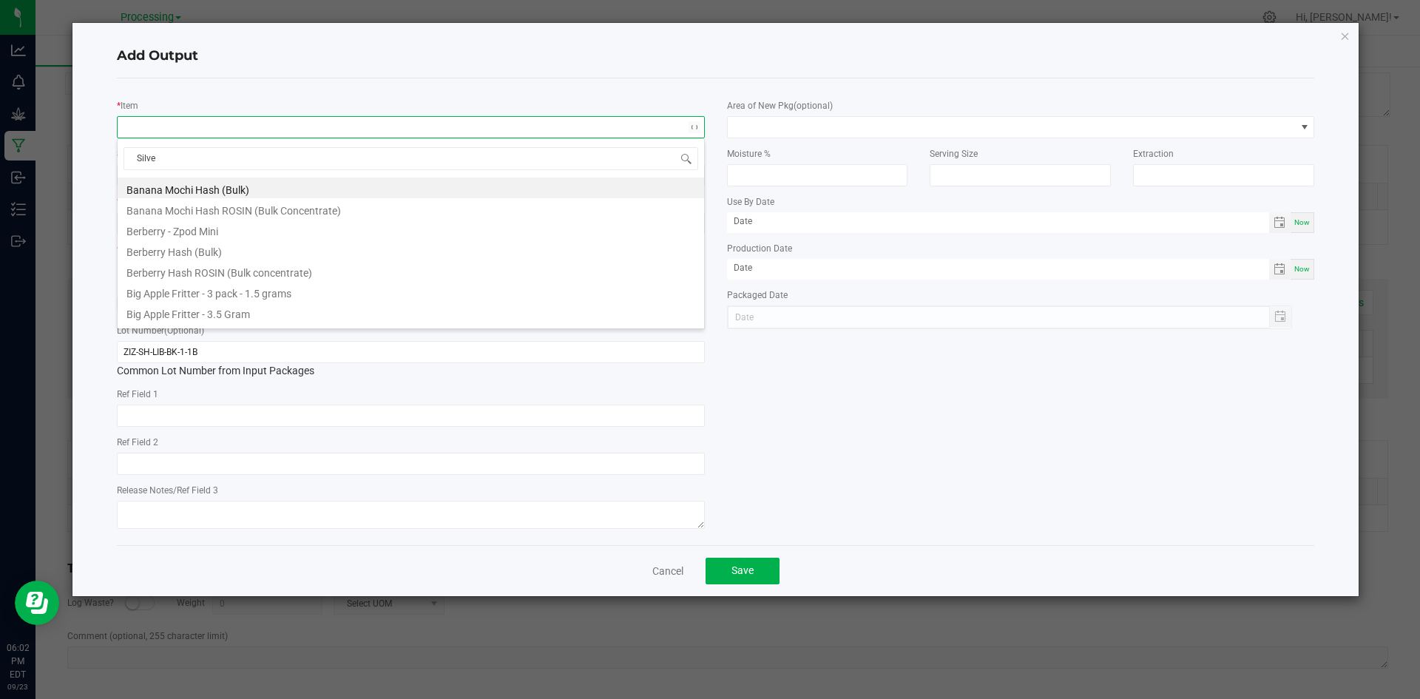
type input "Silver"
click at [253, 248] on li "Silver Haze - 3.5 grams" at bounding box center [411, 250] width 586 height 21
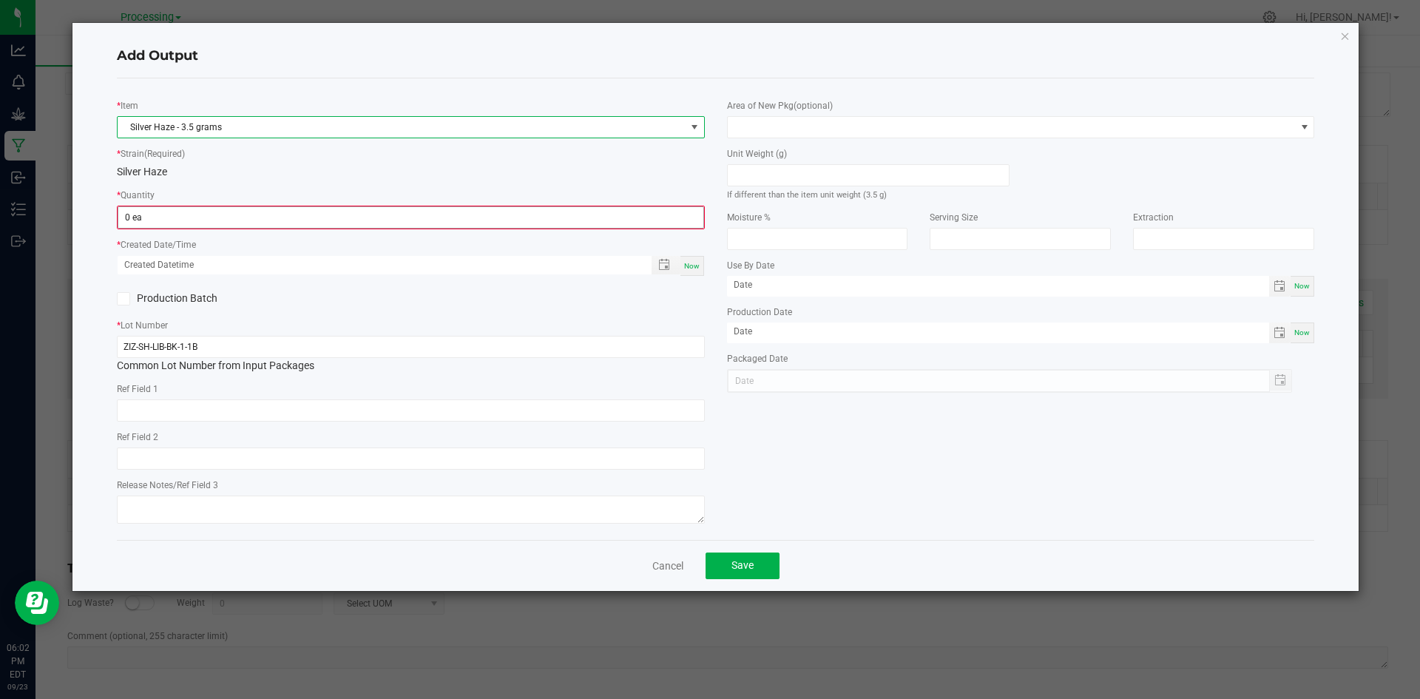
click at [279, 217] on input "0 ea" at bounding box center [410, 217] width 585 height 21
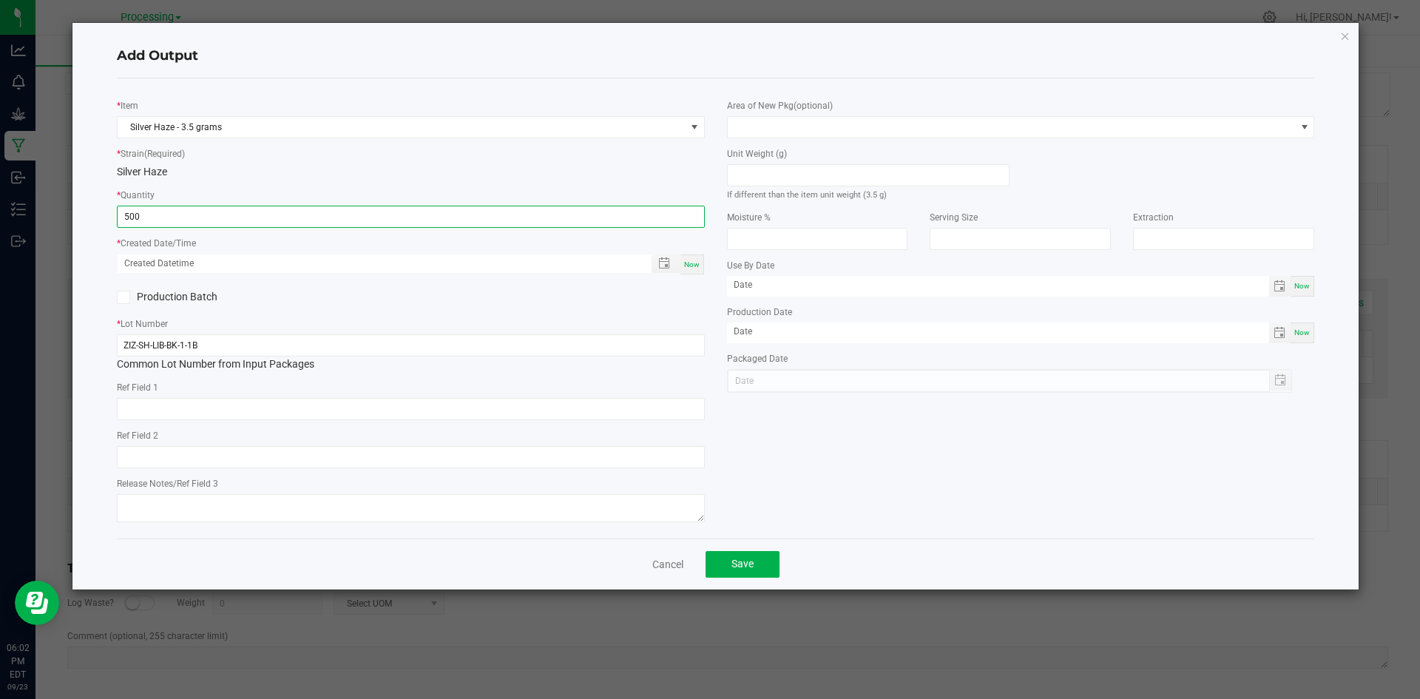
type input "500 ea"
click at [695, 263] on span "Now" at bounding box center [692, 264] width 16 height 8
type input "[DATE] 6:02 PM"
type input "[DATE]"
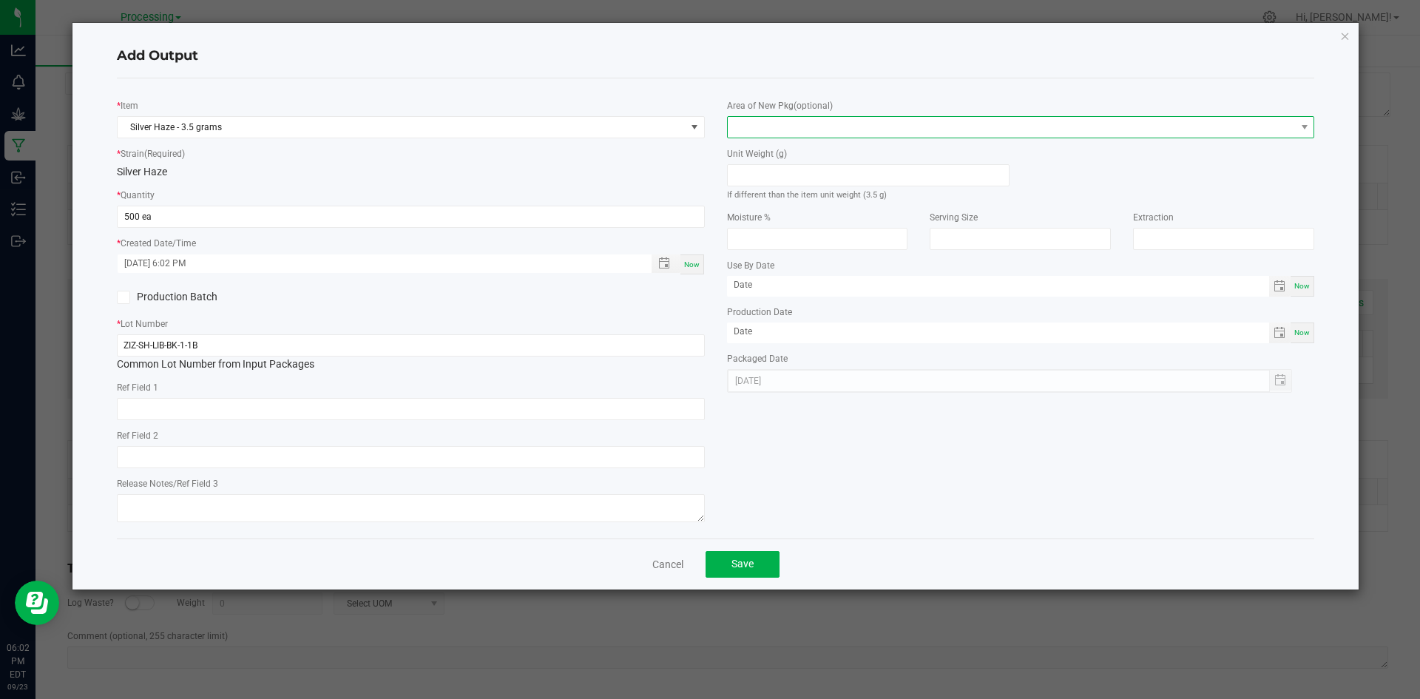
click at [849, 122] on span at bounding box center [1012, 127] width 568 height 21
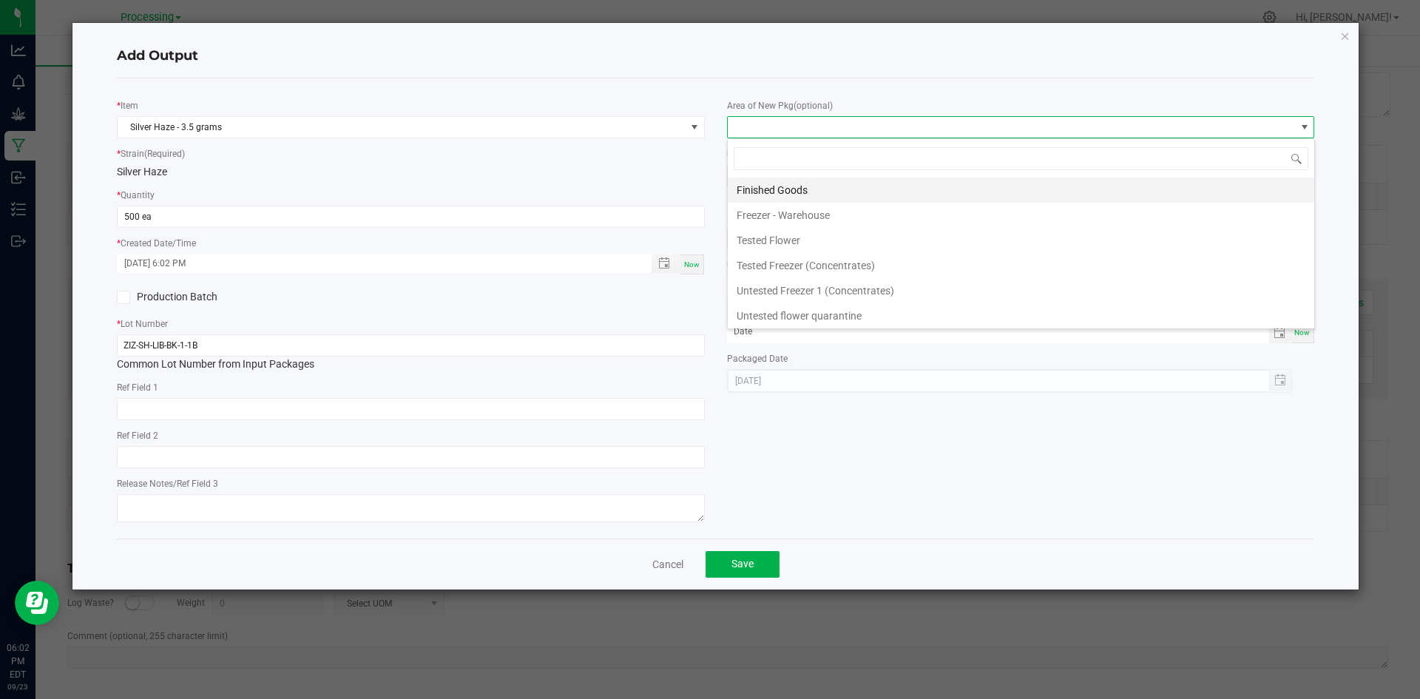
click at [819, 186] on li "Finished Goods" at bounding box center [1021, 189] width 586 height 25
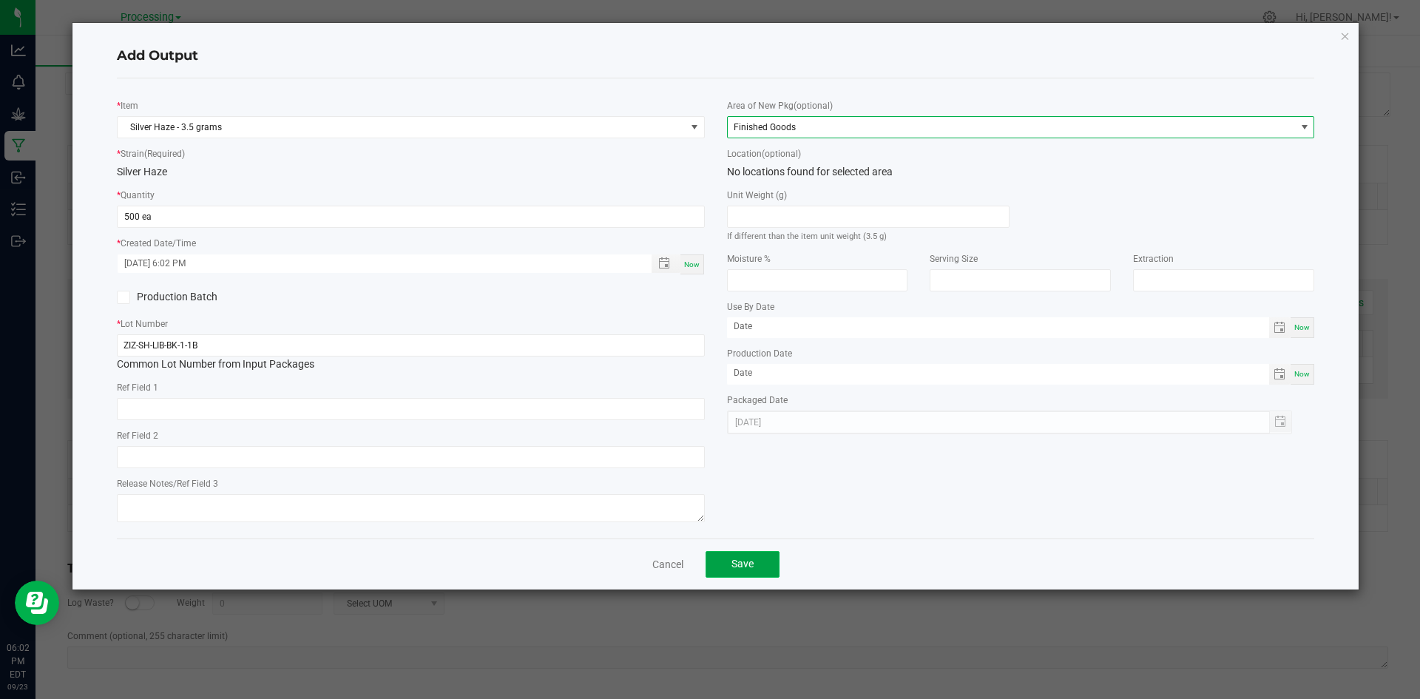
click at [747, 569] on span "Save" at bounding box center [742, 564] width 22 height 12
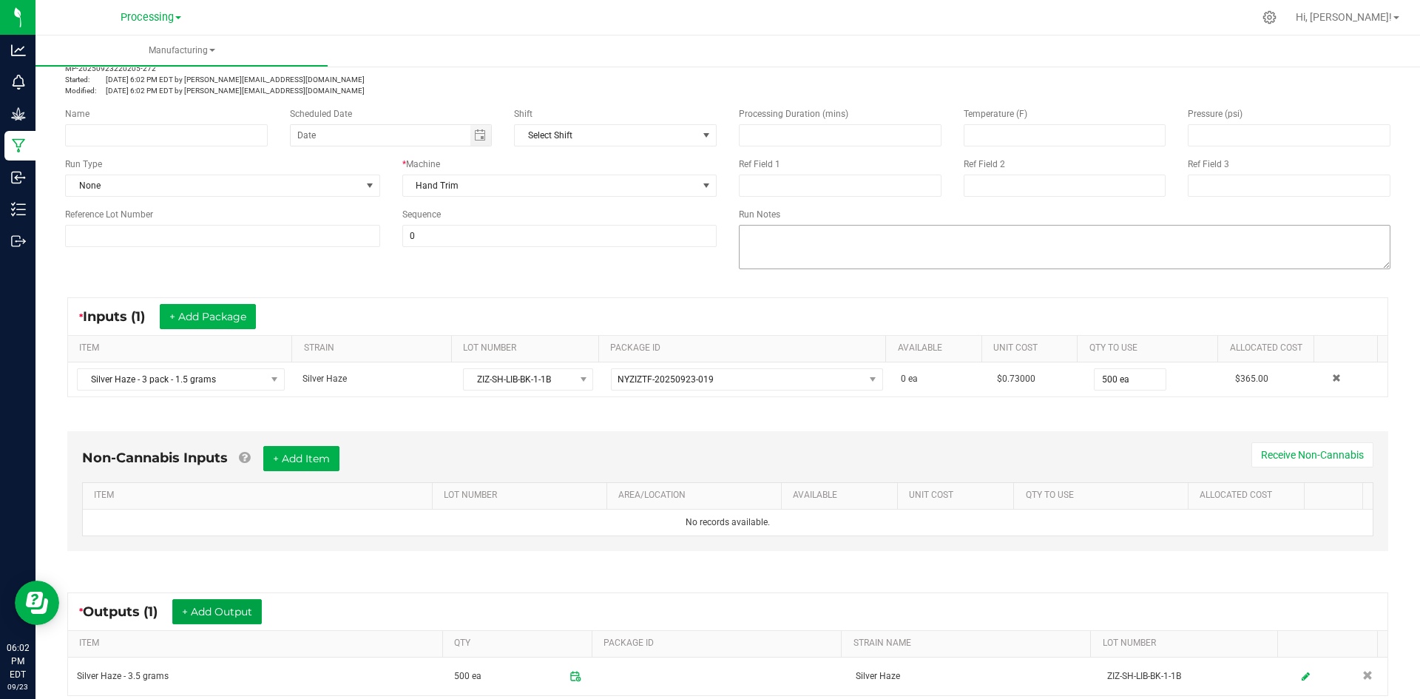
scroll to position [0, 0]
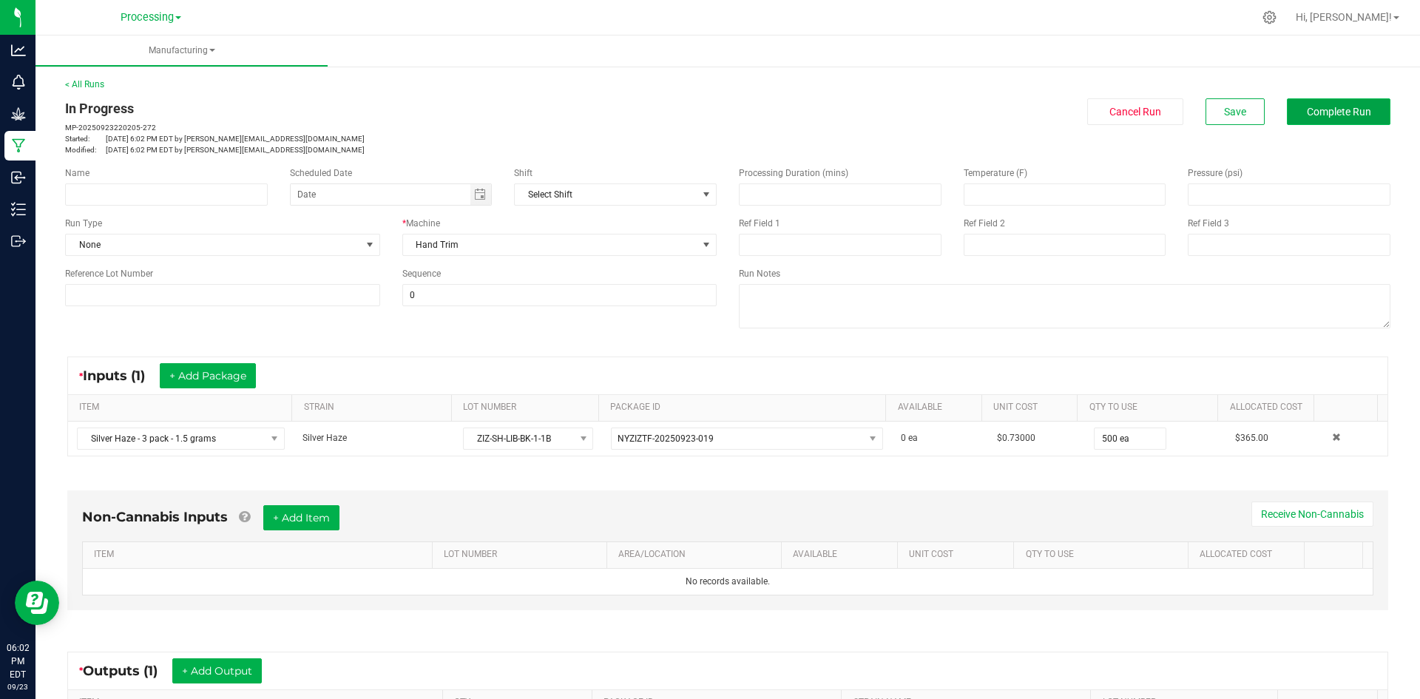
click at [1372, 115] on button "Complete Run" at bounding box center [1339, 111] width 104 height 27
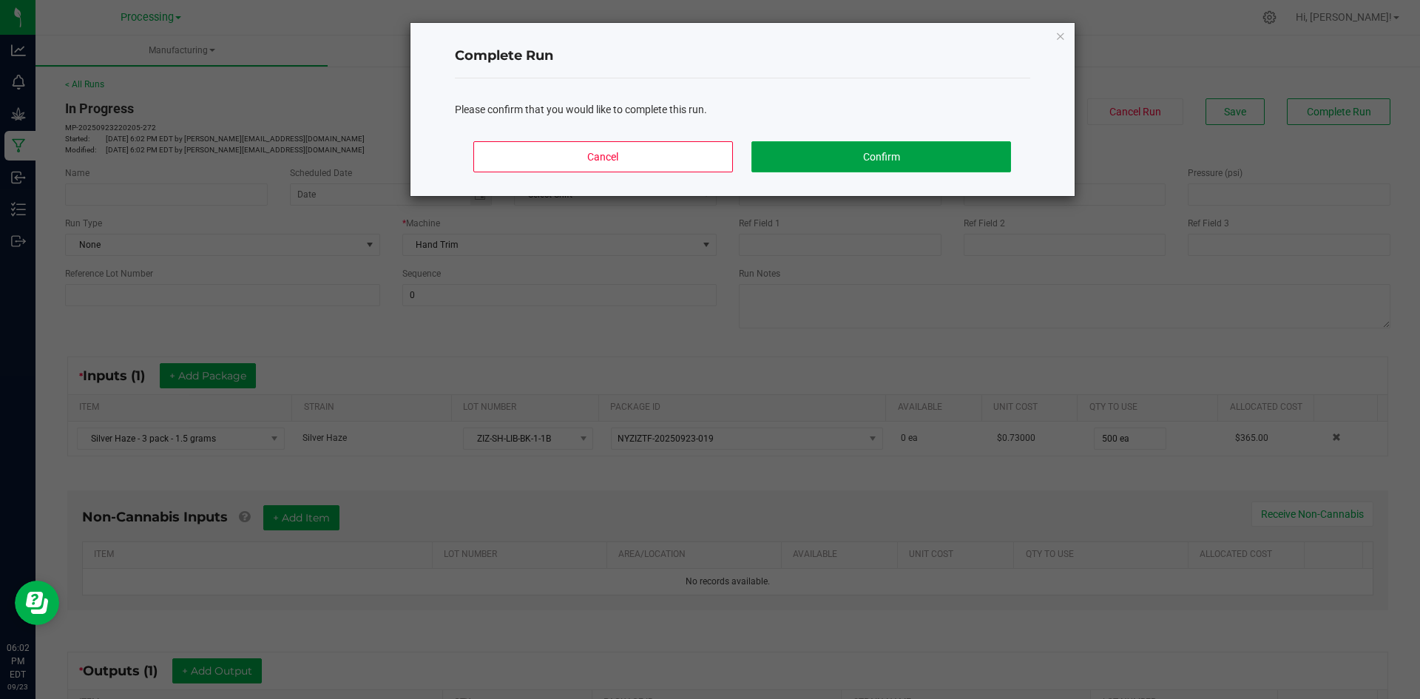
click at [771, 168] on button "Confirm" at bounding box center [880, 156] width 259 height 31
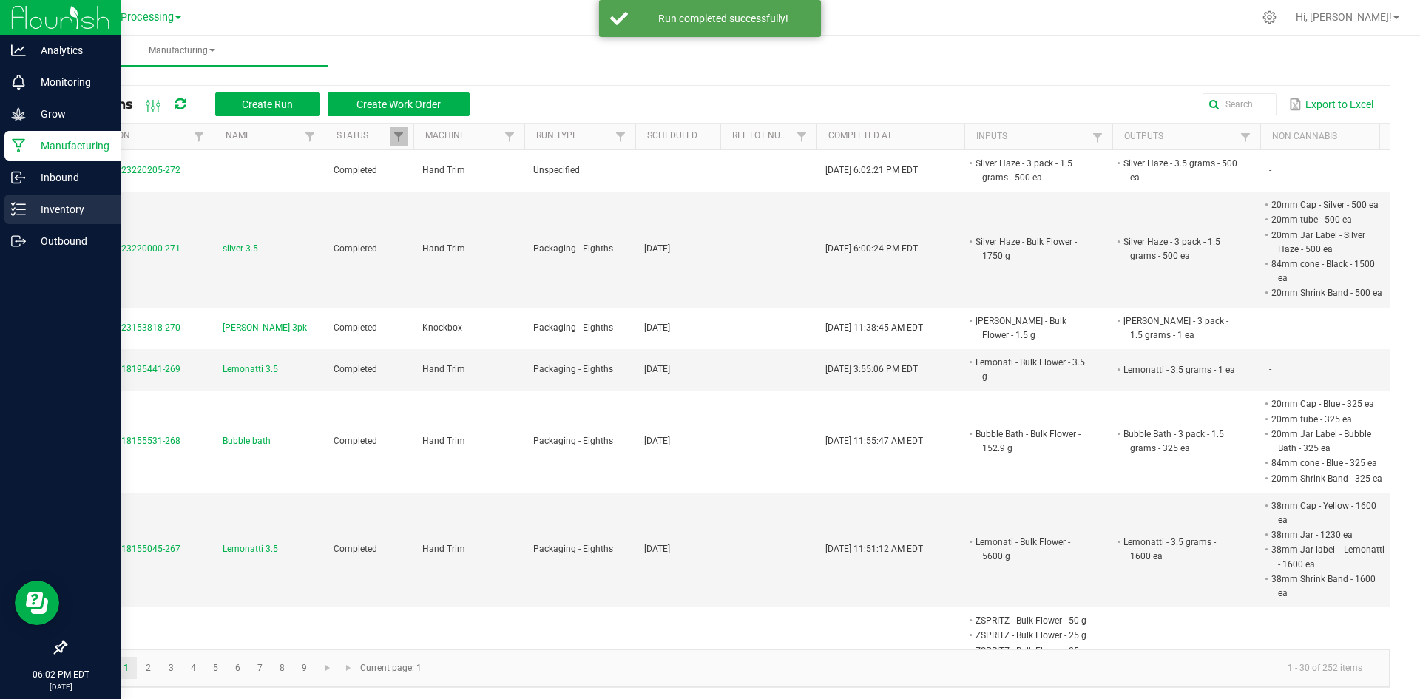
click at [27, 207] on p "Inventory" at bounding box center [70, 209] width 89 height 18
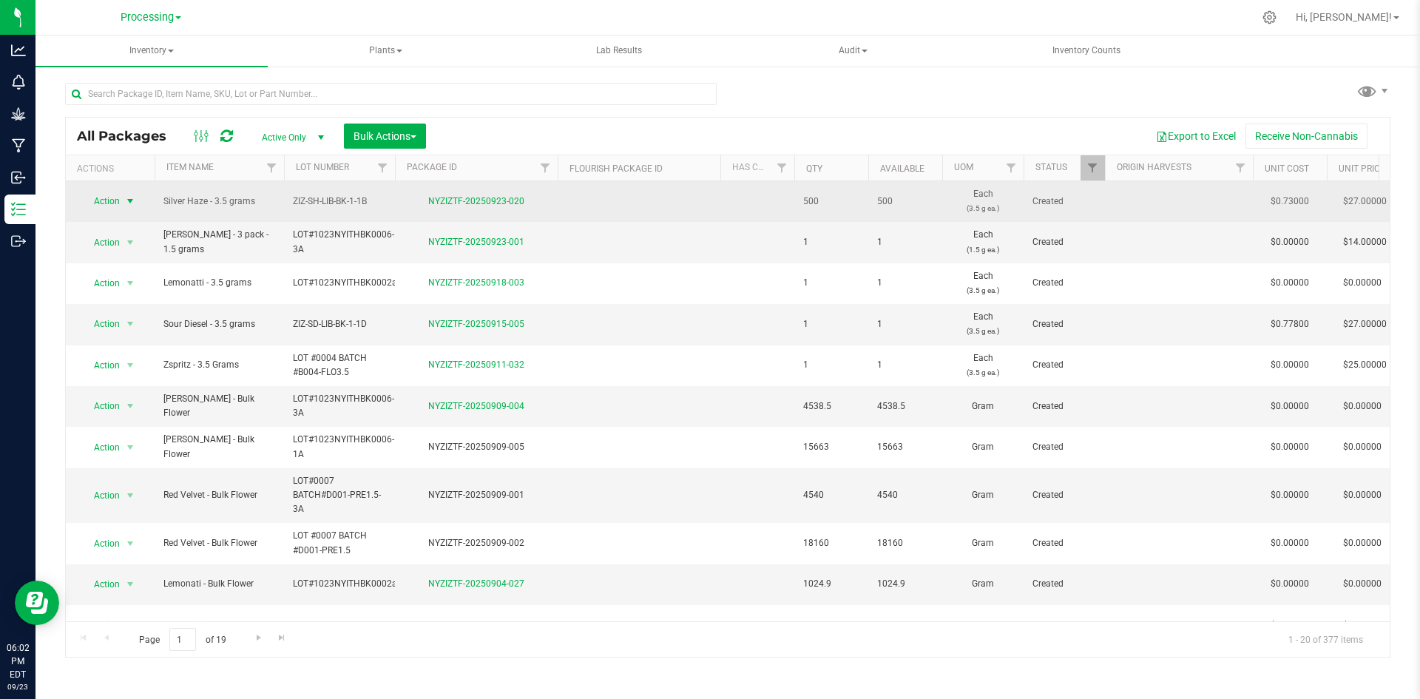
click at [123, 194] on span "select" at bounding box center [130, 201] width 18 height 21
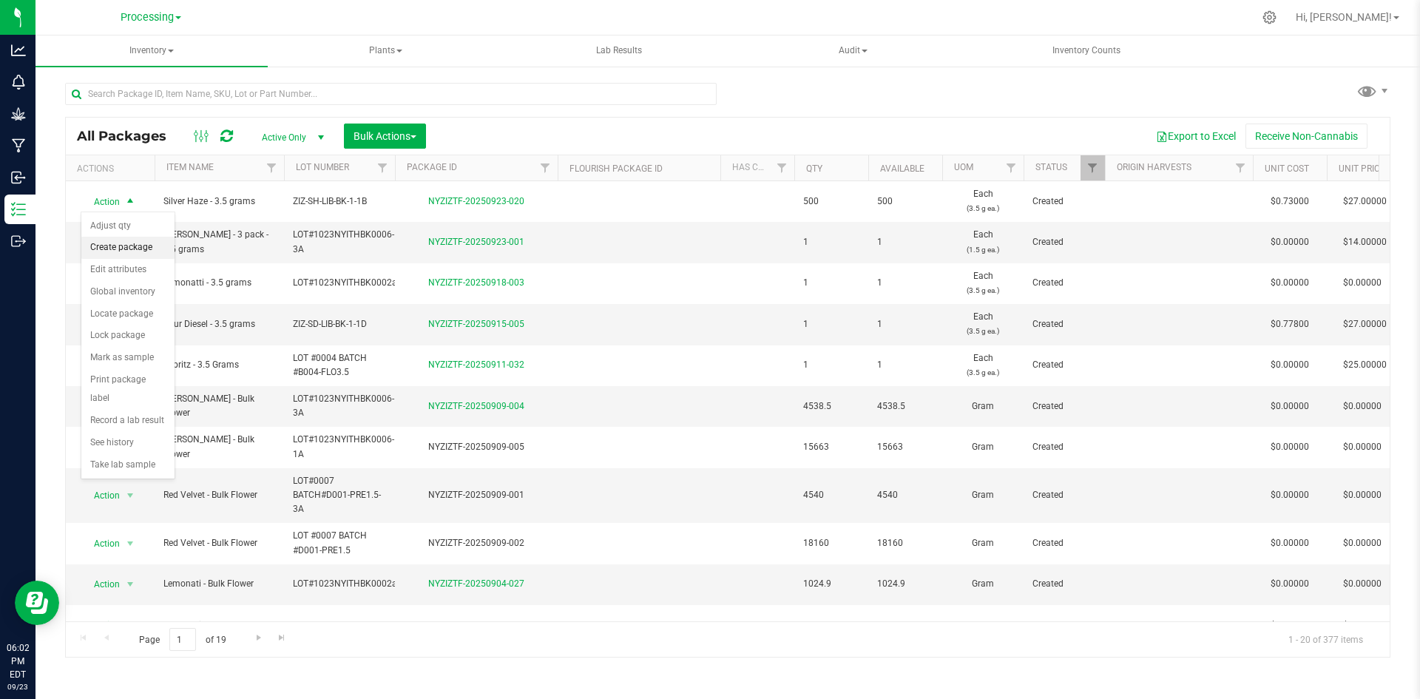
click at [108, 240] on li "Create package" at bounding box center [127, 248] width 93 height 22
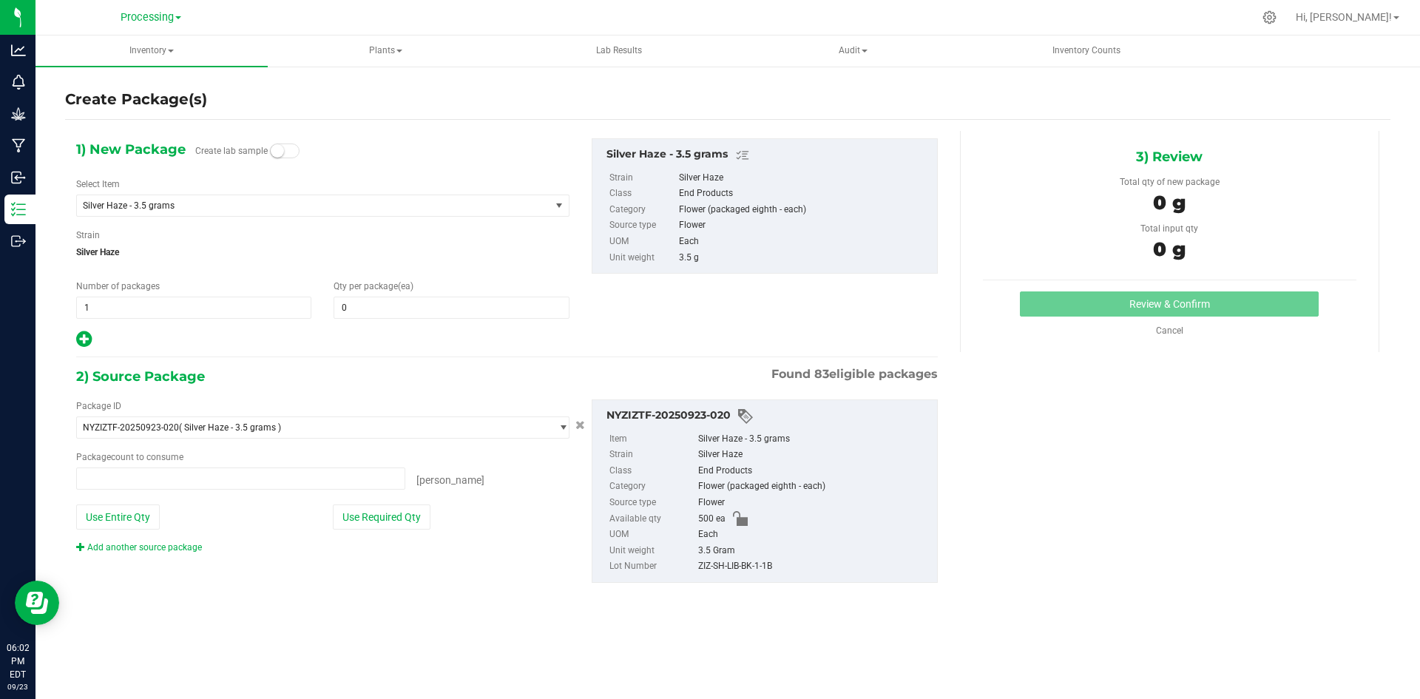
type input "0 ea"
click at [124, 312] on span "1 1" at bounding box center [193, 308] width 235 height 22
type input "12"
click at [395, 307] on span "0 0" at bounding box center [451, 308] width 235 height 22
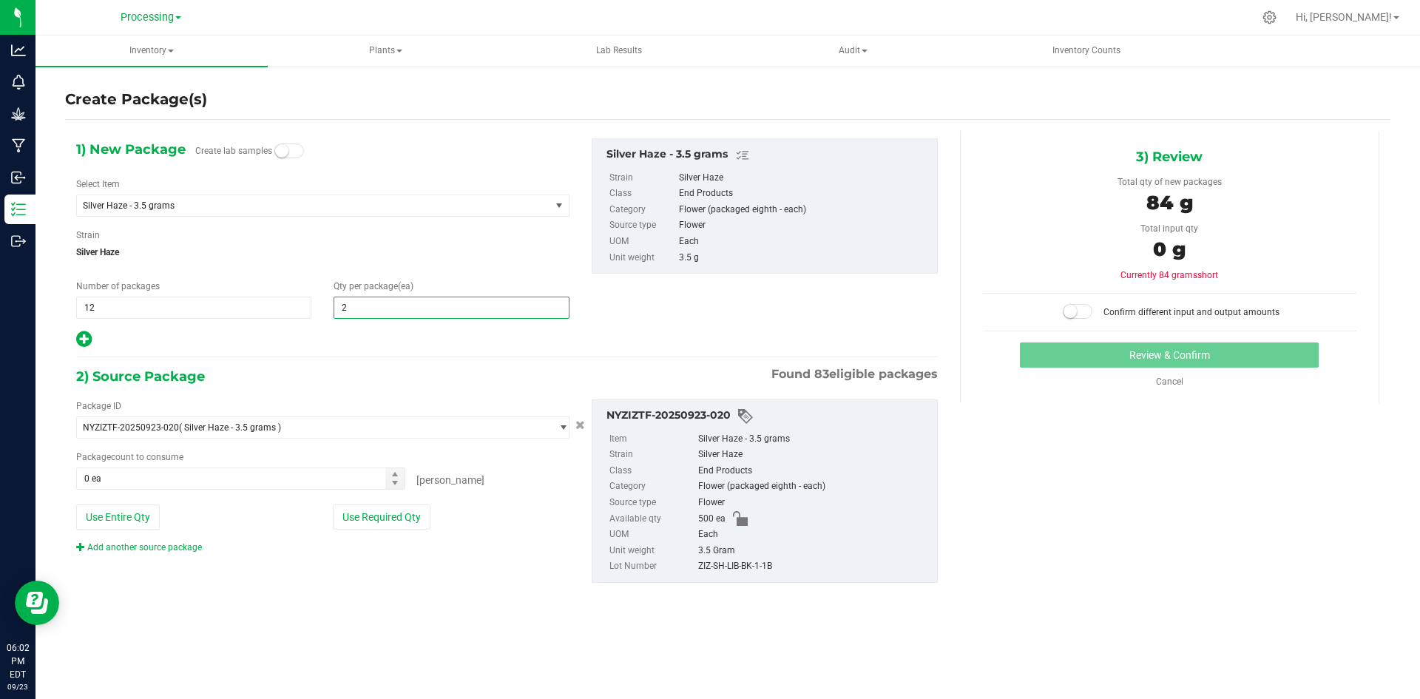
type input "25"
click at [92, 341] on div at bounding box center [322, 339] width 493 height 19
click at [84, 343] on icon at bounding box center [84, 339] width 16 height 18
type input "25"
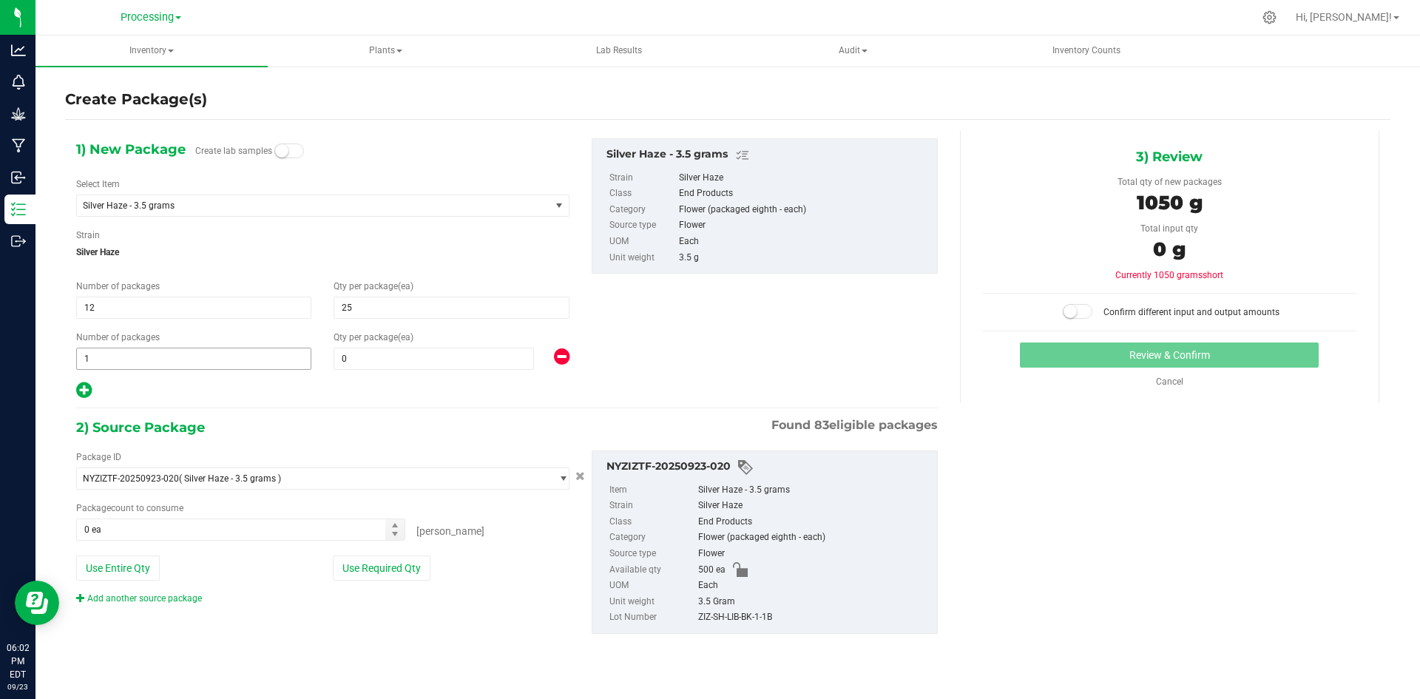
click at [138, 355] on span "1 1" at bounding box center [193, 359] width 235 height 22
type input "4"
click at [386, 370] on div "1) New Package Create lab samples Select Item Silver Haze - 3.5 grams Banana Mo…" at bounding box center [322, 269] width 515 height 262
click at [399, 352] on span "0 0" at bounding box center [434, 359] width 200 height 22
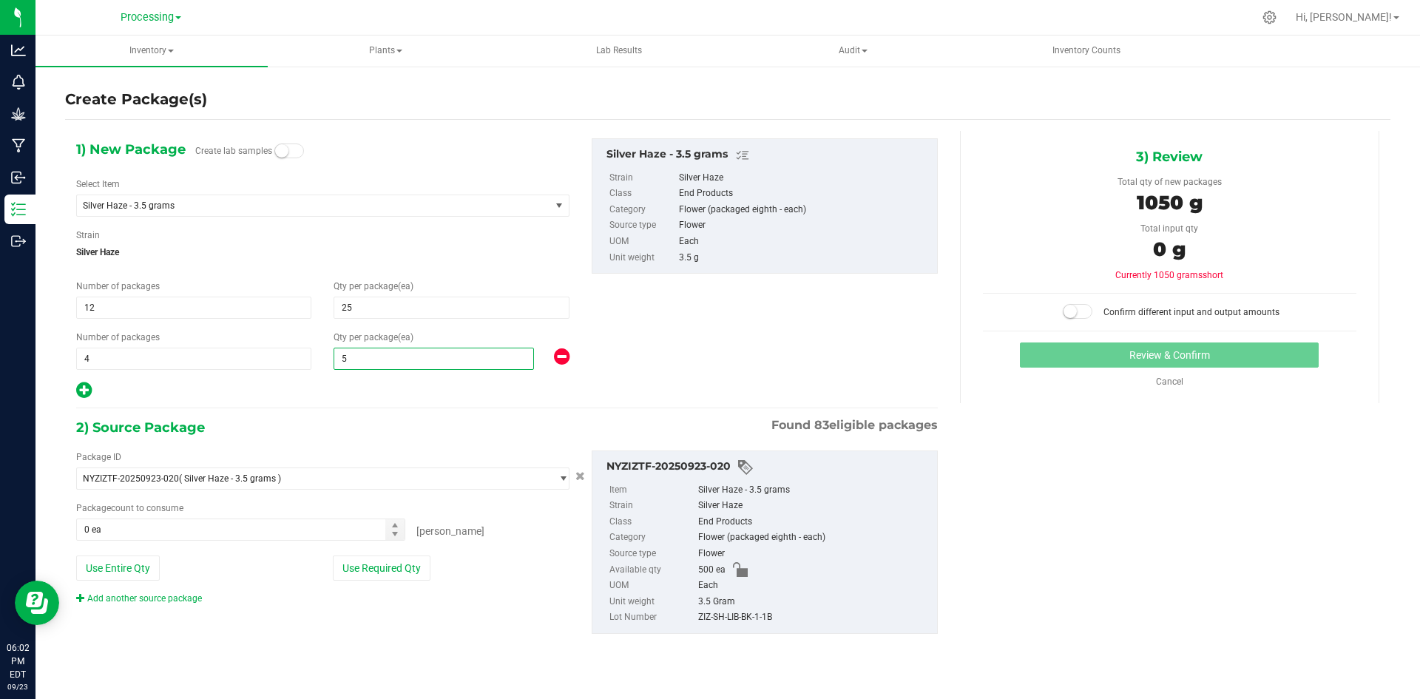
type input "50"
drag, startPoint x: 374, startPoint y: 575, endPoint x: 615, endPoint y: 502, distance: 251.0
click at [376, 575] on button "Use Required Qty" at bounding box center [382, 567] width 98 height 25
type input "50"
type input "500 ea"
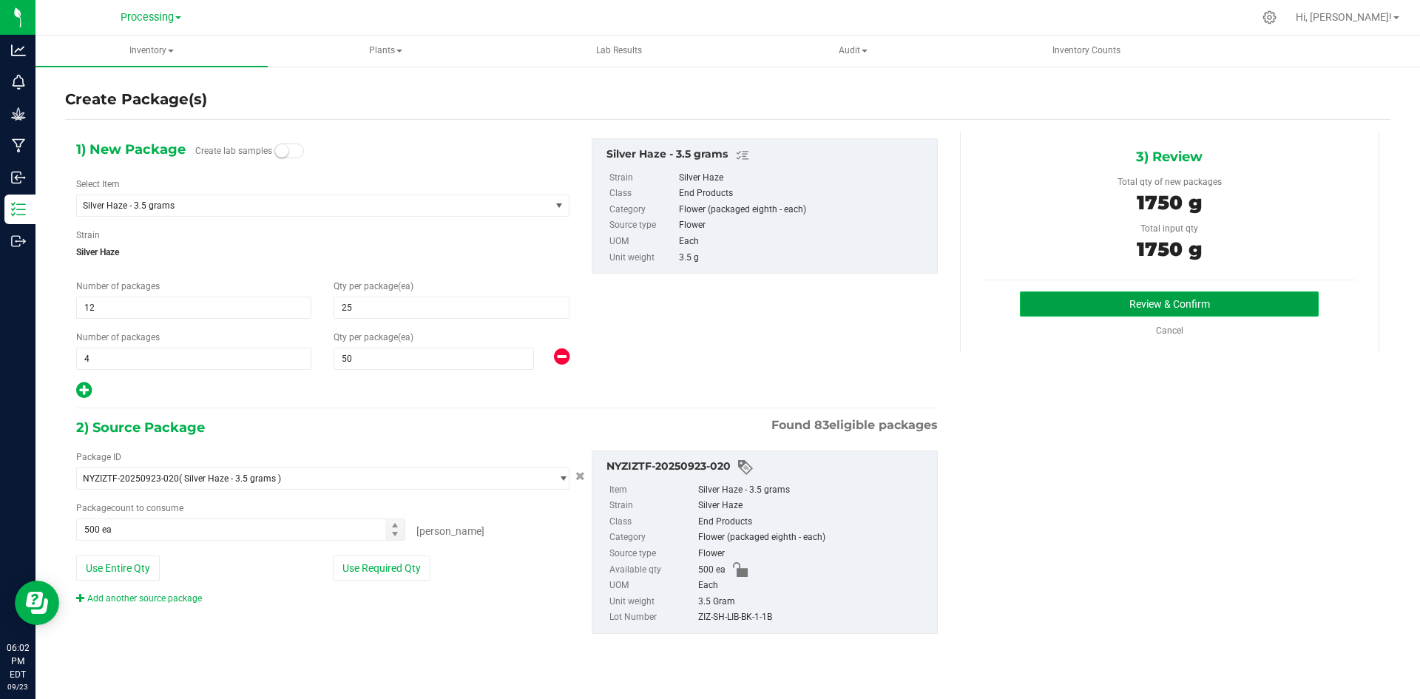
click at [1110, 295] on button "Review & Confirm" at bounding box center [1169, 303] width 299 height 25
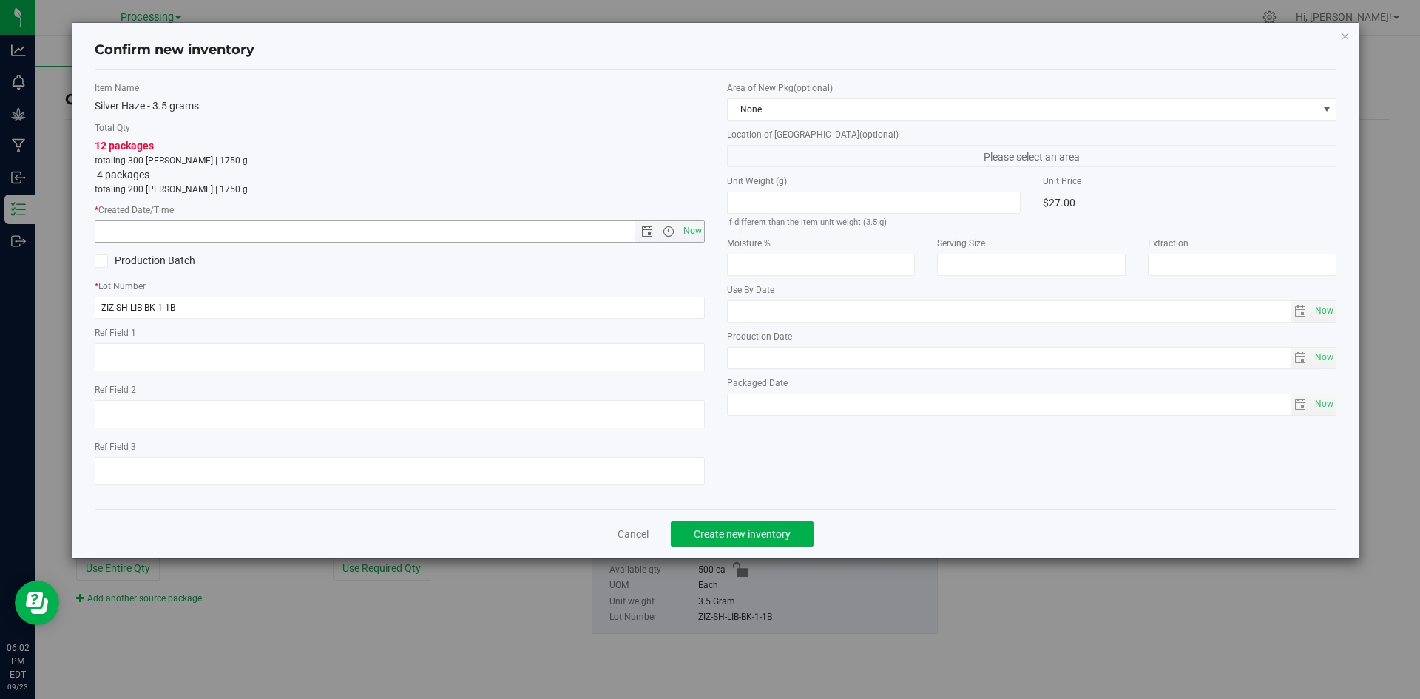
drag, startPoint x: 687, startPoint y: 238, endPoint x: 738, endPoint y: 172, distance: 83.9
click at [688, 236] on span "Now" at bounding box center [692, 230] width 25 height 21
type input "[DATE] 6:02 PM"
click at [796, 104] on span "None" at bounding box center [1023, 109] width 590 height 21
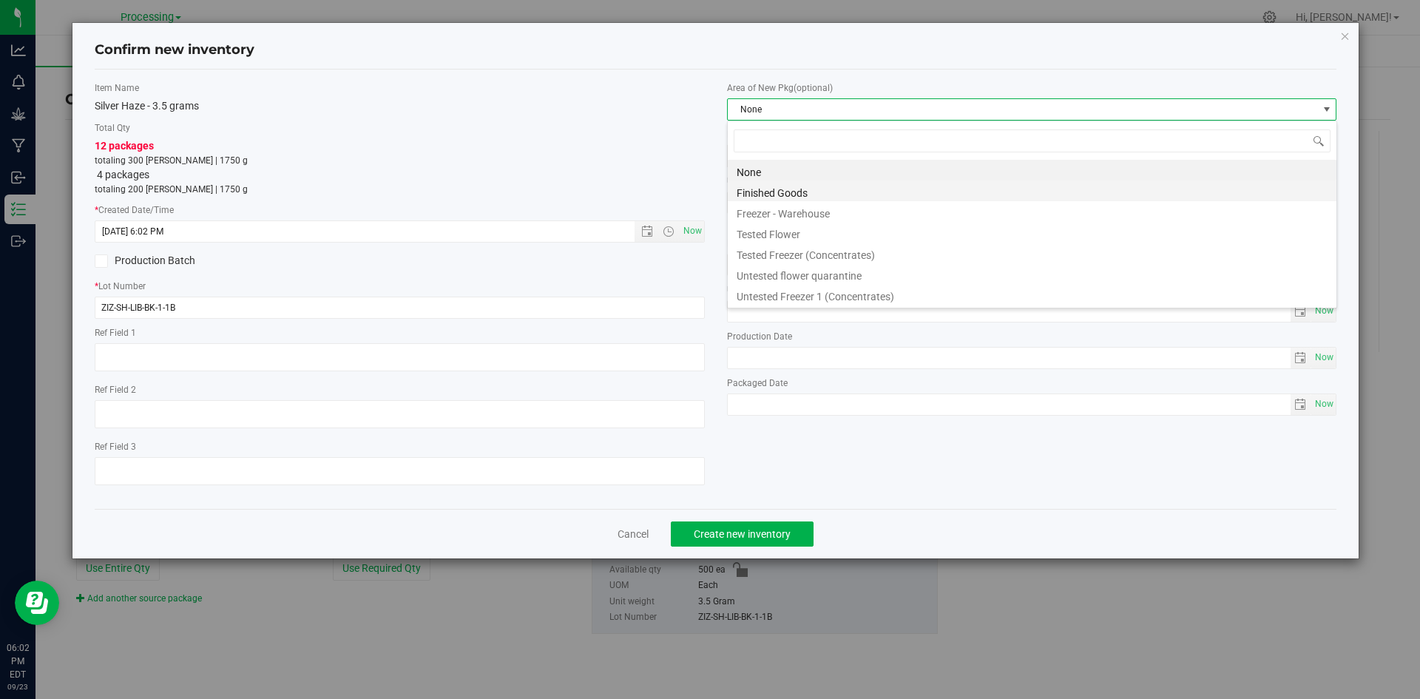
scroll to position [22, 610]
click at [762, 190] on li "Finished Goods" at bounding box center [1032, 190] width 609 height 21
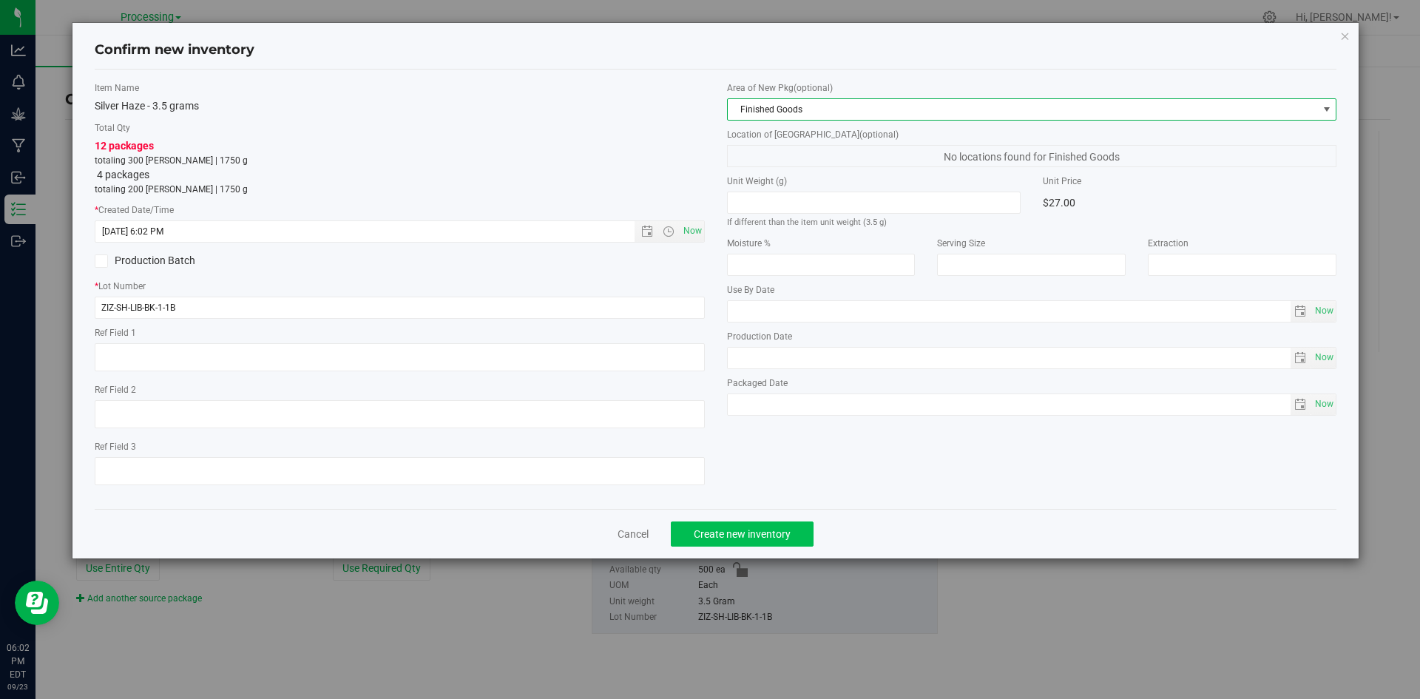
drag, startPoint x: 789, startPoint y: 553, endPoint x: 794, endPoint y: 528, distance: 25.7
click at [789, 552] on div "Cancel Create new inventory" at bounding box center [716, 534] width 1242 height 50
click at [795, 525] on button "Create new inventory" at bounding box center [742, 533] width 143 height 25
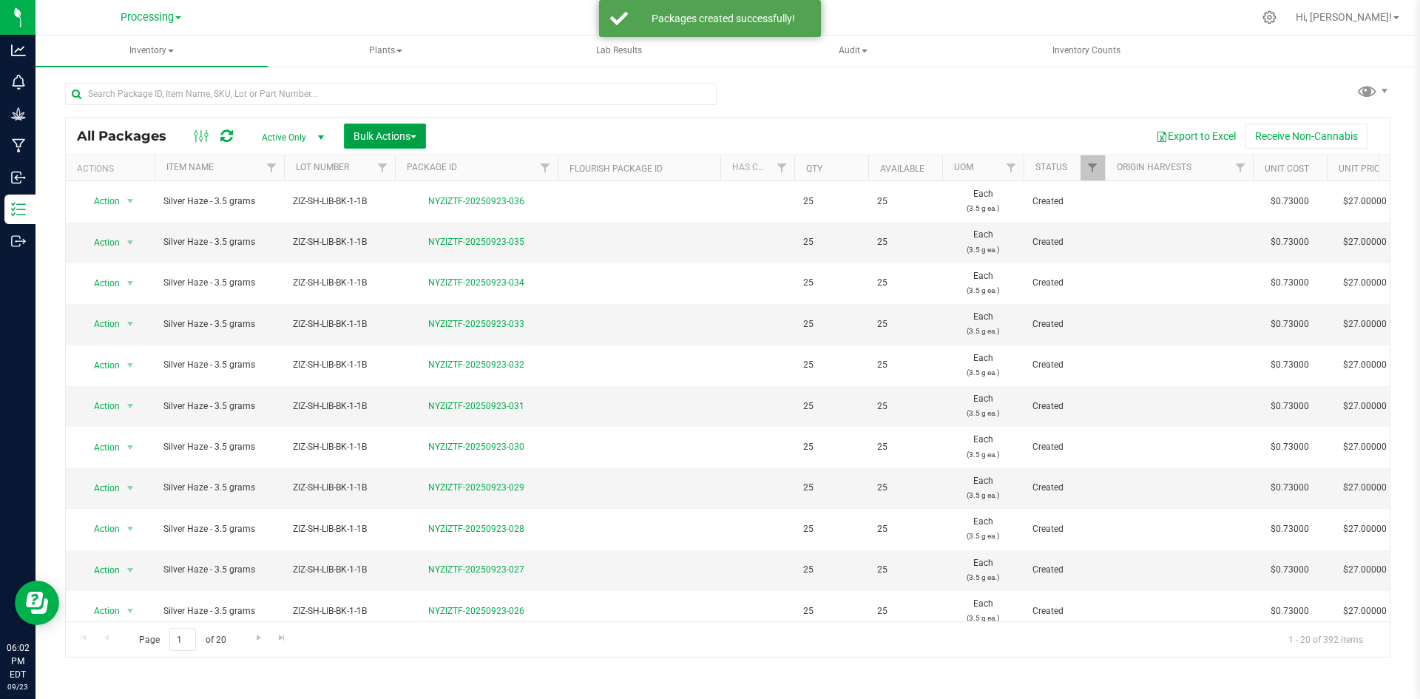
click at [416, 134] on span "Bulk Actions" at bounding box center [384, 136] width 63 height 12
click at [408, 311] on span "Print package labels" at bounding box center [397, 306] width 89 height 12
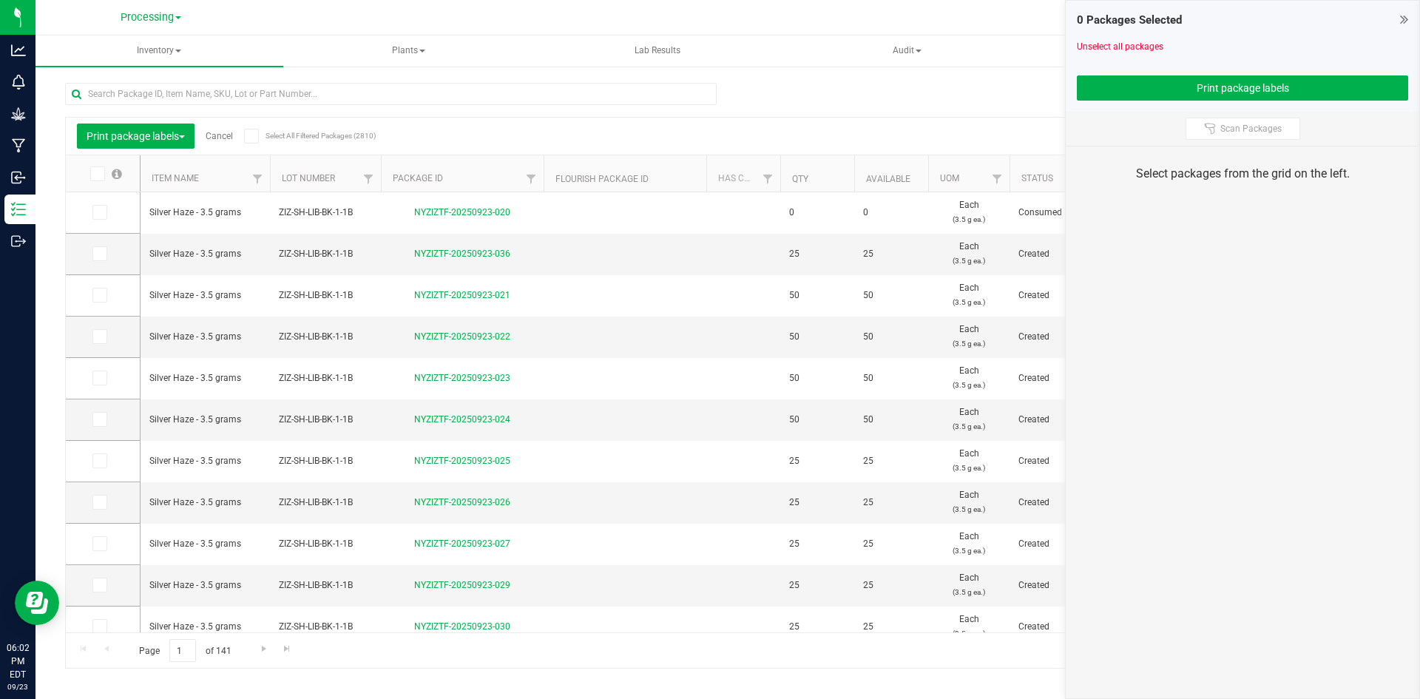
click at [95, 174] on icon at bounding box center [97, 174] width 10 height 0
click at [0, 0] on input "checkbox" at bounding box center [0, 0] width 0 height 0
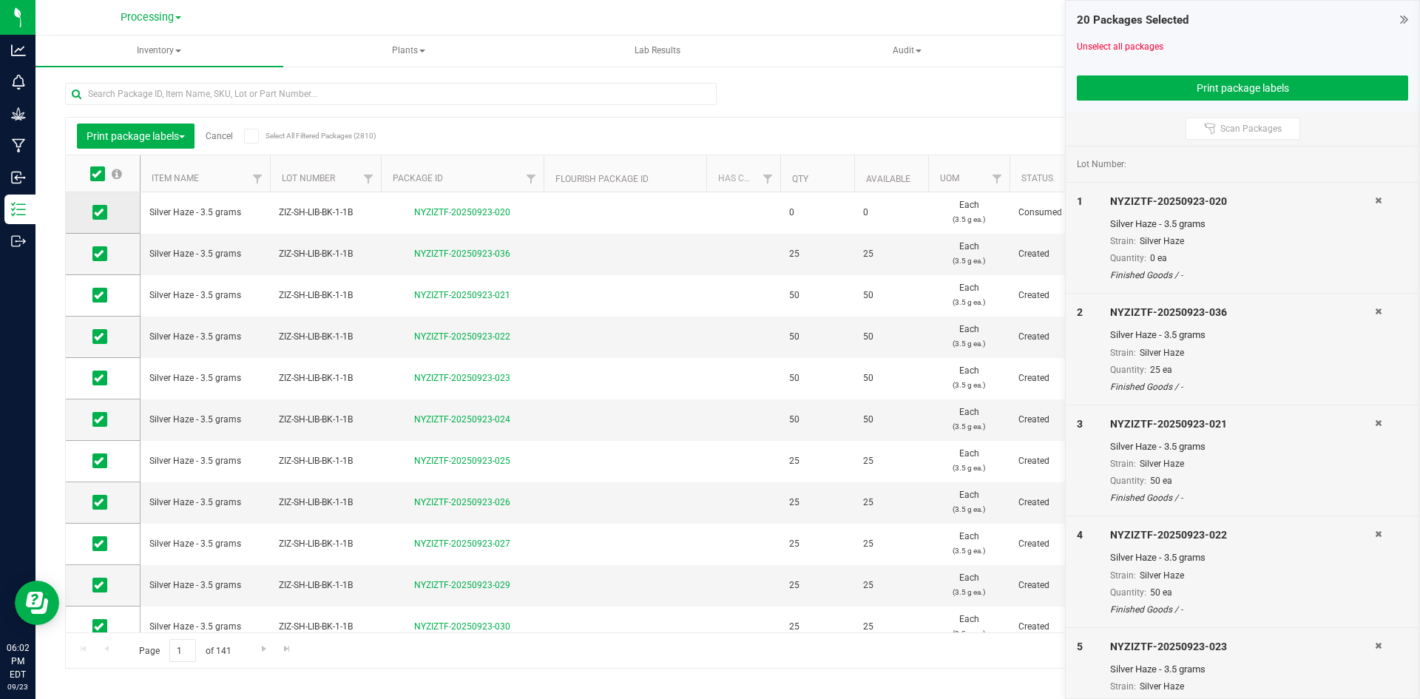
click at [101, 212] on icon at bounding box center [99, 212] width 10 height 0
click at [0, 0] on input "checkbox" at bounding box center [0, 0] width 0 height 0
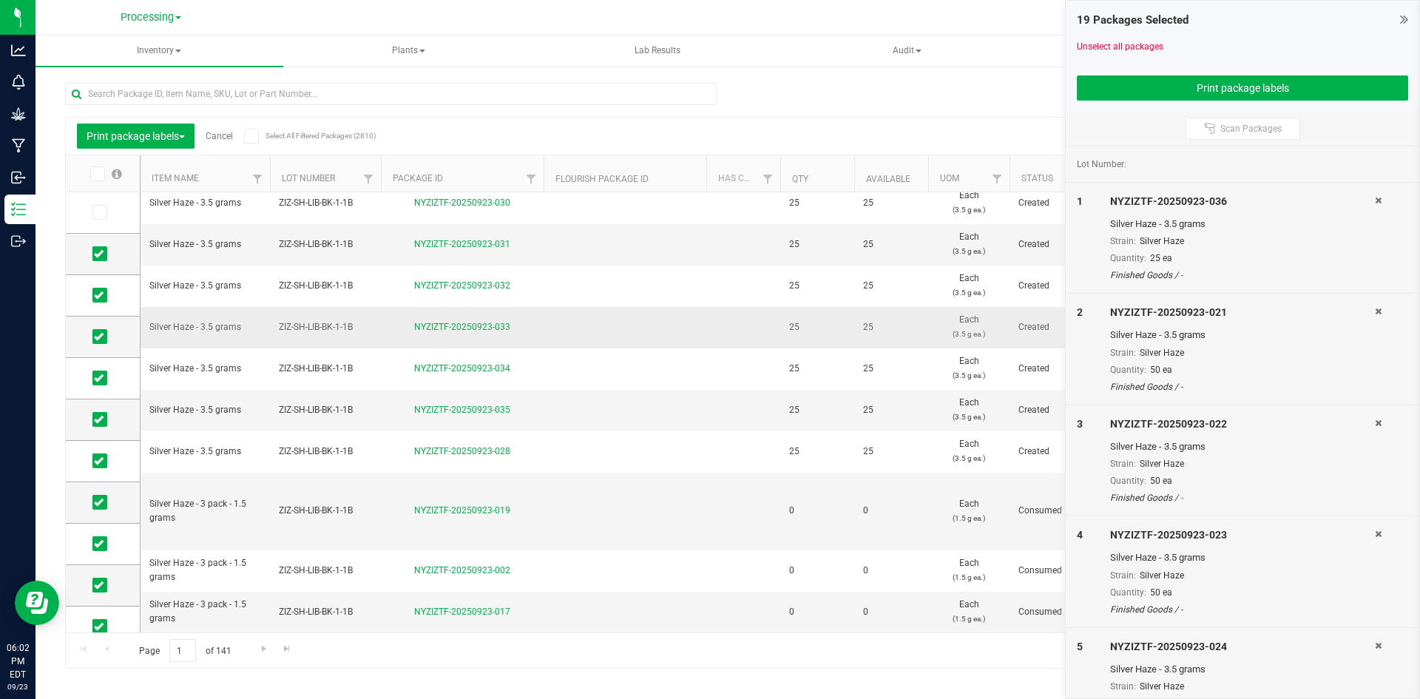
scroll to position [424, 0]
click at [100, 511] on icon at bounding box center [99, 511] width 10 height 0
click at [0, 0] on input "checkbox" at bounding box center [0, 0] width 0 height 0
click at [101, 572] on span at bounding box center [99, 570] width 15 height 15
click at [95, 612] on icon at bounding box center [99, 612] width 10 height 0
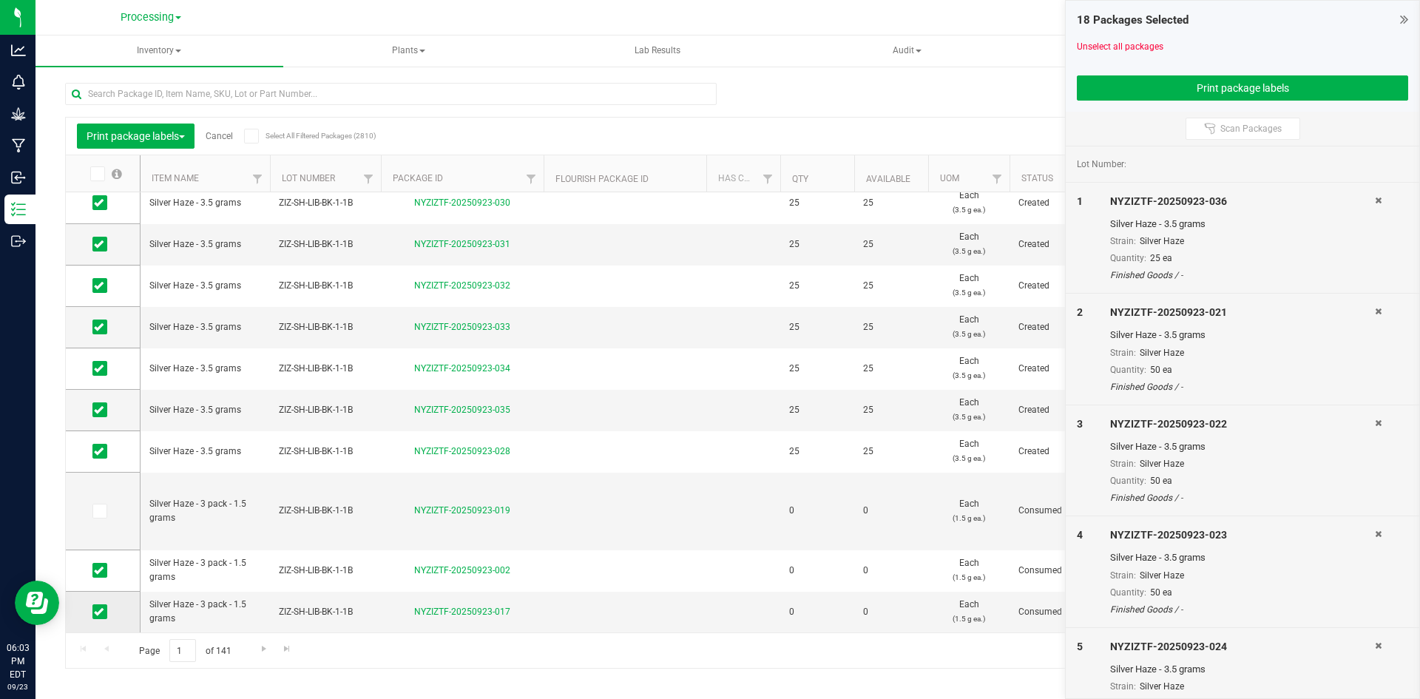
click at [0, 0] on input "checkbox" at bounding box center [0, 0] width 0 height 0
click at [101, 570] on icon at bounding box center [99, 570] width 10 height 0
click at [0, 0] on input "checkbox" at bounding box center [0, 0] width 0 height 0
click at [1233, 89] on button "Print package labels" at bounding box center [1242, 87] width 331 height 25
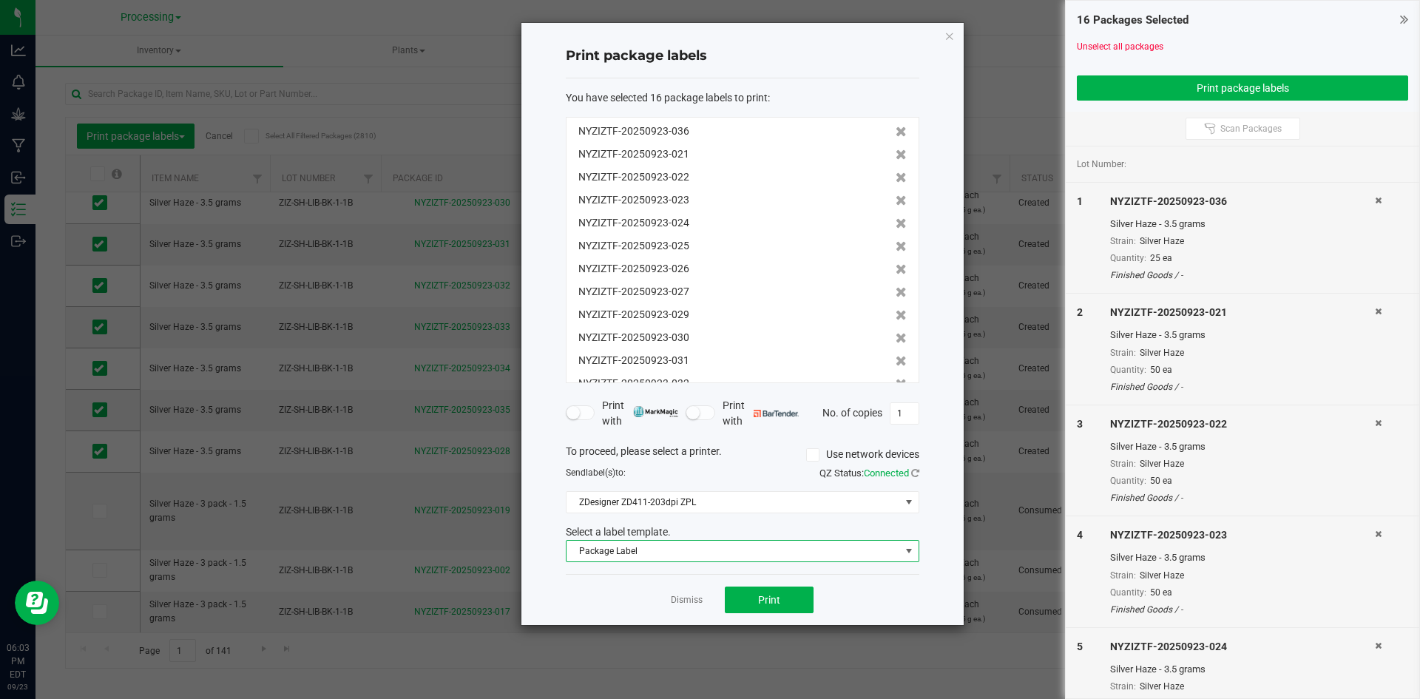
click at [751, 554] on span "Package Label" at bounding box center [733, 551] width 334 height 21
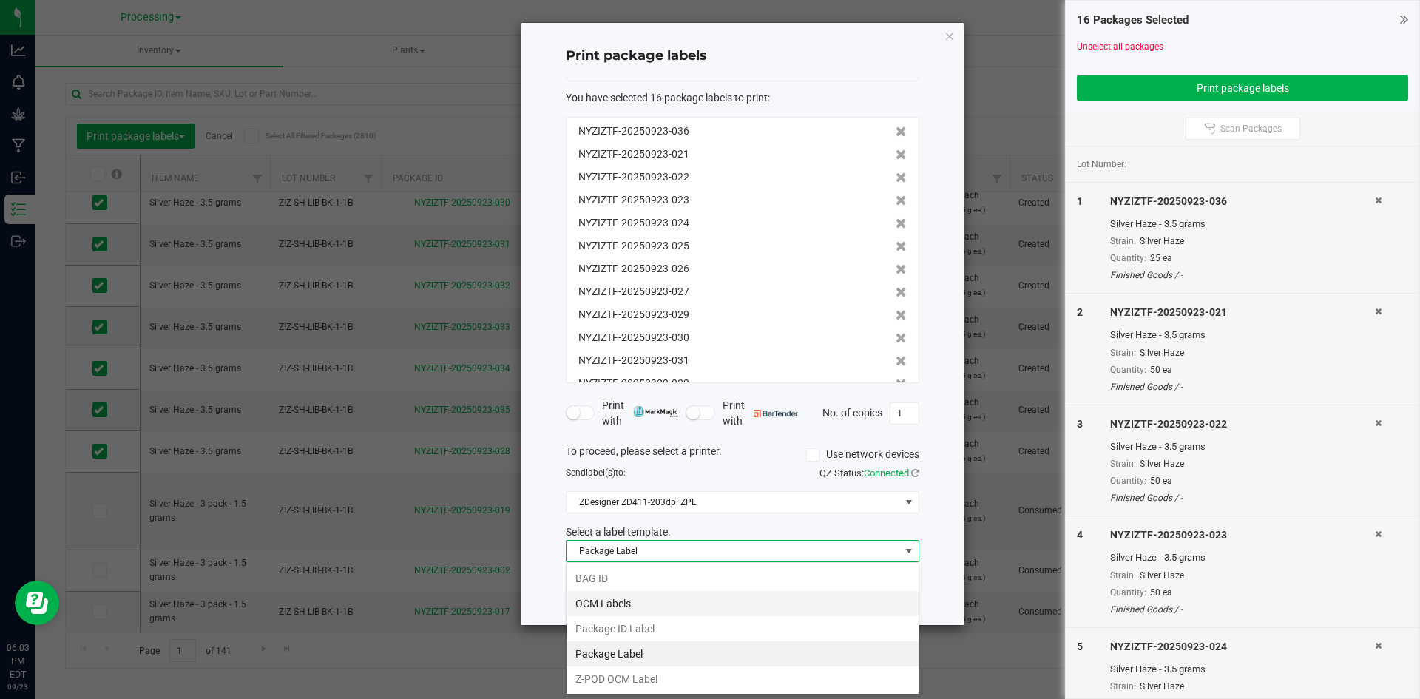
scroll to position [22, 353]
click at [671, 637] on li "Package ID Label" at bounding box center [742, 628] width 352 height 25
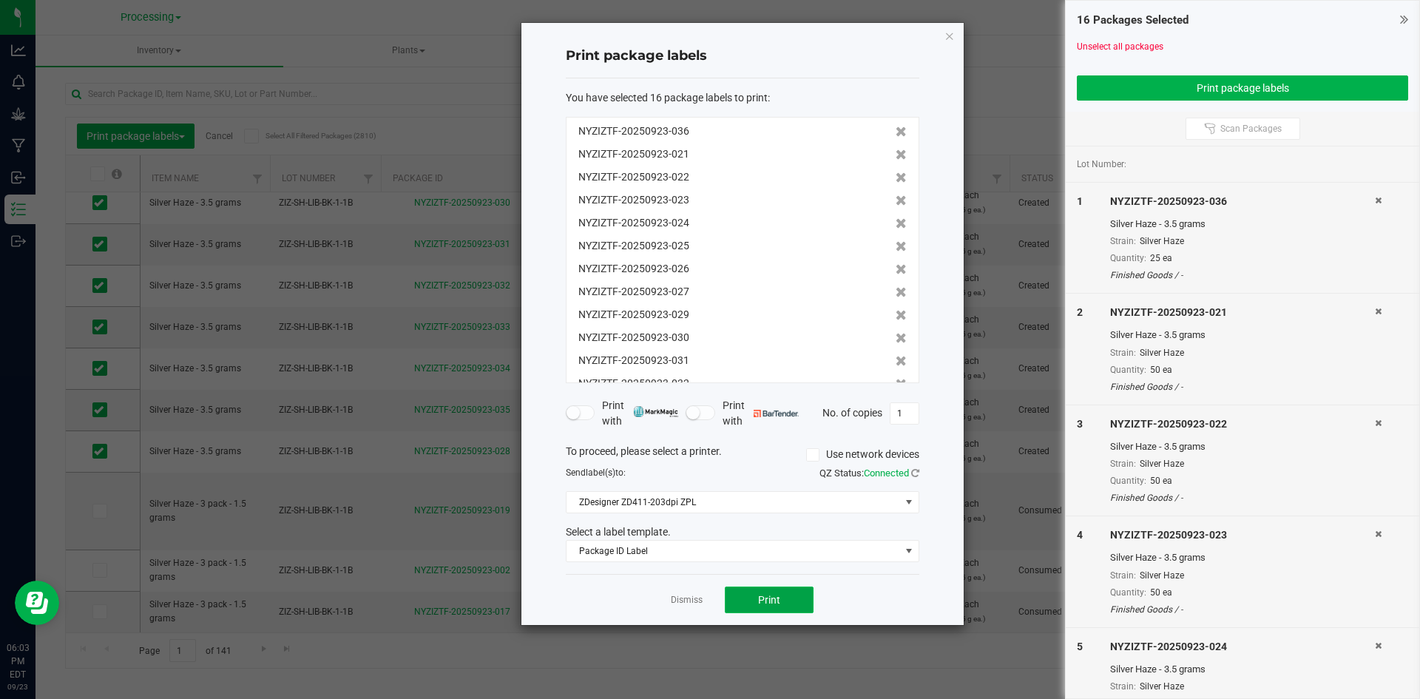
click at [777, 594] on span "Print" at bounding box center [769, 600] width 22 height 12
click at [695, 599] on link "Dismiss" at bounding box center [687, 600] width 32 height 13
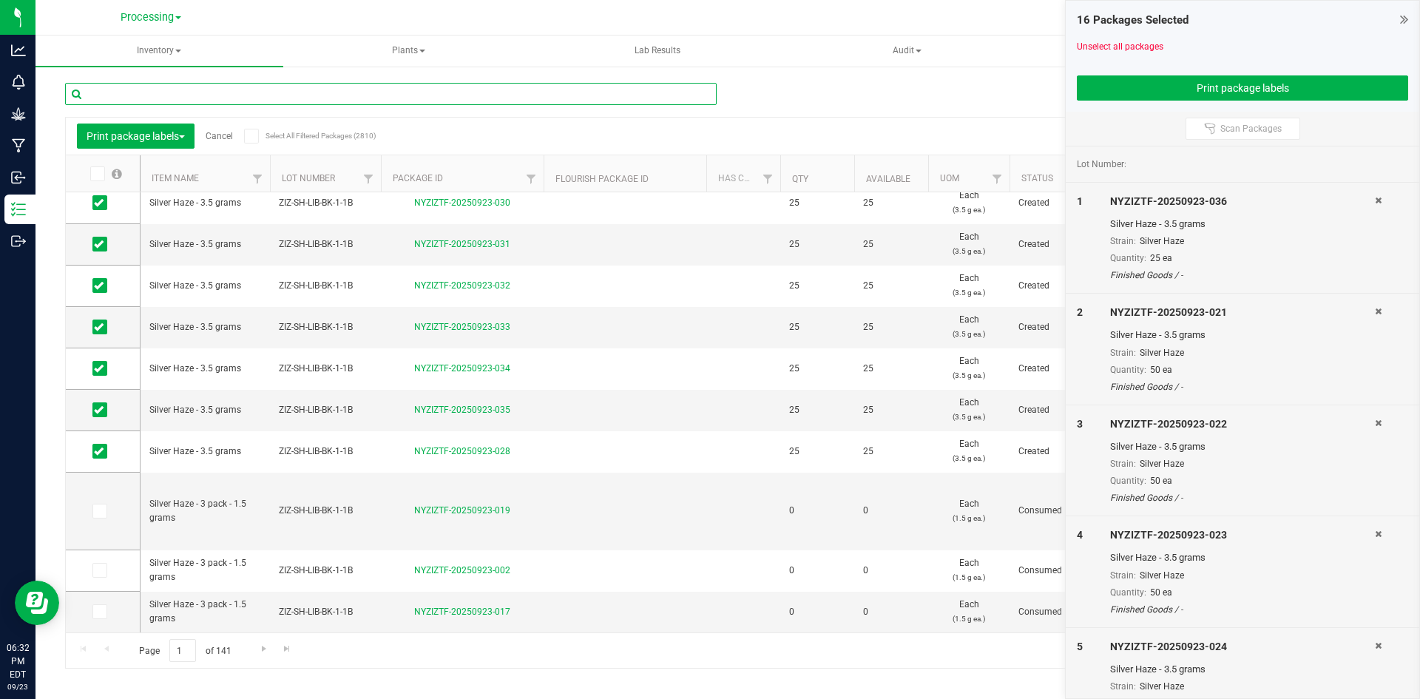
click at [579, 90] on input "text" at bounding box center [391, 94] width 652 height 22
click at [238, 92] on input "text" at bounding box center [391, 94] width 652 height 22
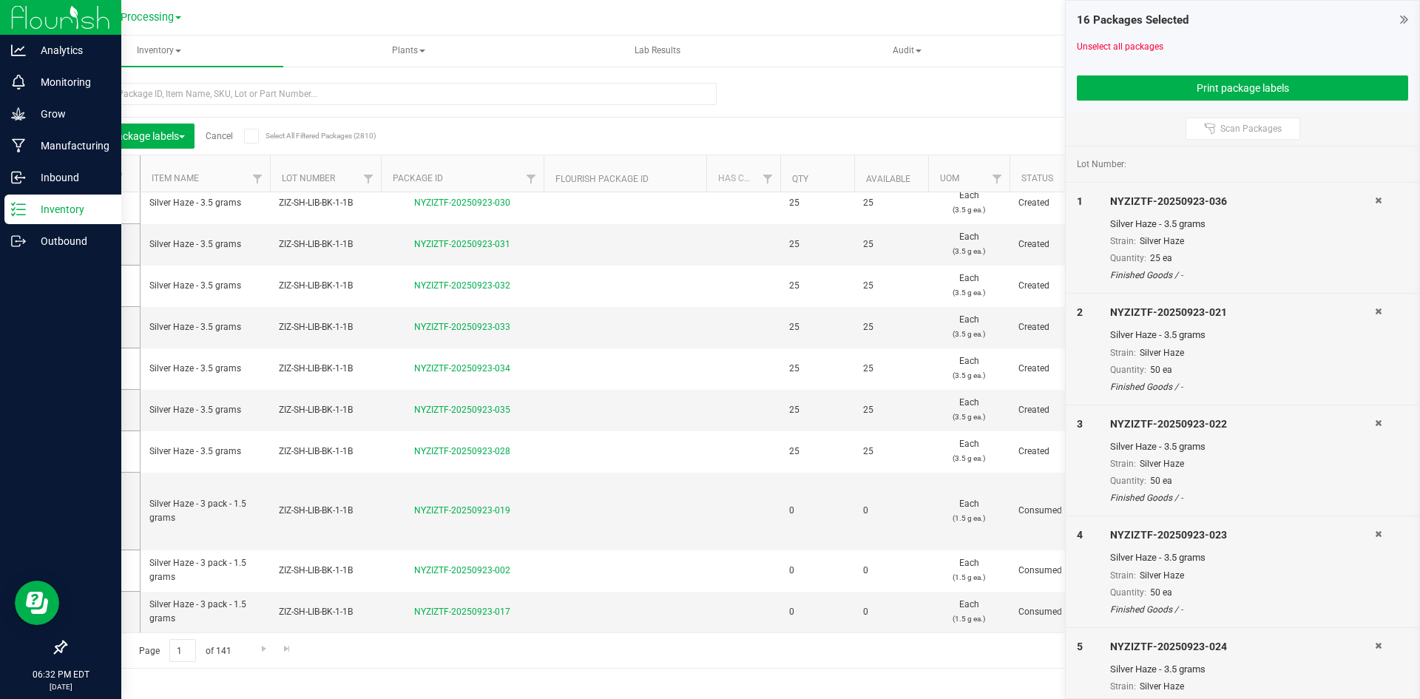
click at [39, 212] on p "Inventory" at bounding box center [70, 209] width 89 height 18
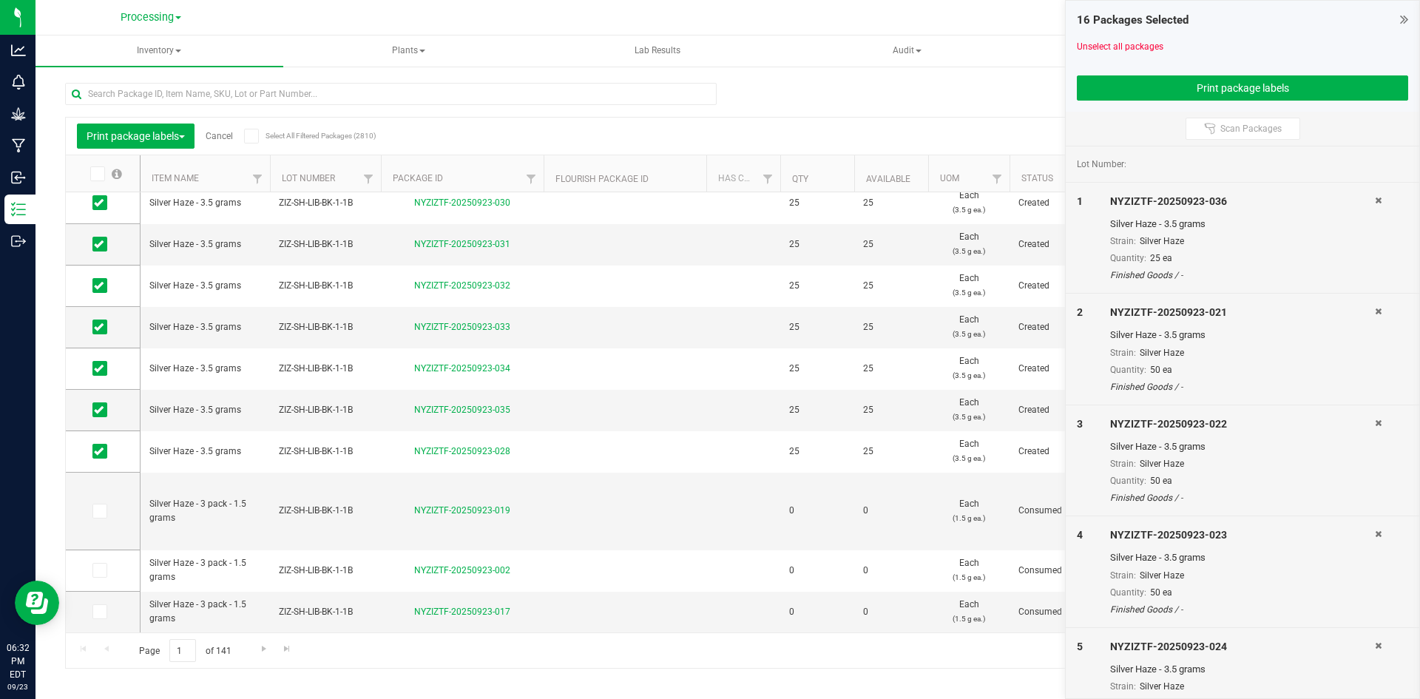
click at [228, 138] on link "Cancel" at bounding box center [219, 136] width 27 height 10
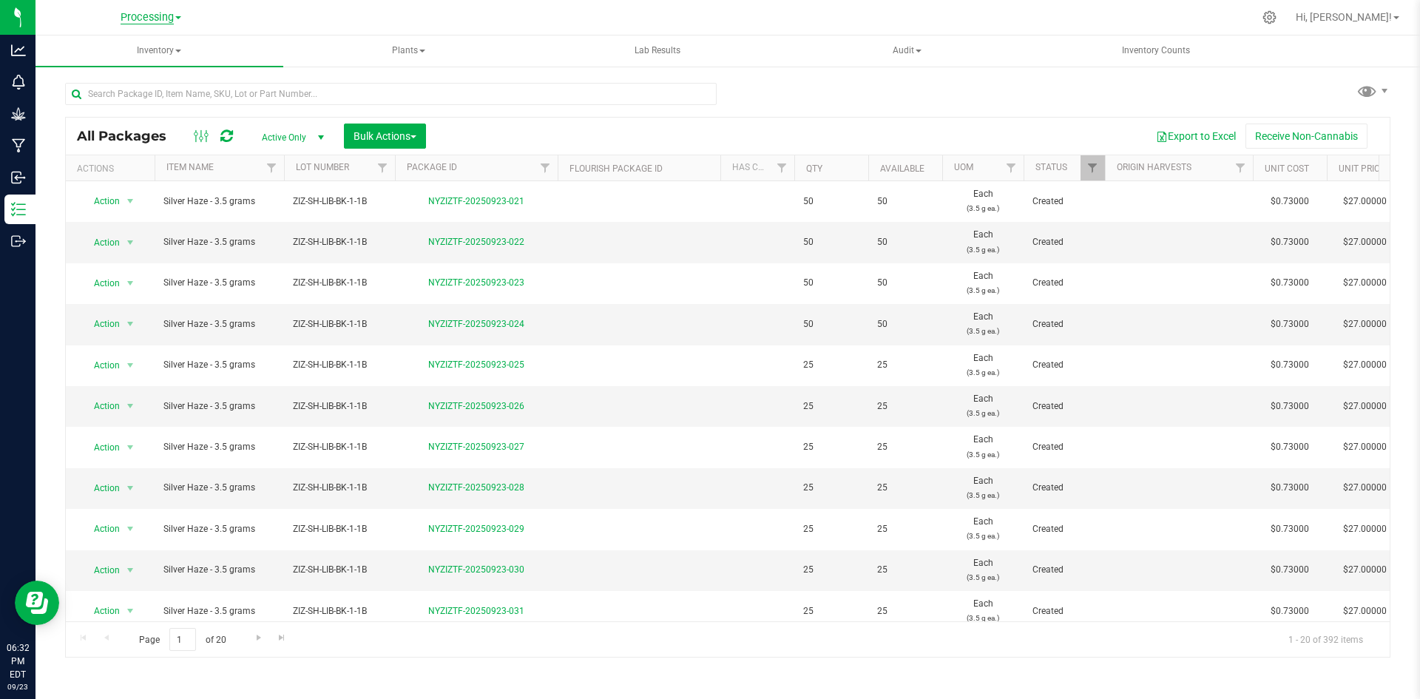
click at [166, 16] on span "Processing" at bounding box center [147, 17] width 53 height 13
click at [104, 141] on link "ZIZ NY GRW LLC (Distribution)" at bounding box center [151, 151] width 216 height 20
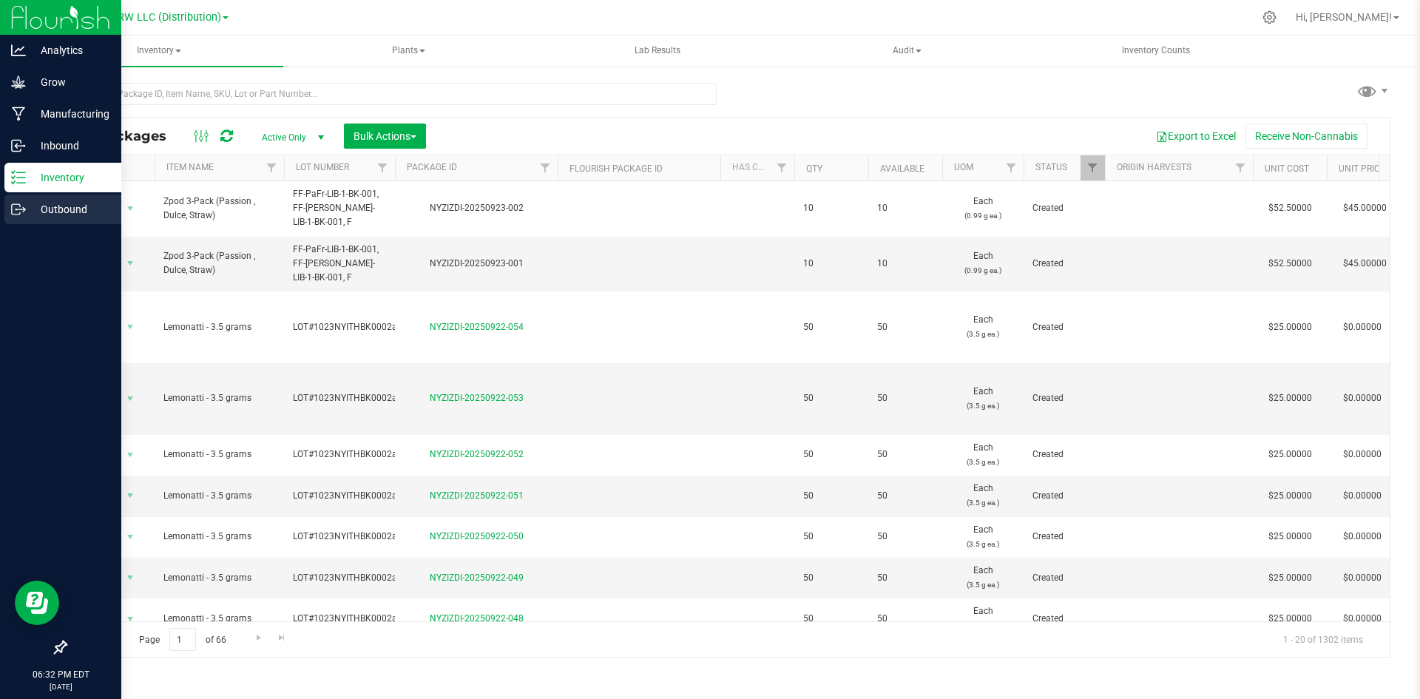
click at [47, 206] on p "Outbound" at bounding box center [70, 209] width 89 height 18
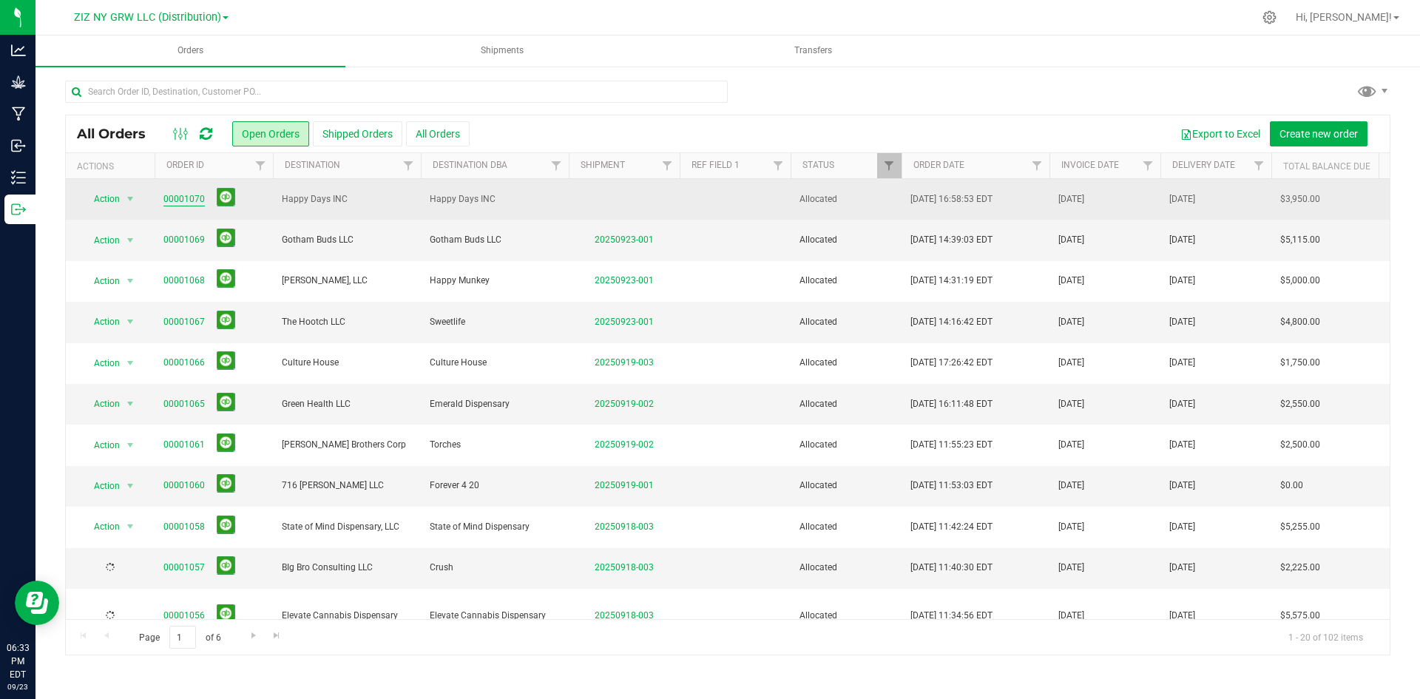
click at [172, 196] on link "00001070" at bounding box center [183, 199] width 41 height 14
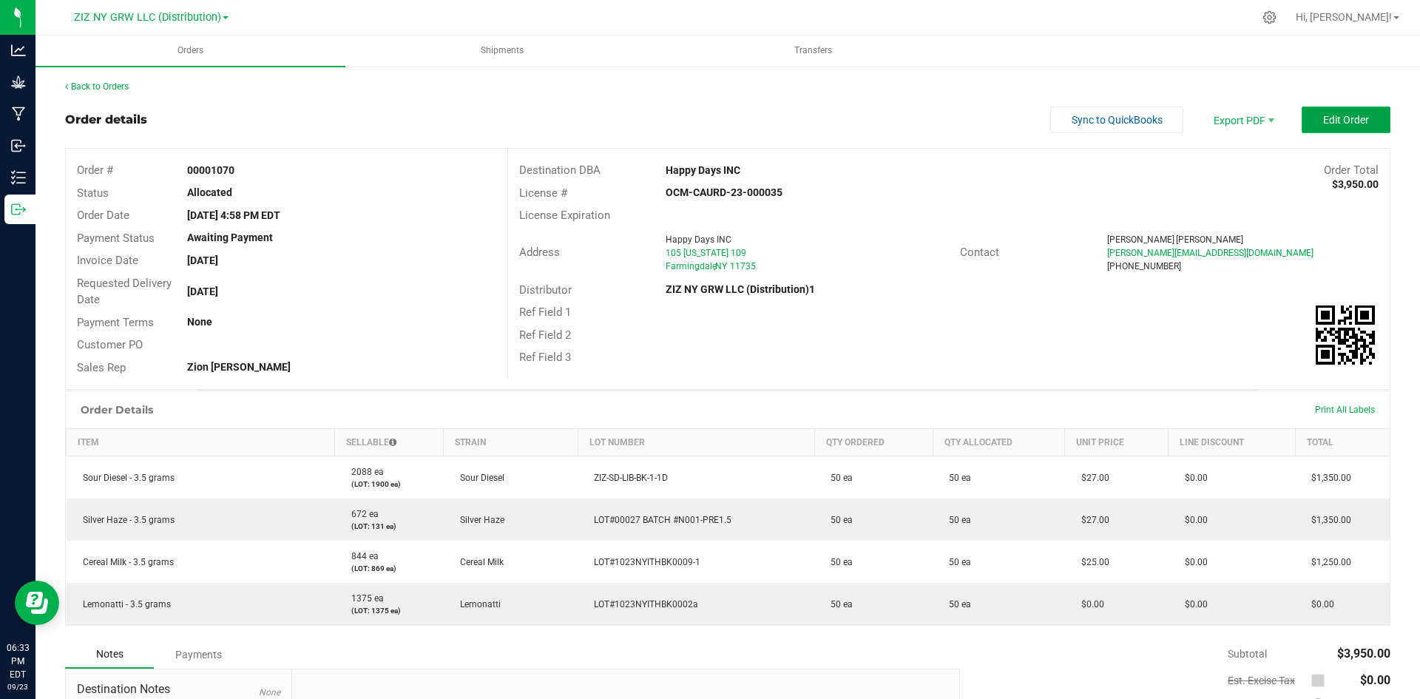
click at [1326, 126] on button "Edit Order" at bounding box center [1346, 119] width 89 height 27
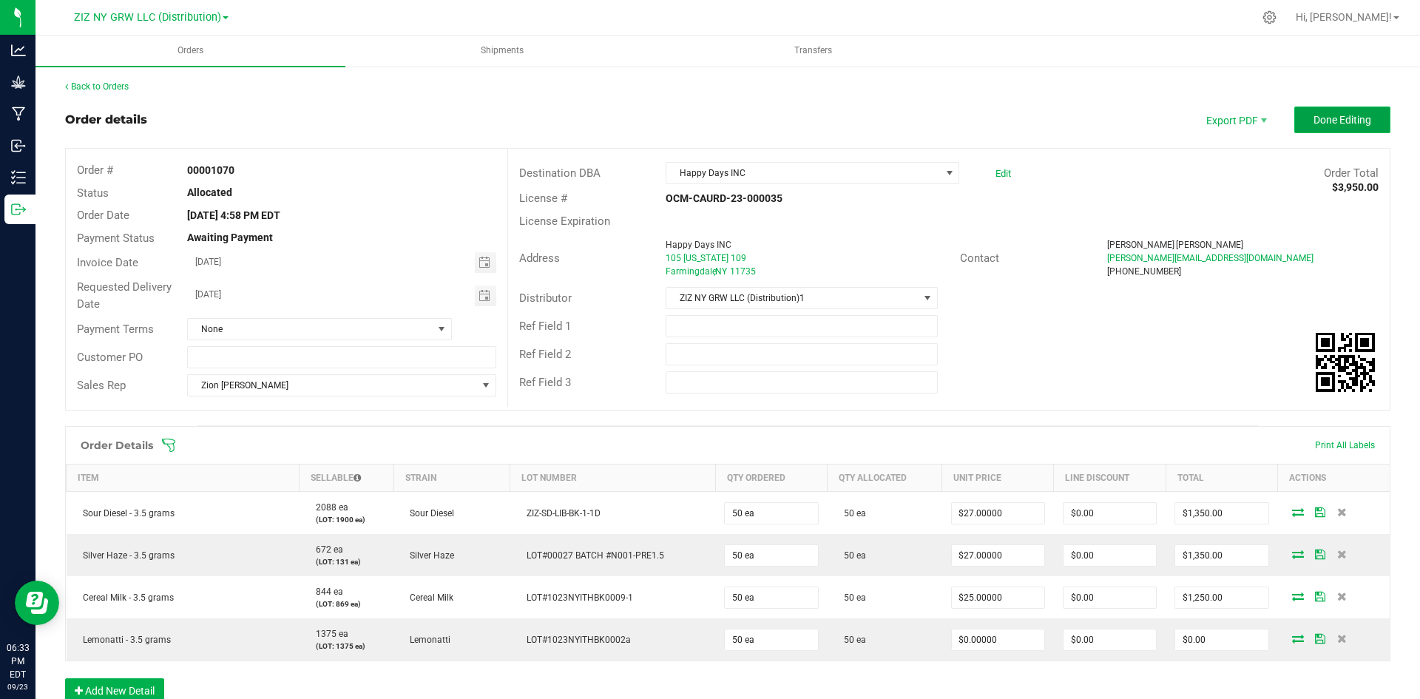
click at [1297, 131] on button "Done Editing" at bounding box center [1342, 119] width 96 height 27
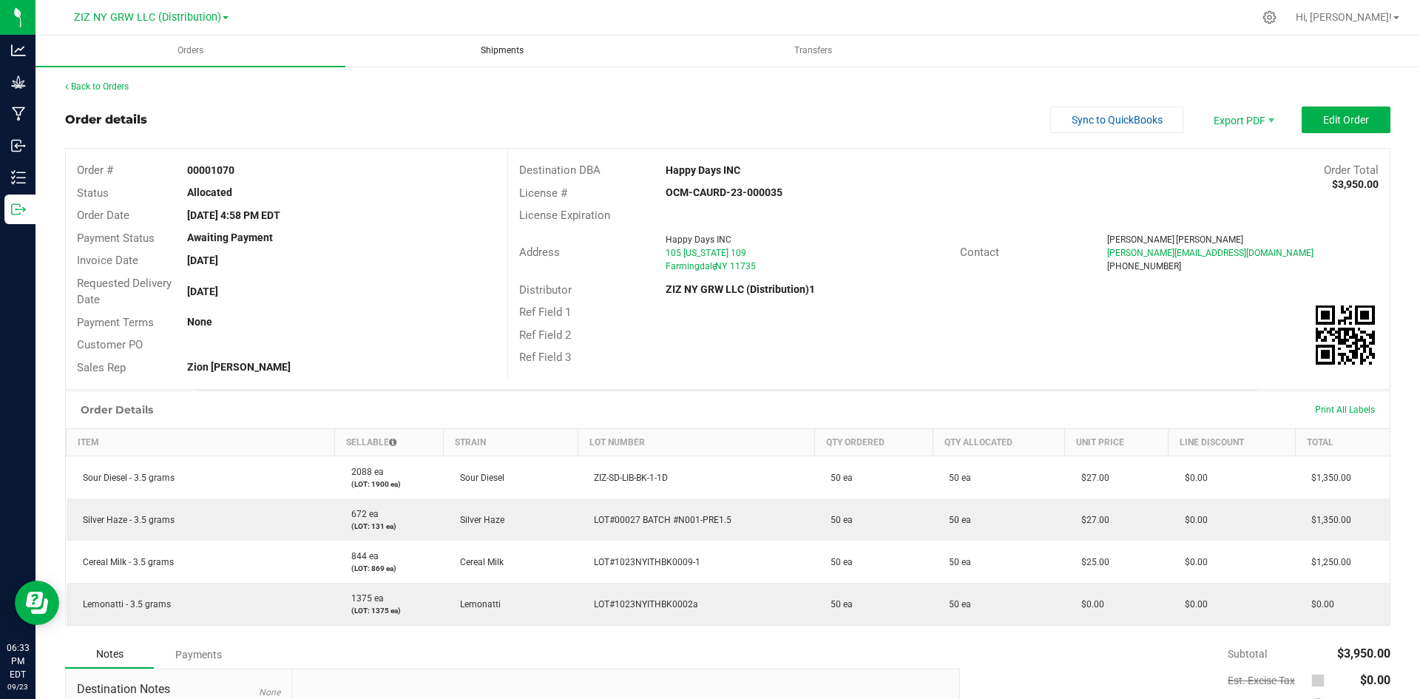
click at [499, 51] on span "Shipments" at bounding box center [502, 50] width 83 height 13
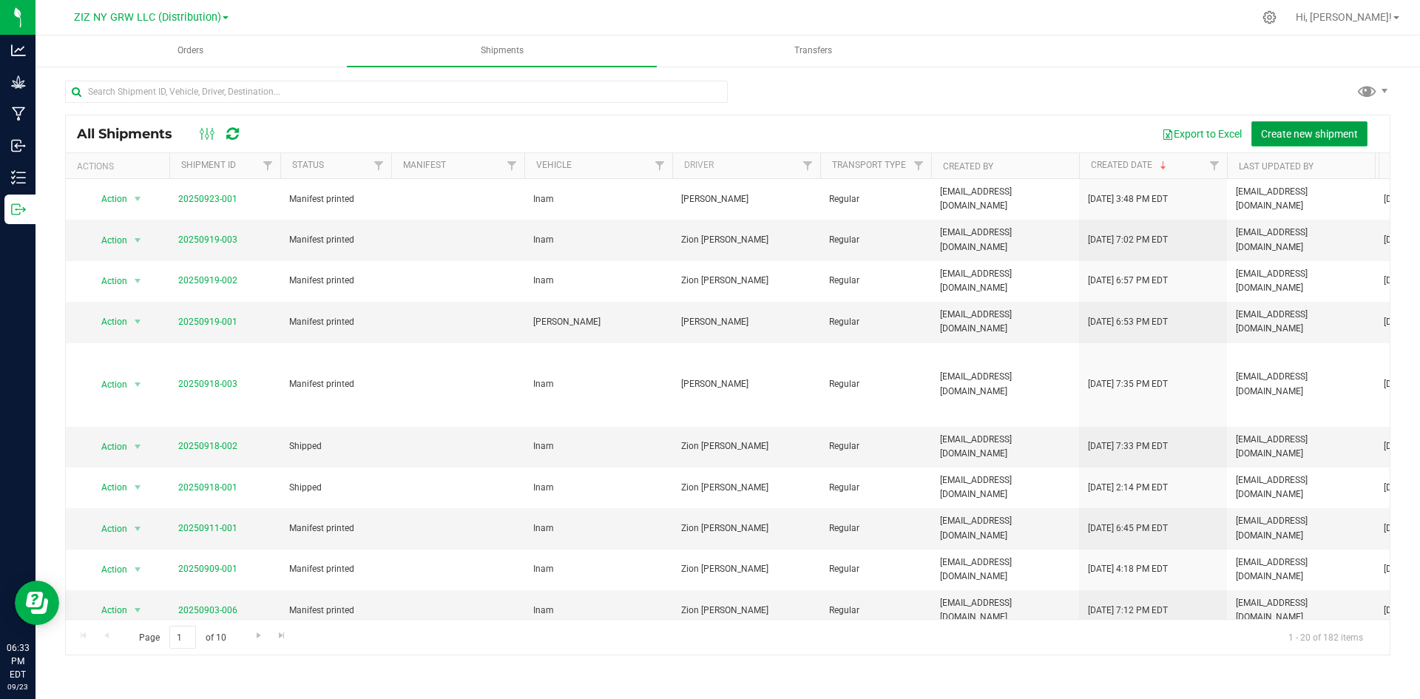
click at [1327, 143] on button "Create new shipment" at bounding box center [1309, 133] width 116 height 25
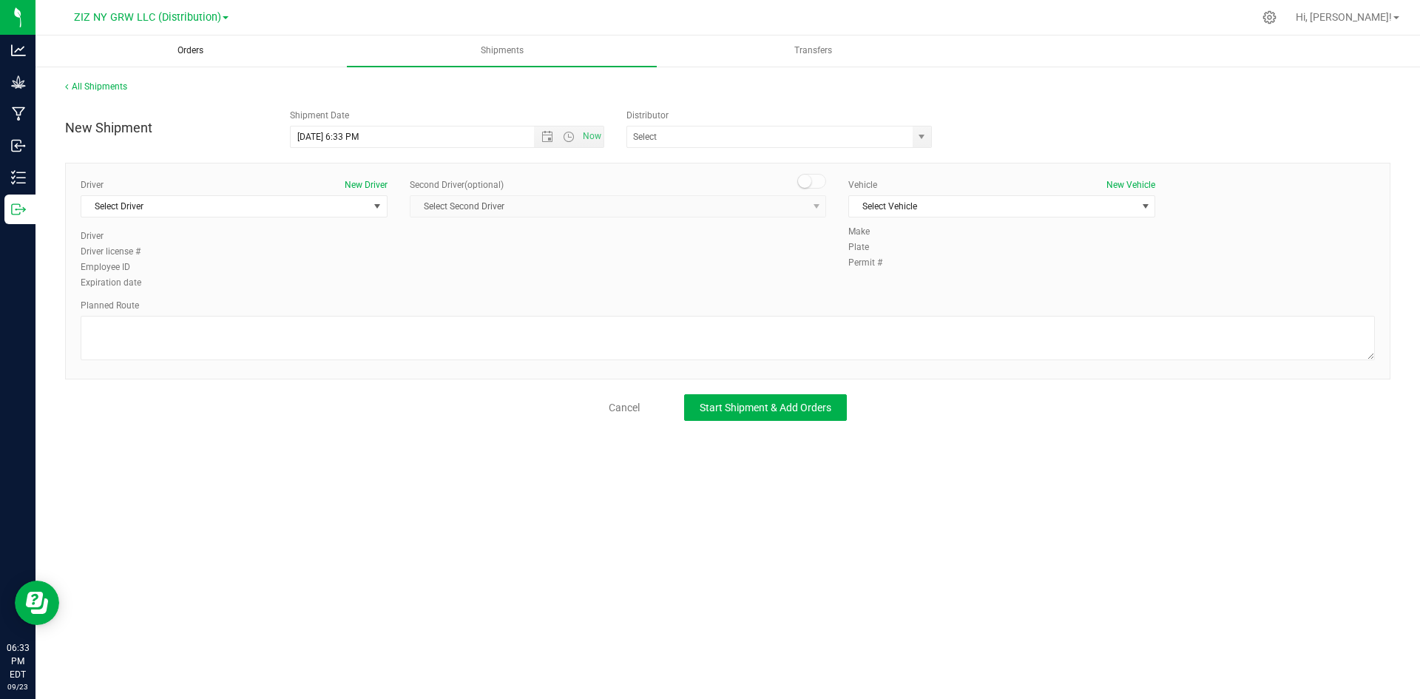
click at [181, 49] on span "Orders" at bounding box center [191, 50] width 66 height 13
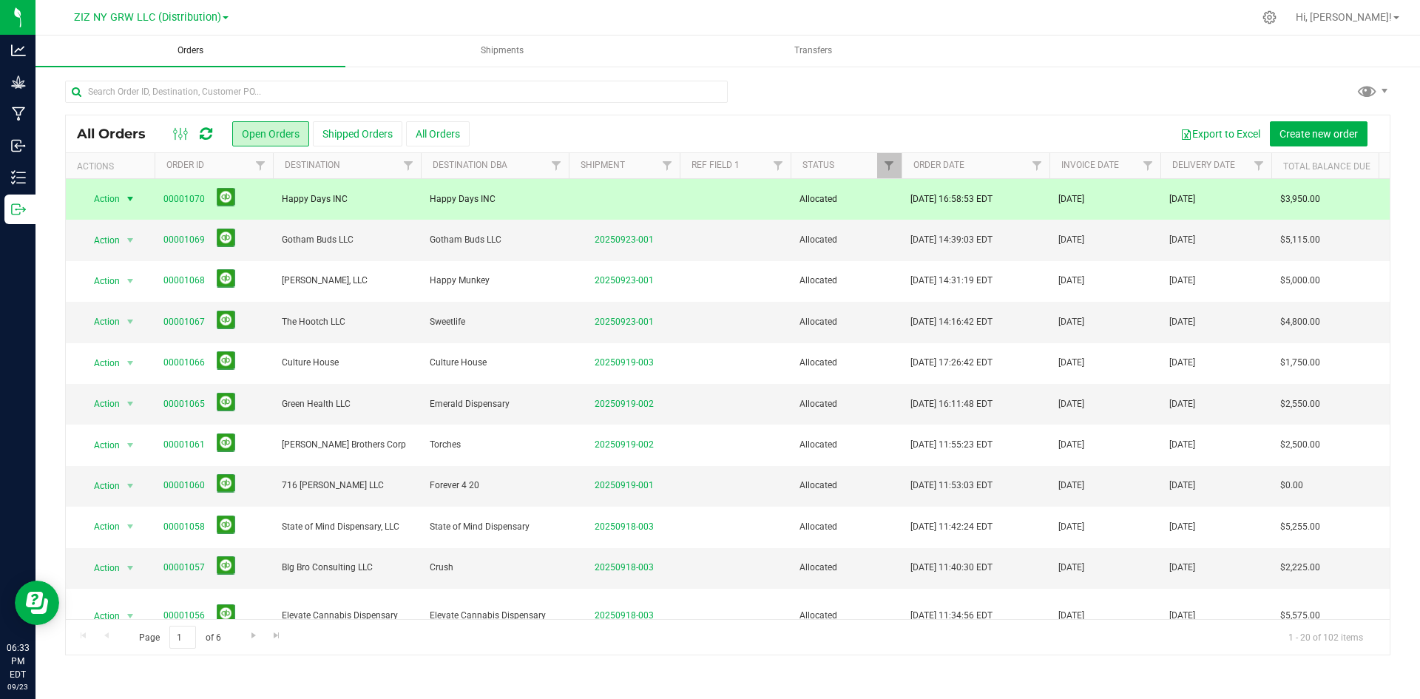
click at [191, 202] on link "00001070" at bounding box center [183, 199] width 41 height 14
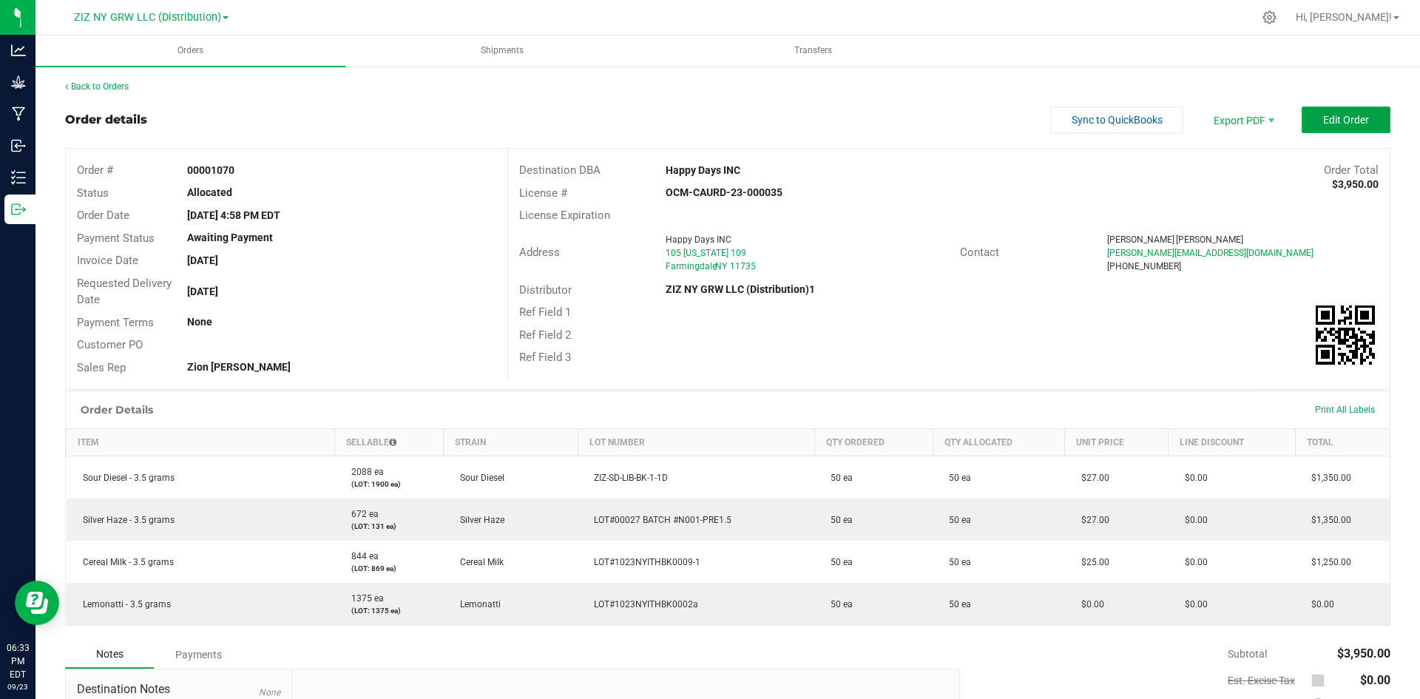
click at [1353, 115] on span "Edit Order" at bounding box center [1346, 120] width 46 height 12
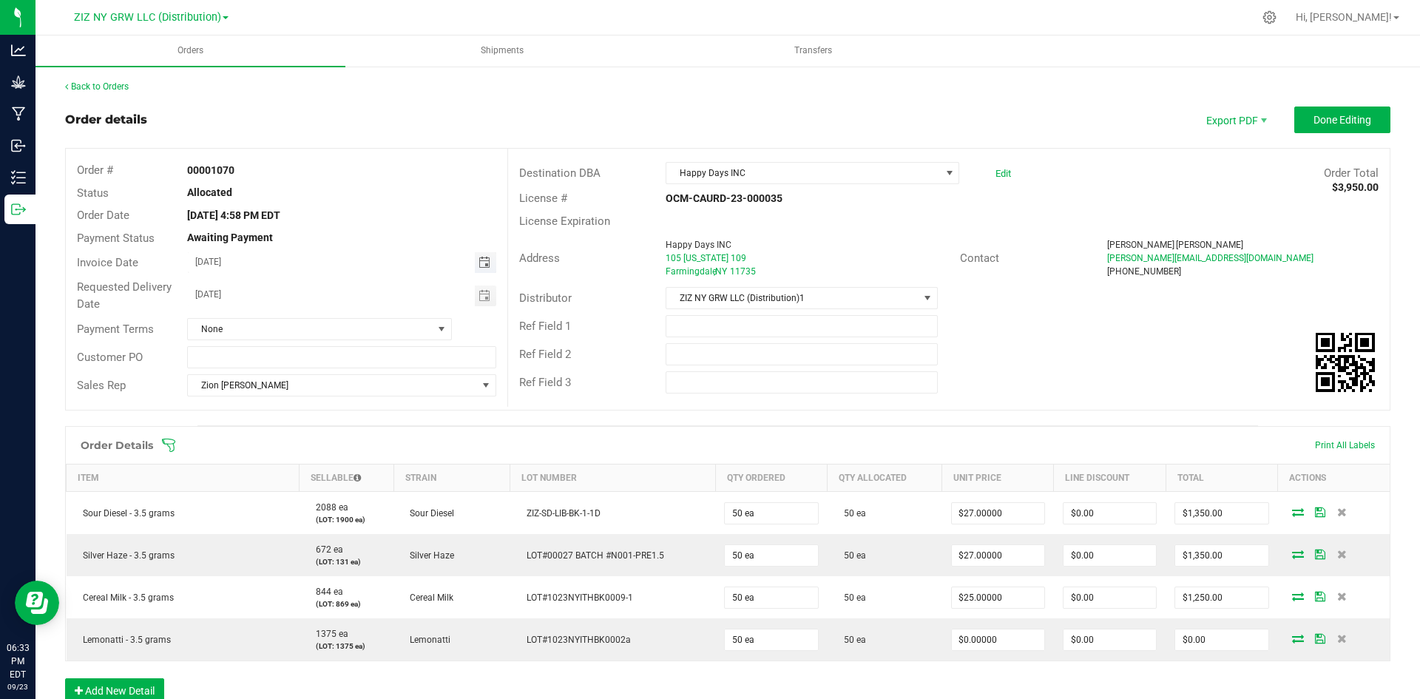
click at [214, 262] on input "[DATE]" at bounding box center [331, 261] width 287 height 18
type input "[DATE]"
click at [464, 127] on div "Order details Export PDF Done Editing" at bounding box center [727, 119] width 1325 height 27
click at [498, 49] on span "Shipments" at bounding box center [502, 50] width 83 height 13
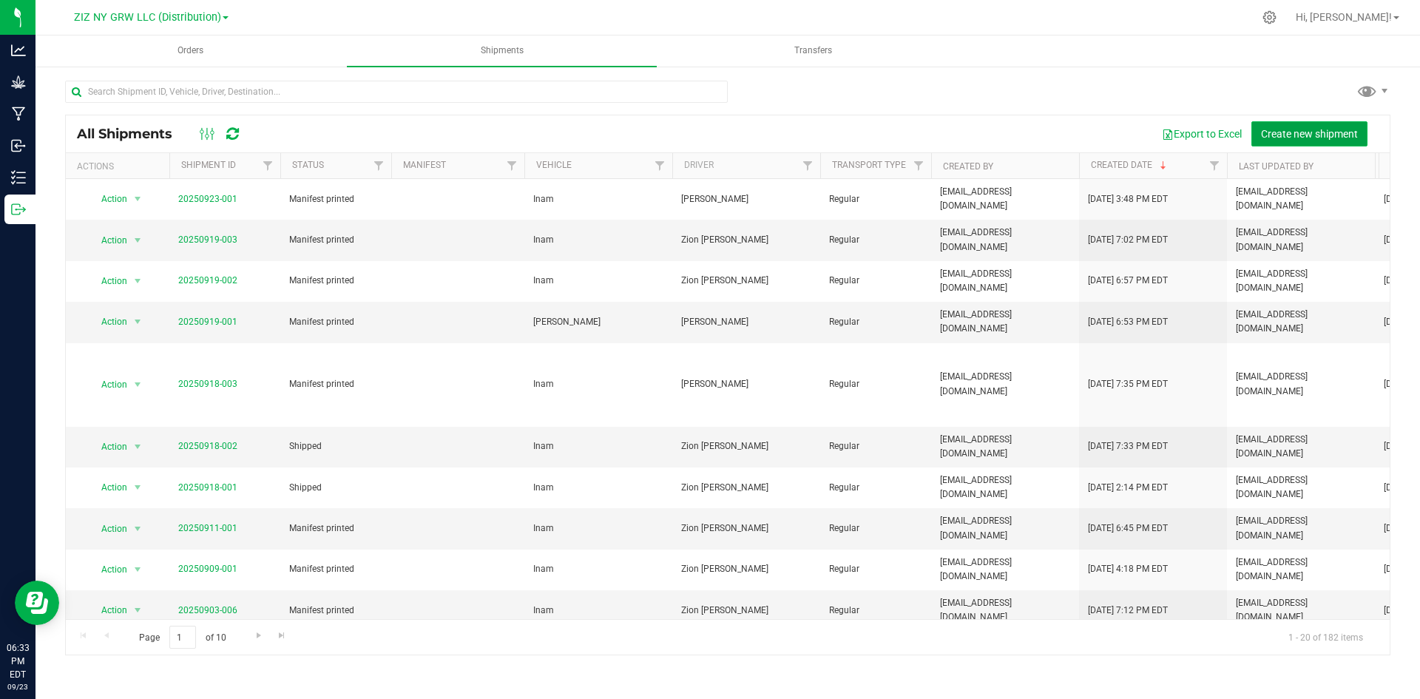
click at [1325, 135] on span "Create new shipment" at bounding box center [1309, 134] width 97 height 12
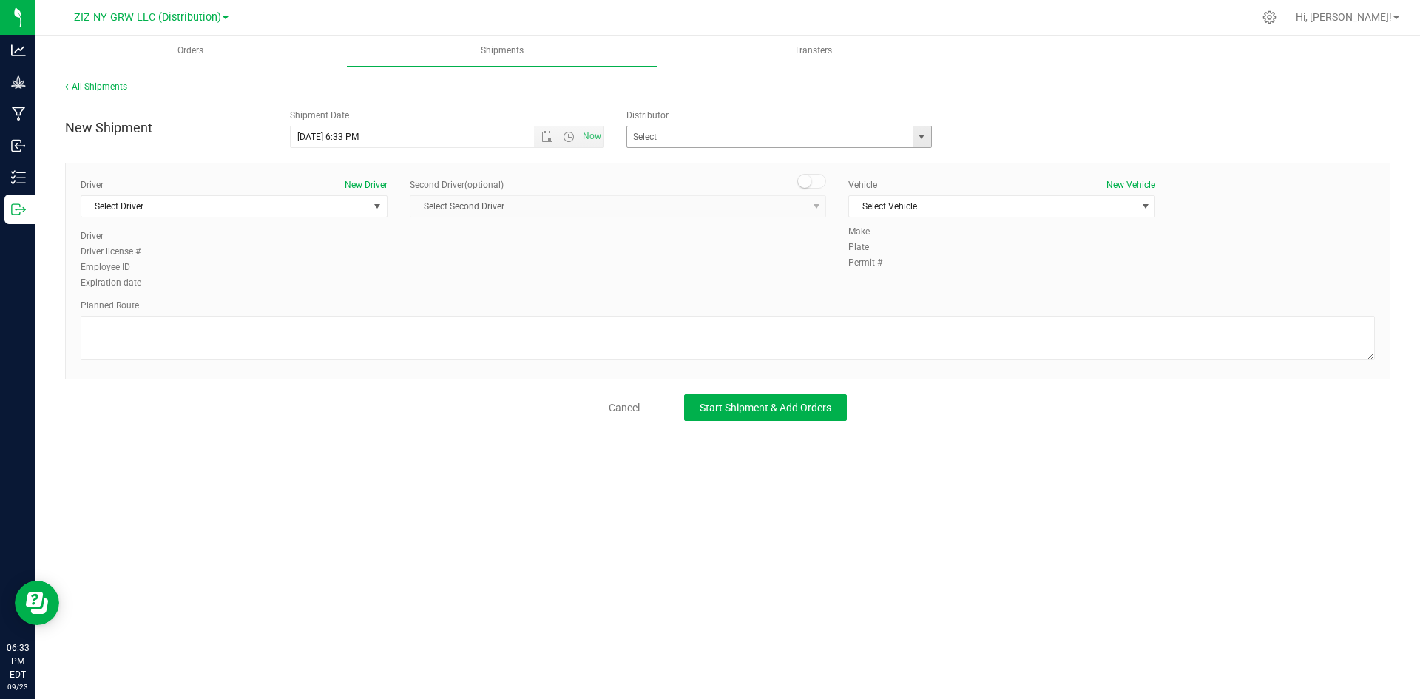
click at [915, 140] on span "select" at bounding box center [922, 136] width 18 height 21
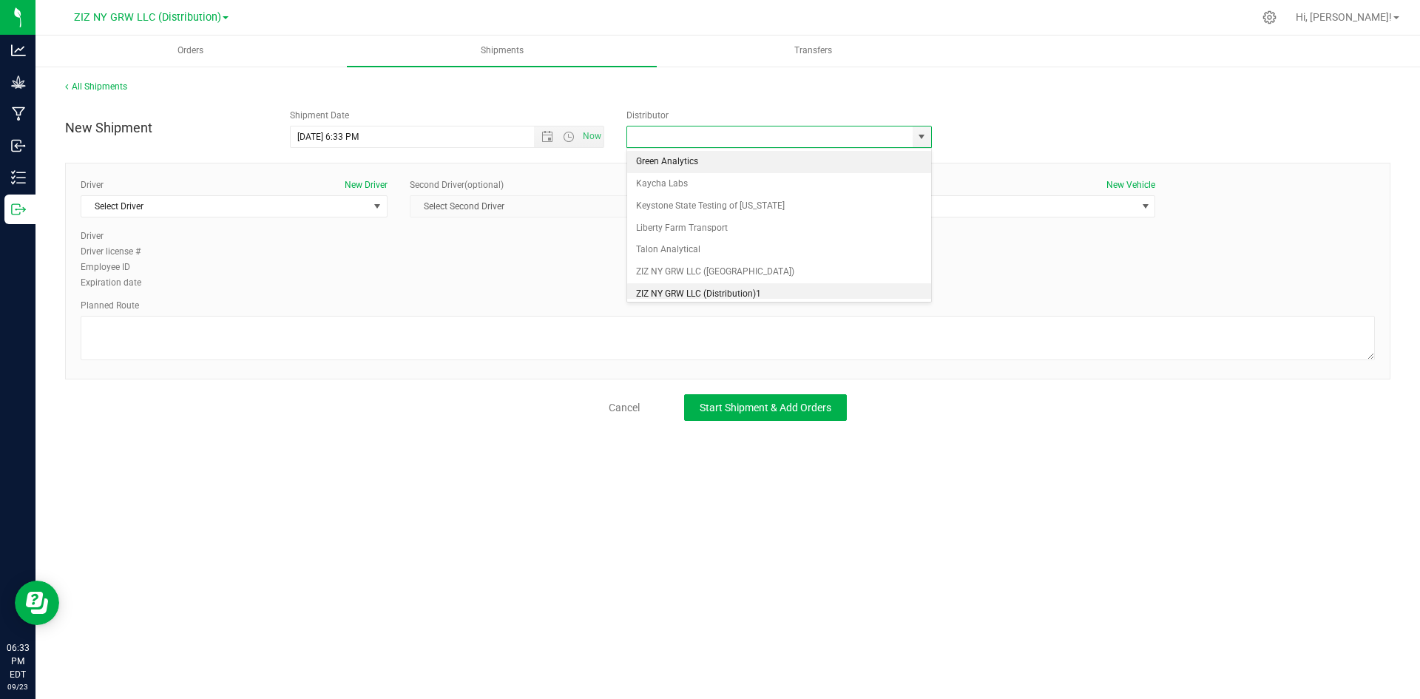
click at [746, 294] on li "ZIZ NY GRW LLC (Distribution)1" at bounding box center [779, 294] width 304 height 22
type input "ZIZ NY GRW LLC (Distribution)1"
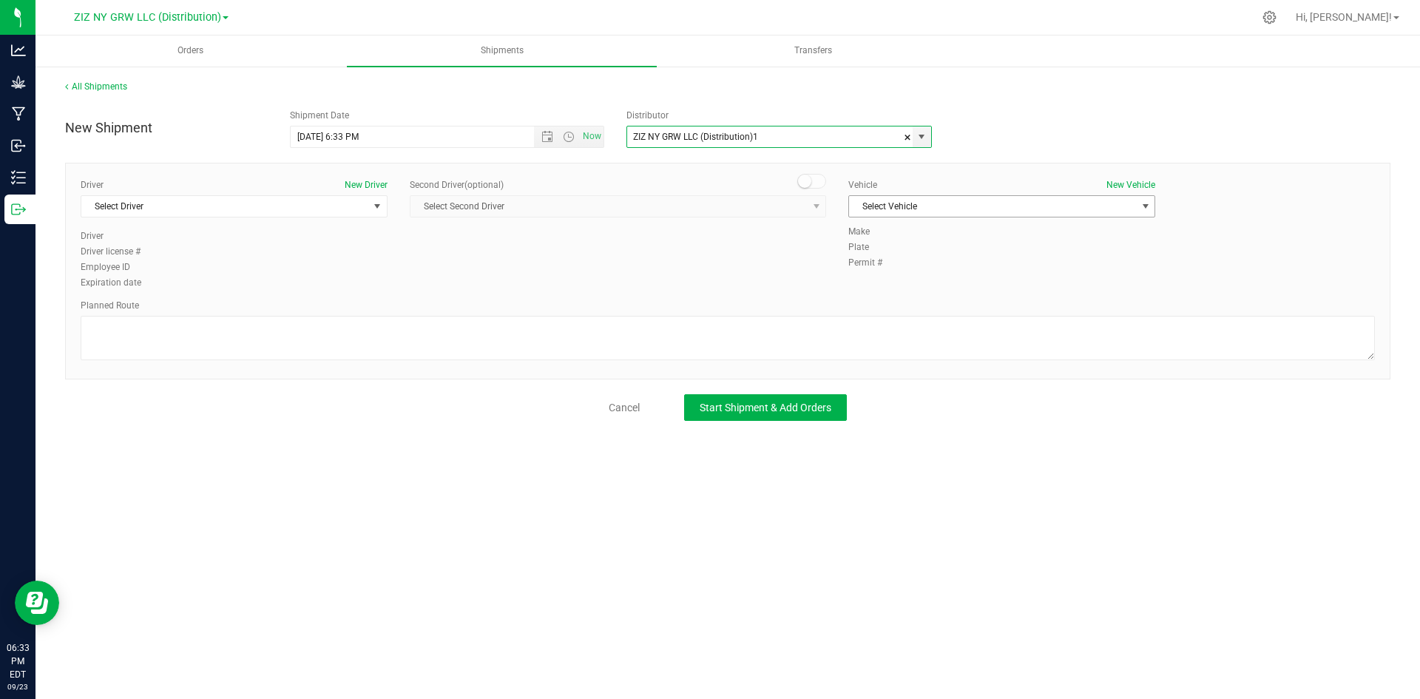
click at [979, 209] on span "Select Vehicle" at bounding box center [992, 206] width 287 height 21
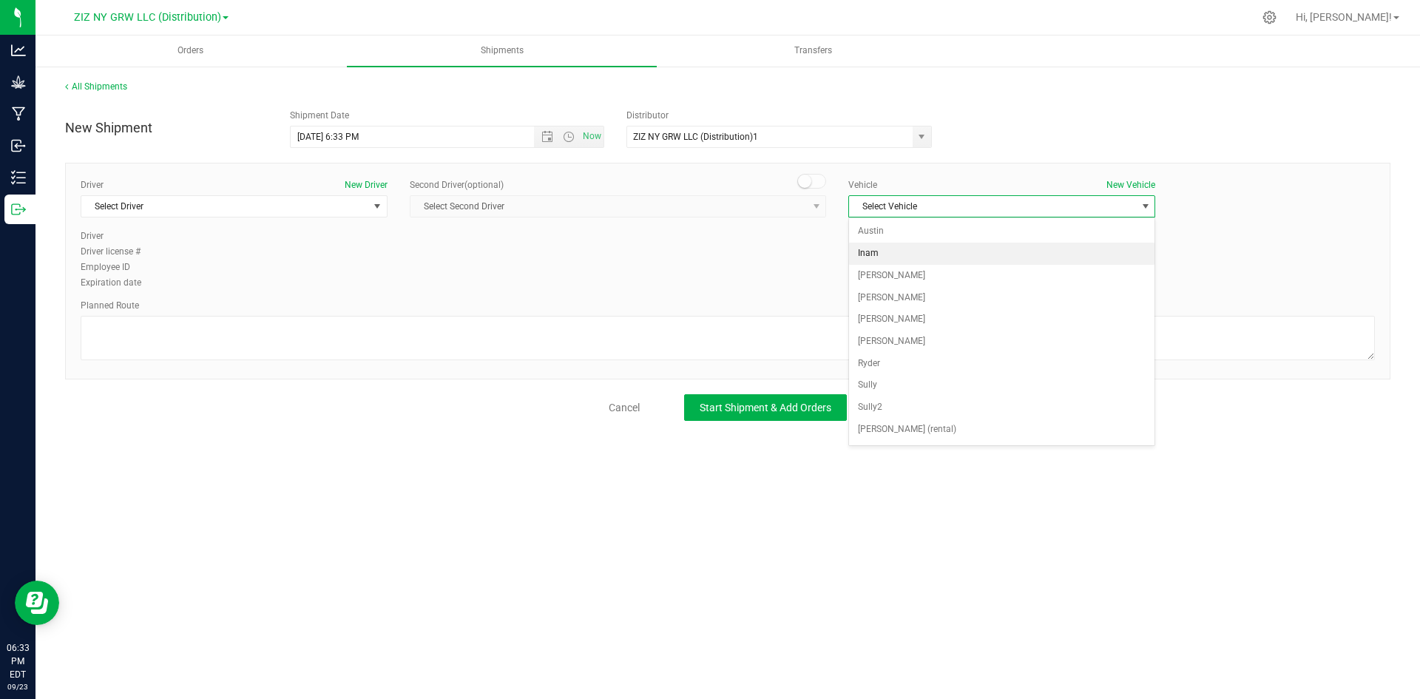
click at [954, 256] on li "Inam" at bounding box center [1001, 254] width 305 height 22
click at [107, 191] on div "Driver New Driver" at bounding box center [234, 184] width 307 height 13
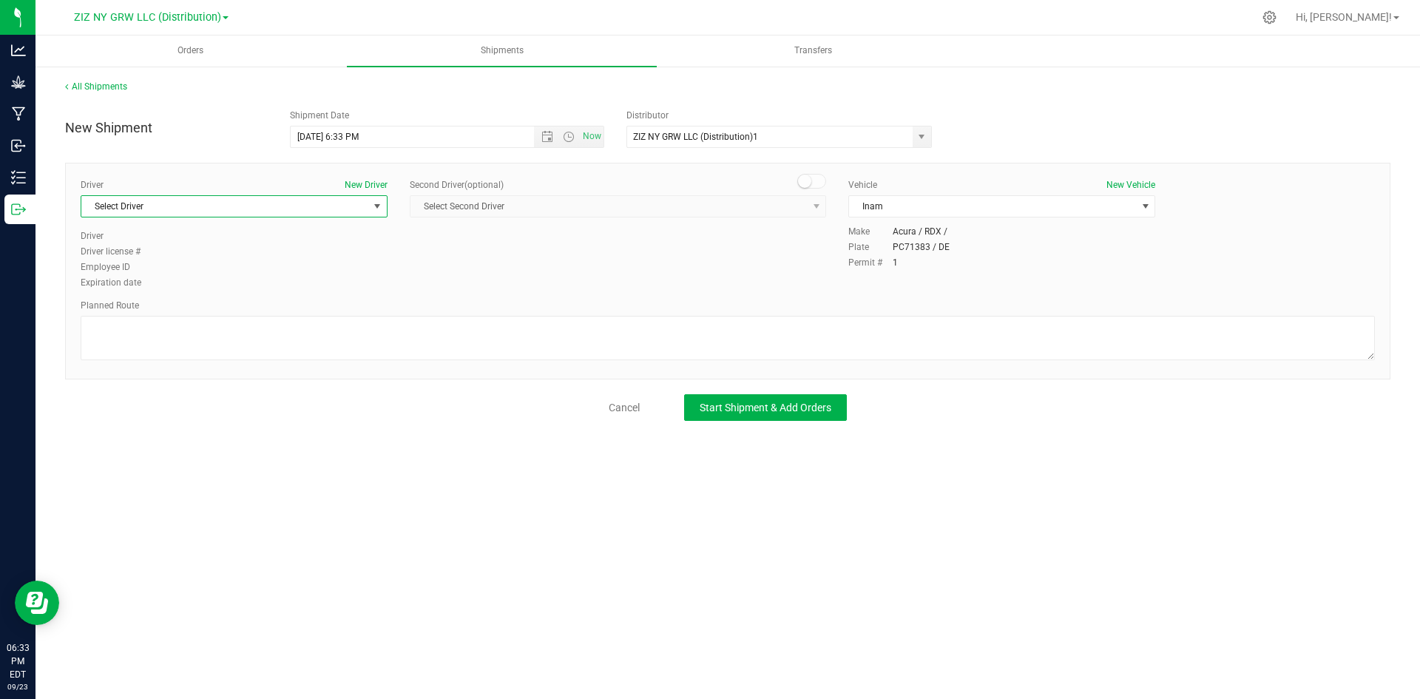
click at [157, 214] on span "Select Driver" at bounding box center [224, 206] width 287 height 21
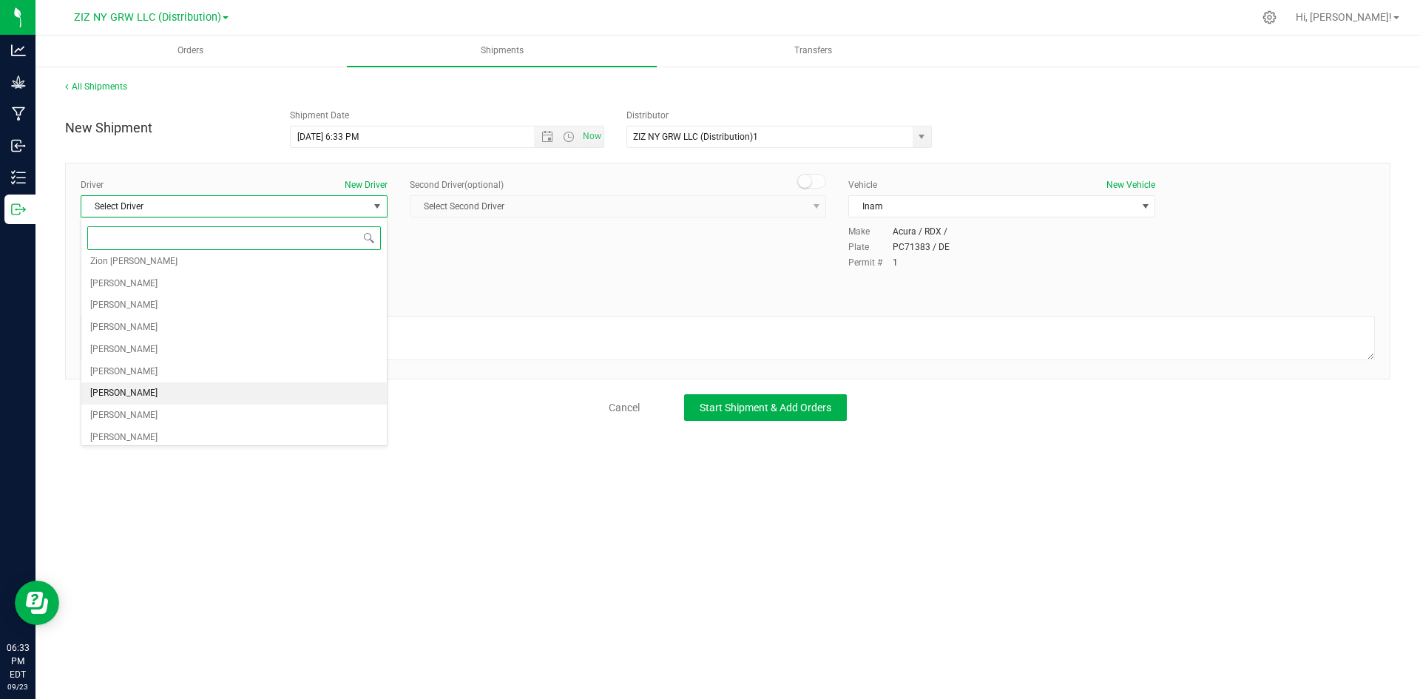
scroll to position [78, 0]
click at [186, 432] on li "[PERSON_NAME]" at bounding box center [233, 432] width 305 height 22
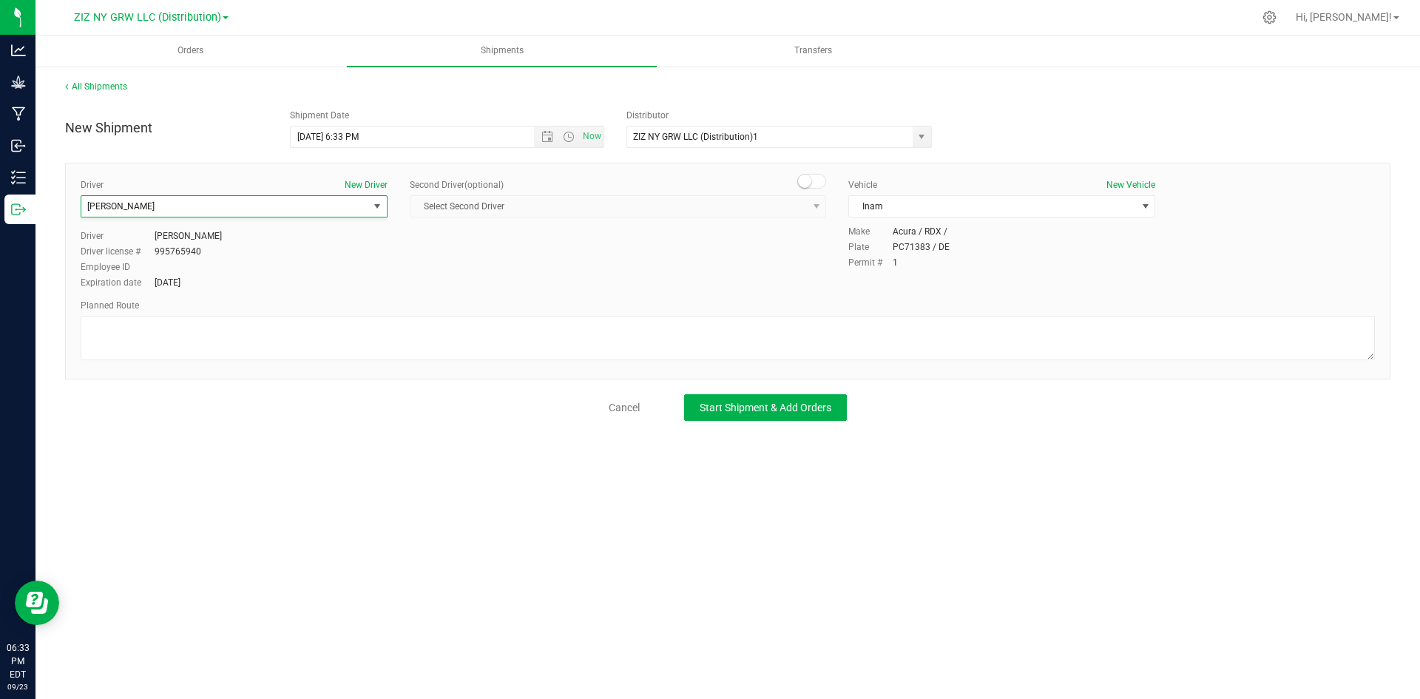
scroll to position [0, 0]
click at [777, 425] on div "All Shipments New Shipment Shipment Date [DATE] 6:33 PM Now Distributor ZIZ NY …" at bounding box center [727, 250] width 1384 height 371
click at [791, 406] on span "Start Shipment & Add Orders" at bounding box center [766, 408] width 132 height 12
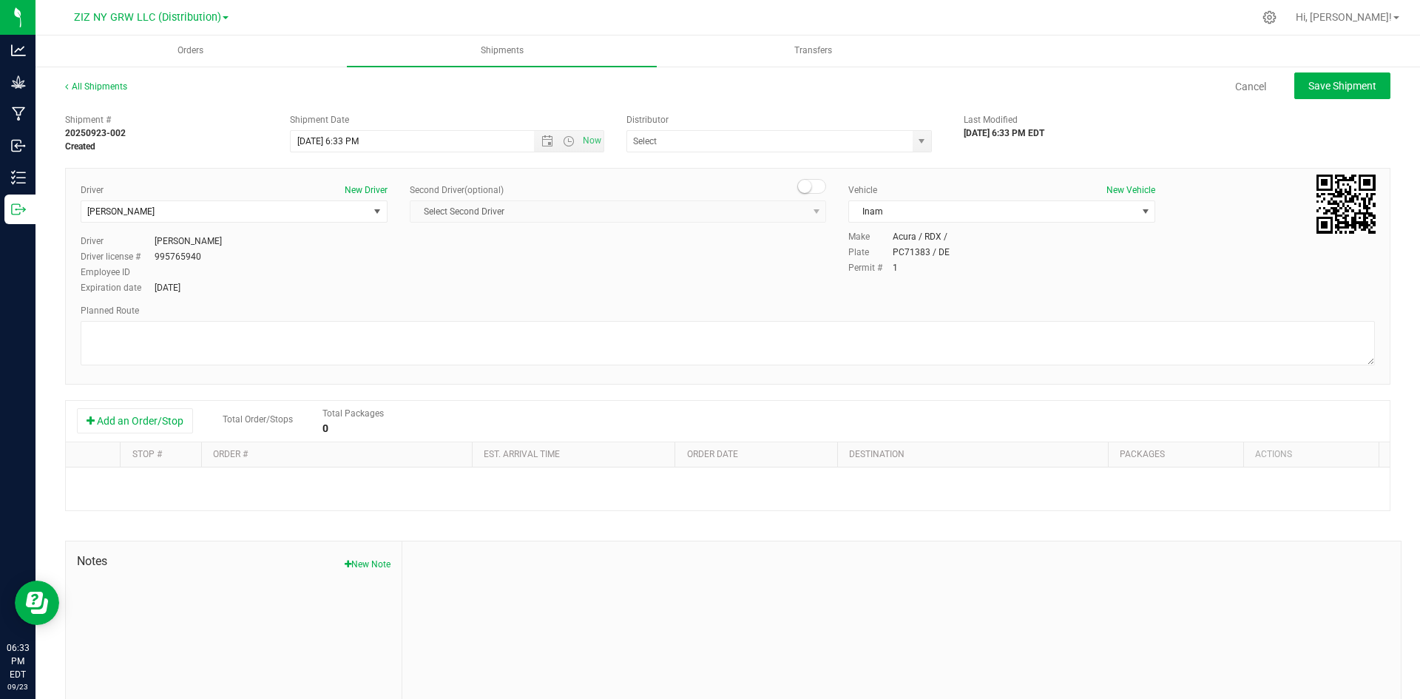
type input "ZIZ NY GRW LLC (Distribution)1"
click at [129, 424] on button "Add an Order/Stop" at bounding box center [135, 420] width 116 height 25
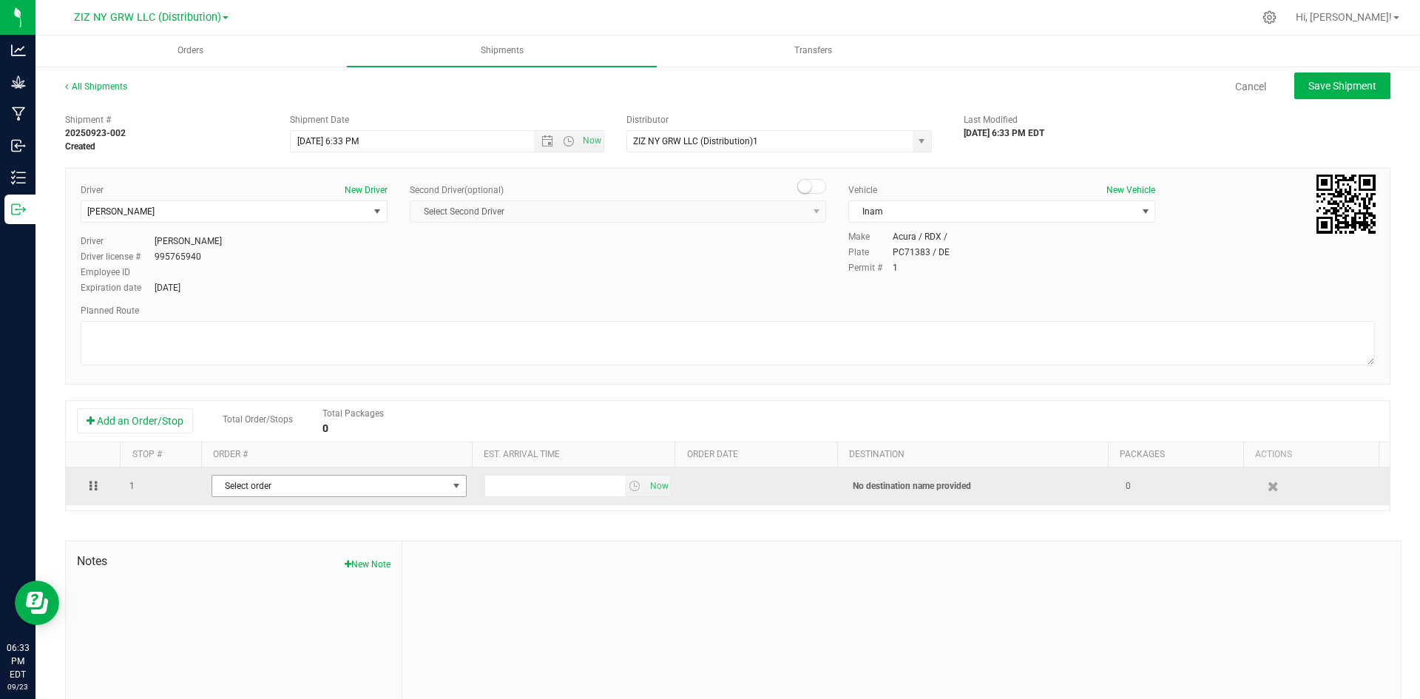
click at [238, 488] on span "Select order" at bounding box center [329, 486] width 235 height 21
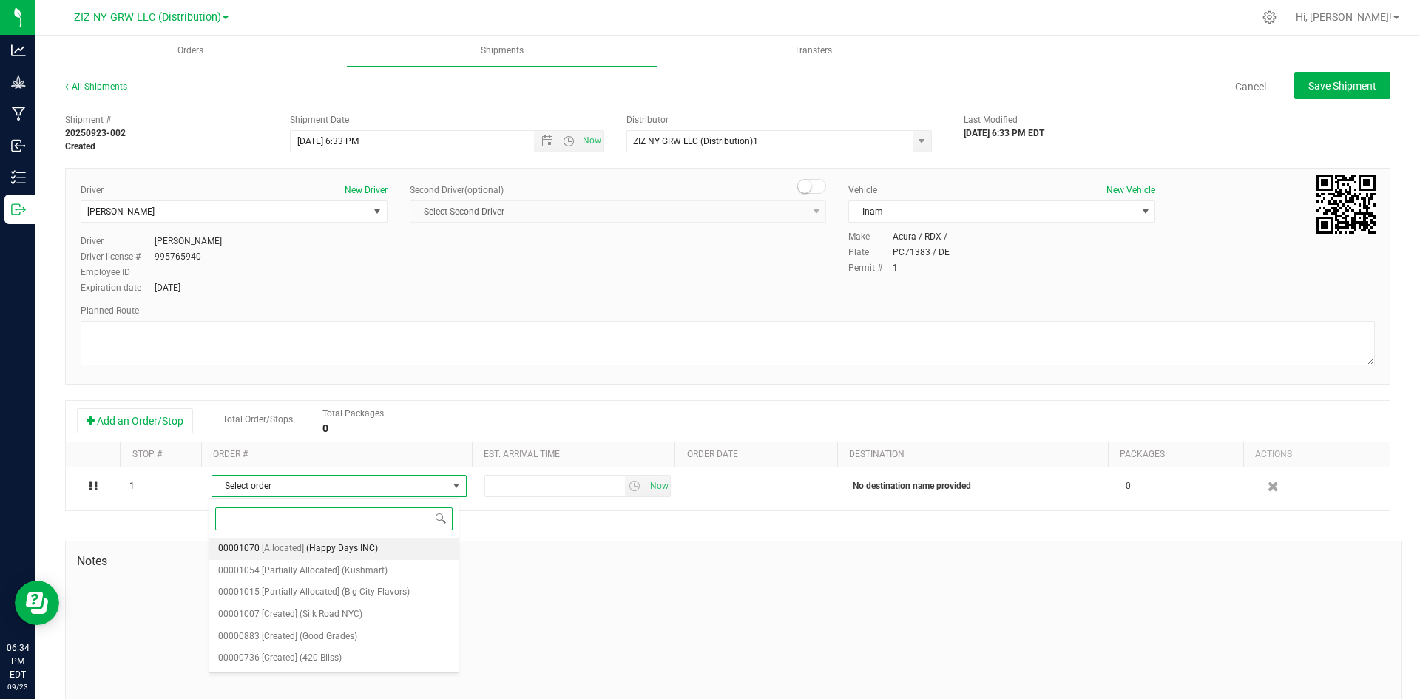
click at [408, 544] on li "00001070 [Allocated] (Happy Days INC)" at bounding box center [333, 549] width 249 height 22
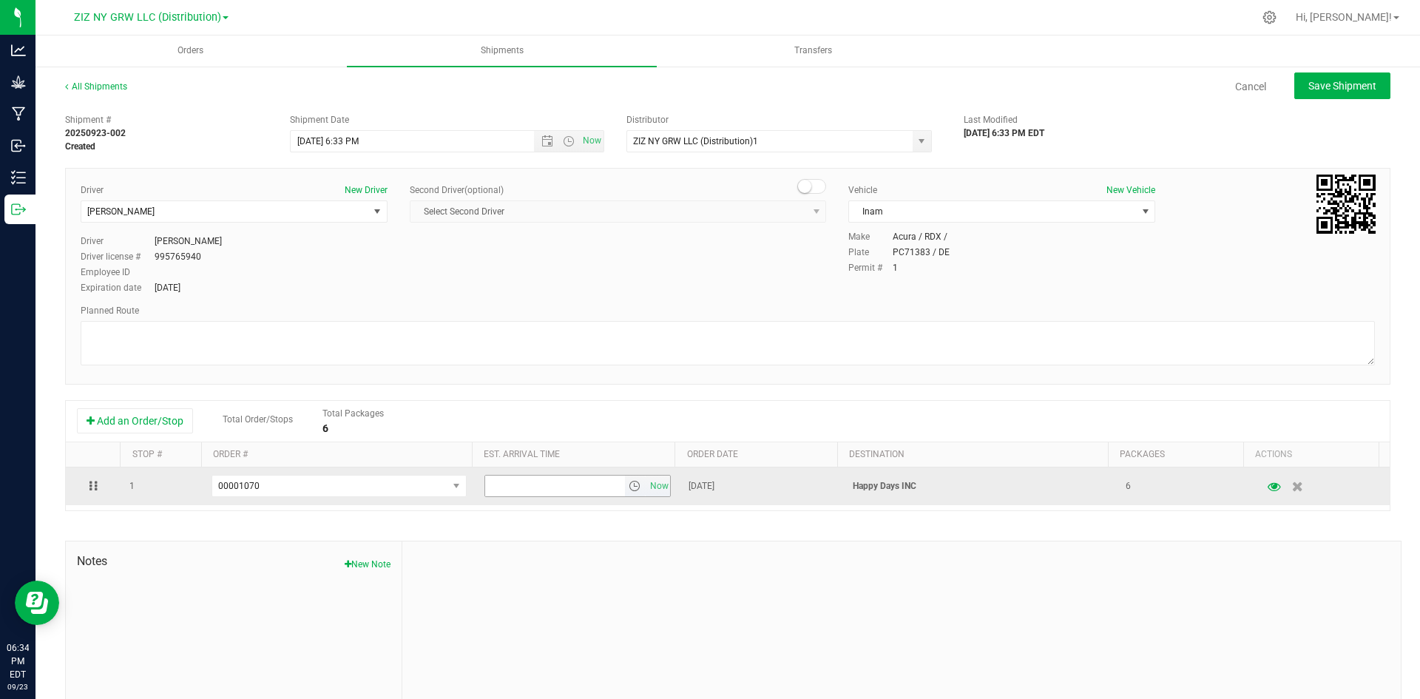
click at [613, 493] on input "text" at bounding box center [555, 486] width 140 height 21
click at [660, 489] on span "Now" at bounding box center [658, 486] width 25 height 21
drag, startPoint x: 535, startPoint y: 485, endPoint x: 464, endPoint y: 481, distance: 71.1
click at [464, 481] on tr "1 00001070 00001070 00001054 00001015 00001007 00000883 00000736 6:34 PM Now [D…" at bounding box center [728, 486] width 1324 height 38
type input "1"
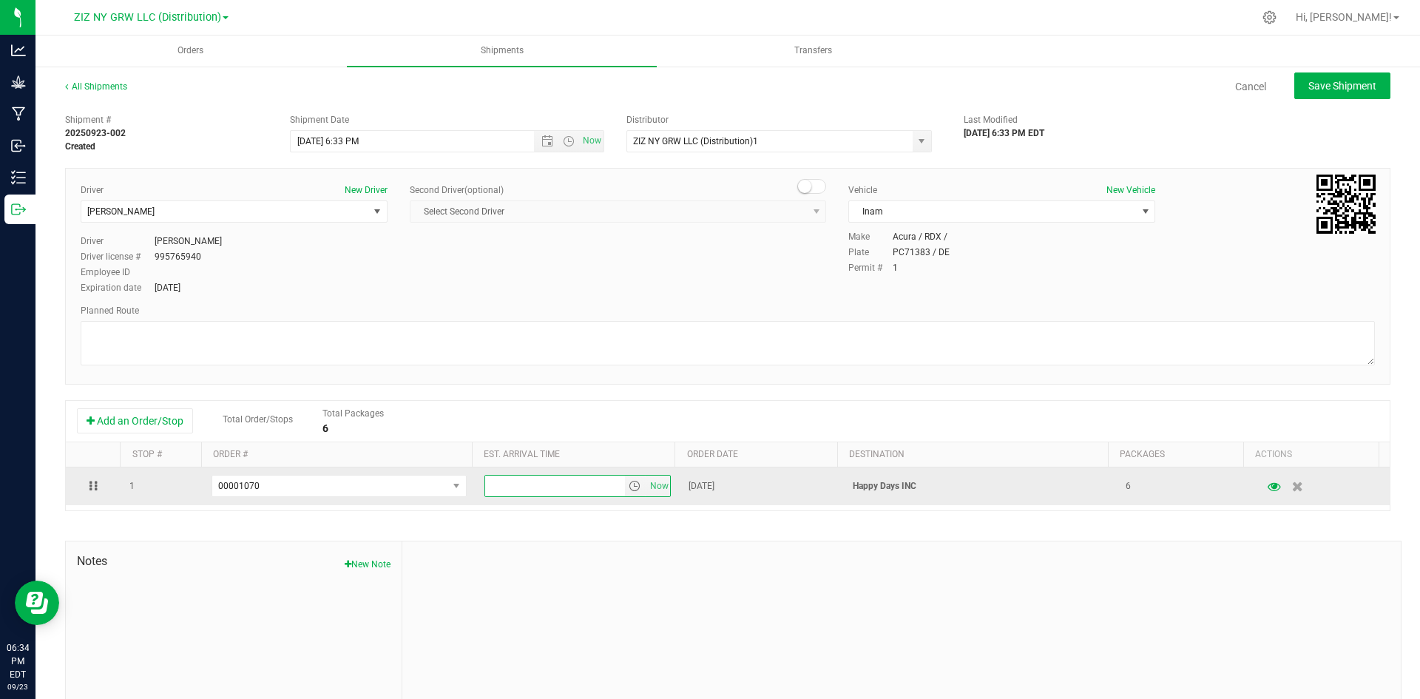
type input "2"
type input "1:00 PM"
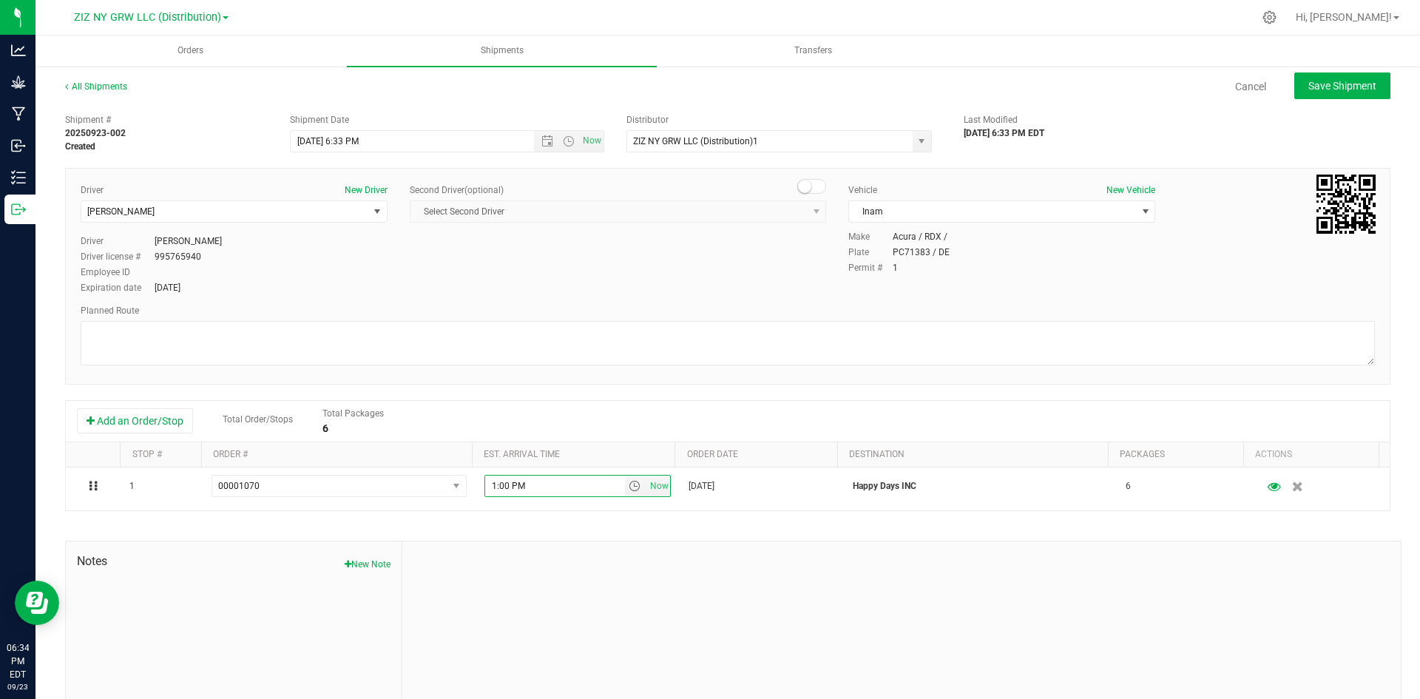
click at [568, 390] on div "Shipment # 20250923-002 Created Shipment Date [DATE] 6:33 PM Now Distributor ZI…" at bounding box center [727, 423] width 1325 height 634
click at [1354, 95] on button "Save Shipment" at bounding box center [1342, 85] width 96 height 27
type input "[DATE] 10:33 PM"
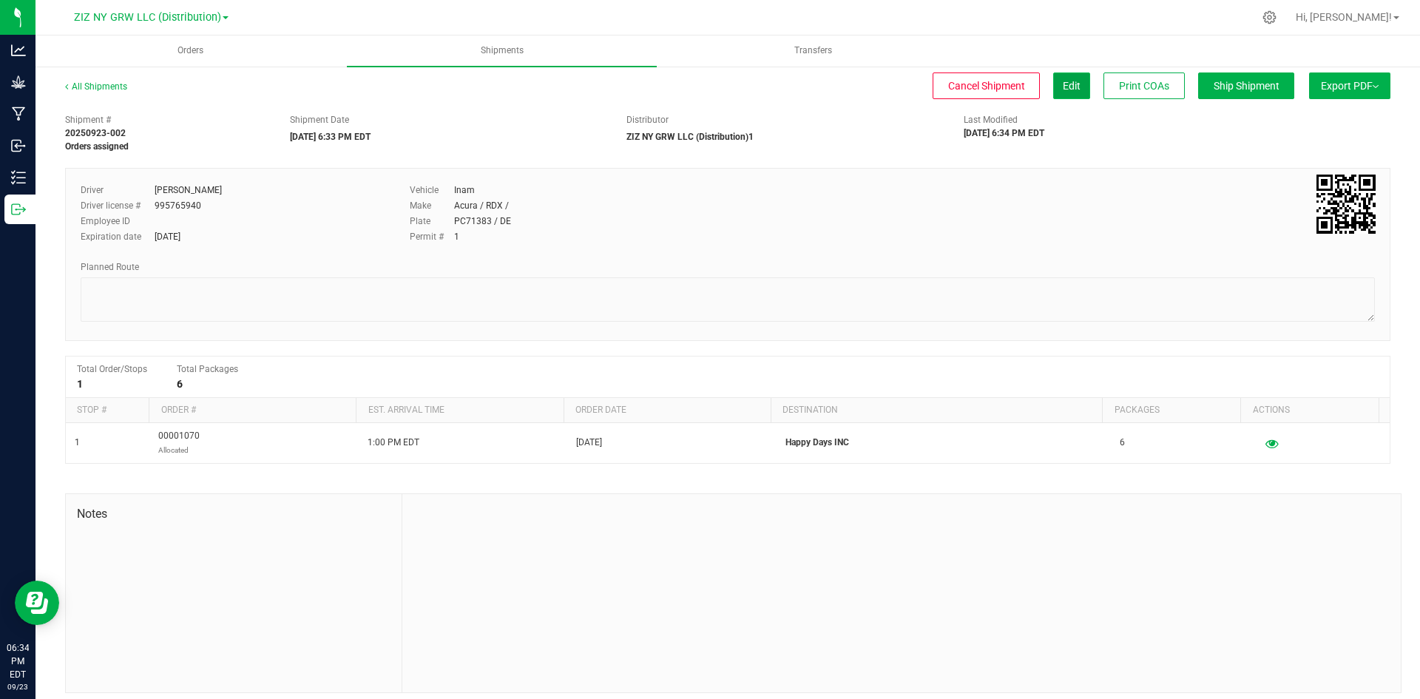
click at [1063, 87] on span "Edit" at bounding box center [1072, 86] width 18 height 12
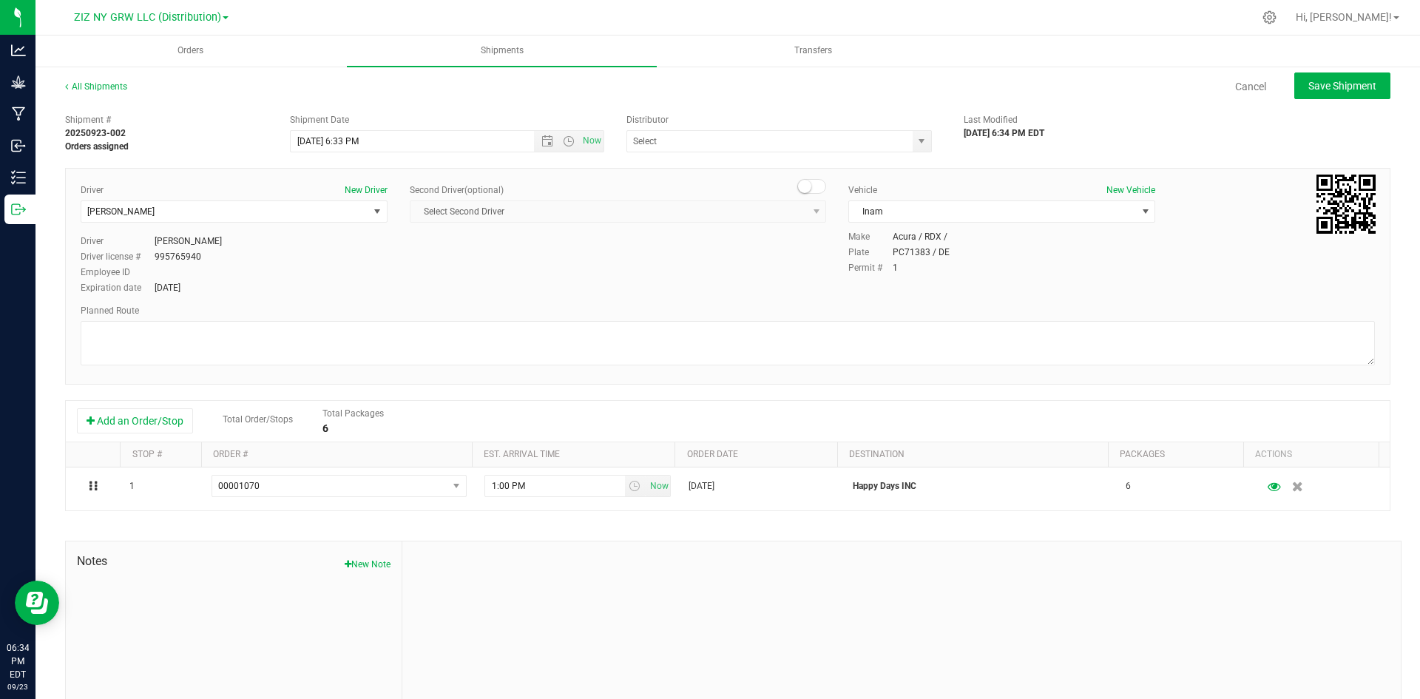
type input "ZIZ NY GRW LLC (Distribution)1"
click at [314, 145] on input "[DATE] 6:33 PM" at bounding box center [425, 141] width 269 height 21
click at [340, 138] on input "[DATE] 6:33 PM" at bounding box center [425, 141] width 269 height 21
click at [343, 142] on input "[DATE] 6:33 PM" at bounding box center [425, 141] width 269 height 21
click at [395, 141] on input "[DATE] 6:33 PM" at bounding box center [425, 141] width 269 height 21
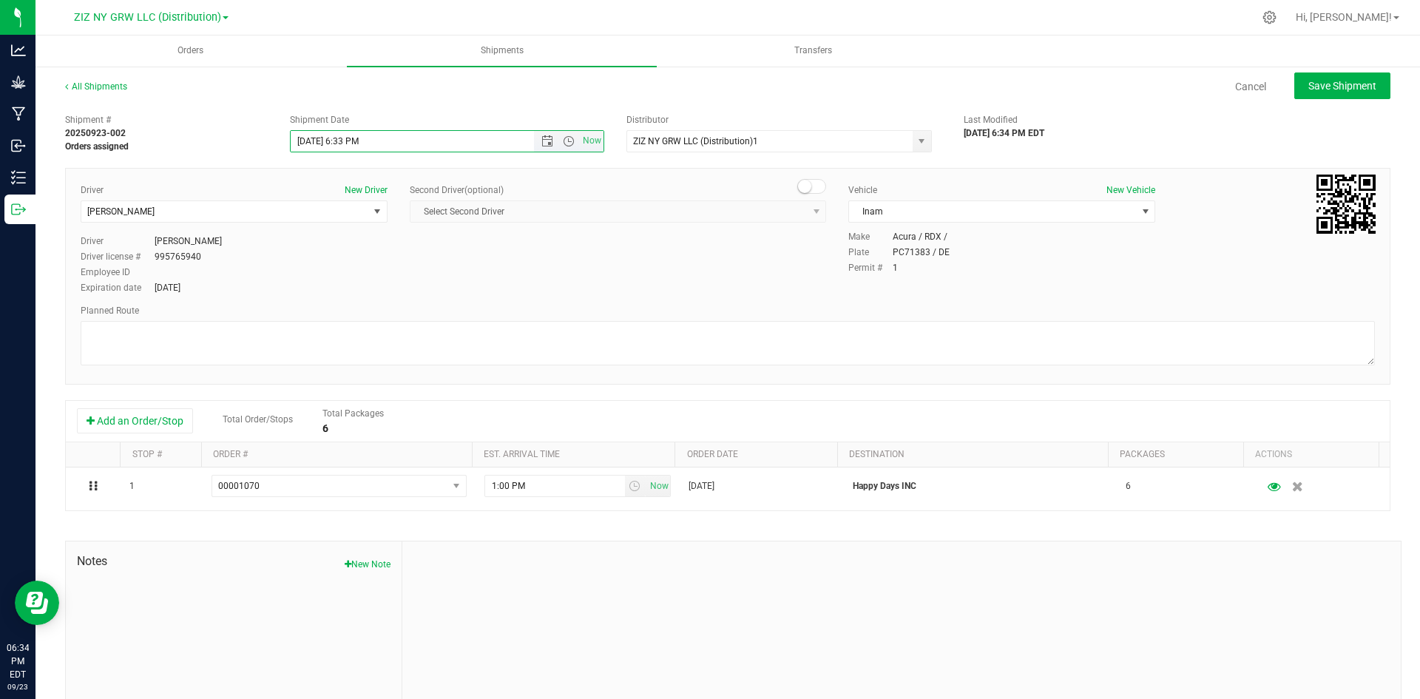
click at [395, 141] on input "[DATE] 6:33 PM" at bounding box center [425, 141] width 269 height 21
drag, startPoint x: 363, startPoint y: 141, endPoint x: 342, endPoint y: 141, distance: 20.7
click at [342, 141] on input "[DATE] 6:33 PM" at bounding box center [425, 141] width 269 height 21
click at [566, 194] on div "Second Driver (optional)" at bounding box center [618, 189] width 416 height 13
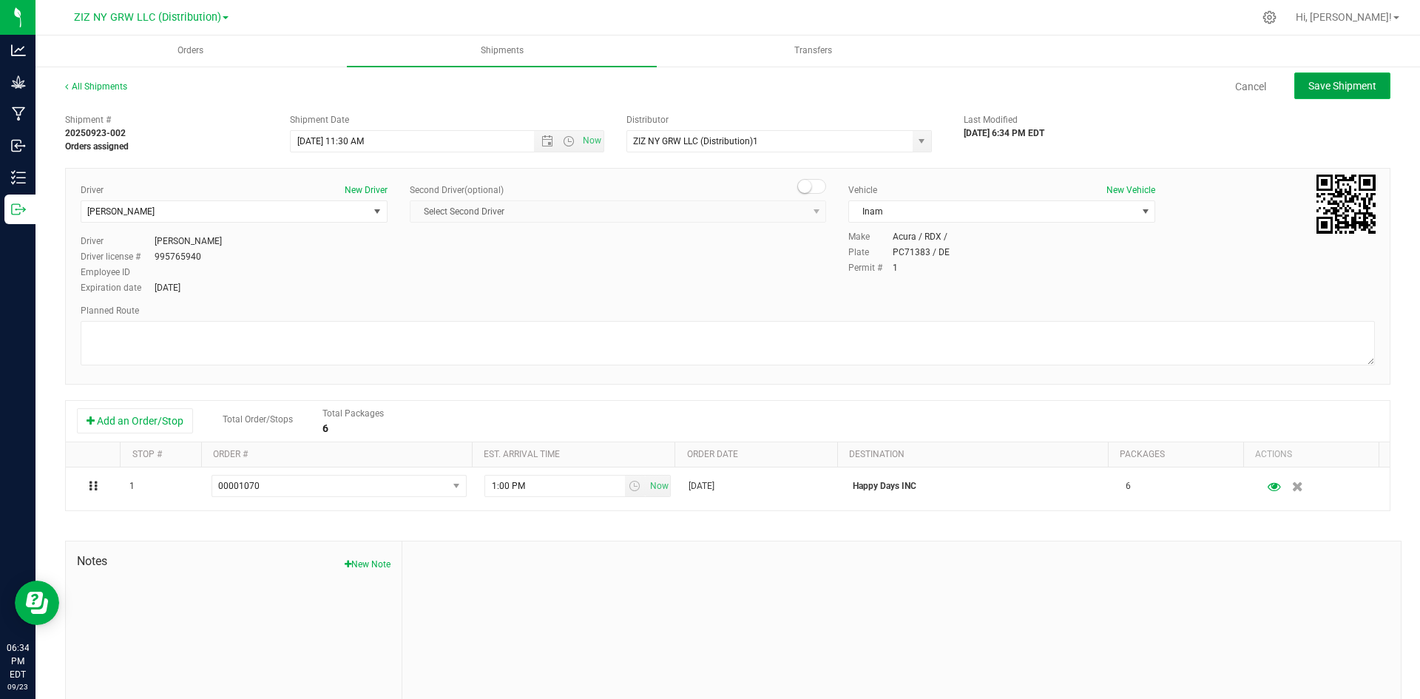
click at [1332, 80] on span "Save Shipment" at bounding box center [1342, 86] width 68 height 12
type input "[DATE] 3:30 PM"
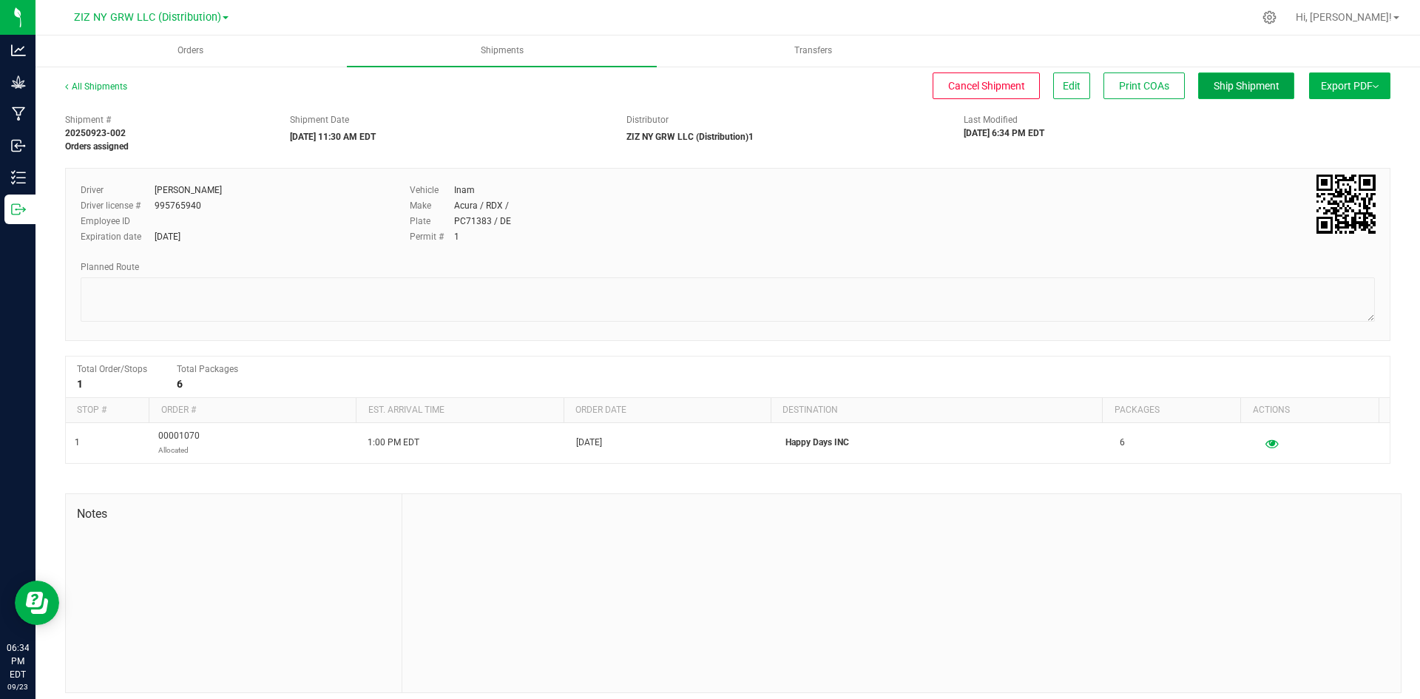
click at [1242, 78] on button "Ship Shipment" at bounding box center [1246, 85] width 96 height 27
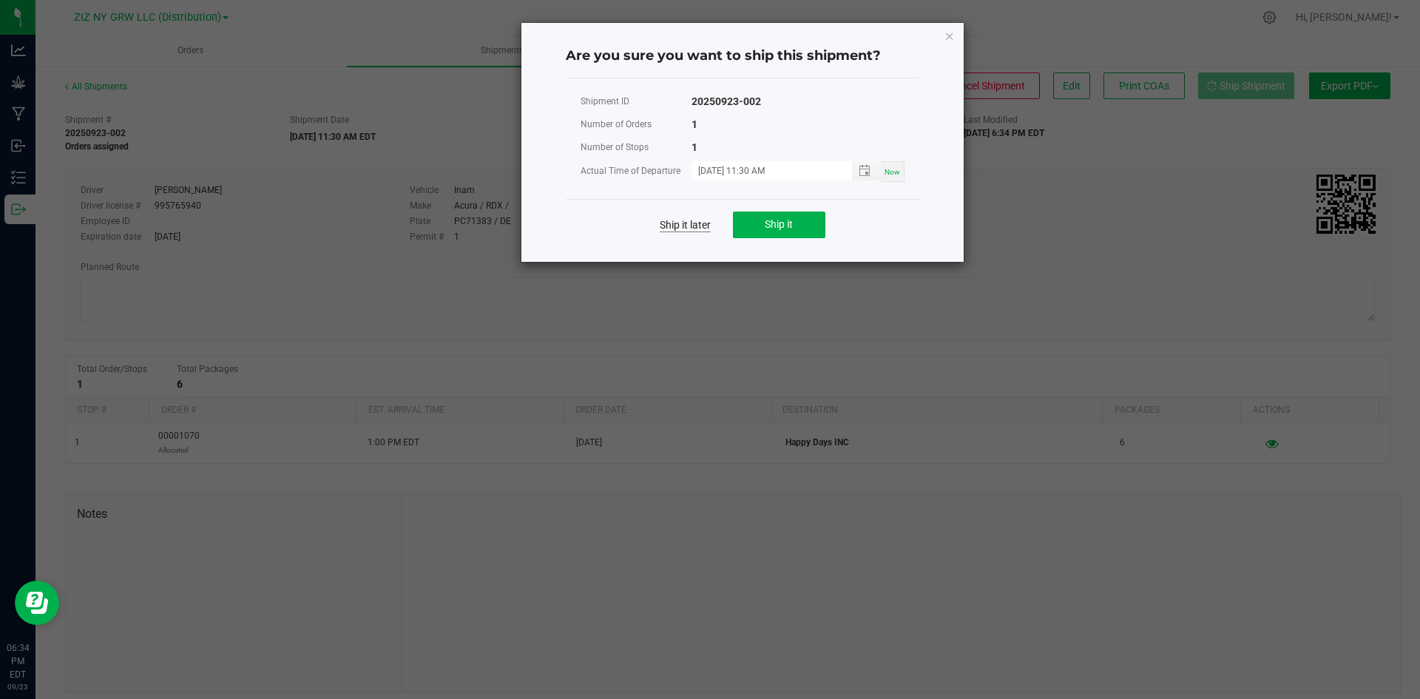
click at [694, 221] on link "Ship it later" at bounding box center [685, 224] width 51 height 15
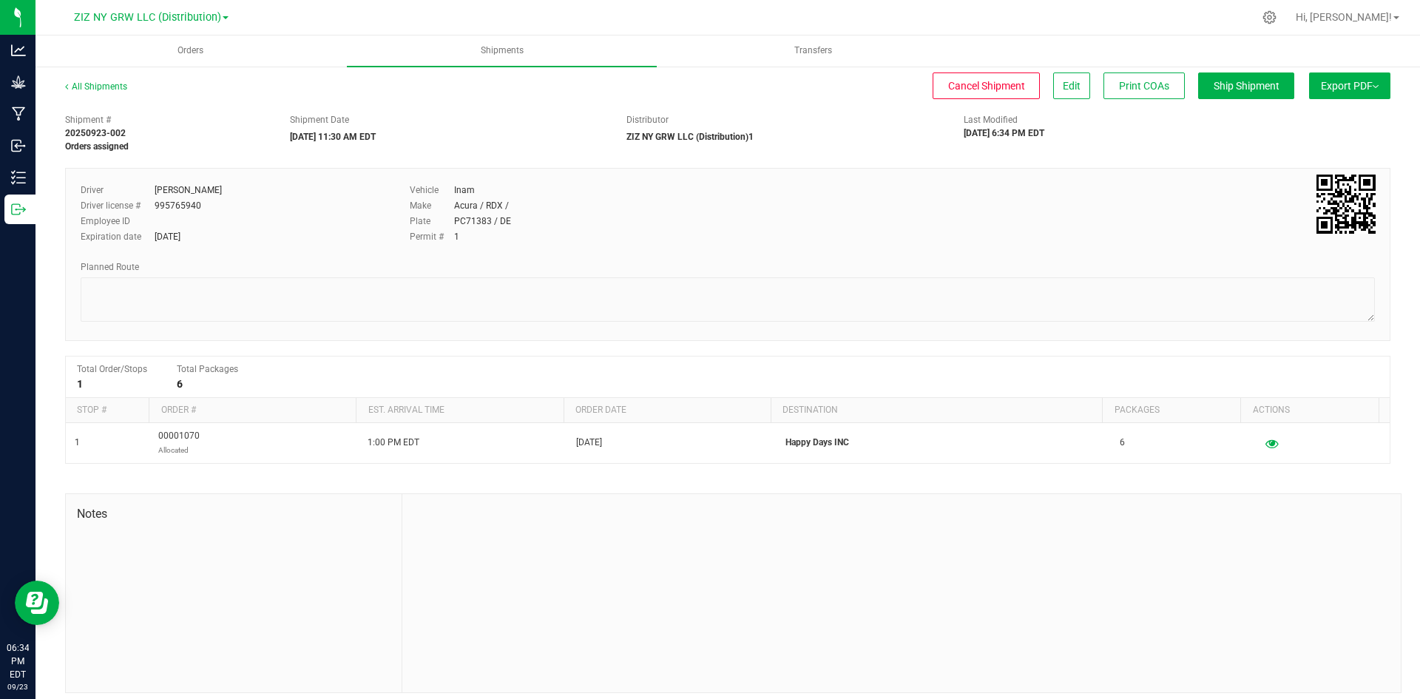
click at [1360, 88] on span "Export PDF" at bounding box center [1350, 86] width 58 height 12
click at [1322, 142] on span "Manifest by Lot" at bounding box center [1311, 140] width 61 height 10
click at [1352, 78] on button "Export PDF" at bounding box center [1349, 85] width 81 height 27
click at [1052, 226] on div "Driver [PERSON_NAME] Driver license # 995765940 Employee ID Expiration date [DA…" at bounding box center [728, 218] width 1316 height 70
click at [187, 50] on span "Orders" at bounding box center [191, 50] width 66 height 13
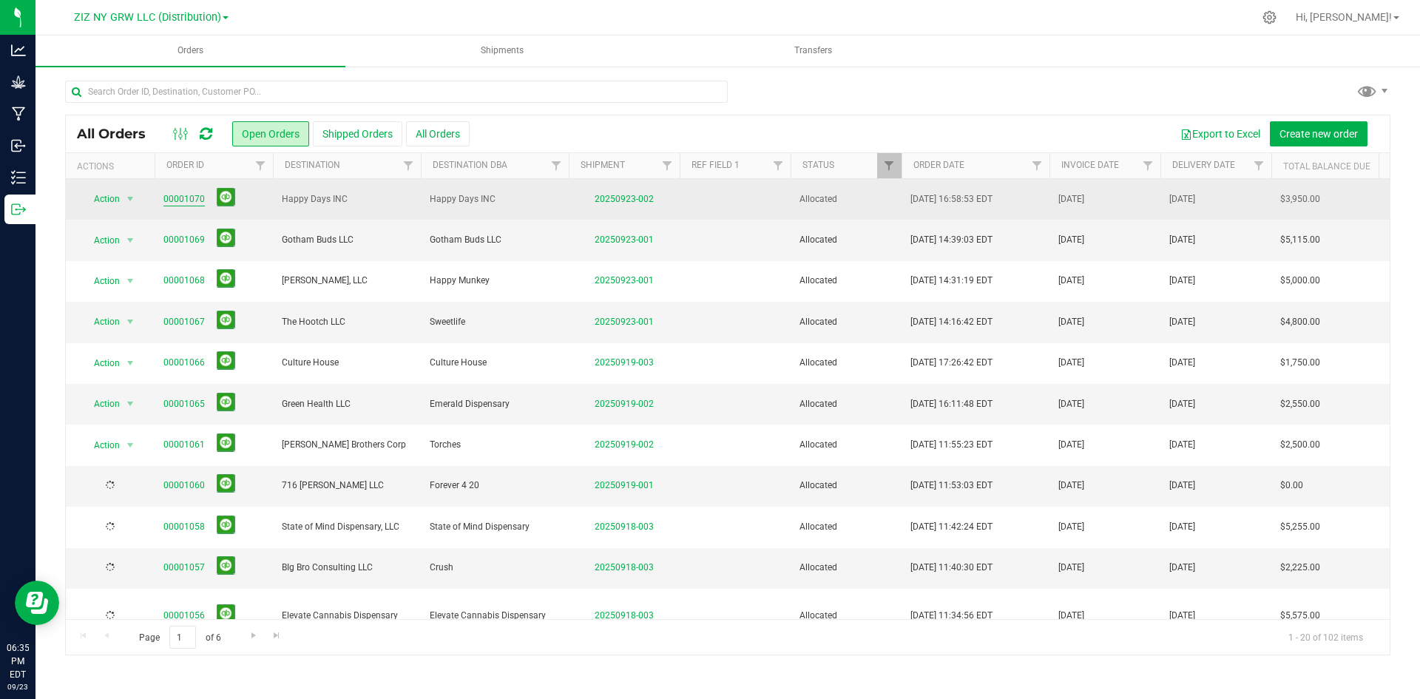
click at [184, 197] on link "00001070" at bounding box center [183, 199] width 41 height 14
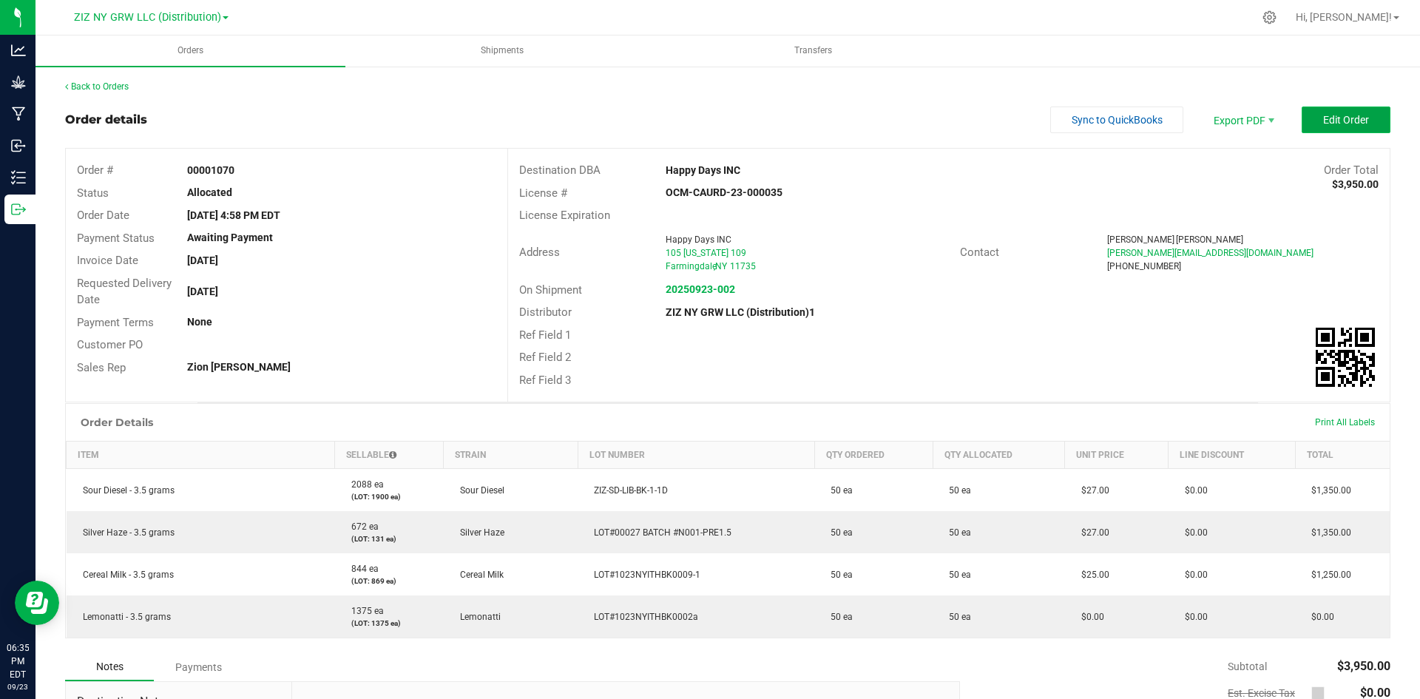
click at [1323, 120] on span "Edit Order" at bounding box center [1346, 120] width 46 height 12
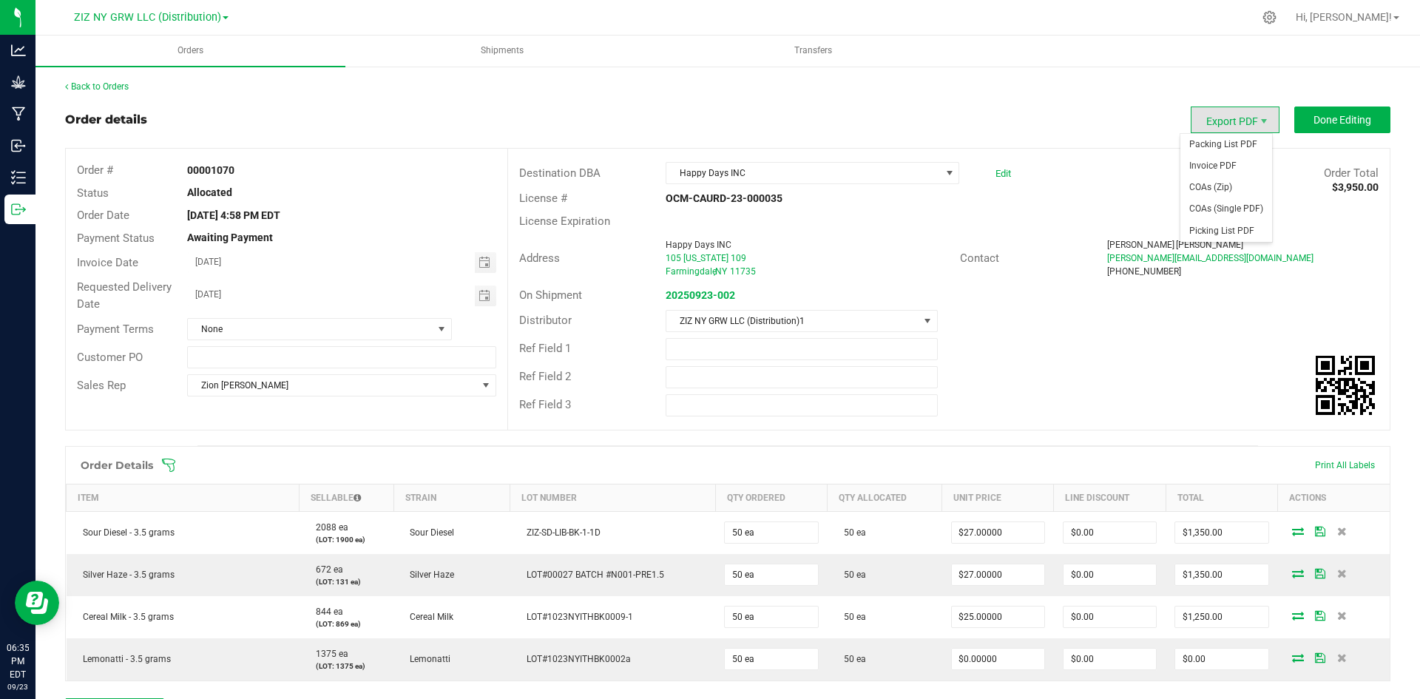
click at [1227, 125] on span "Export PDF" at bounding box center [1235, 119] width 89 height 27
click at [1238, 166] on span "Invoice PDF" at bounding box center [1226, 165] width 92 height 21
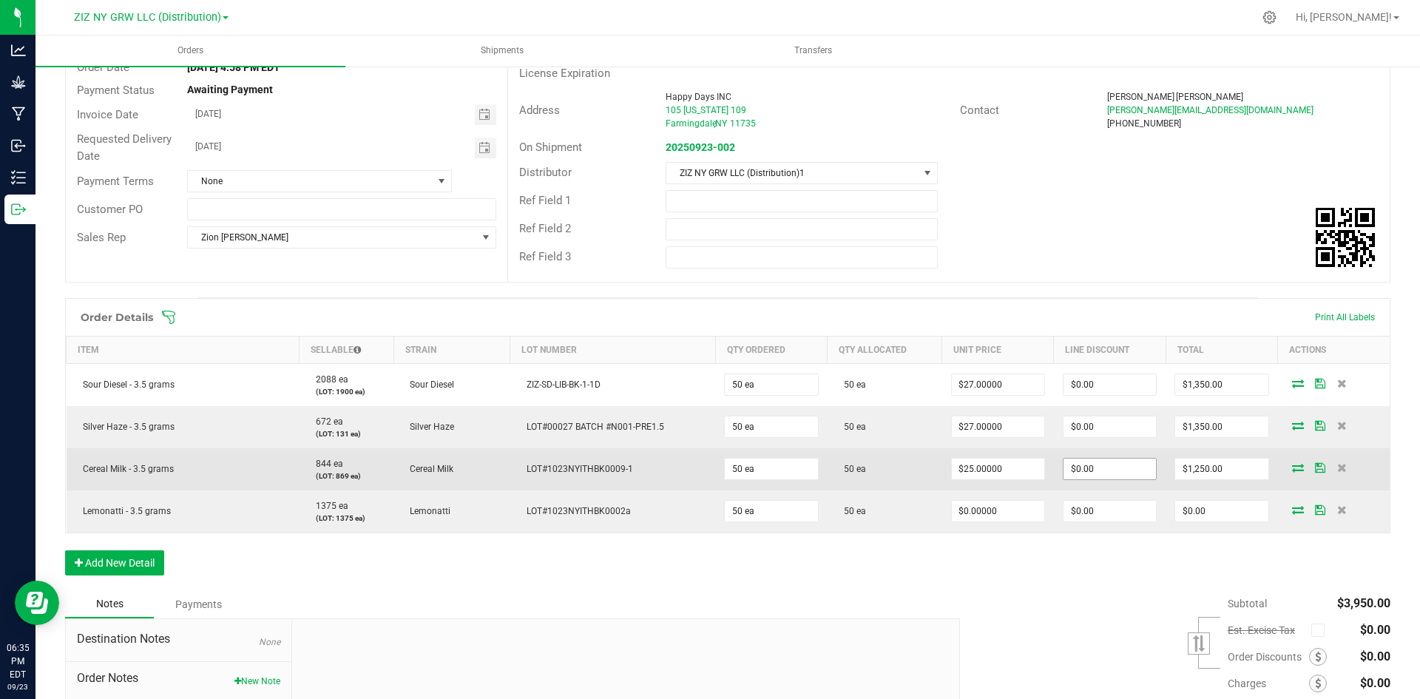
scroll to position [282, 0]
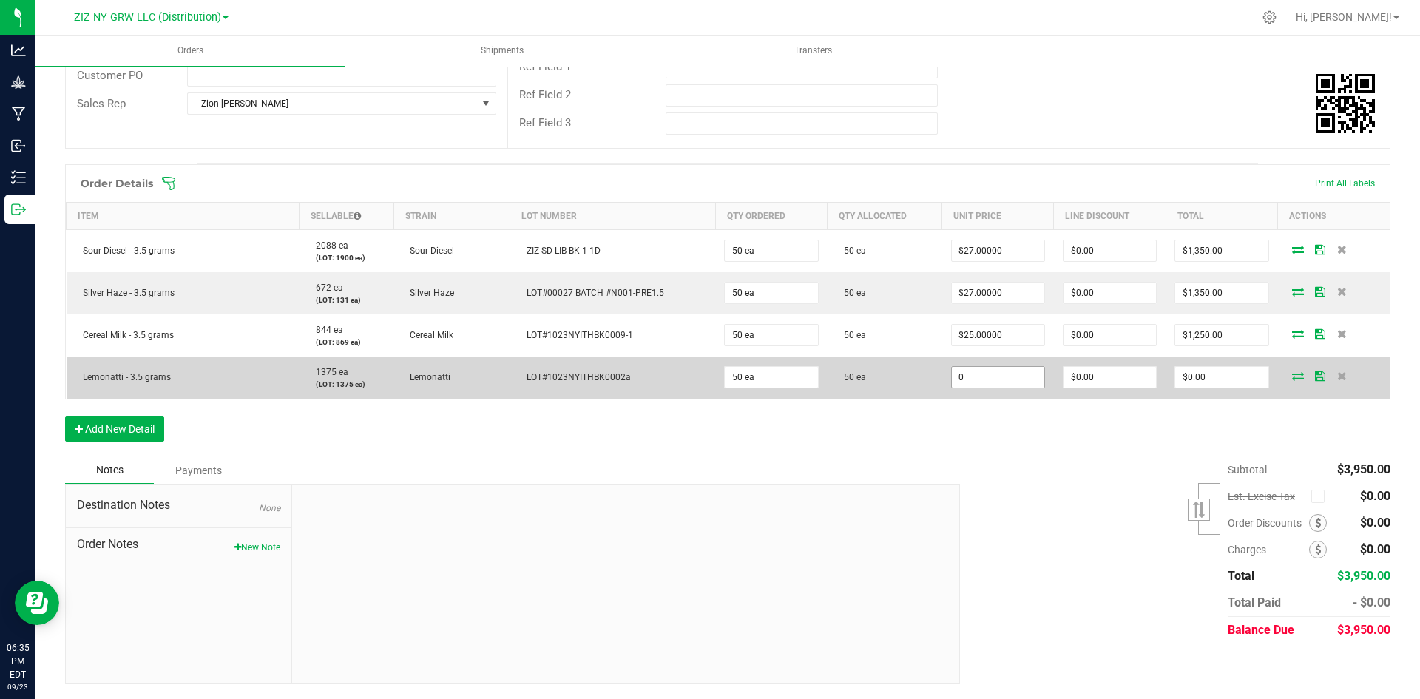
click at [995, 373] on input "0" at bounding box center [998, 377] width 92 height 21
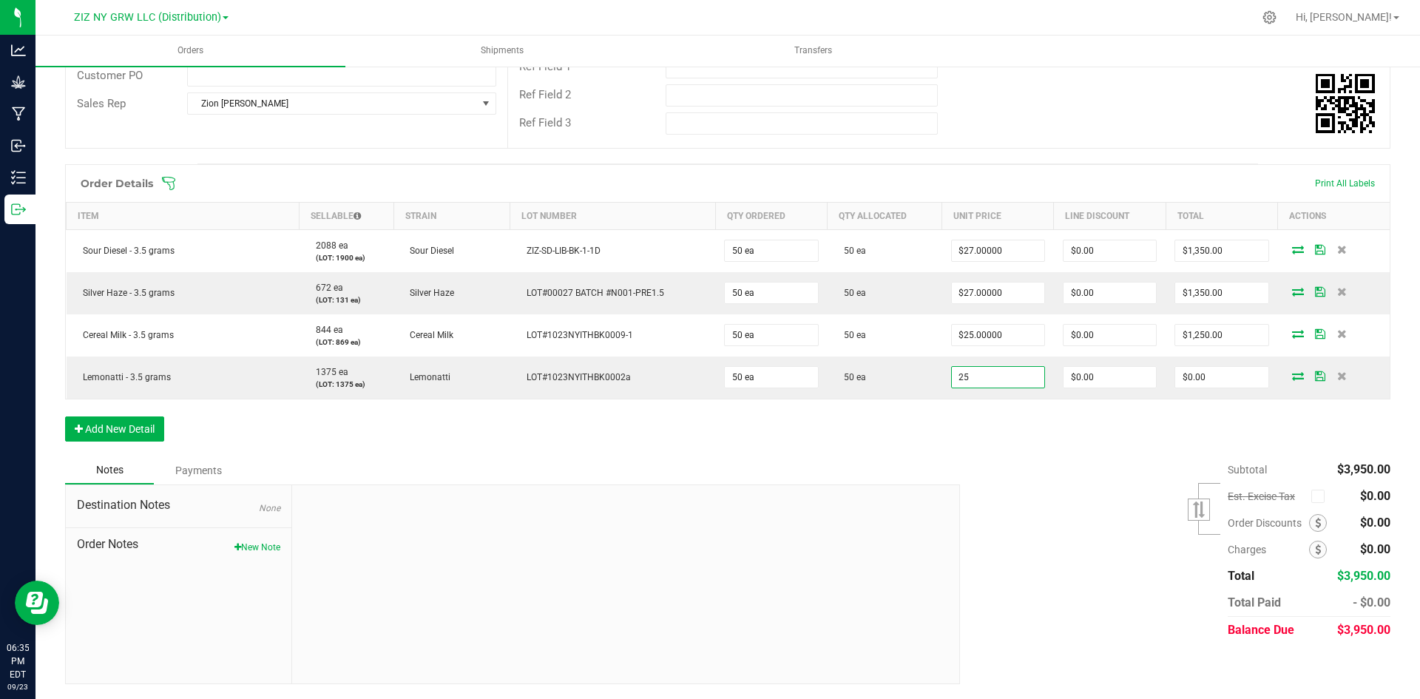
type input "$25.00000"
type input "$1,250.00"
click at [1024, 506] on div "Subtotal $3,950.00 Est. Excise Tax" at bounding box center [1170, 549] width 442 height 187
drag, startPoint x: 1217, startPoint y: 470, endPoint x: 1269, endPoint y: 470, distance: 52.5
click at [1267, 470] on div "Subtotal" at bounding box center [1282, 469] width 109 height 27
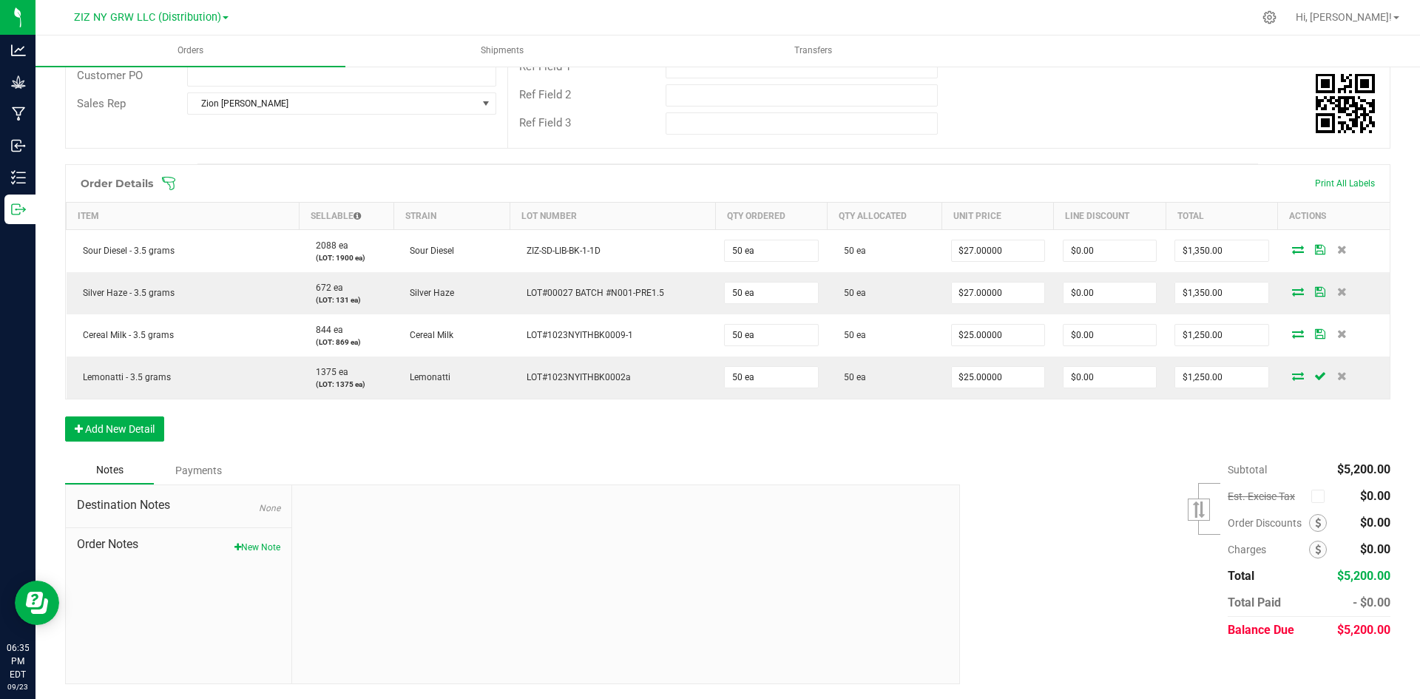
click at [1274, 470] on div "Subtotal" at bounding box center [1282, 469] width 109 height 27
drag, startPoint x: 1274, startPoint y: 470, endPoint x: 1213, endPoint y: 475, distance: 61.5
click at [1213, 475] on div "Subtotal $5,200.00 Est. Excise Tax" at bounding box center [1170, 549] width 442 height 187
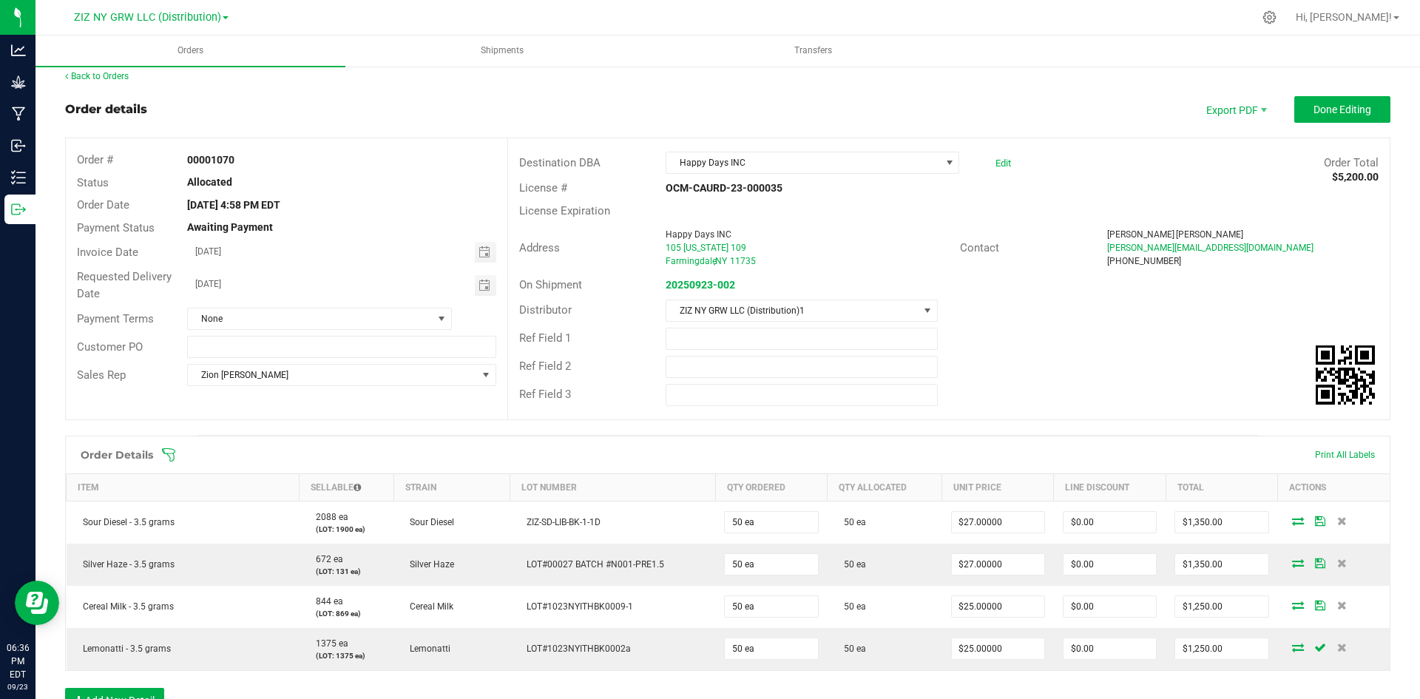
scroll to position [0, 0]
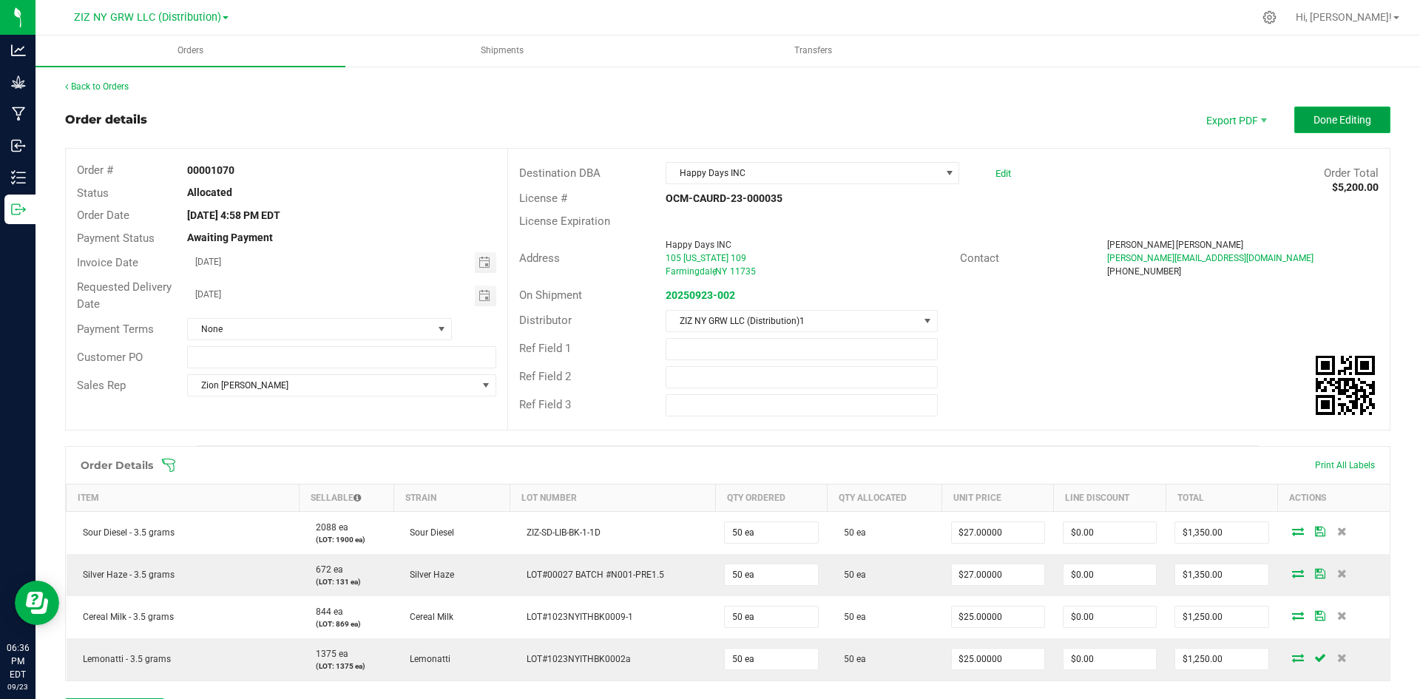
click at [1332, 114] on span "Done Editing" at bounding box center [1342, 120] width 58 height 12
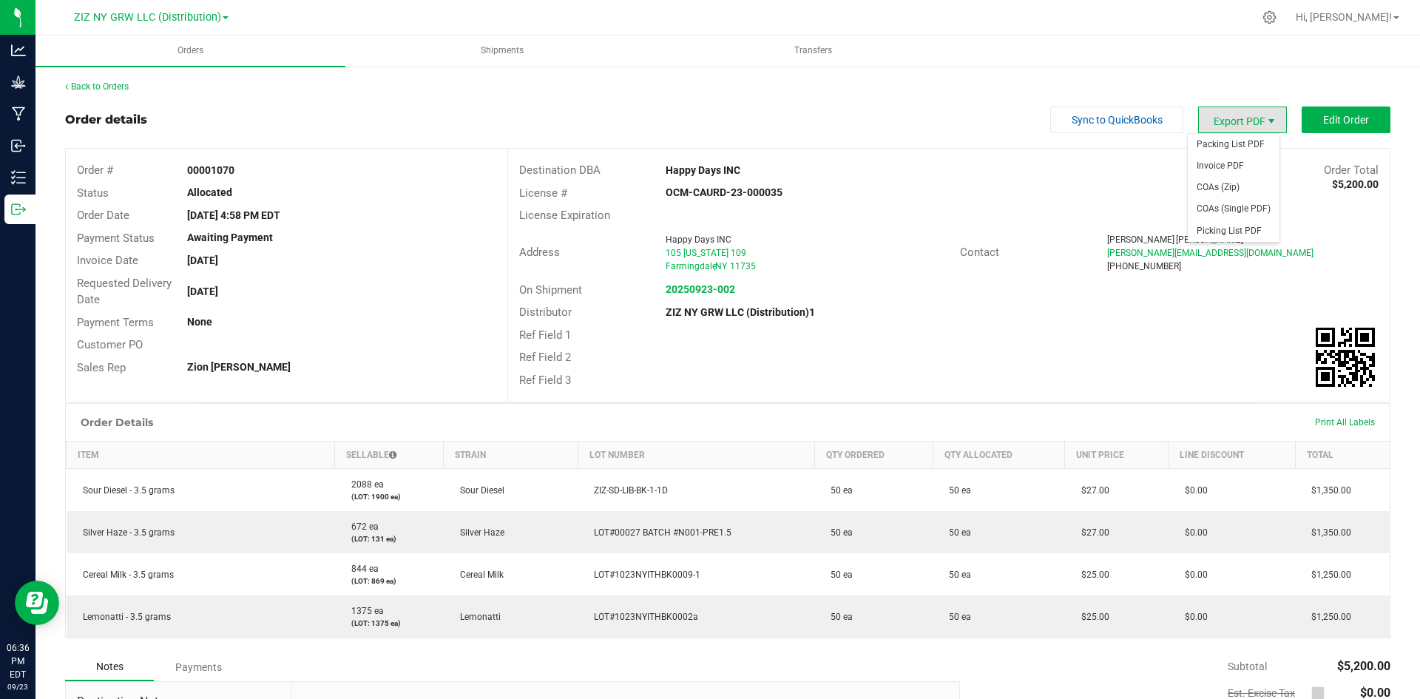
click at [1265, 118] on span "Export PDF" at bounding box center [1271, 121] width 12 height 12
click at [1251, 162] on span "Invoice PDF" at bounding box center [1234, 165] width 92 height 21
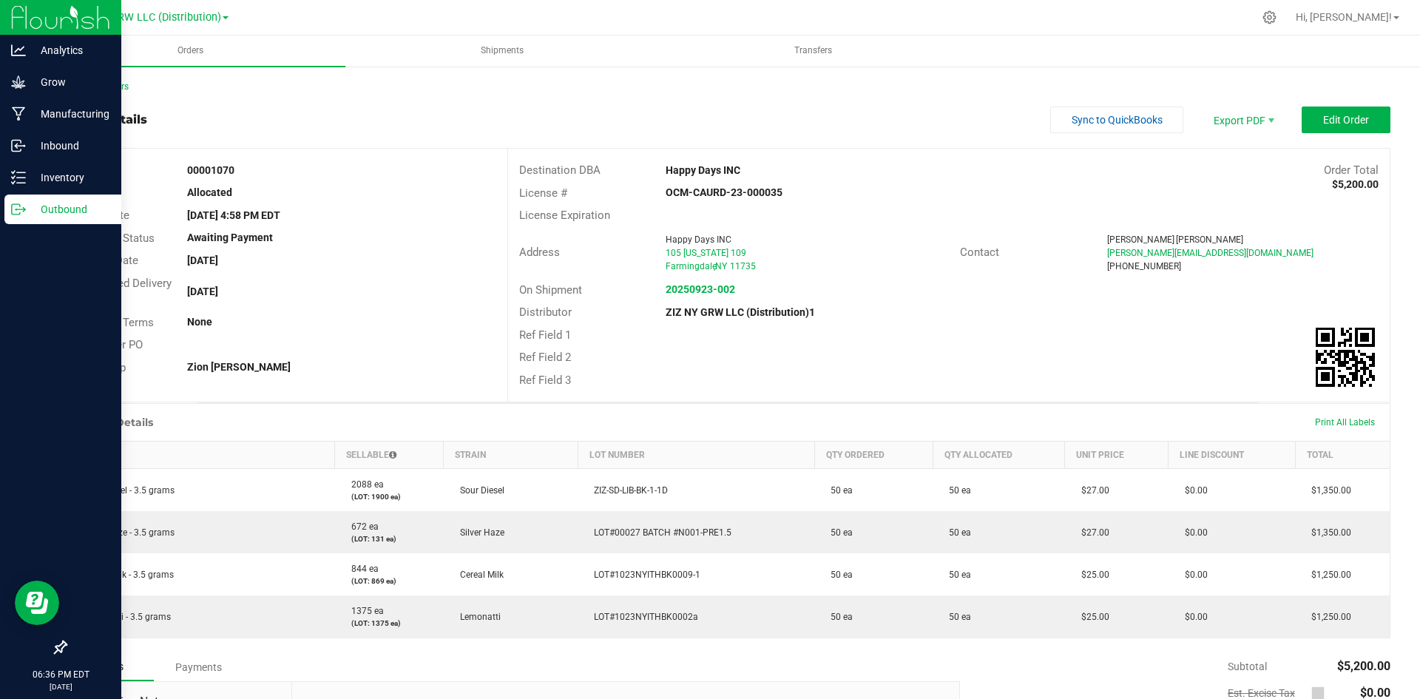
click at [58, 213] on p "Outbound" at bounding box center [70, 209] width 89 height 18
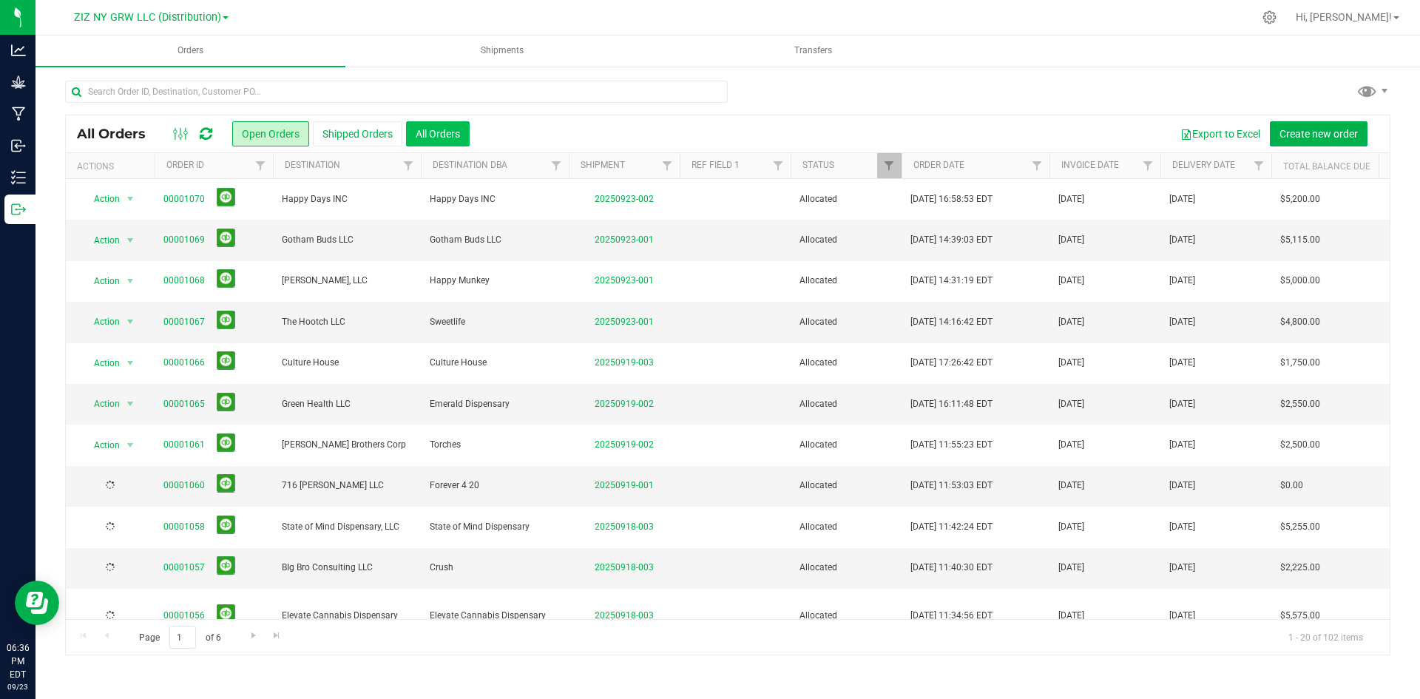
click at [451, 131] on button "All Orders" at bounding box center [438, 133] width 64 height 25
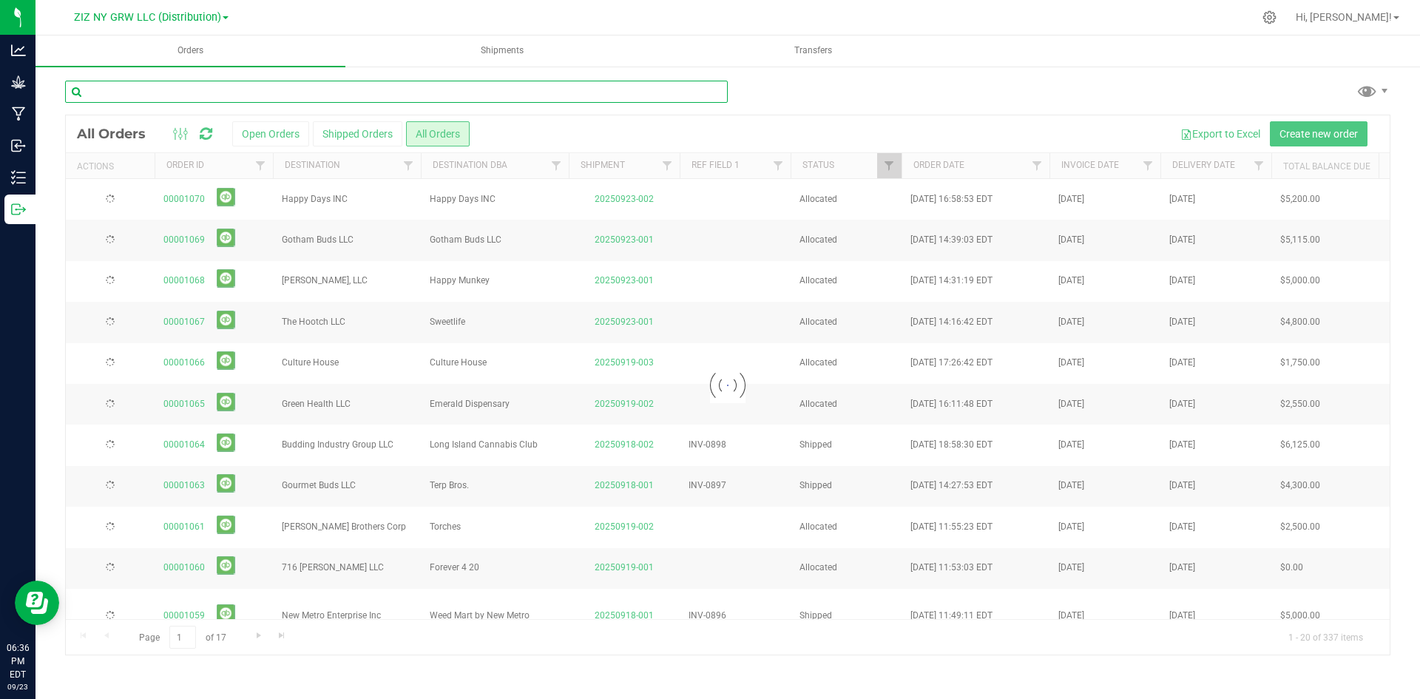
click at [361, 93] on input "text" at bounding box center [396, 92] width 663 height 22
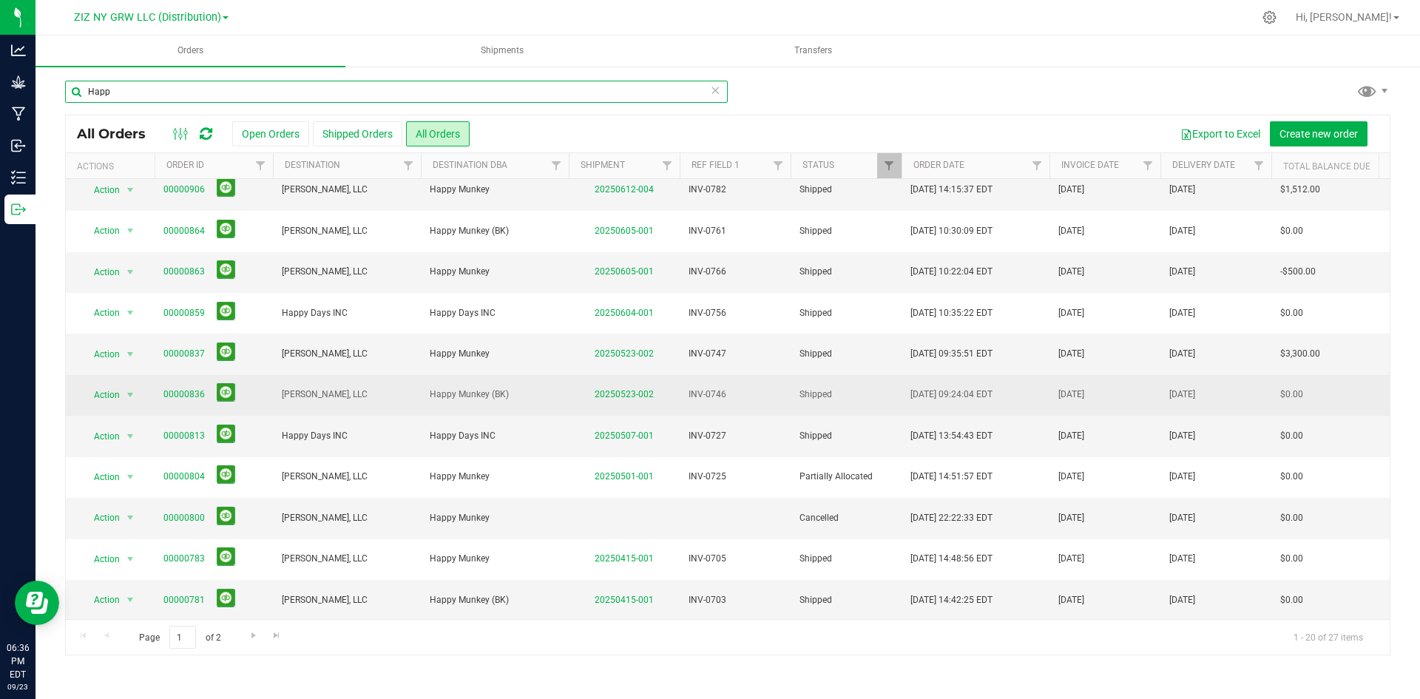
scroll to position [370, 0]
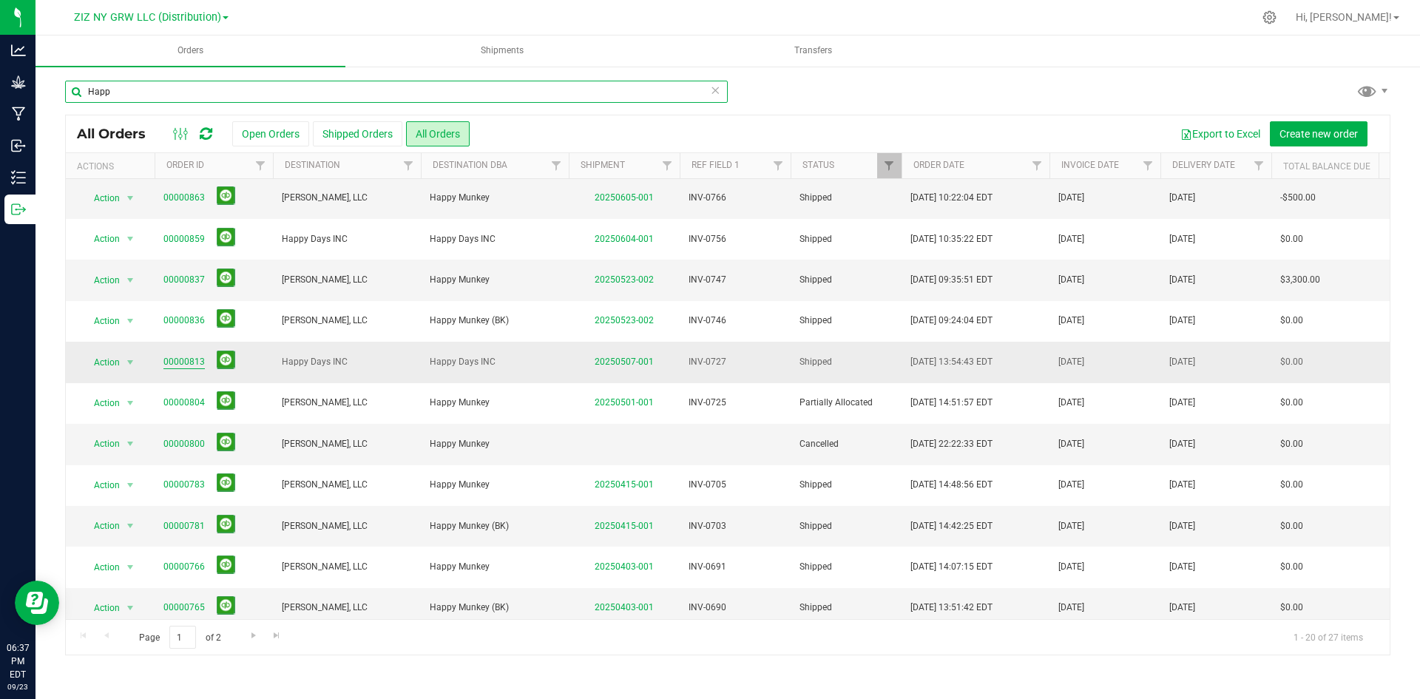
type input "Happ"
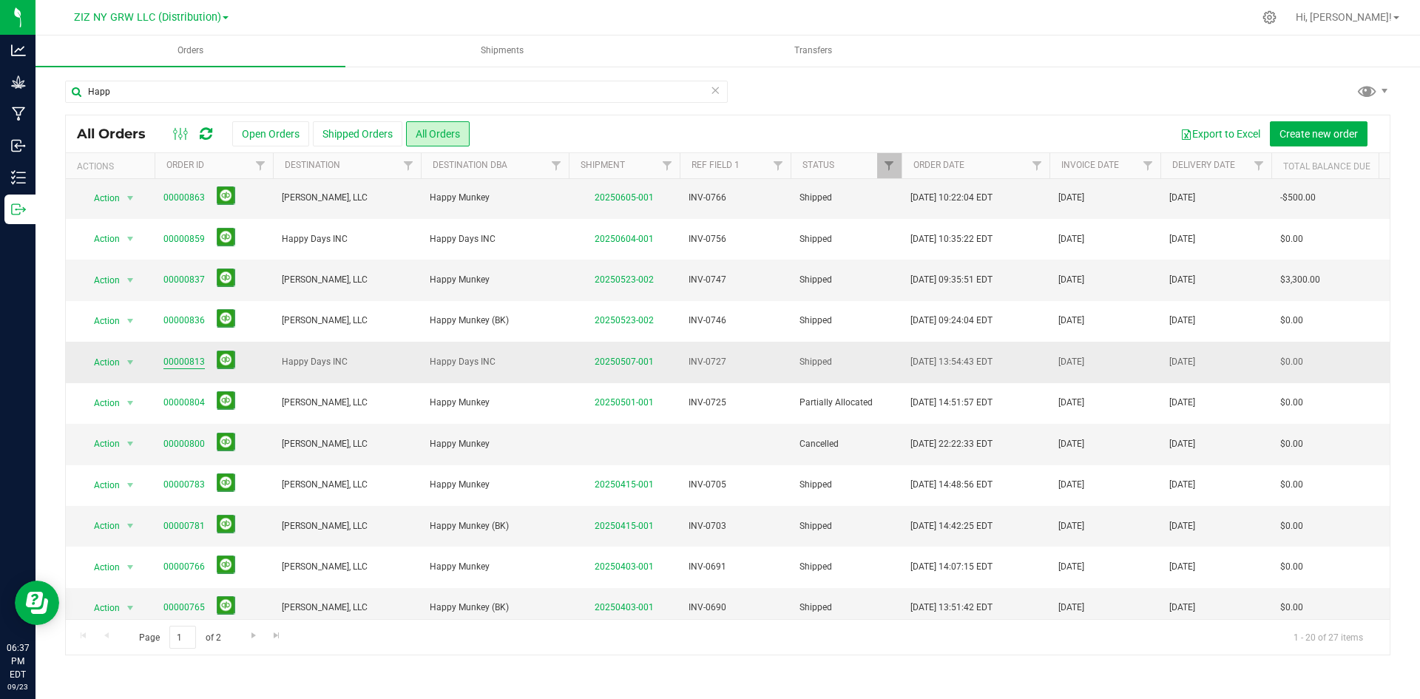
click at [184, 359] on link "00000813" at bounding box center [183, 362] width 41 height 14
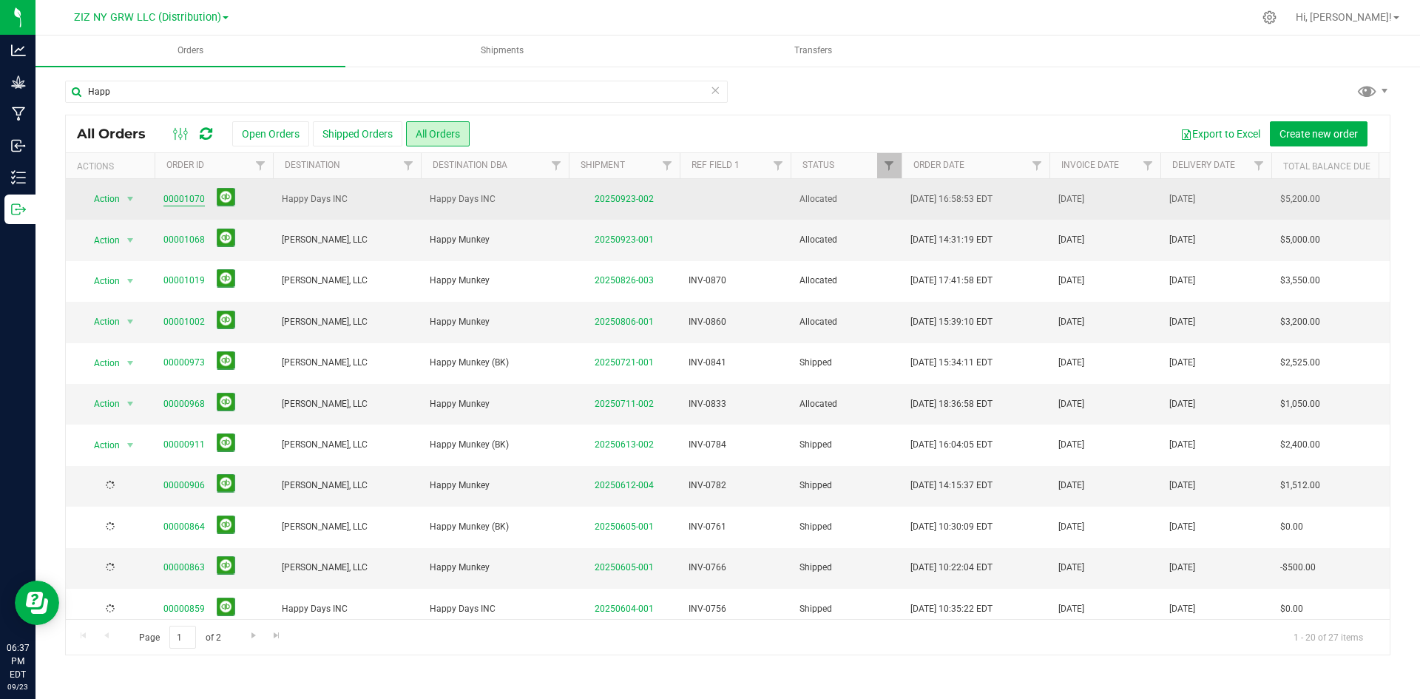
click at [193, 201] on link "00001070" at bounding box center [183, 199] width 41 height 14
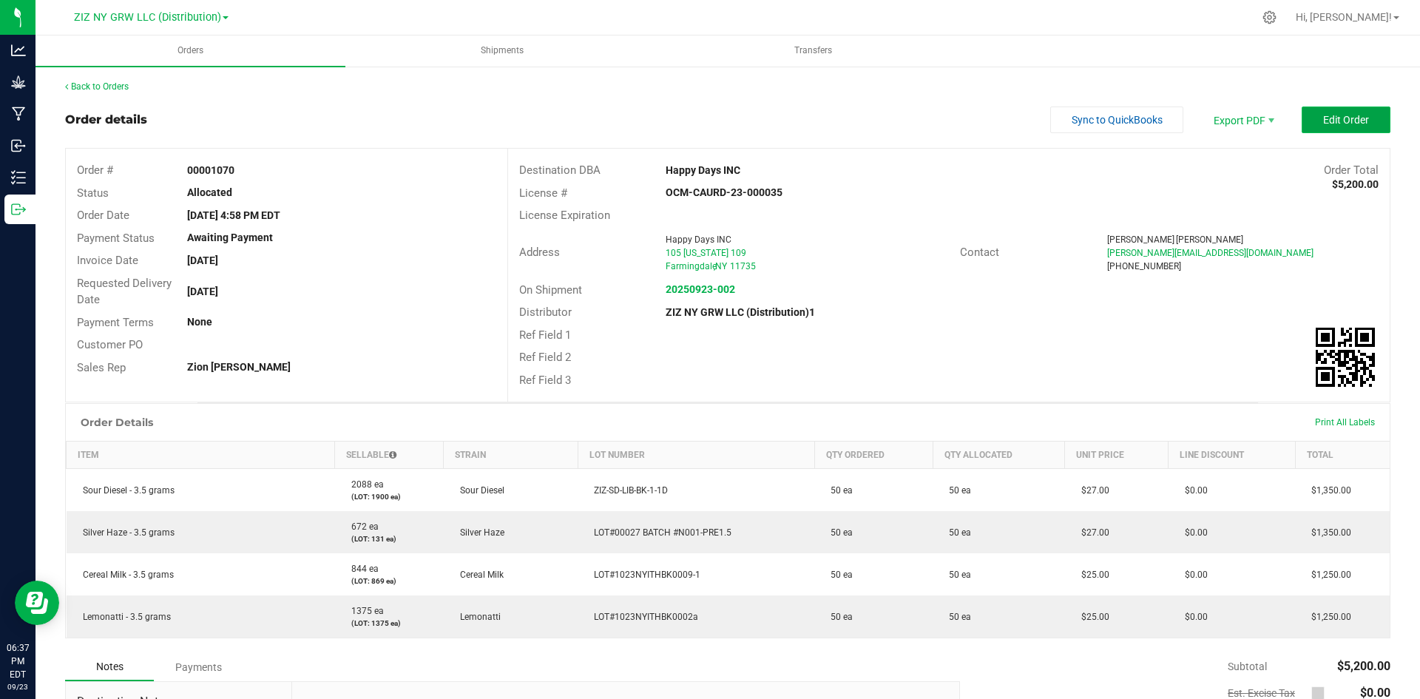
click at [1327, 116] on span "Edit Order" at bounding box center [1346, 120] width 46 height 12
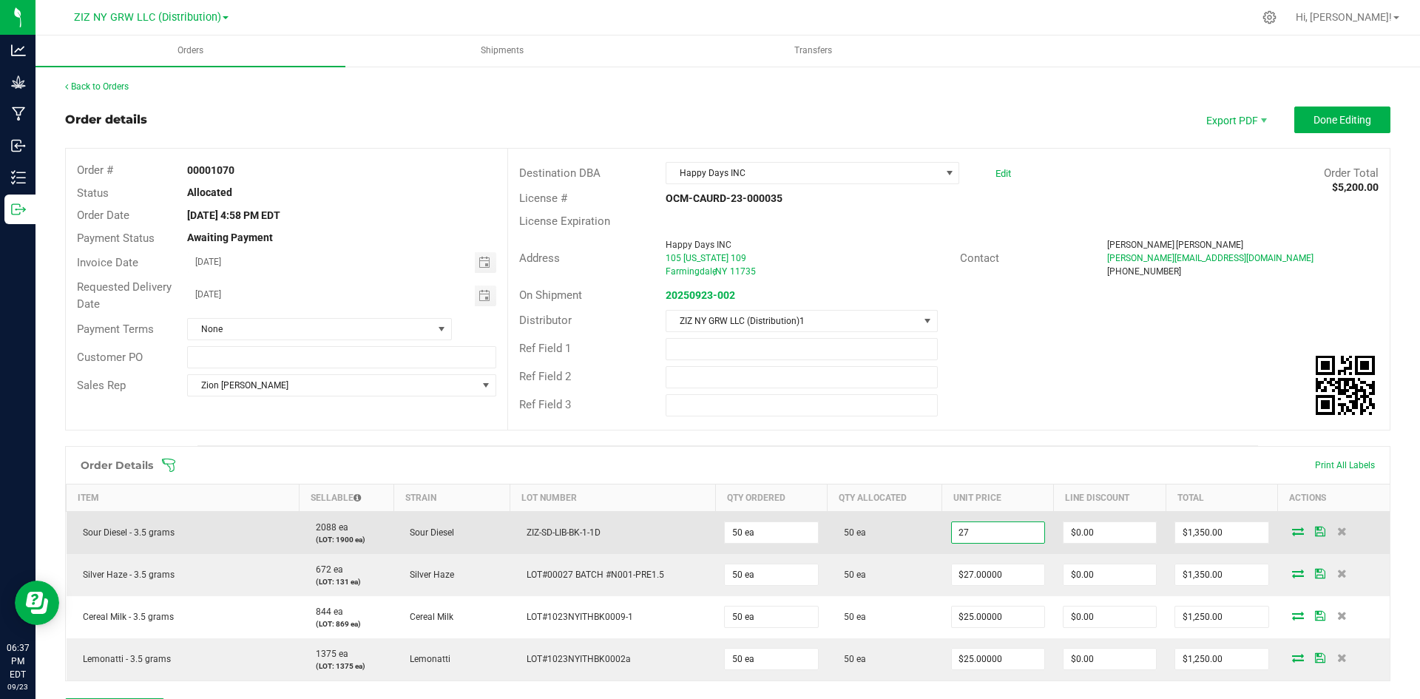
click at [980, 532] on input "27" at bounding box center [998, 532] width 92 height 21
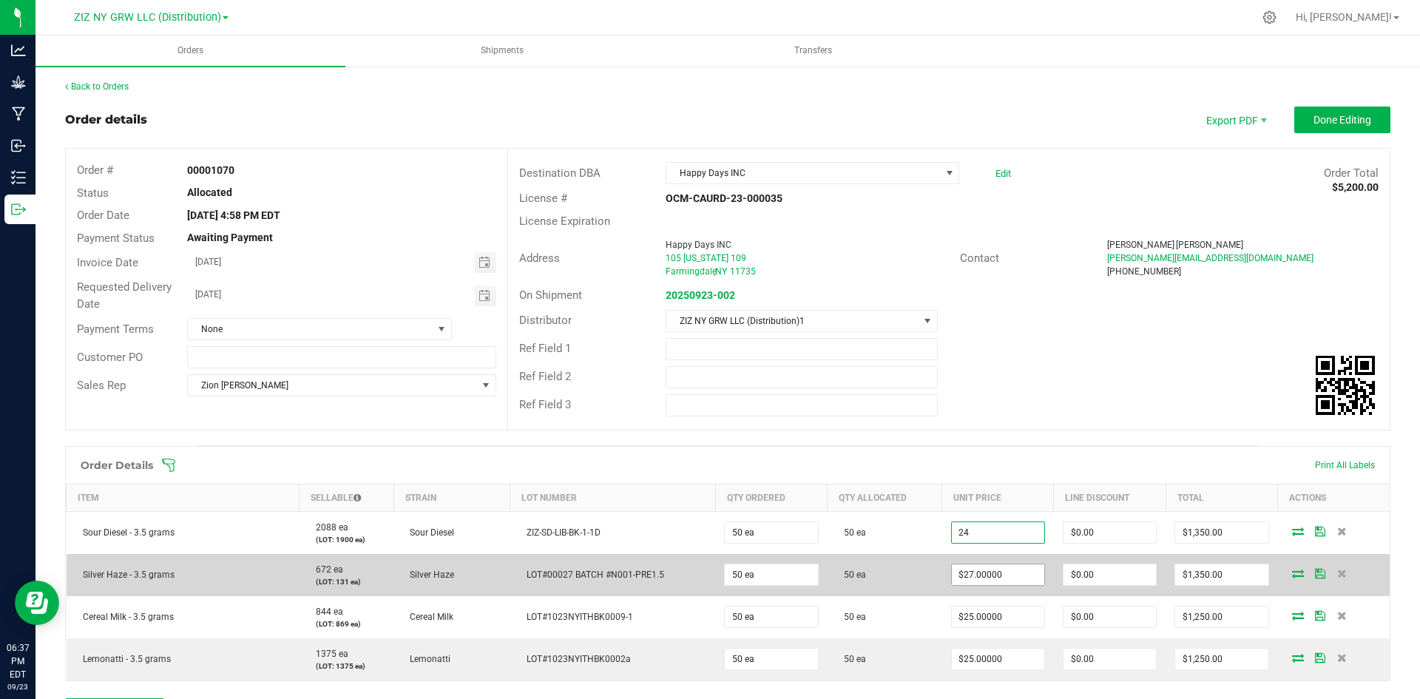
click at [989, 567] on input "$27.00000" at bounding box center [998, 574] width 92 height 21
type input "$24.00000"
type input "$1,200.00"
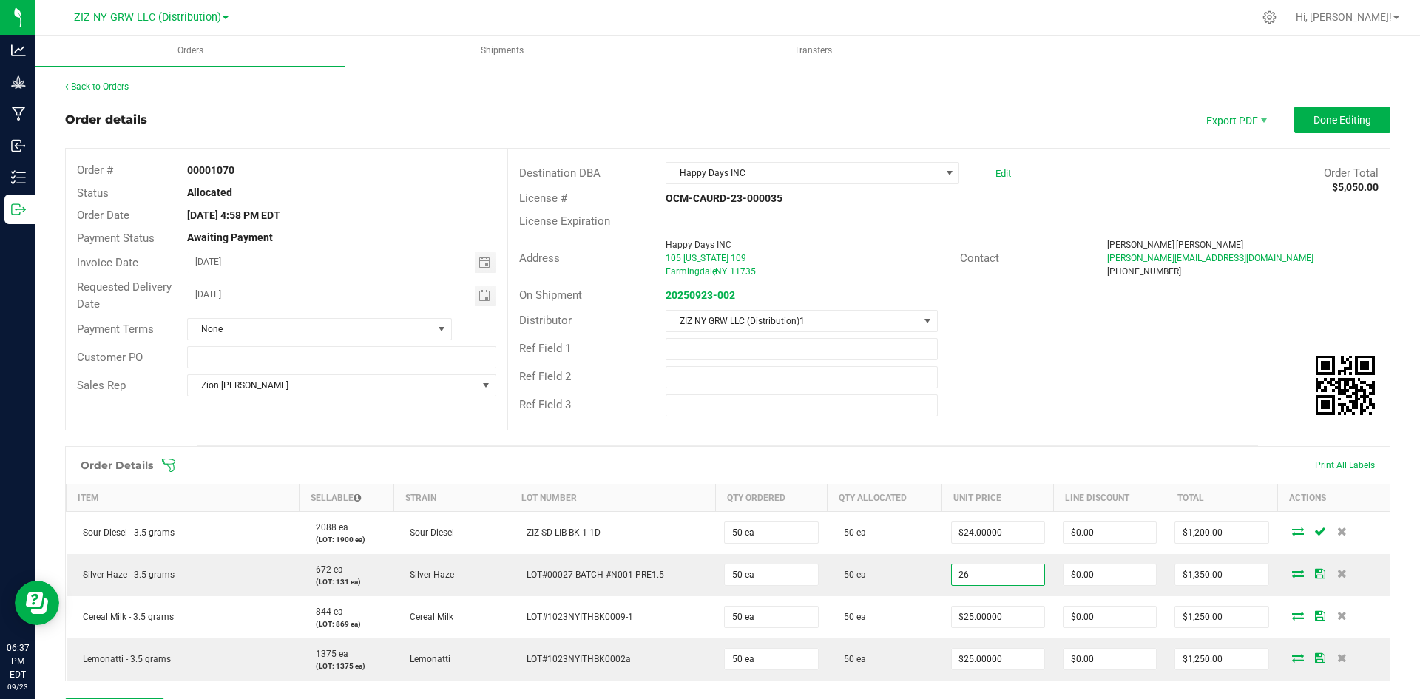
type input "$26.00000"
type input "$1,300.00"
click at [1044, 419] on div "Ref Field 3" at bounding box center [949, 405] width 882 height 28
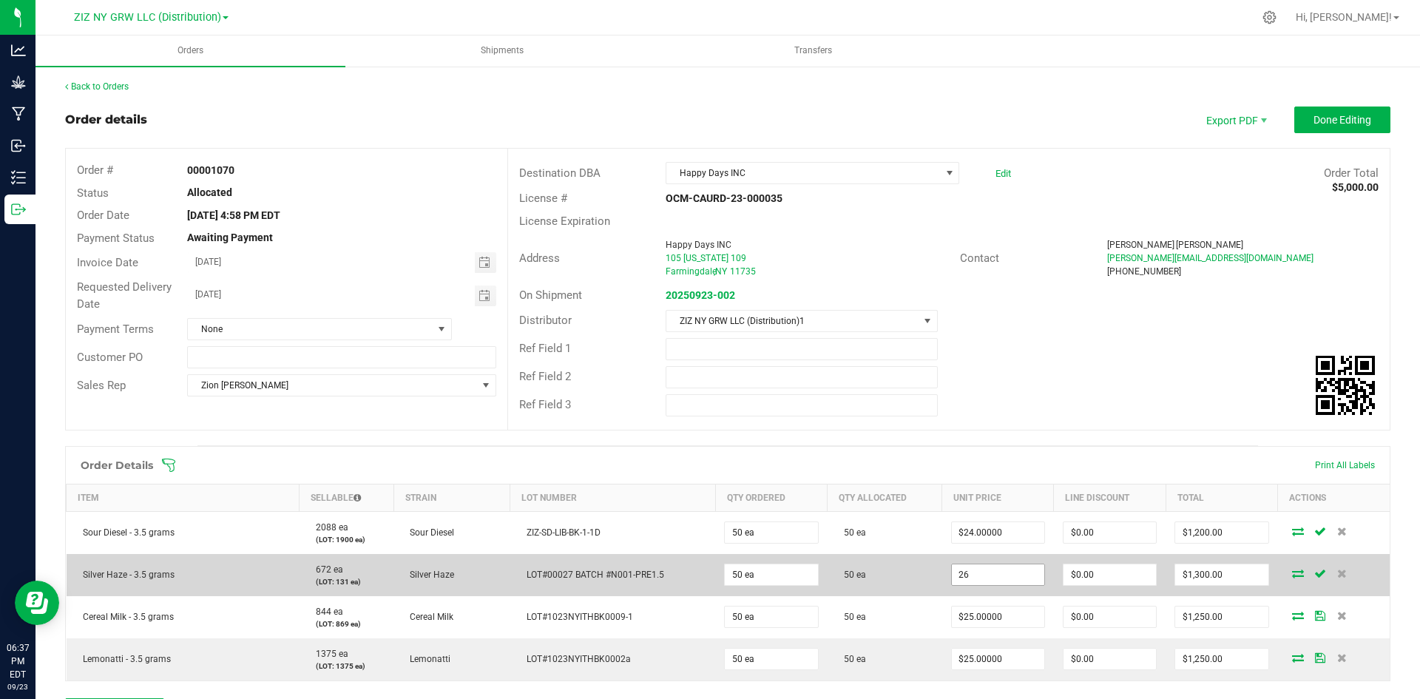
click at [981, 579] on input "26" at bounding box center [998, 574] width 92 height 21
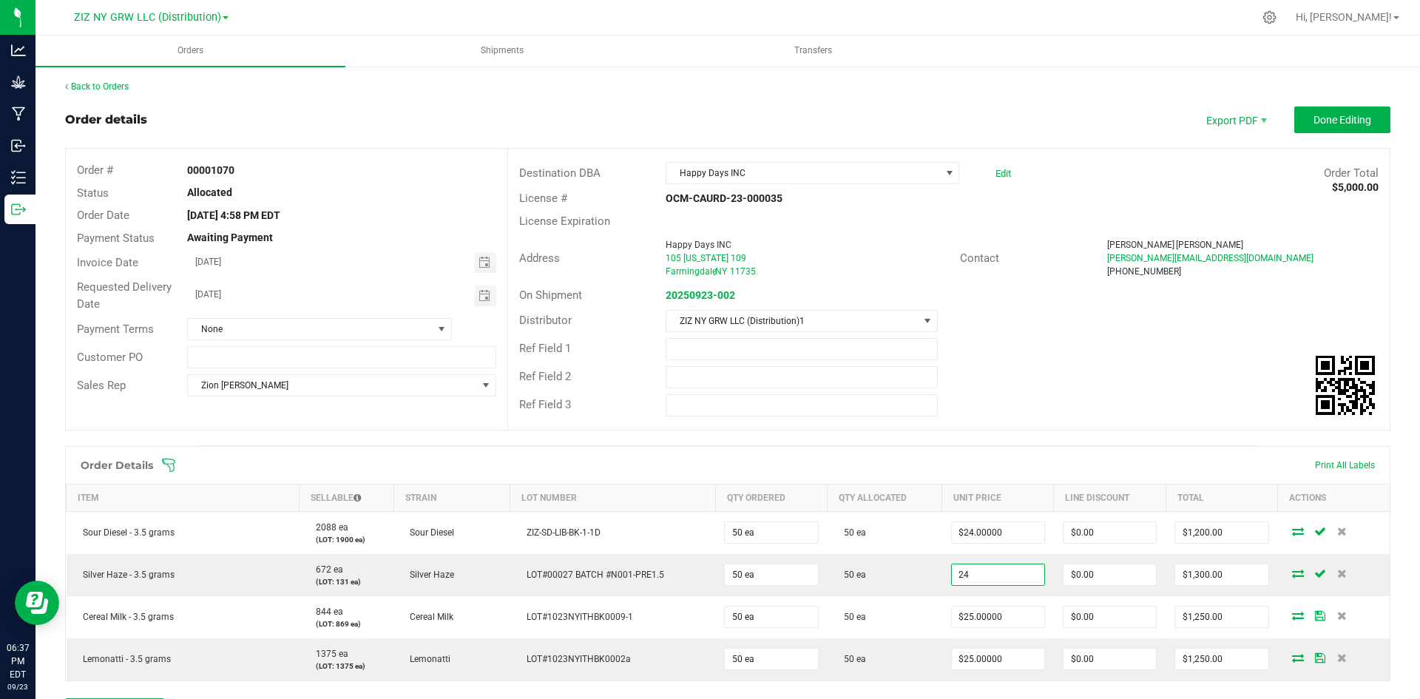
type input "$24.00000"
type input "$1,200.00"
click at [1027, 447] on div "Order Details Print All Labels" at bounding box center [728, 465] width 1324 height 37
click at [1313, 118] on span "Done Editing" at bounding box center [1342, 120] width 58 height 12
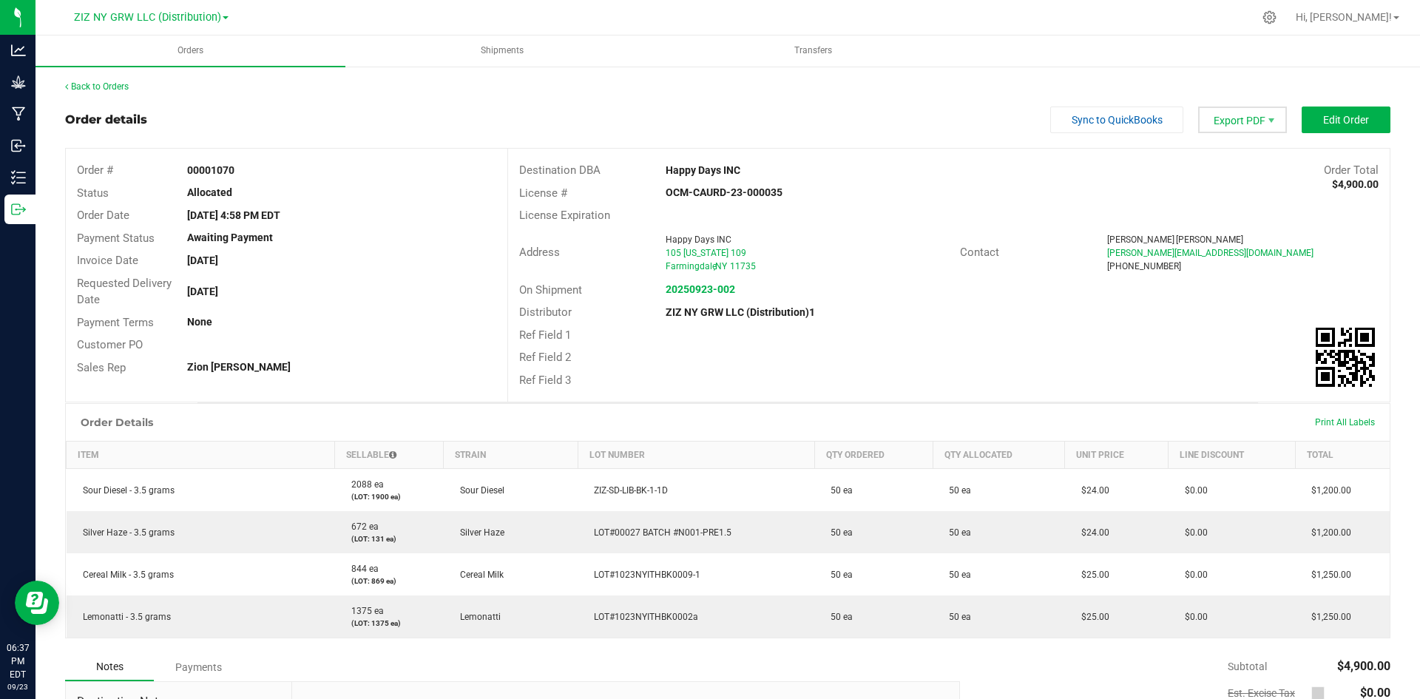
click at [1217, 126] on span "Export PDF" at bounding box center [1242, 119] width 89 height 27
click at [1228, 163] on span "Invoice PDF" at bounding box center [1234, 165] width 92 height 21
